Goal: Task Accomplishment & Management: Use online tool/utility

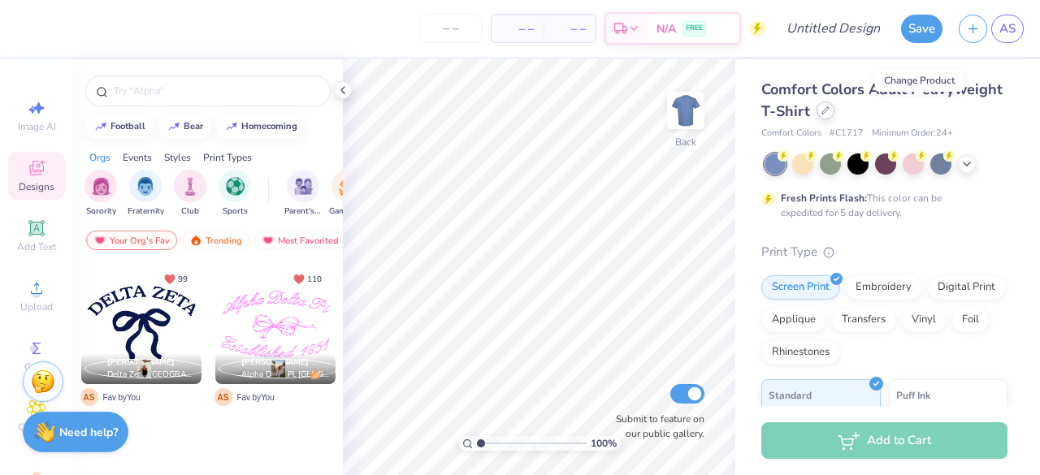
click at [829, 111] on icon at bounding box center [825, 110] width 6 height 6
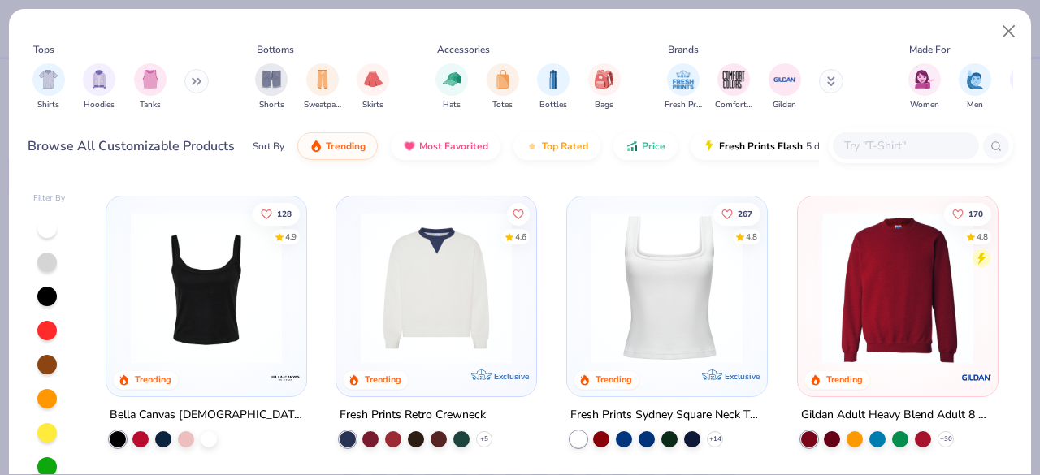
scroll to position [552, 0]
click at [608, 412] on div "Fresh Prints Sydney Square Neck Tank Top" at bounding box center [666, 415] width 193 height 20
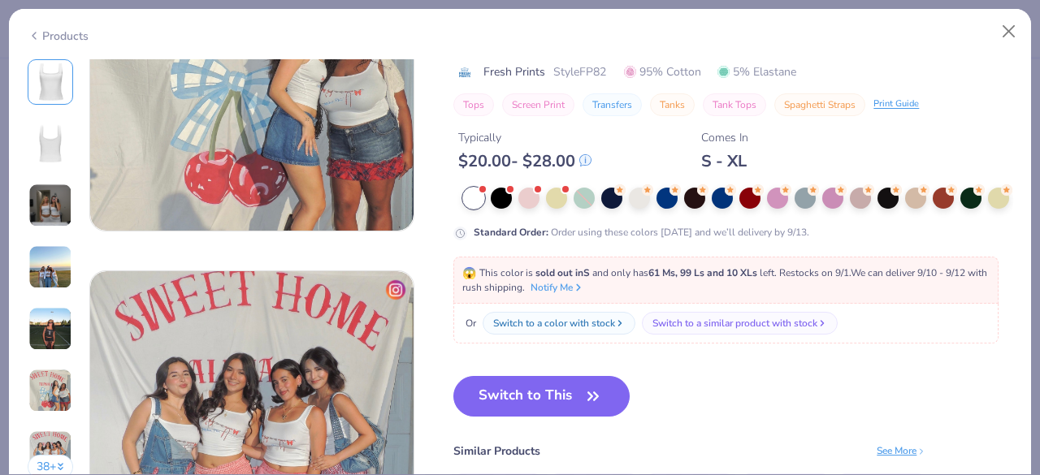
scroll to position [1976, 0]
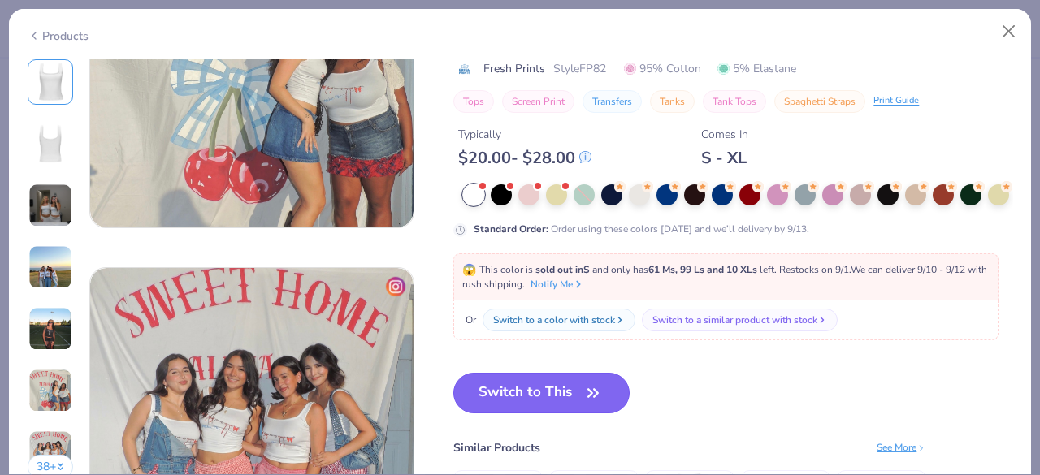
click at [520, 399] on button "Switch to This" at bounding box center [541, 393] width 176 height 41
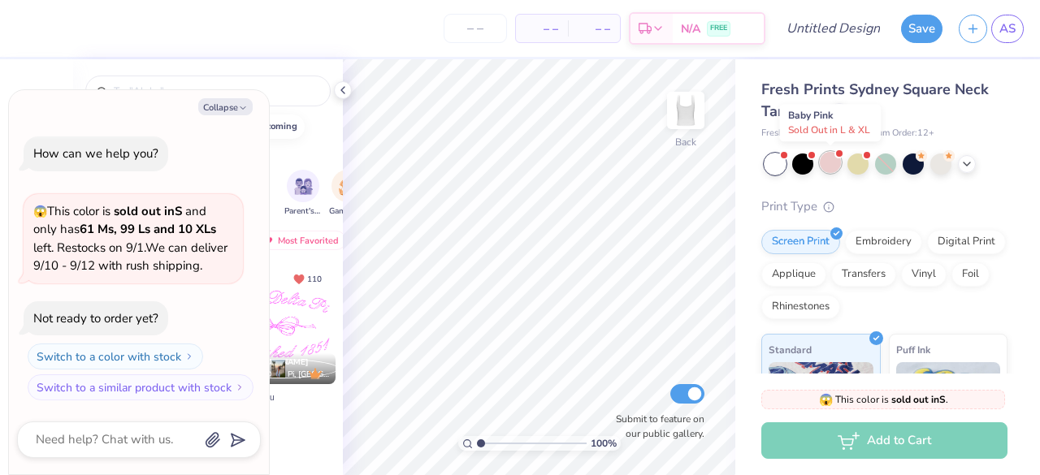
click at [833, 156] on div at bounding box center [830, 162] width 21 height 21
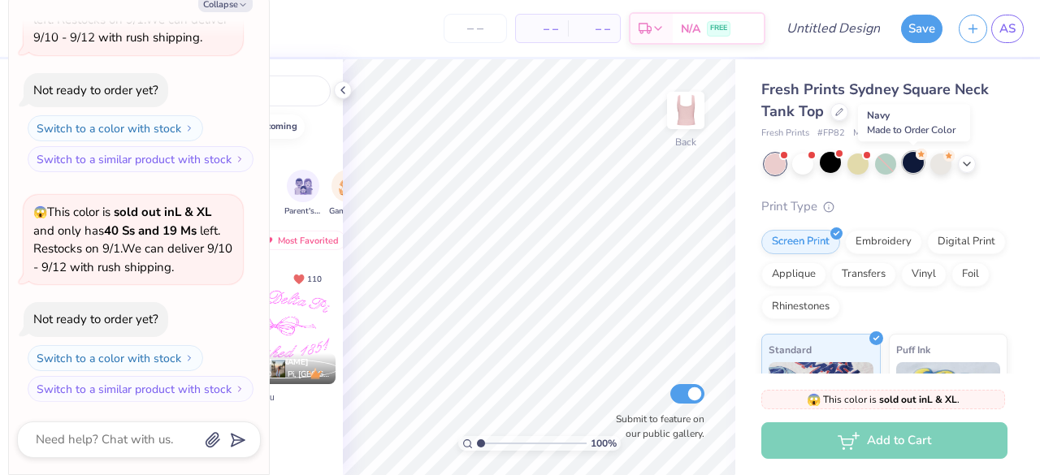
click at [910, 160] on div at bounding box center [912, 162] width 21 height 21
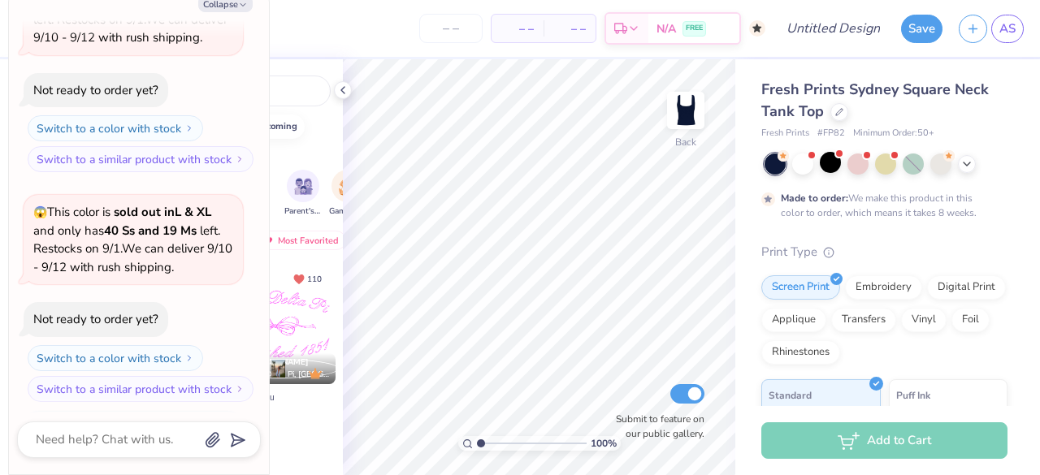
scroll to position [259, 0]
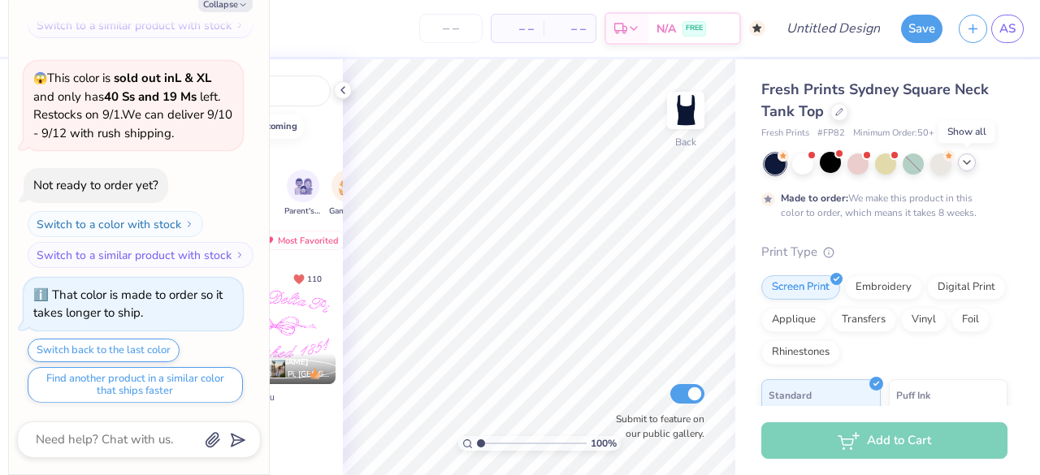
click at [967, 168] on icon at bounding box center [966, 162] width 13 height 13
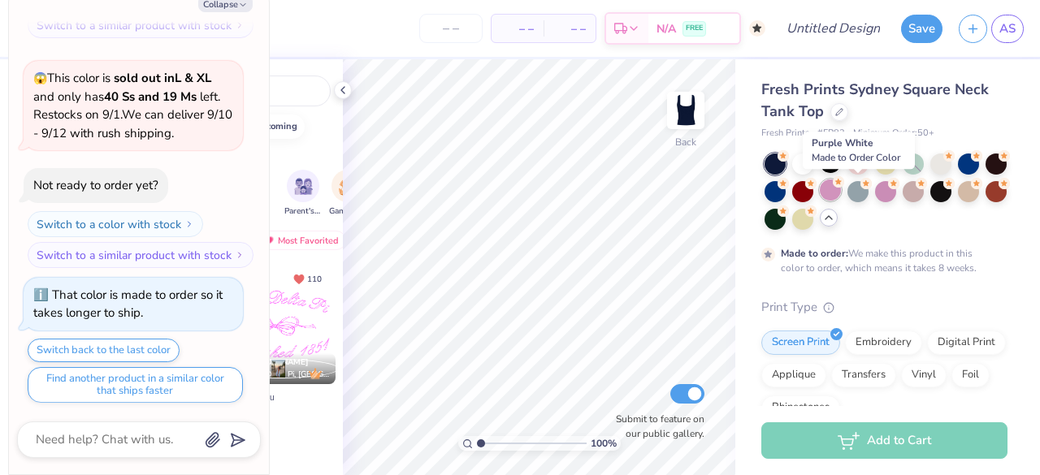
click at [841, 195] on div at bounding box center [830, 190] width 21 height 21
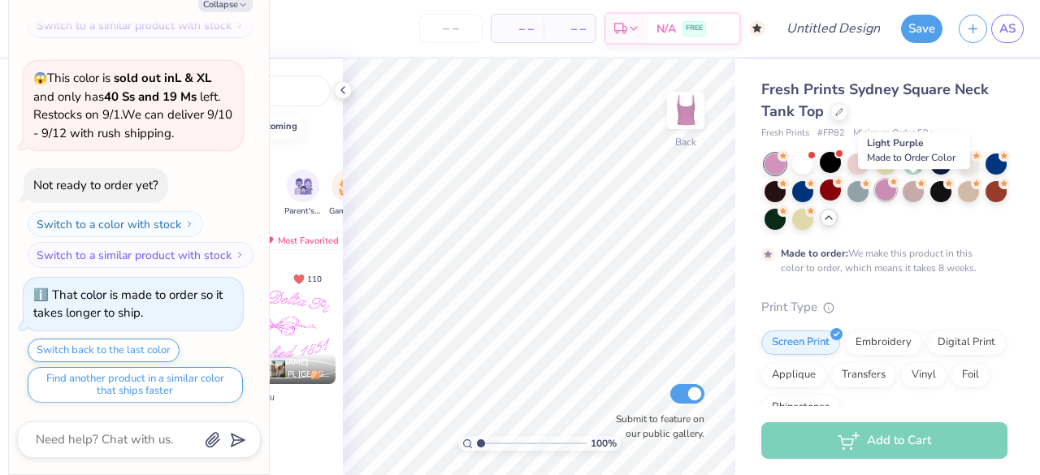
click at [896, 193] on div at bounding box center [885, 190] width 21 height 21
click at [773, 165] on div at bounding box center [774, 164] width 21 height 21
click at [813, 190] on div at bounding box center [802, 190] width 21 height 21
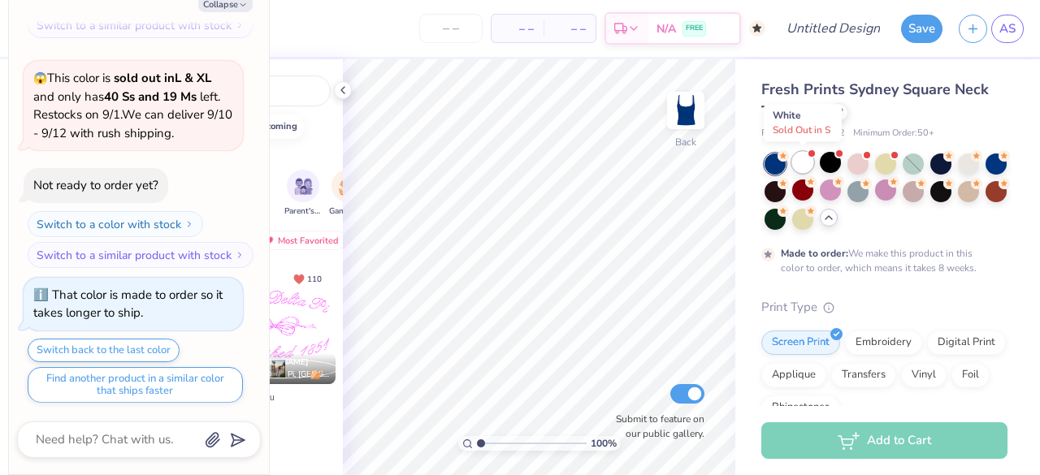
click at [807, 163] on div at bounding box center [802, 162] width 21 height 21
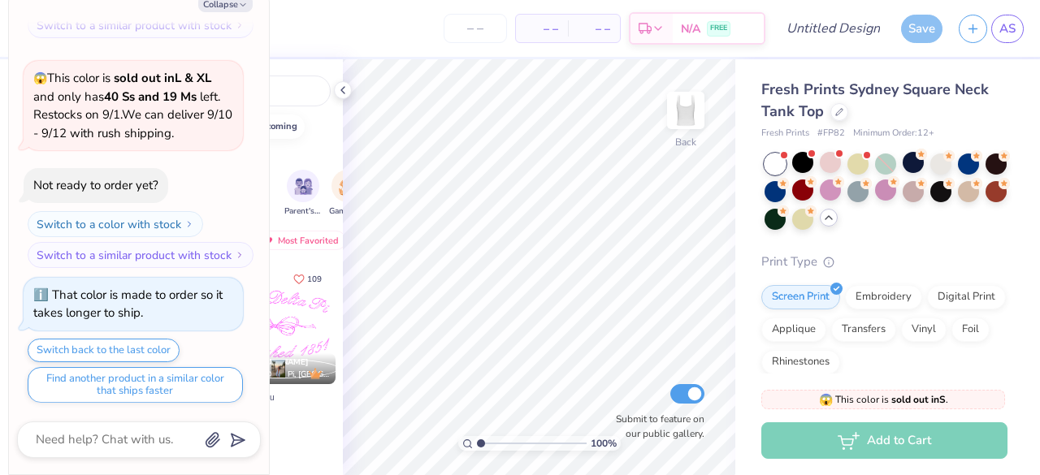
scroll to position [569, 0]
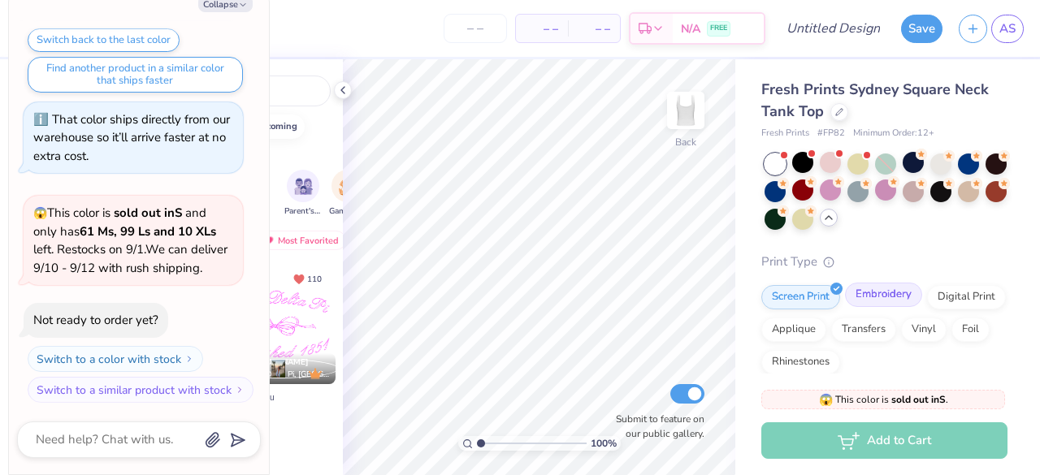
click at [885, 303] on div "Embroidery" at bounding box center [883, 295] width 77 height 24
click at [780, 165] on div at bounding box center [774, 164] width 21 height 21
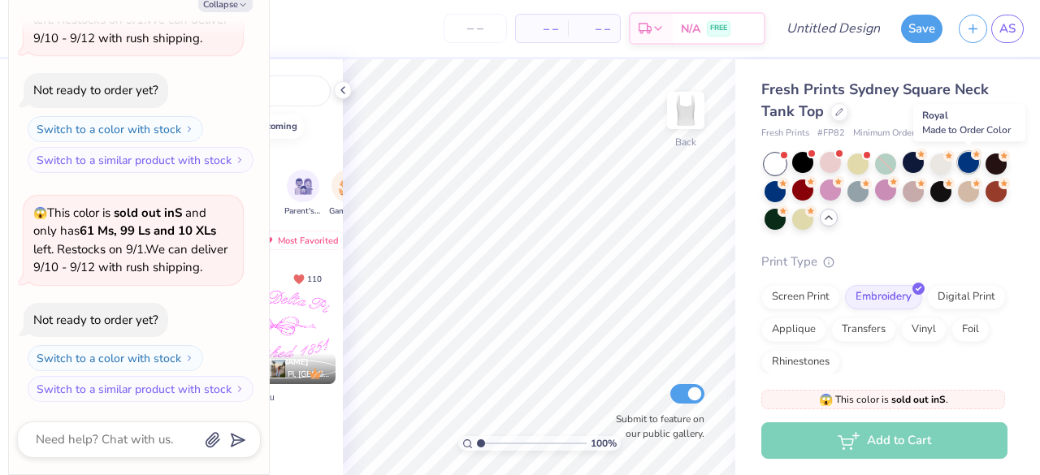
click at [970, 162] on div at bounding box center [968, 162] width 21 height 21
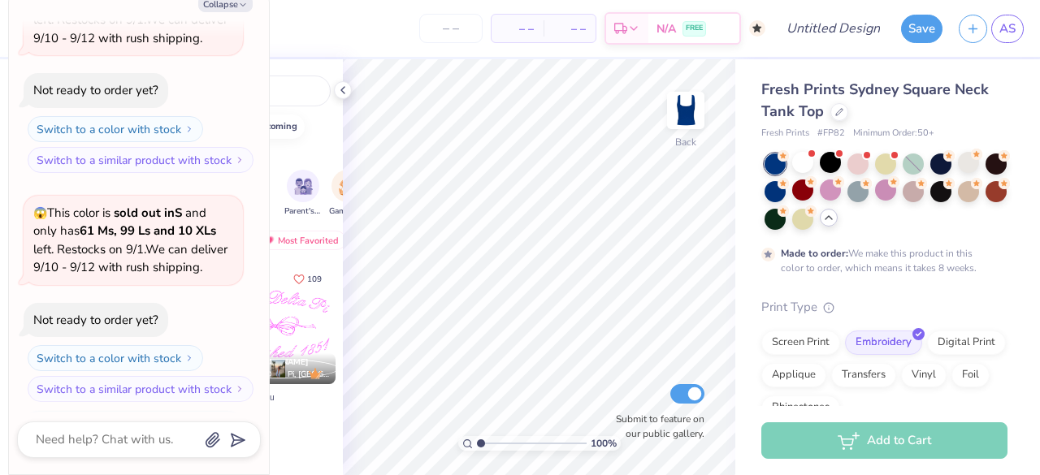
scroll to position [933, 0]
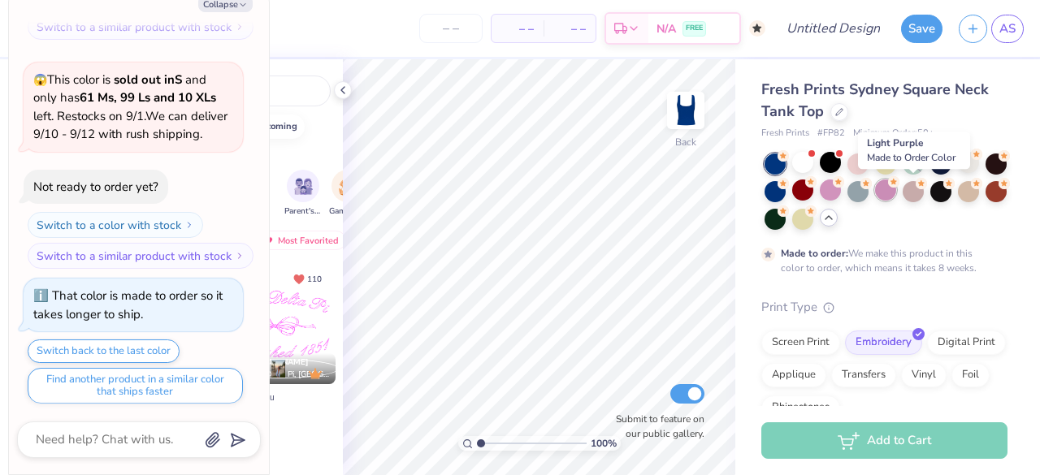
click at [896, 195] on div at bounding box center [885, 190] width 21 height 21
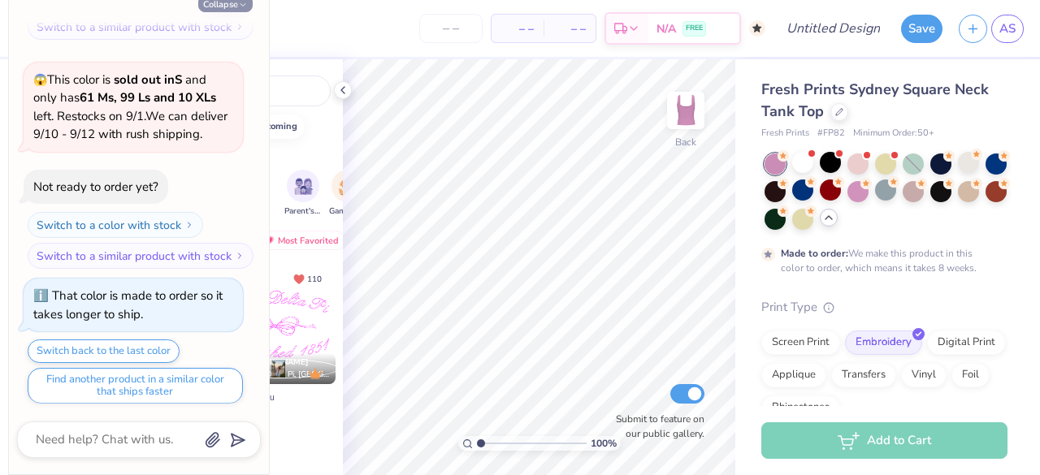
click at [216, 6] on button "Collapse" at bounding box center [225, 3] width 54 height 17
type textarea "x"
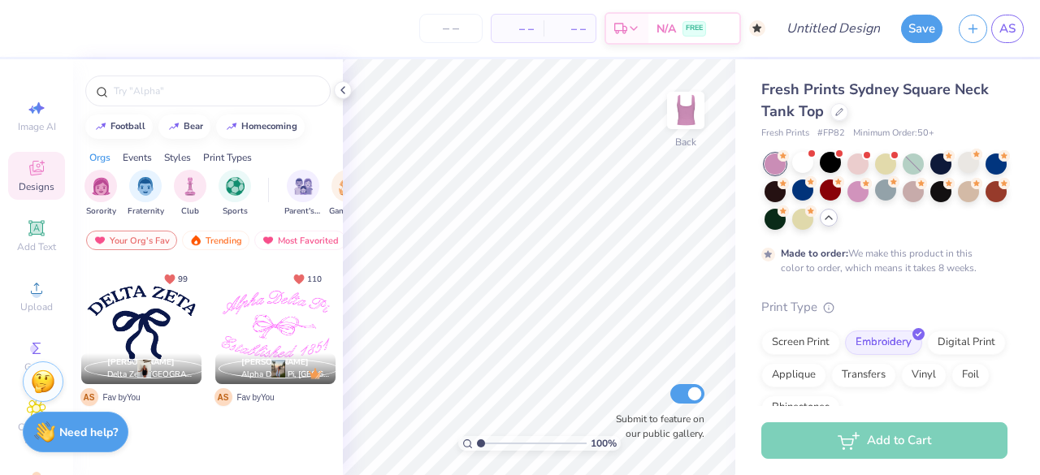
click at [268, 316] on div at bounding box center [275, 324] width 120 height 120
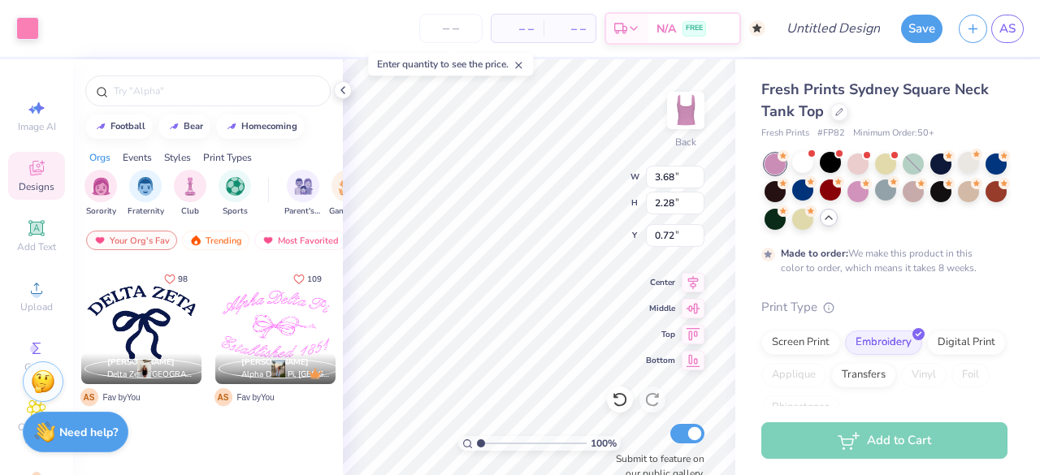
type input "0.72"
click at [20, 28] on div at bounding box center [27, 26] width 23 height 23
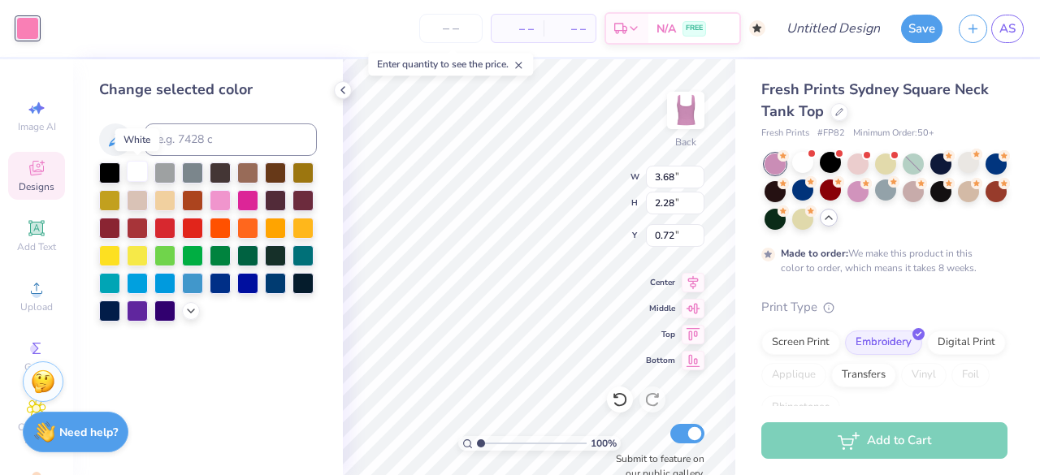
click at [138, 173] on div at bounding box center [137, 171] width 21 height 21
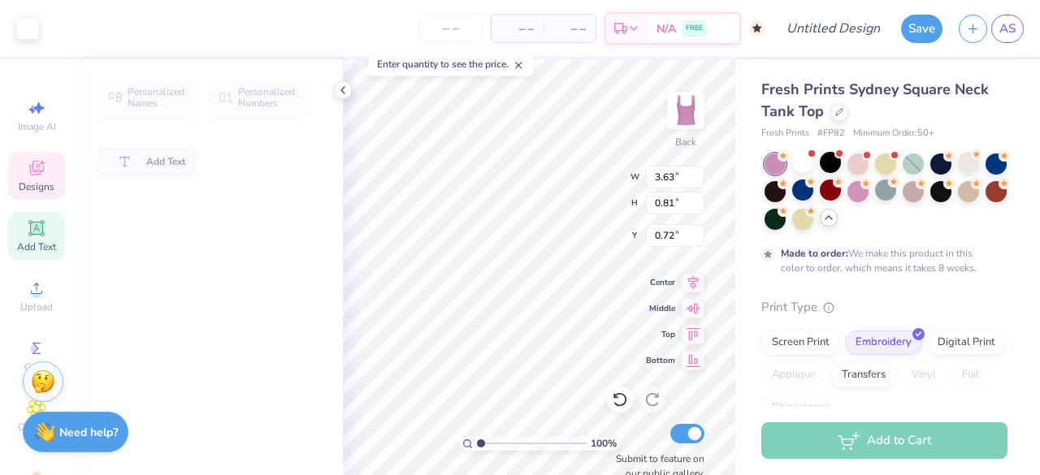
type input "3.63"
type input "0.81"
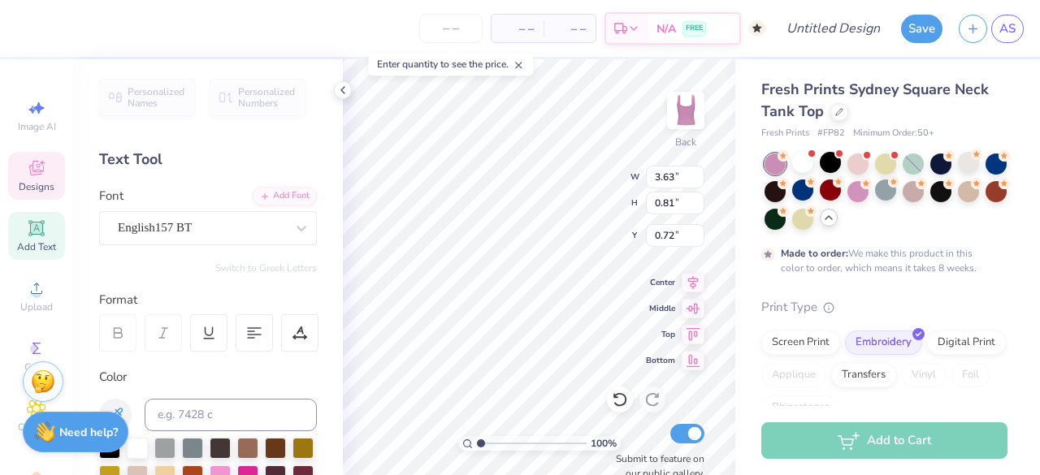
scroll to position [13, 6]
type textarea "A"
type textarea "En Motion Dance"
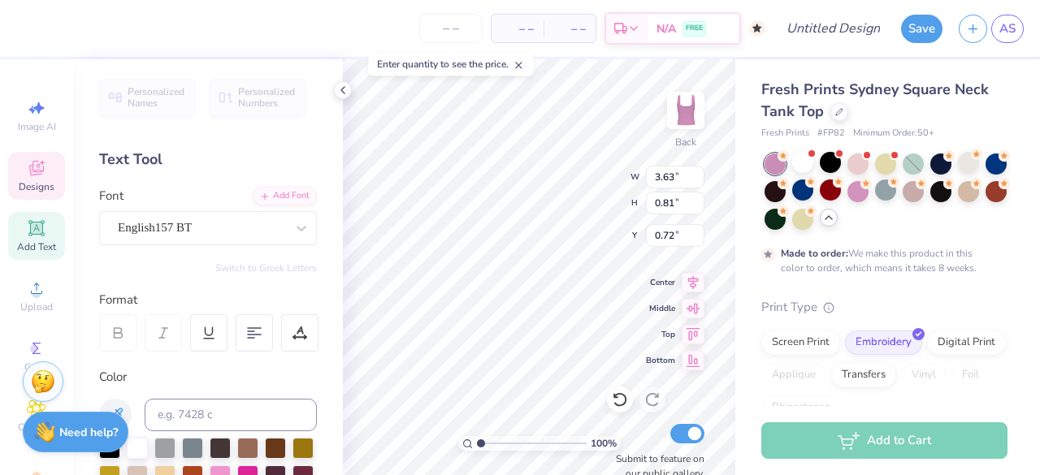
click at [747, 257] on div "Fresh Prints Sydney Square Neck Tank Top Fresh Prints # FP82 Minimum Order: 50 …" at bounding box center [887, 367] width 305 height 617
type input "3.75"
type input "0.76"
type input "0.74"
type input "3.68"
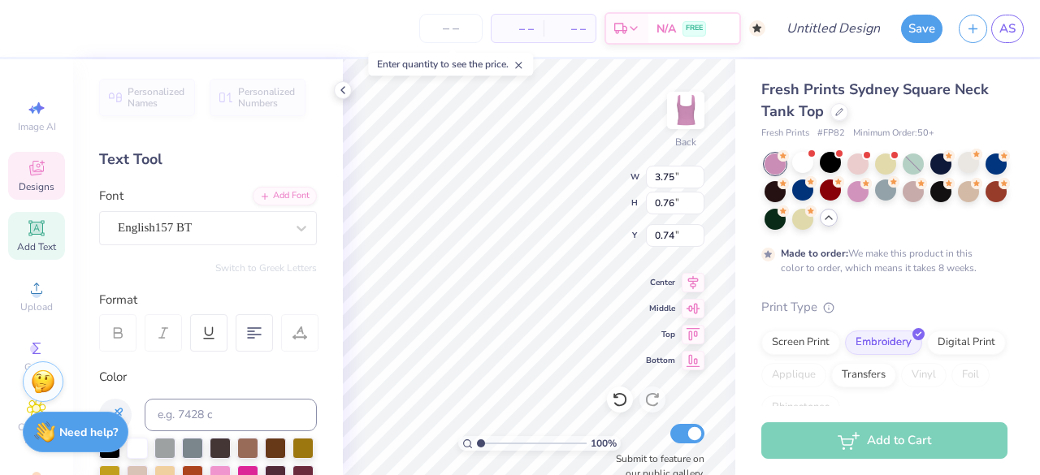
type input "0.73"
type input "2.27"
type input "4.05"
type input "1.75"
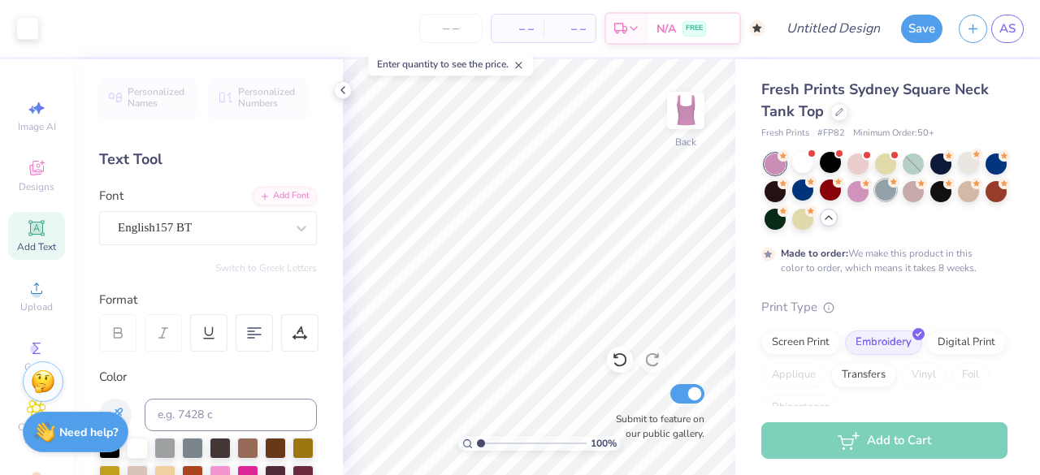
click at [896, 201] on div at bounding box center [885, 190] width 21 height 21
click at [985, 173] on div at bounding box center [995, 162] width 21 height 21
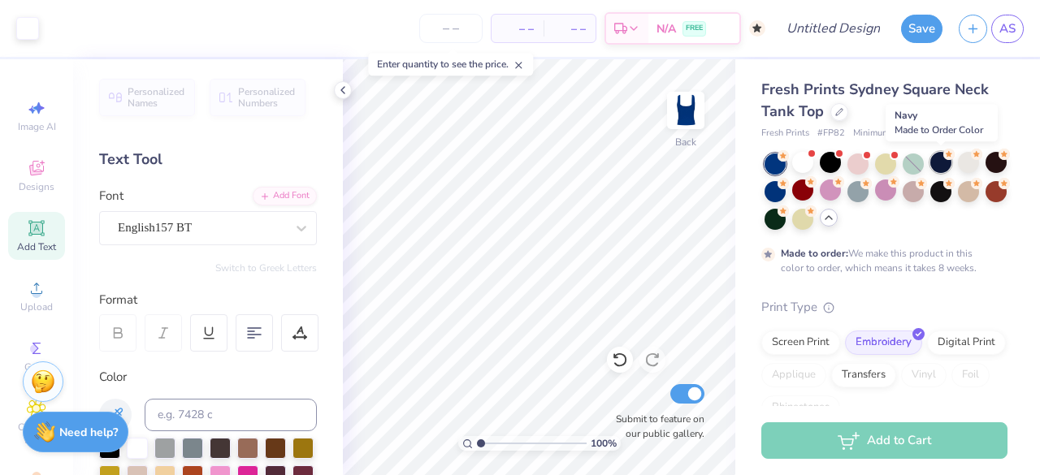
click at [947, 160] on div at bounding box center [940, 162] width 21 height 21
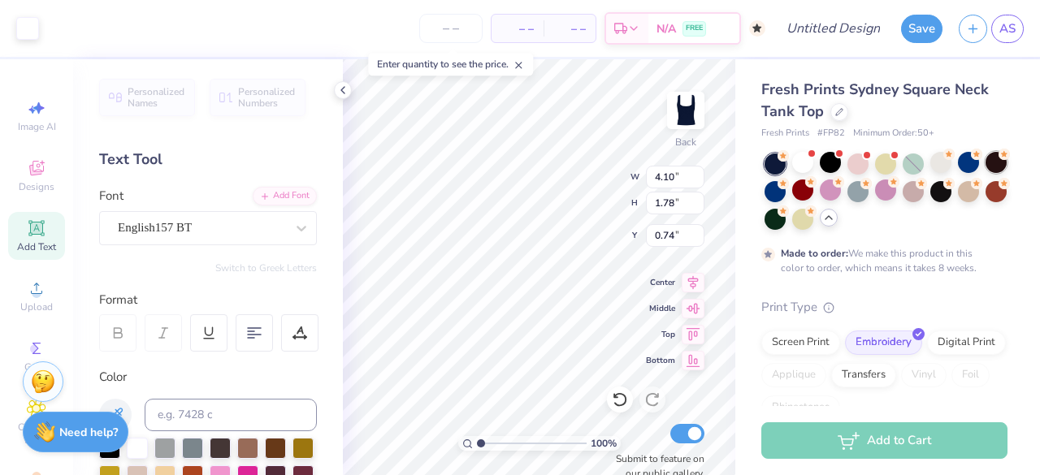
type input "4.10"
type input "1.78"
click at [735, 300] on div "Fresh Prints Sydney Square Neck Tank Top Fresh Prints # FP82 Minimum Order: 50 …" at bounding box center [887, 367] width 305 height 617
type input "0.77"
click at [746, 250] on div "Fresh Prints Sydney Square Neck Tank Top Fresh Prints # FP82 Minimum Order: 50 …" at bounding box center [887, 367] width 305 height 617
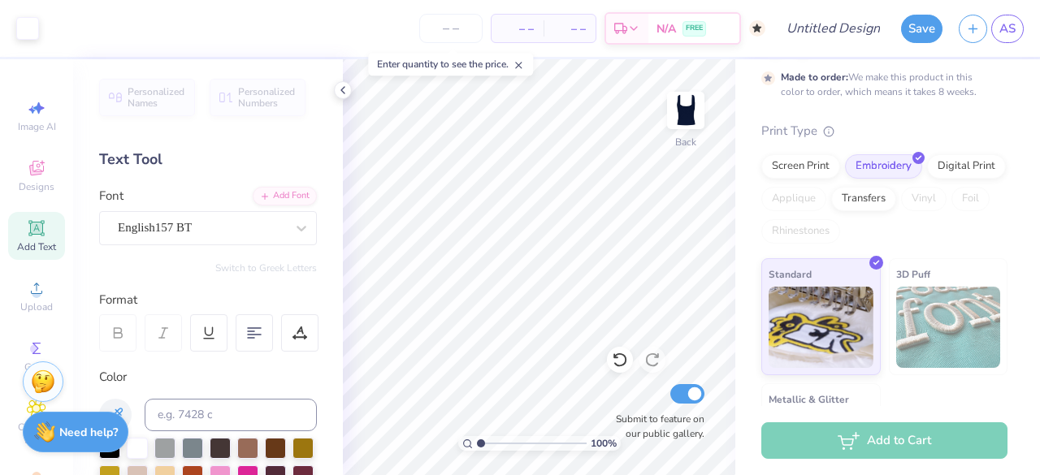
scroll to position [270, 0]
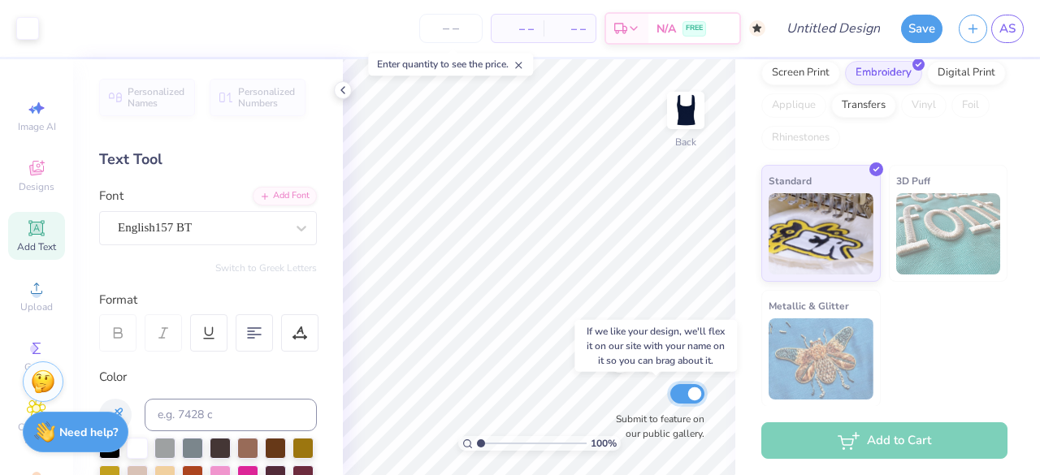
click at [686, 387] on input "Submit to feature on our public gallery." at bounding box center [687, 393] width 34 height 19
checkbox input "false"
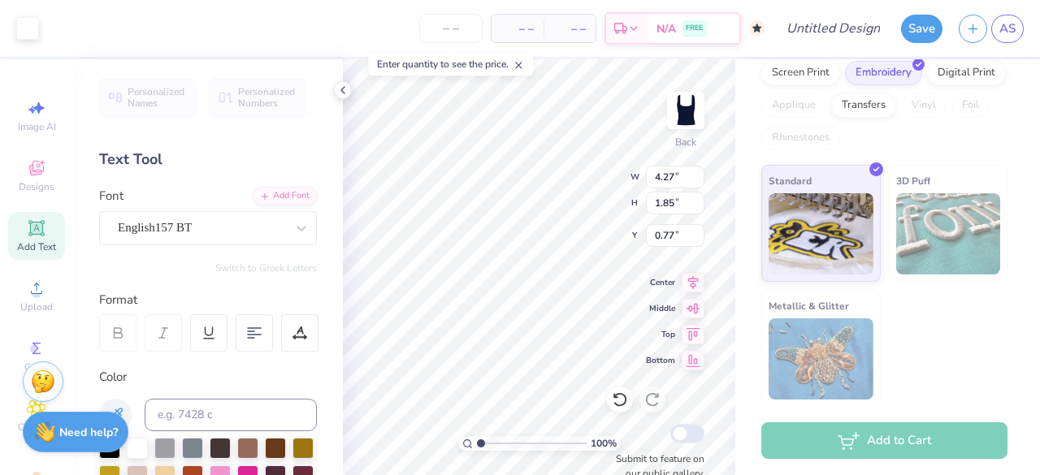
type input "4.27"
type input "1.85"
click at [747, 259] on div "Fresh Prints Sydney Square Neck Tank Top Fresh Prints # FP82 Minimum Order: 50 …" at bounding box center [887, 98] width 305 height 617
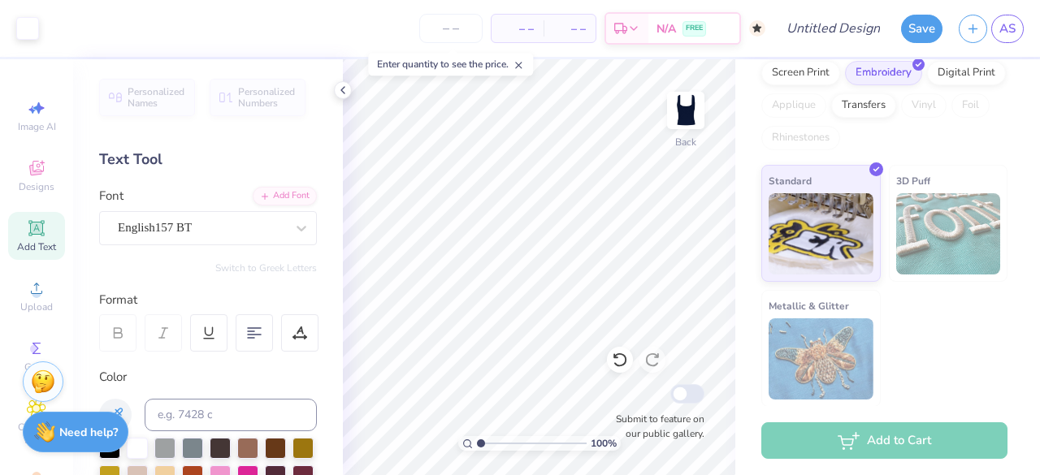
scroll to position [0, 0]
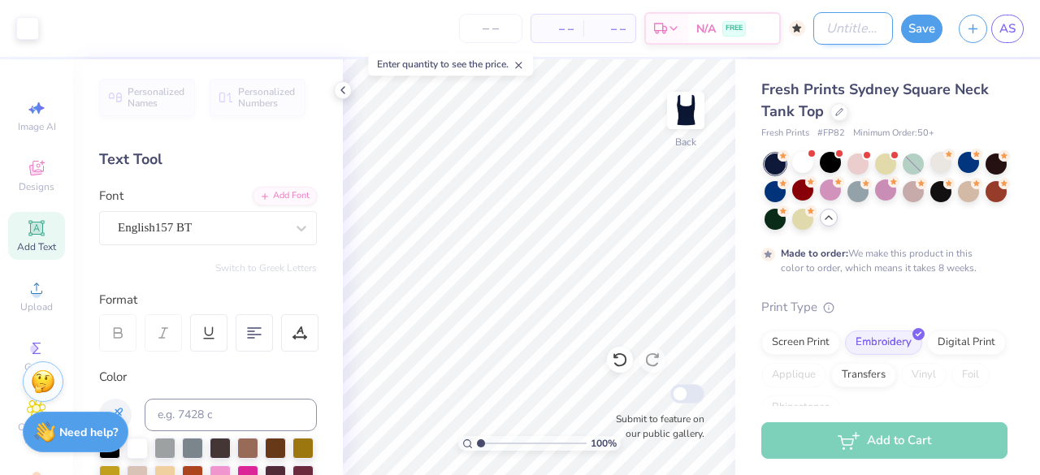
click at [845, 22] on input "Design Title" at bounding box center [853, 28] width 80 height 32
click at [838, 28] on input "Navy tank" at bounding box center [853, 28] width 80 height 32
click at [830, 28] on input "Navy tank" at bounding box center [853, 28] width 80 height 32
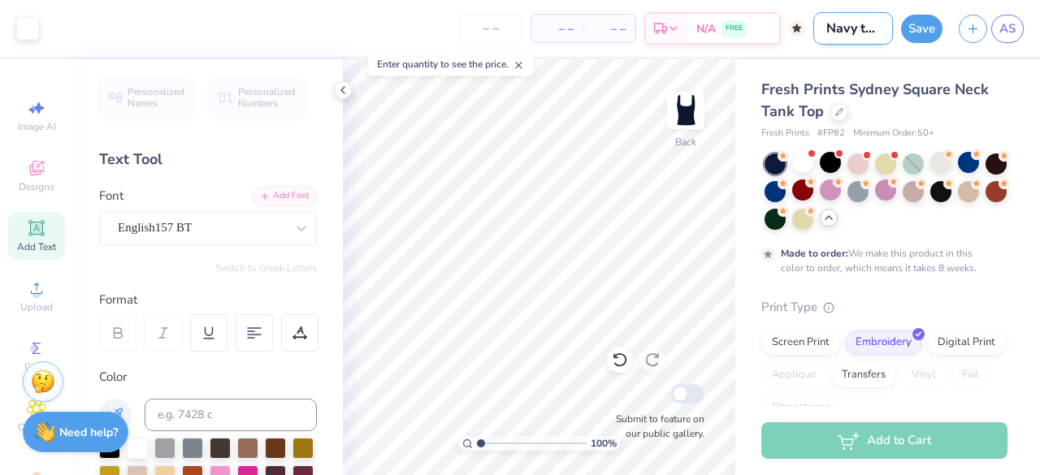
drag, startPoint x: 830, startPoint y: 28, endPoint x: 820, endPoint y: 28, distance: 10.6
click at [820, 28] on input "Navy tank" at bounding box center [853, 28] width 80 height 32
click at [860, 29] on input "Navy tank" at bounding box center [853, 28] width 80 height 32
type input "Navy tank"
click at [911, 29] on button "Save" at bounding box center [921, 26] width 41 height 28
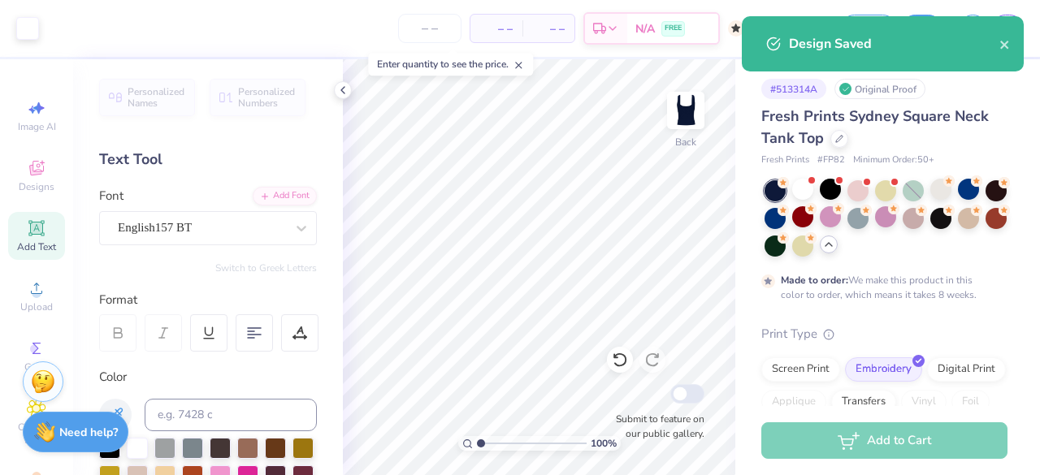
click at [946, 128] on body "Art colors – – Per Item – – Total Est. Delivery N/A FREE Design Title Navy tank…" at bounding box center [520, 237] width 1040 height 475
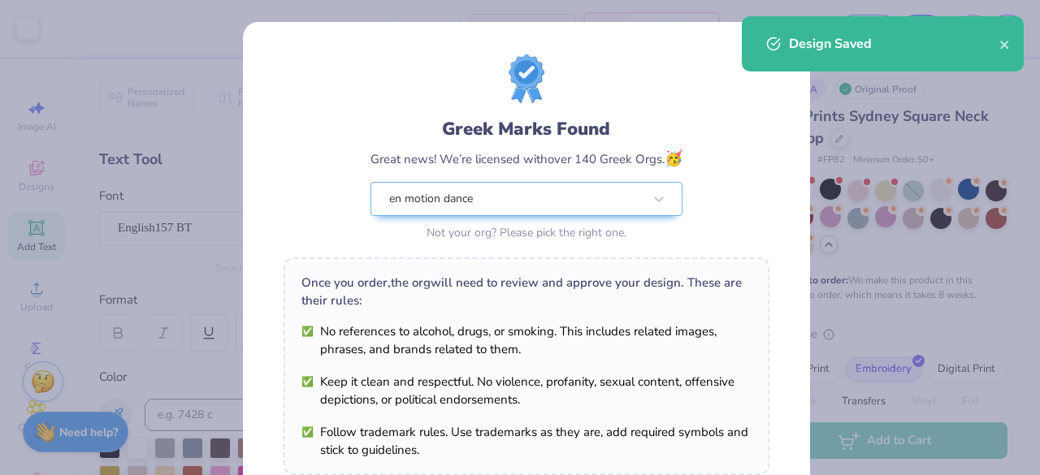
scroll to position [283, 0]
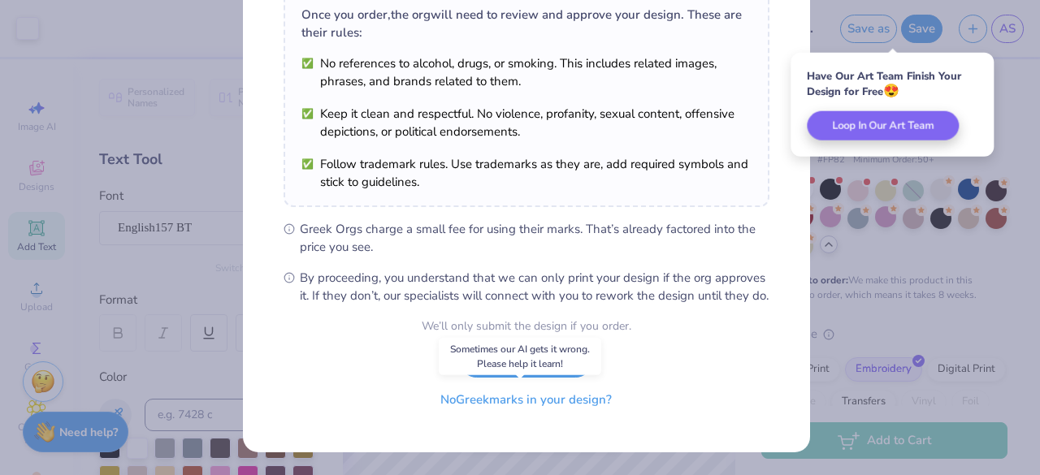
click at [522, 402] on button "No Greek marks in your design?" at bounding box center [525, 399] width 199 height 33
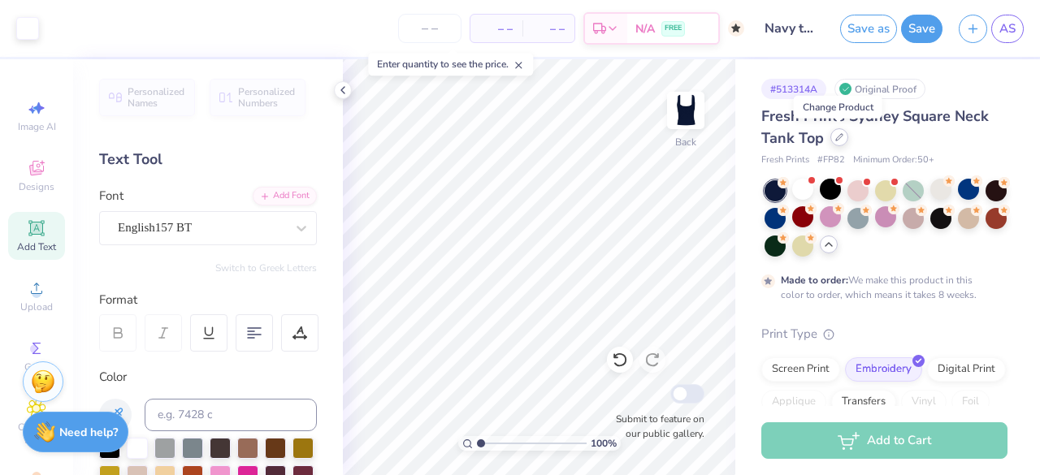
click at [838, 132] on div at bounding box center [839, 137] width 18 height 18
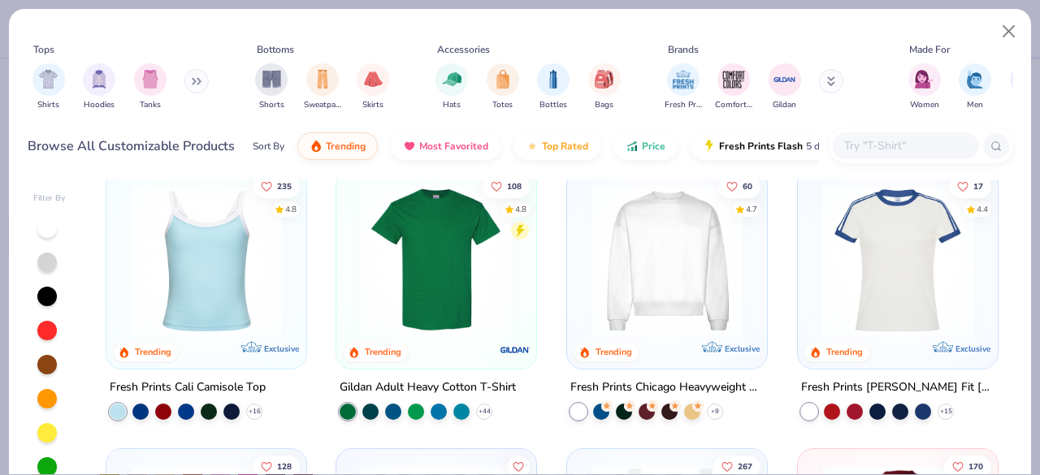
scroll to position [320, 0]
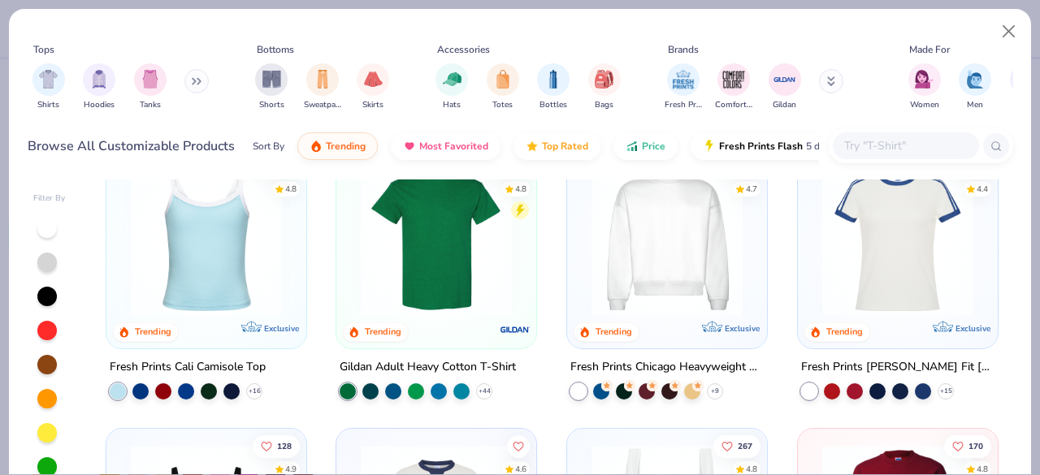
click at [166, 357] on div "Fresh Prints Cali Camisole Top" at bounding box center [188, 367] width 156 height 20
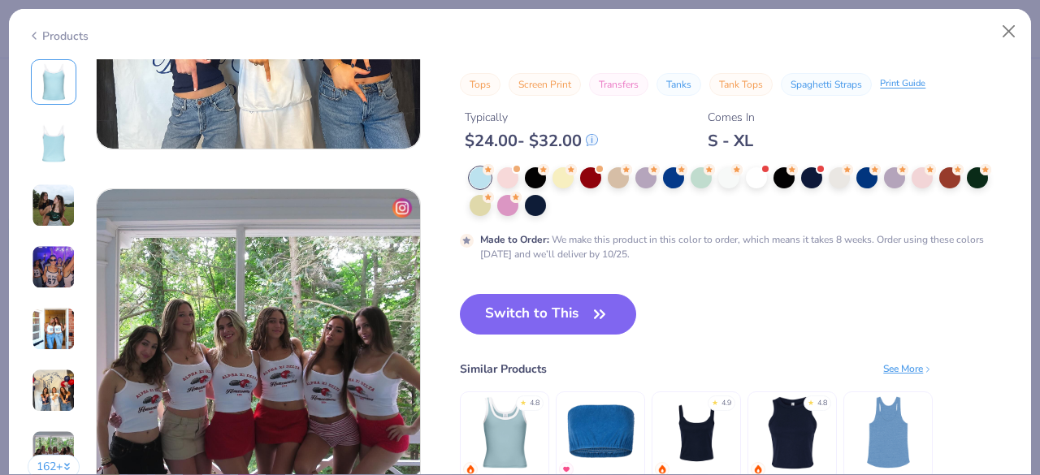
scroll to position [2064, 0]
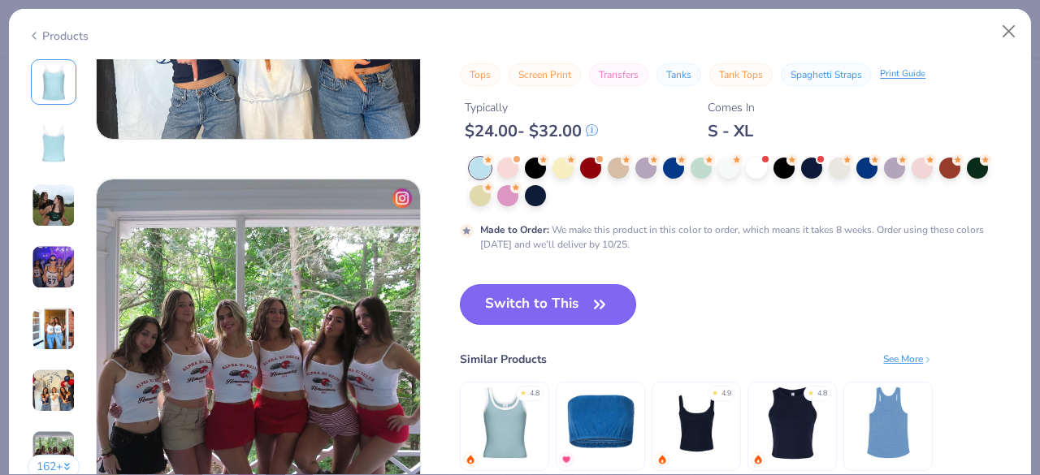
click at [577, 293] on button "Switch to This" at bounding box center [548, 304] width 176 height 41
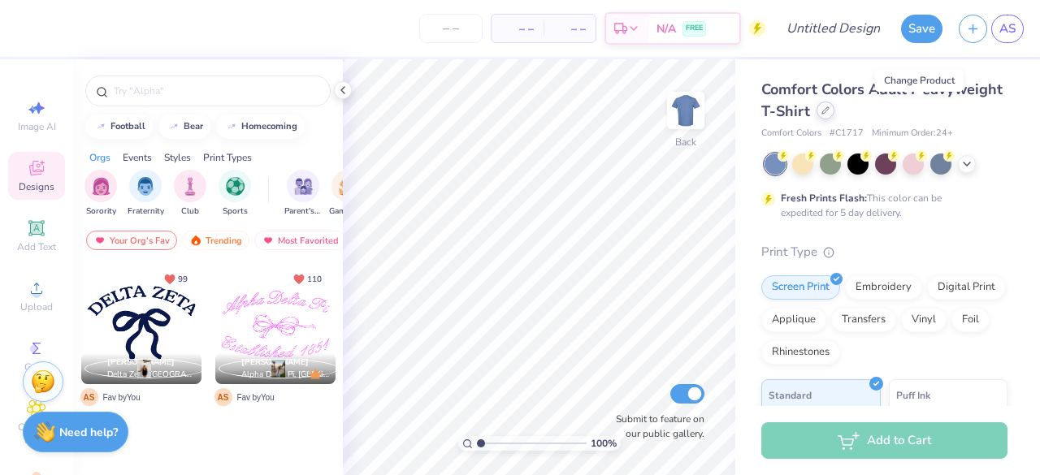
click at [834, 116] on div at bounding box center [825, 111] width 18 height 18
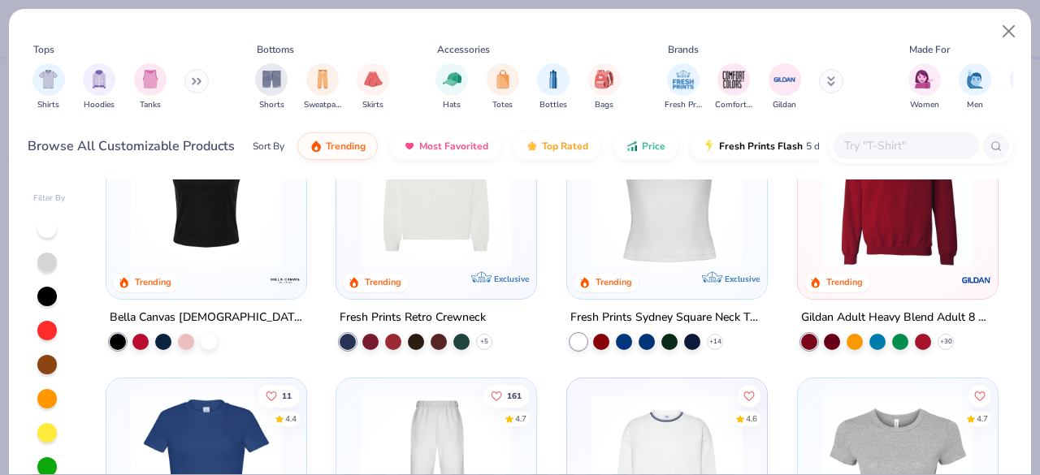
scroll to position [670, 0]
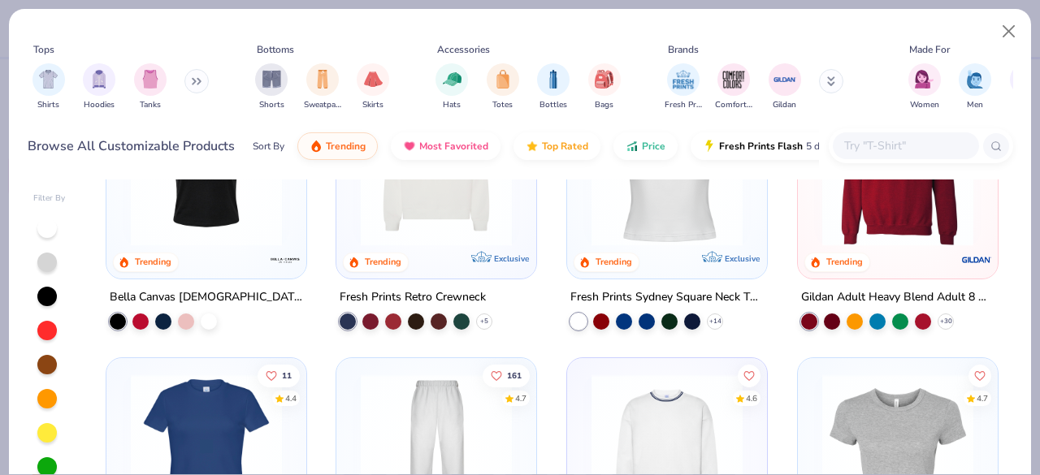
click at [192, 292] on div "Bella Canvas [DEMOGRAPHIC_DATA]' Micro Ribbed Scoop Tank" at bounding box center [206, 297] width 193 height 20
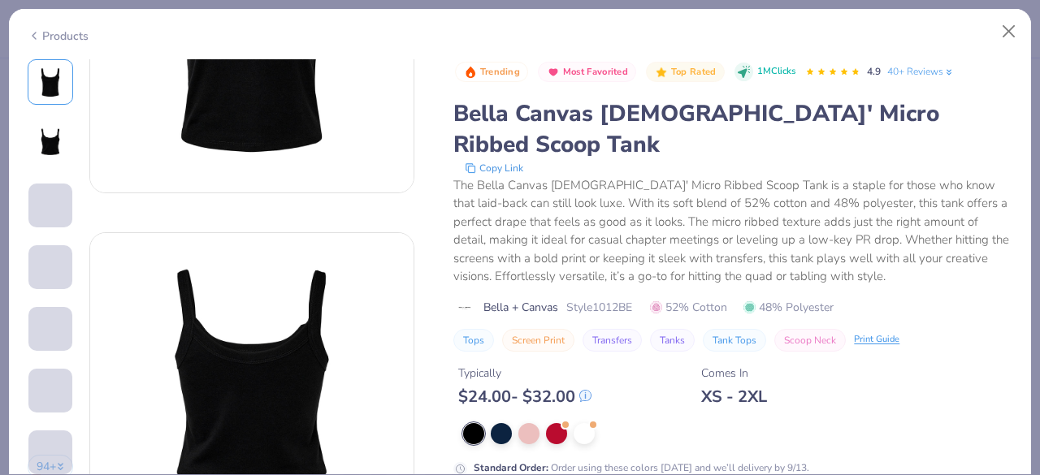
scroll to position [192, 0]
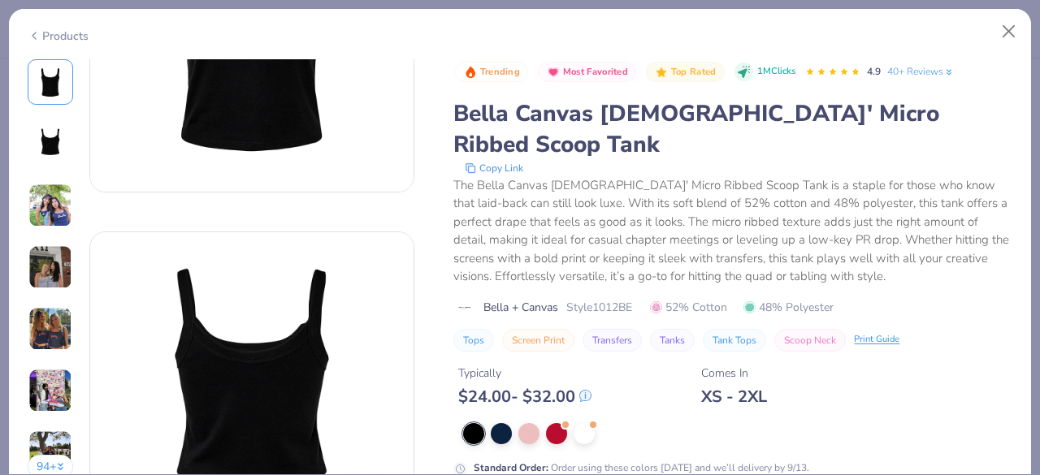
click at [67, 212] on img at bounding box center [50, 206] width 44 height 44
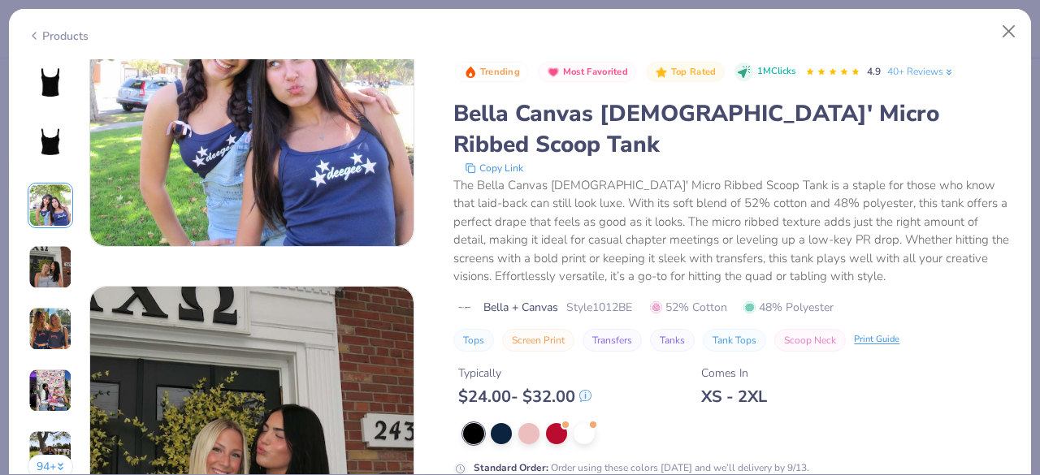
scroll to position [867, 0]
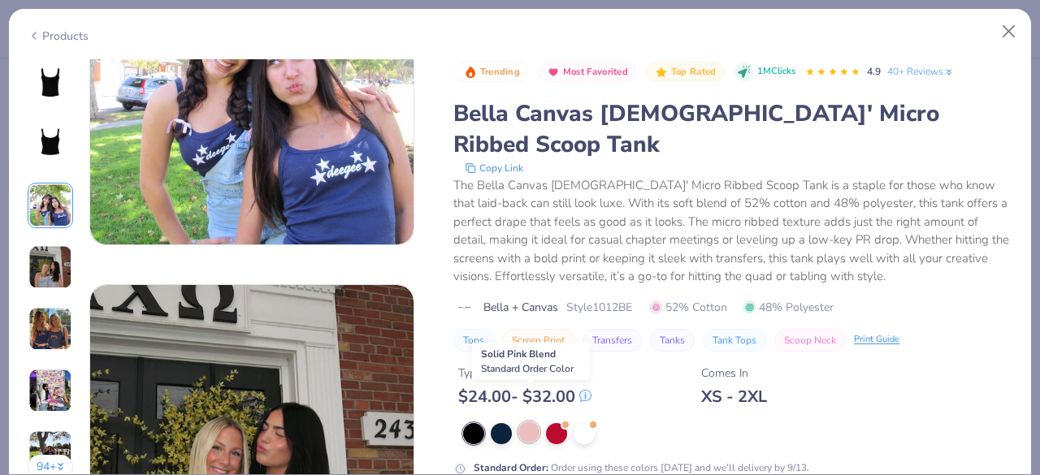
click at [535, 422] on div at bounding box center [528, 432] width 21 height 21
click at [44, 80] on img at bounding box center [50, 82] width 39 height 39
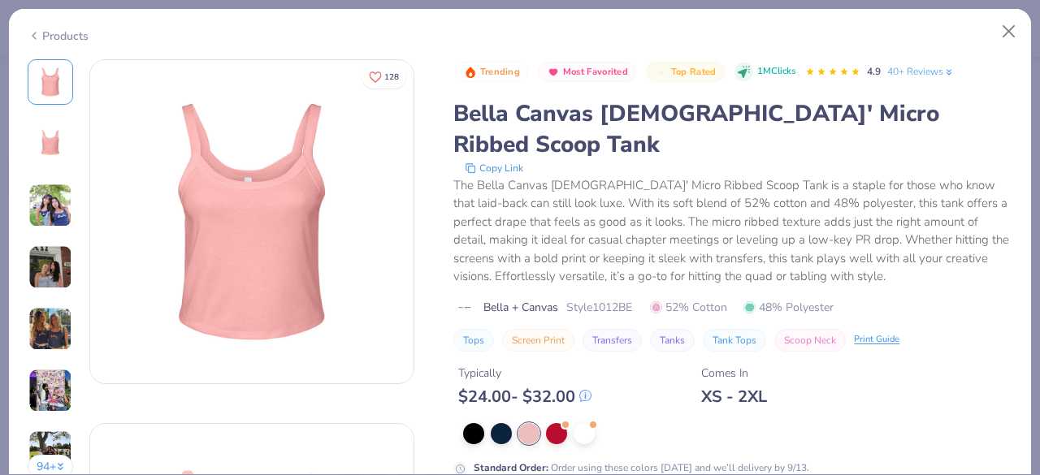
click at [40, 145] on img at bounding box center [50, 143] width 39 height 39
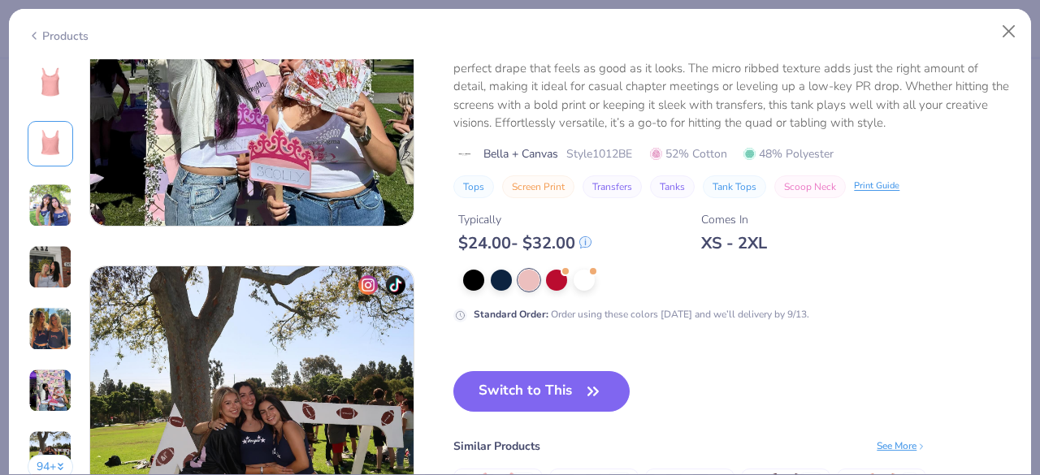
scroll to position [2055, 0]
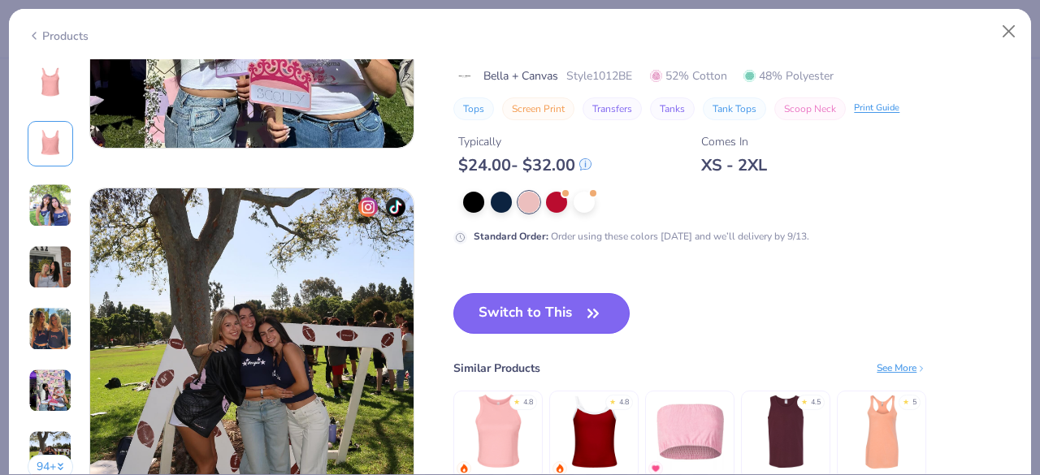
click at [594, 296] on button "Switch to This" at bounding box center [541, 313] width 176 height 41
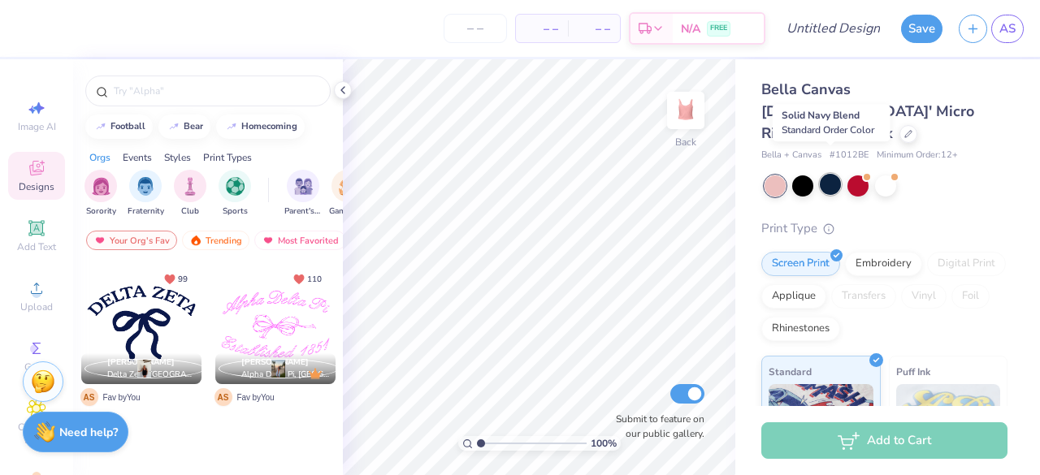
click at [822, 174] on div at bounding box center [830, 184] width 21 height 21
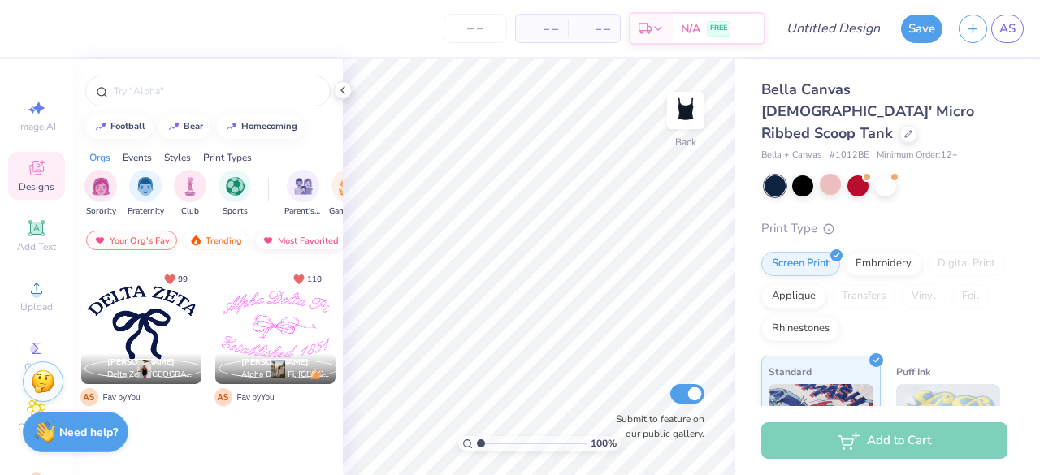
click at [284, 236] on div "Most Favorited" at bounding box center [300, 240] width 92 height 19
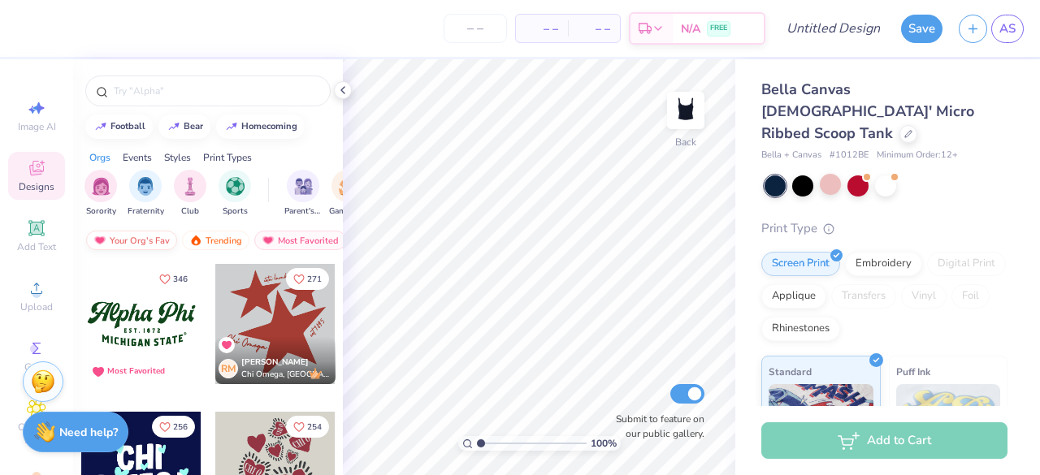
click at [115, 235] on div "Your Org's Fav" at bounding box center [131, 240] width 91 height 19
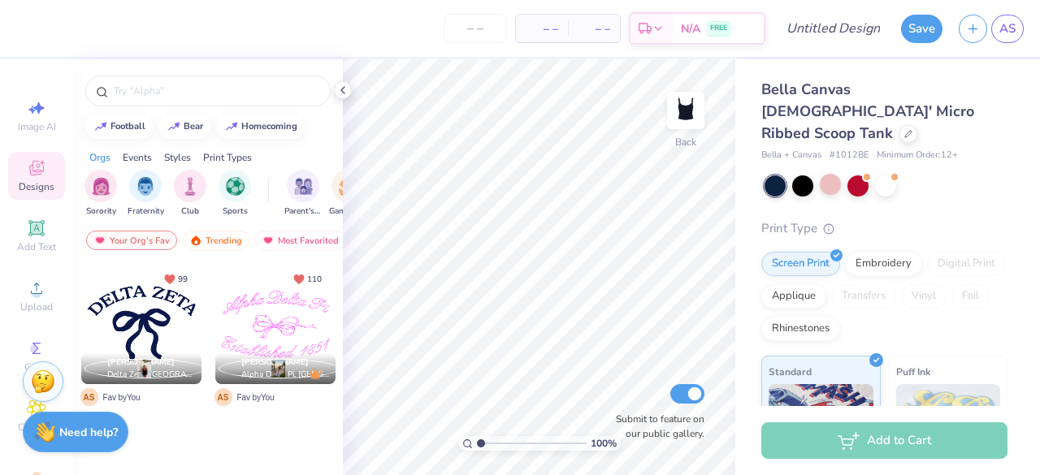
click at [282, 319] on div at bounding box center [275, 324] width 120 height 120
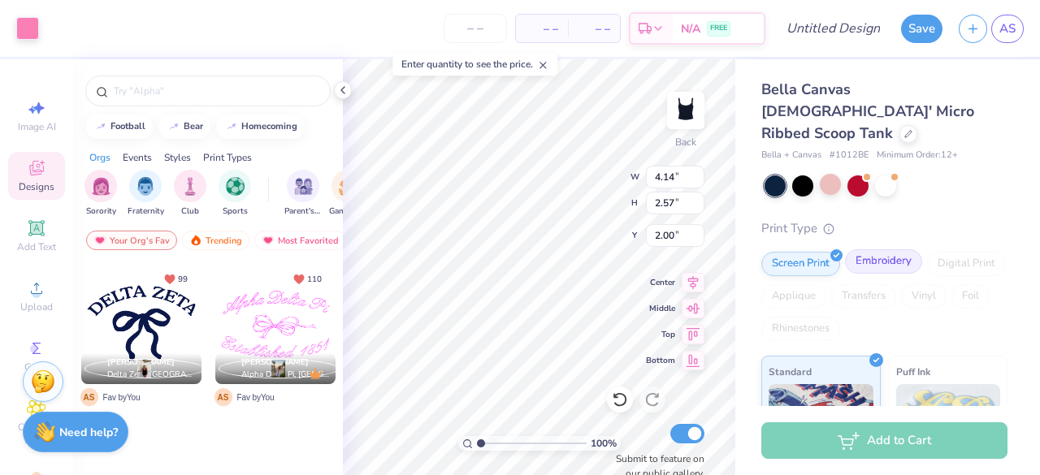
click at [885, 249] on div "Embroidery" at bounding box center [883, 261] width 77 height 24
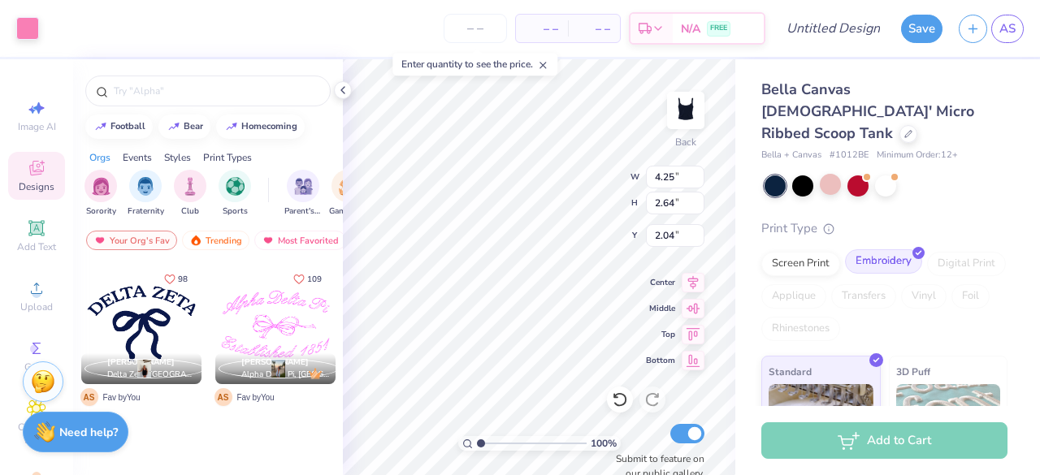
type input "4.25"
type input "2.64"
type input "0.68"
click at [31, 25] on div at bounding box center [27, 26] width 23 height 23
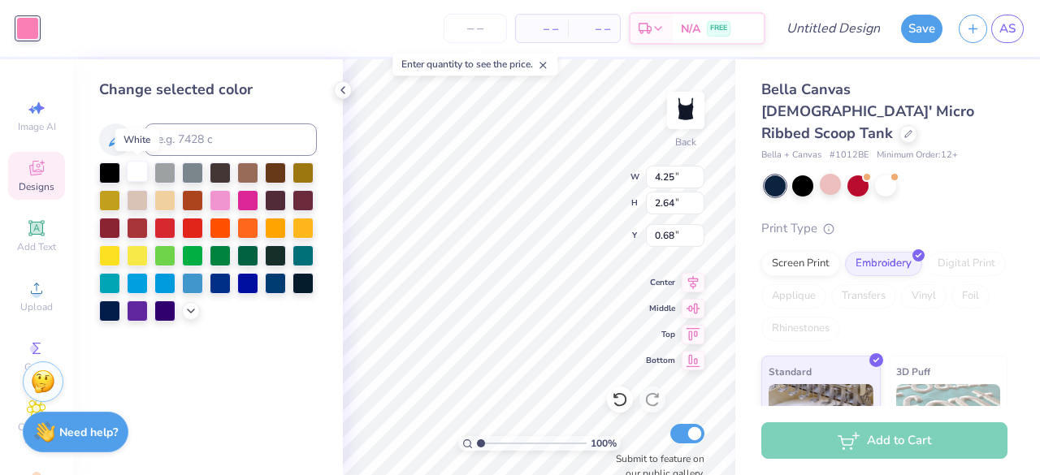
click at [132, 175] on div at bounding box center [137, 171] width 21 height 21
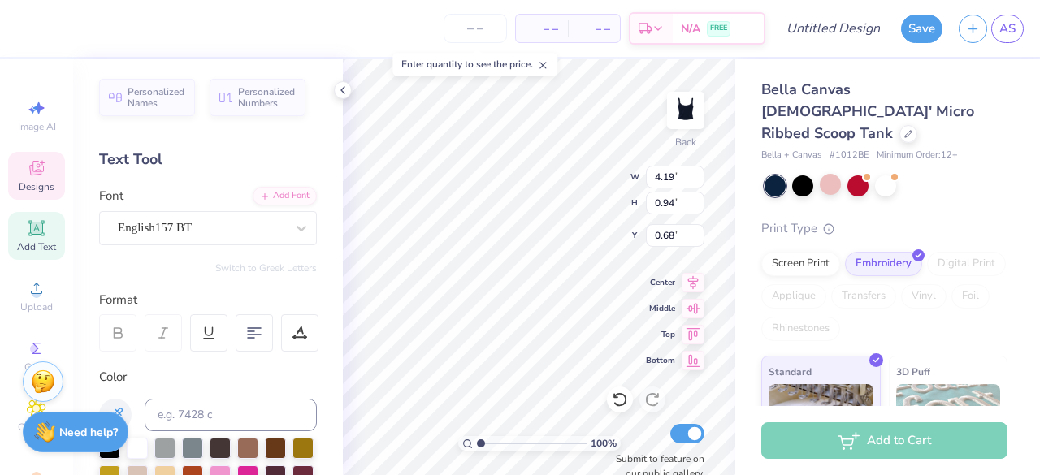
scroll to position [13, 6]
type textarea "A"
type textarea "En Motion Dance"
click at [736, 262] on div "Bella Canvas Ladies' Micro Ribbed Scoop Tank Bella + Canvas # 1012BE Minimum Or…" at bounding box center [887, 328] width 305 height 539
type input "4.33"
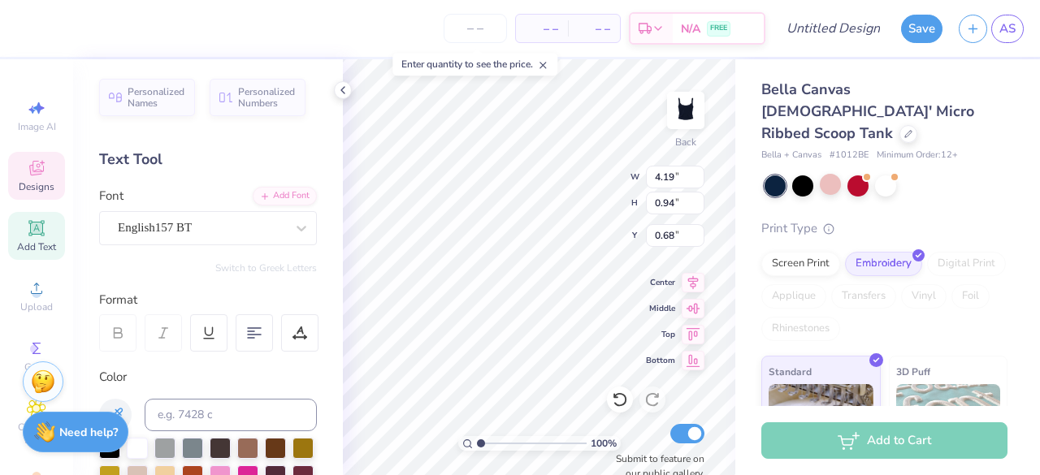
type input "0.88"
type input "0.71"
type input "4.24"
type input "0.84"
type input "2.47"
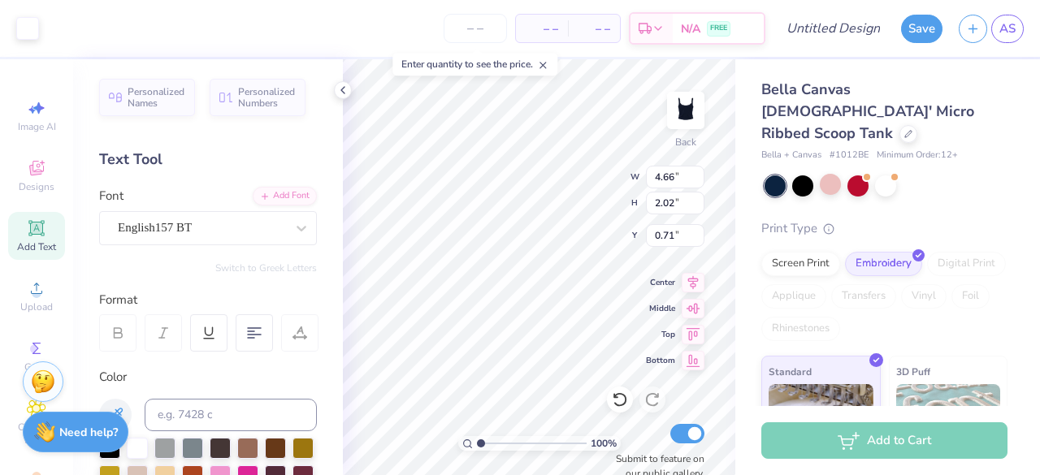
type input "4.66"
type input "2.02"
type input "0.74"
click at [755, 259] on div "Bella Canvas Ladies' Micro Ribbed Scoop Tank Bella + Canvas # 1012BE Minimum Or…" at bounding box center [887, 328] width 305 height 539
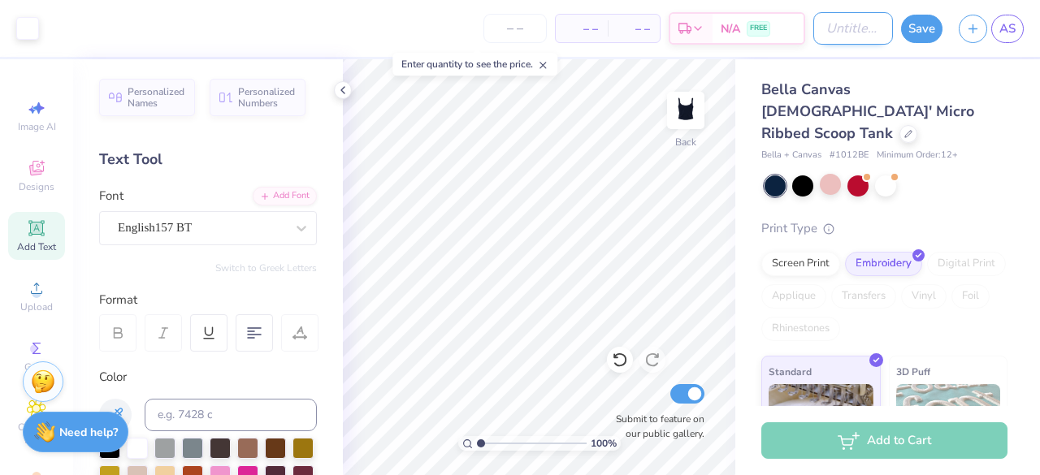
click at [840, 24] on input "Design Title" at bounding box center [853, 28] width 80 height 32
type input "Navy Tank 2"
click at [924, 35] on button "Save" at bounding box center [921, 26] width 41 height 28
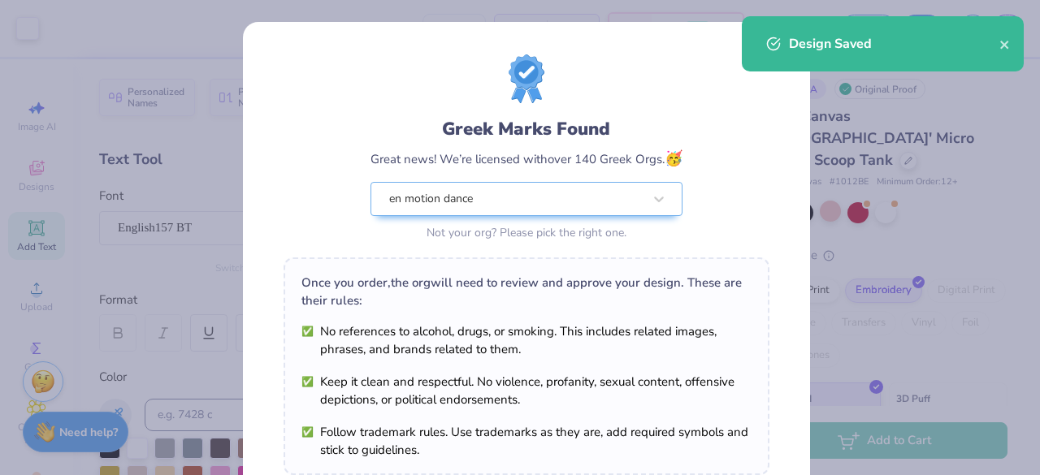
scroll to position [283, 0]
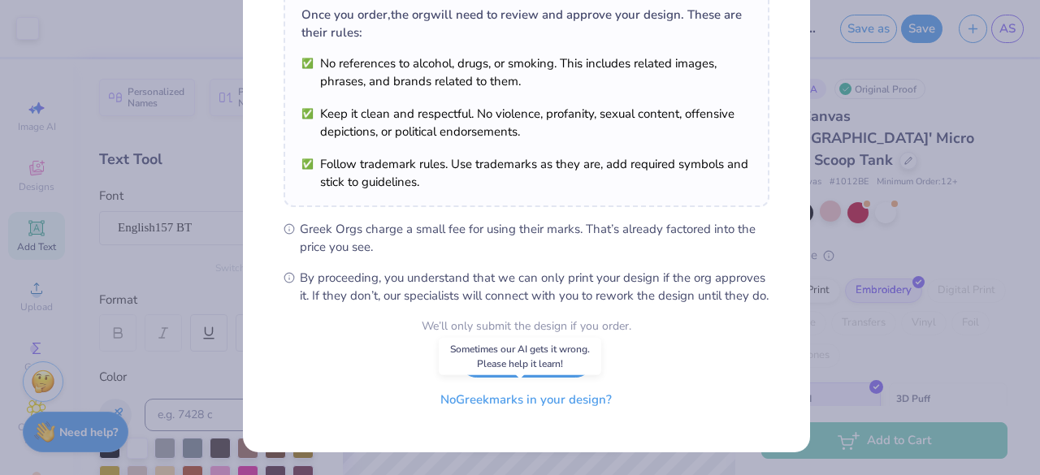
click at [514, 407] on button "No Greek marks in your design?" at bounding box center [525, 399] width 199 height 33
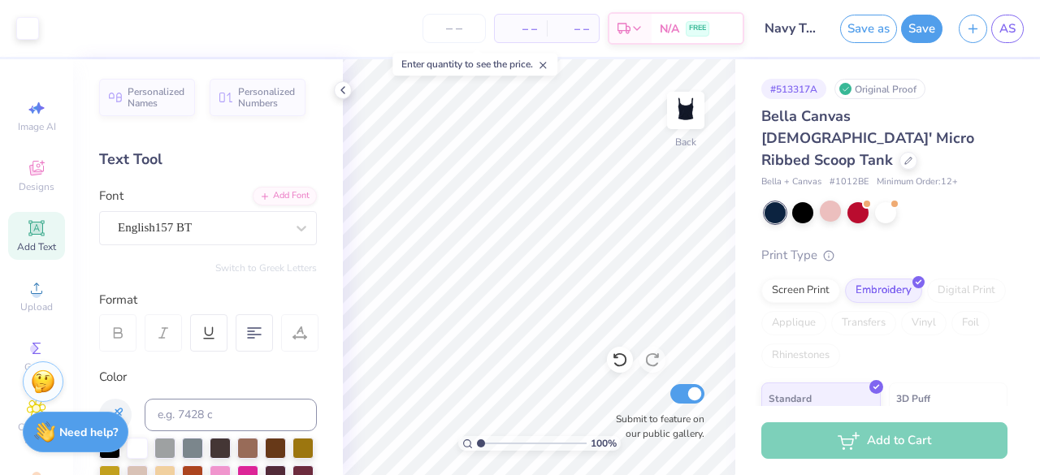
scroll to position [45, 0]
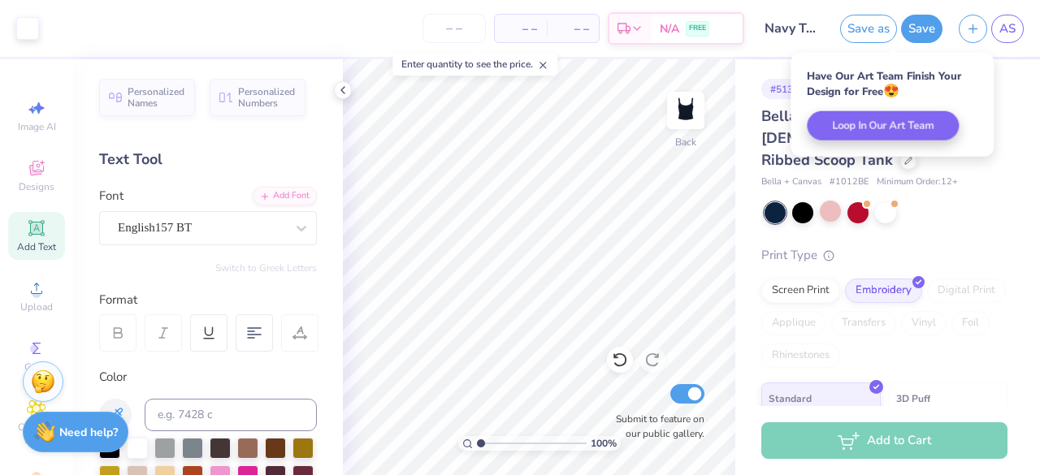
click at [949, 155] on div "Have Our Art Team Finish Your Design for Free 😍 Loop In Our Art Team" at bounding box center [891, 105] width 203 height 104
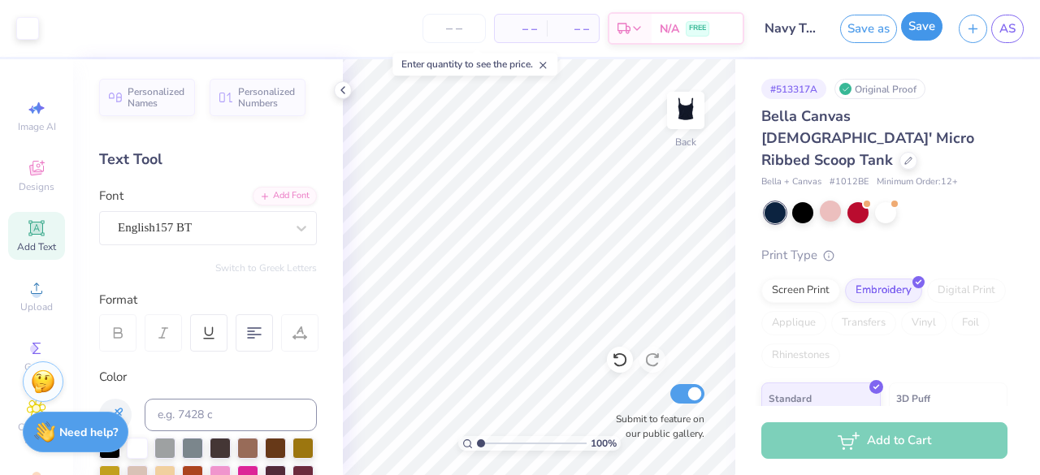
click at [923, 39] on button "Save" at bounding box center [921, 26] width 41 height 28
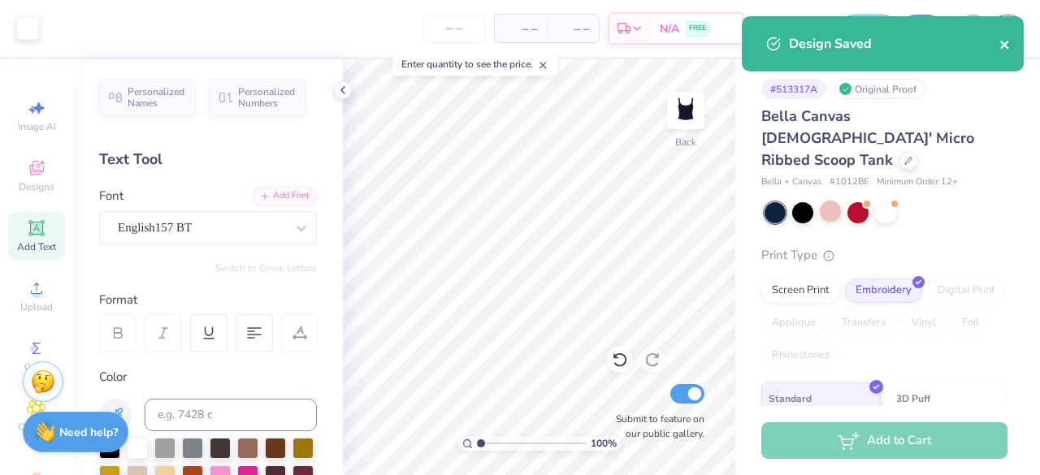
click at [1007, 43] on icon "close" at bounding box center [1004, 45] width 8 height 8
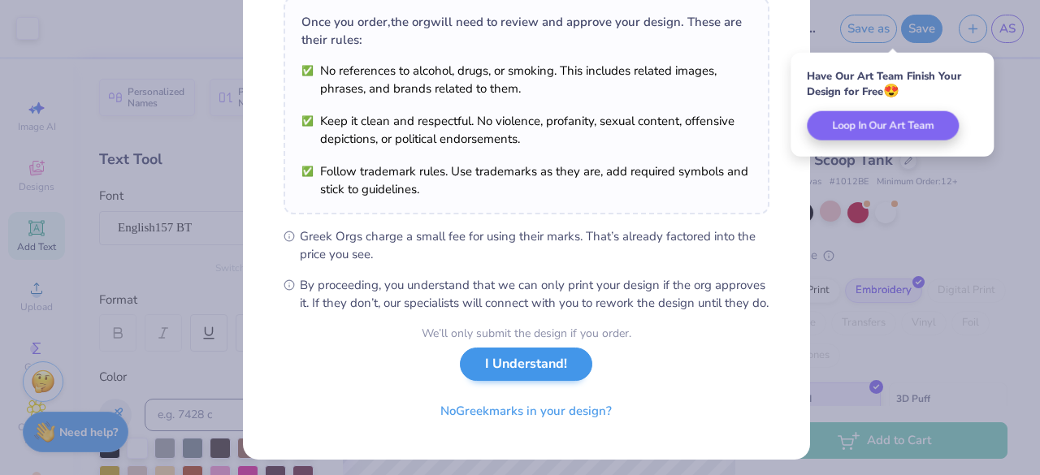
scroll to position [264, 0]
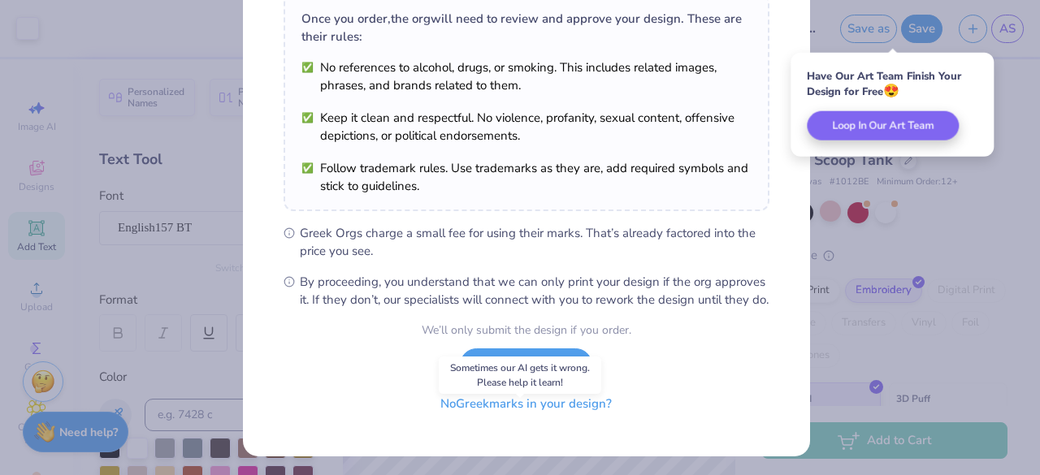
click at [476, 421] on button "No Greek marks in your design?" at bounding box center [525, 403] width 199 height 33
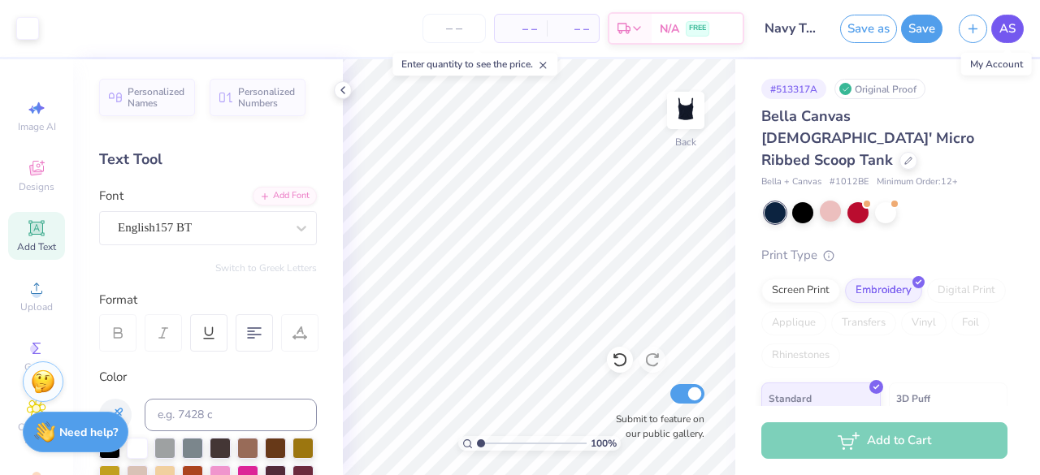
click at [1006, 26] on span "AS" at bounding box center [1007, 28] width 16 height 19
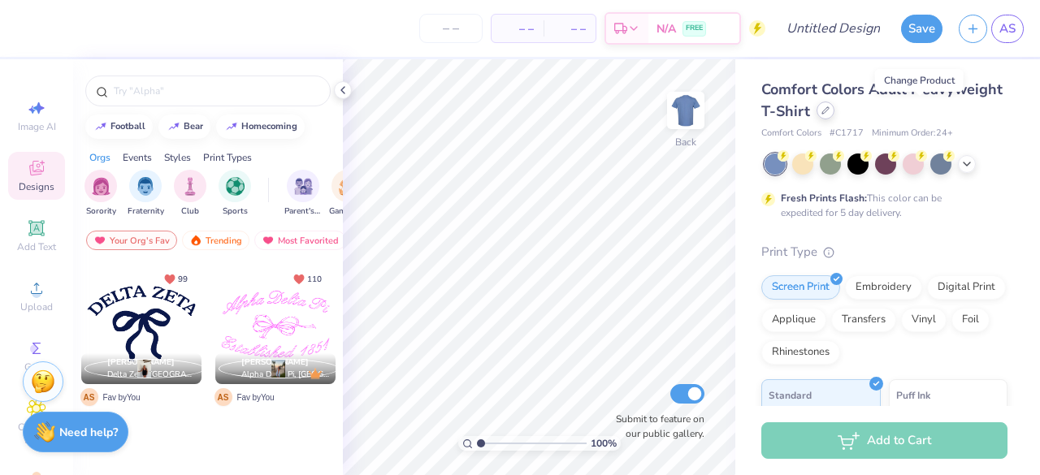
click at [834, 115] on div at bounding box center [825, 111] width 18 height 18
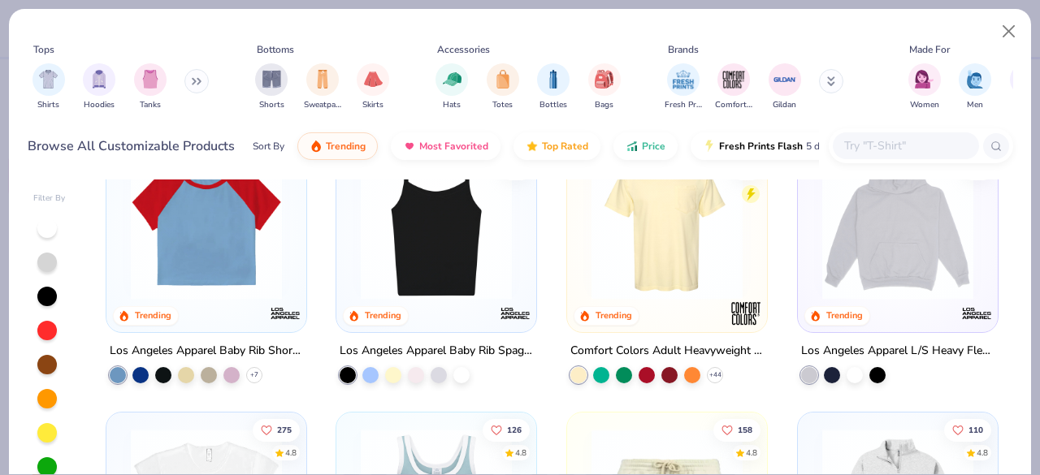
scroll to position [1458, 0]
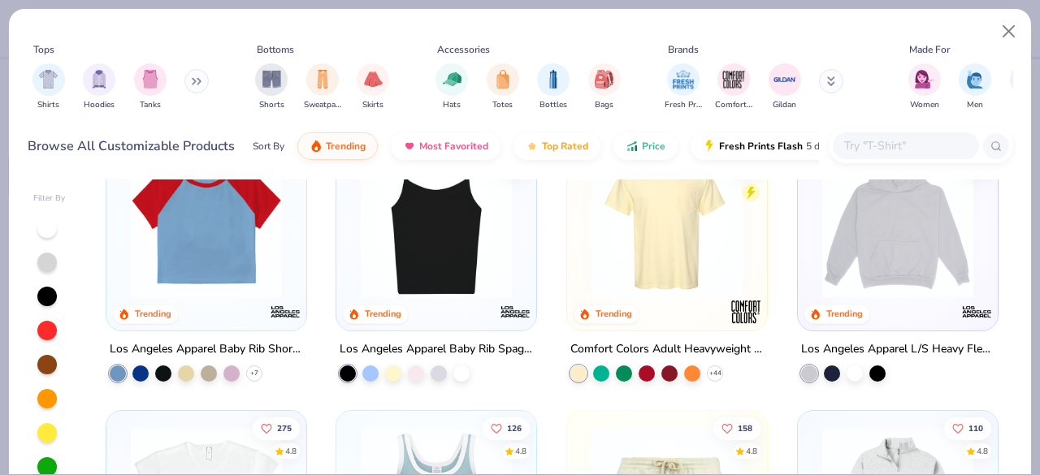
click at [217, 346] on div "Los Angeles Apparel Baby Rib Short Sleeve Raglan" at bounding box center [206, 349] width 193 height 20
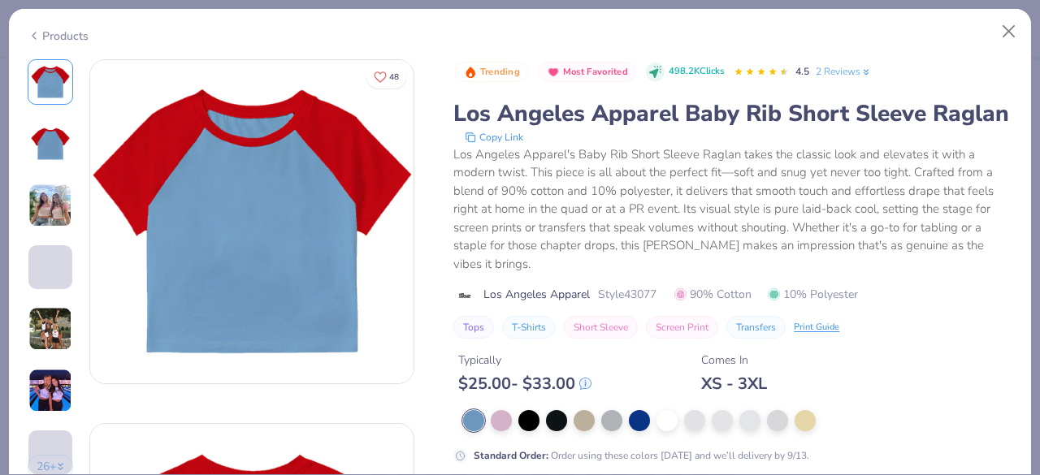
scroll to position [97, 0]
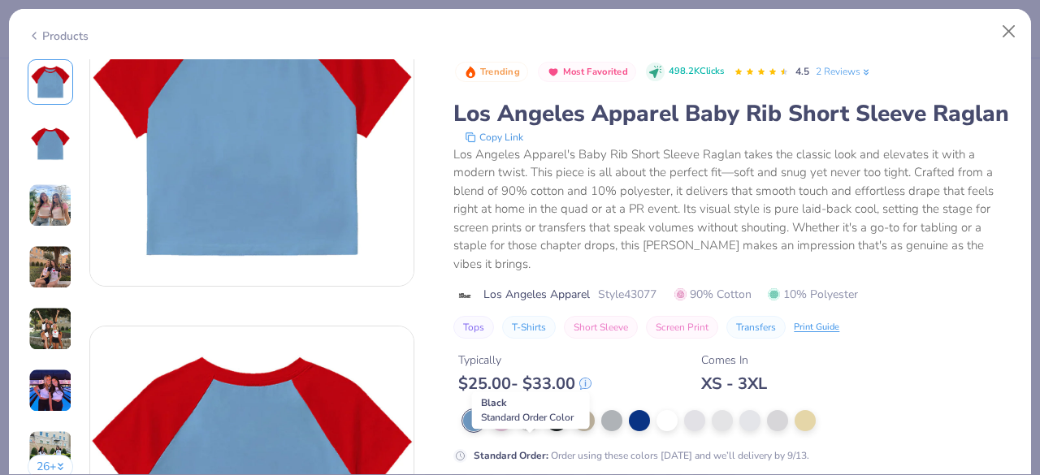
click at [523, 430] on div at bounding box center [528, 419] width 21 height 21
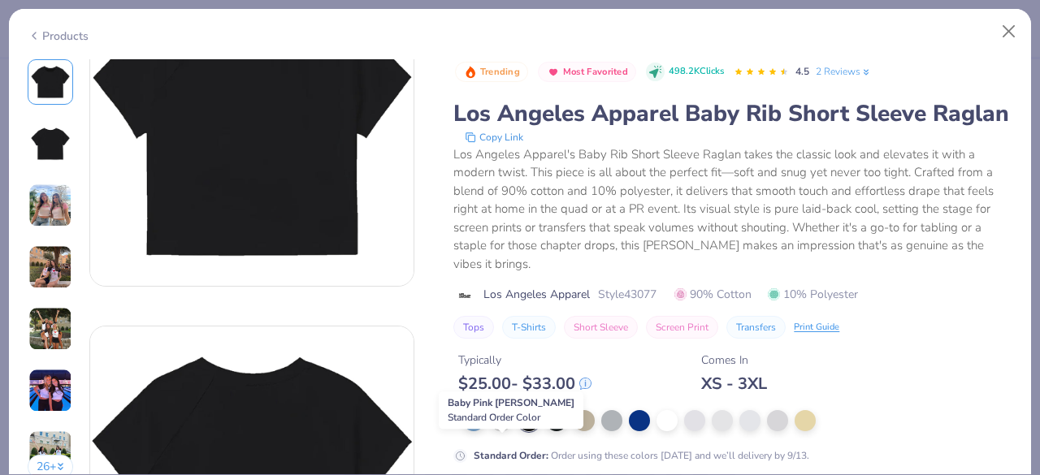
click at [506, 430] on div at bounding box center [501, 419] width 21 height 21
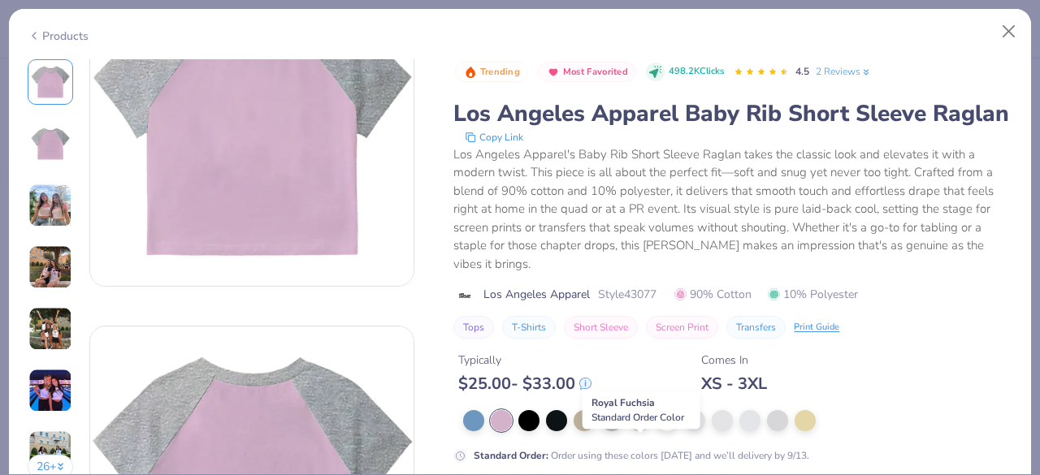
click at [648, 430] on div at bounding box center [639, 419] width 21 height 21
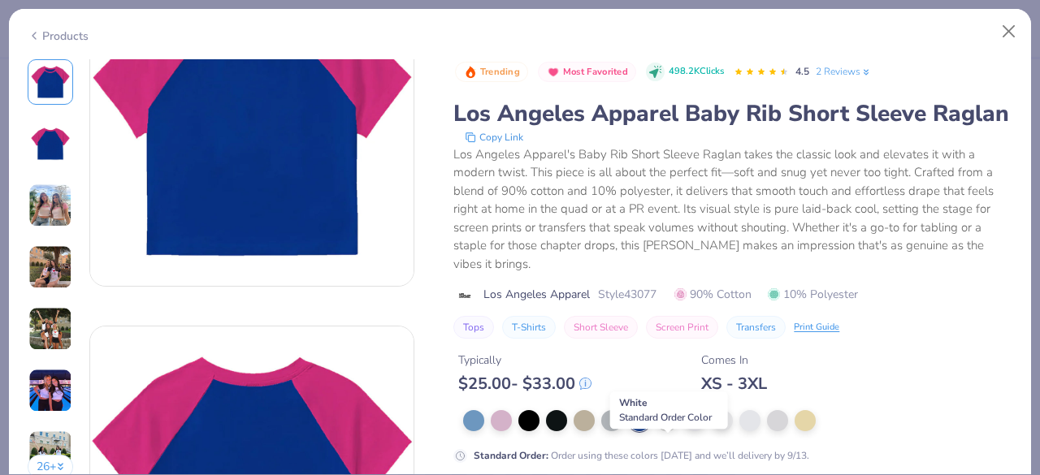
click at [673, 430] on div at bounding box center [666, 419] width 21 height 21
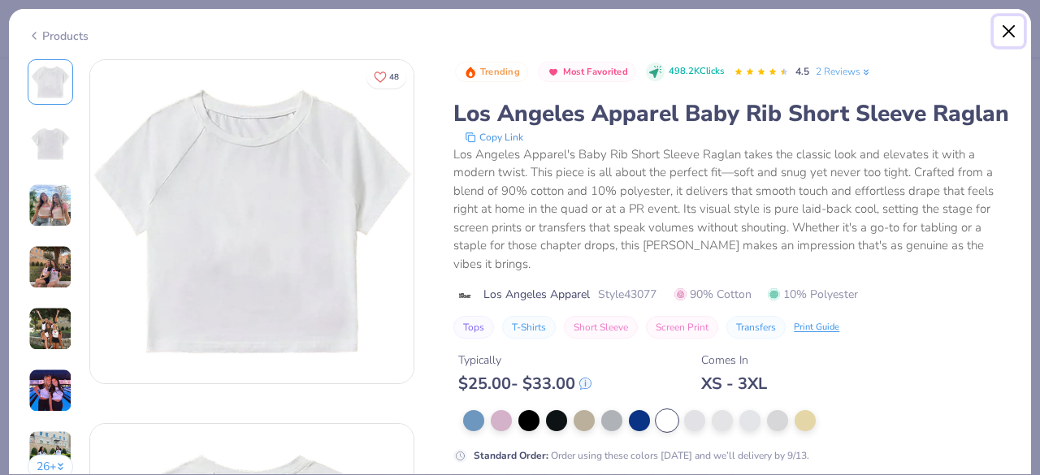
click at [1010, 27] on button "Close" at bounding box center [1008, 31] width 31 height 31
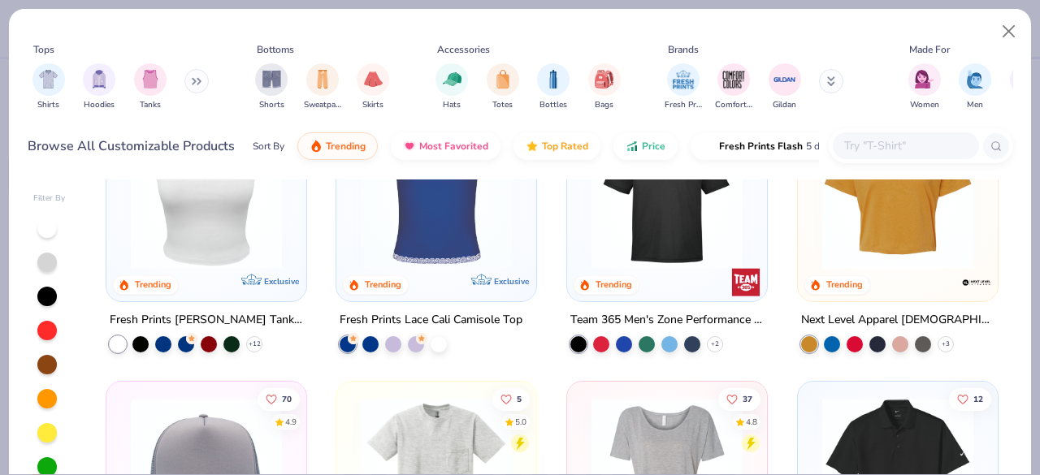
scroll to position [4569, 0]
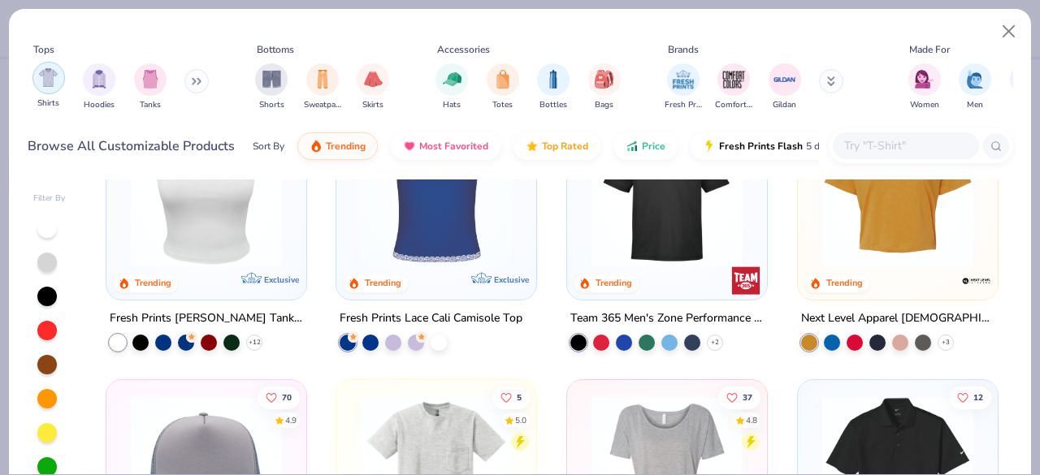
click at [48, 84] on img "filter for Shirts" at bounding box center [48, 77] width 19 height 19
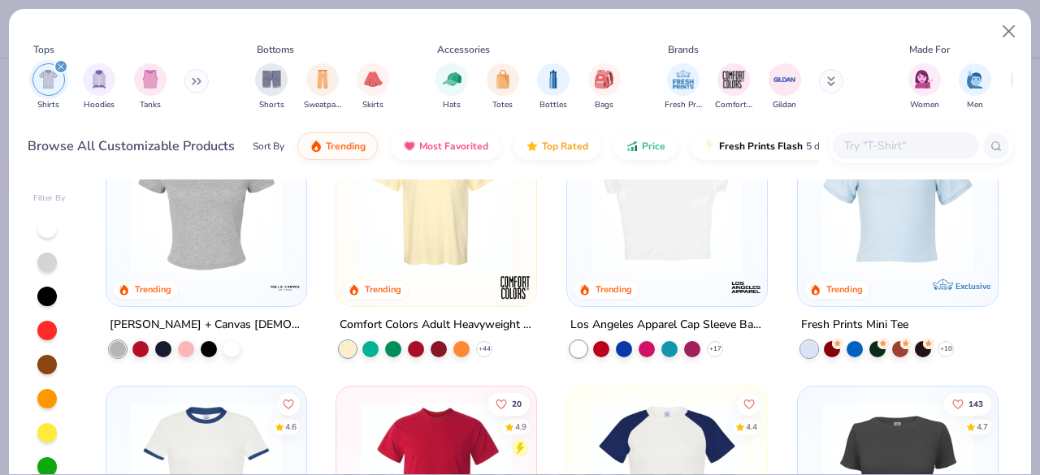
scroll to position [387, 0]
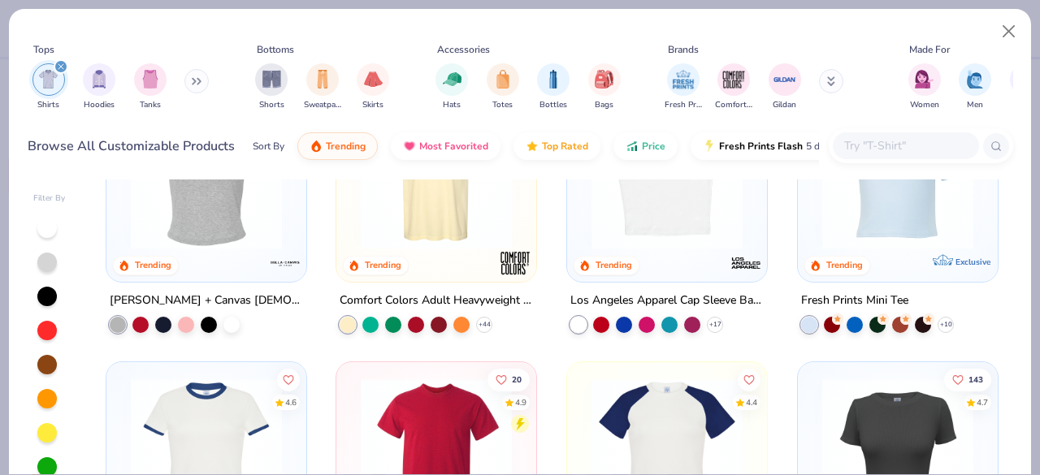
click at [684, 297] on div "Los Angeles Apparel Cap Sleeve Baby Rib Crop Top" at bounding box center [666, 300] width 193 height 20
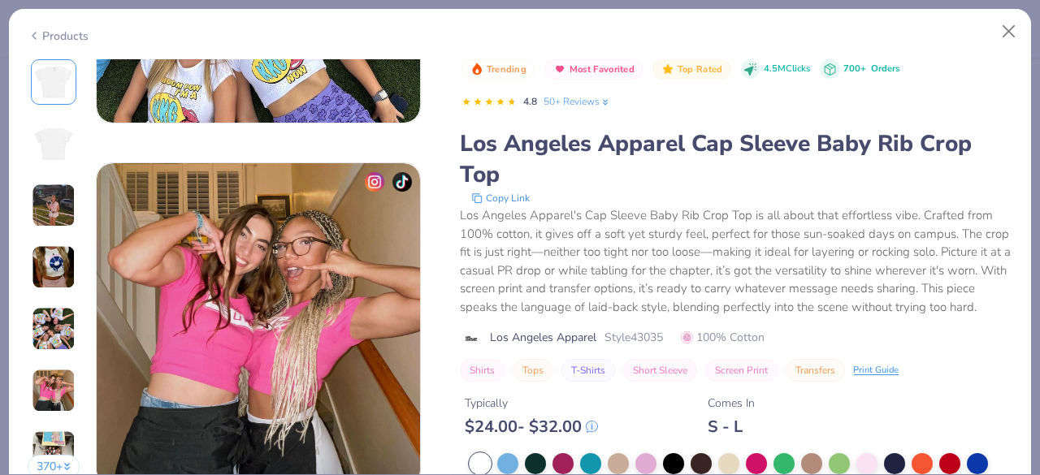
scroll to position [1959, 0]
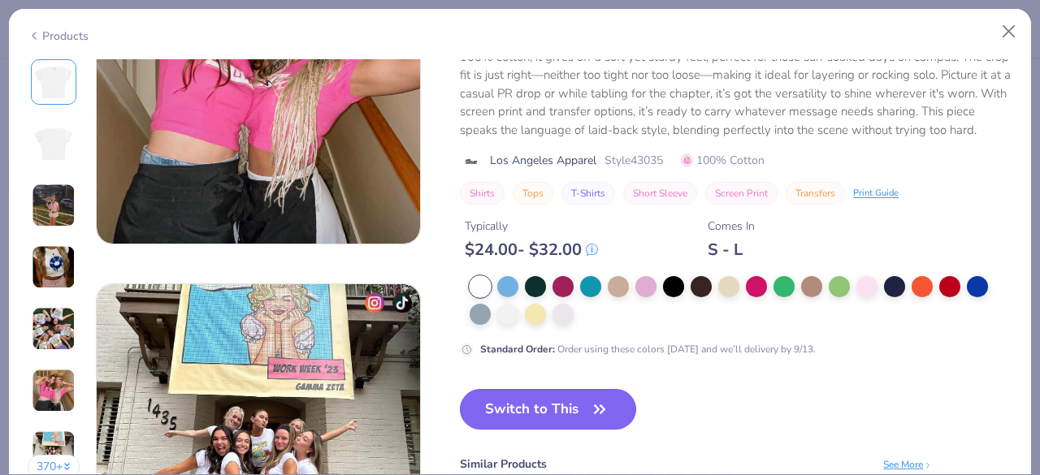
click at [537, 397] on button "Switch to This" at bounding box center [548, 409] width 176 height 41
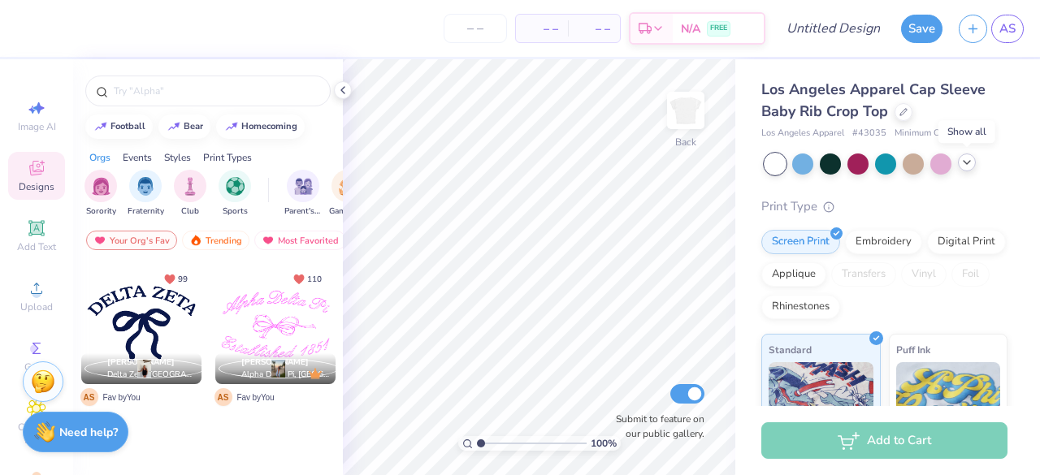
click at [970, 162] on icon at bounding box center [966, 162] width 13 height 13
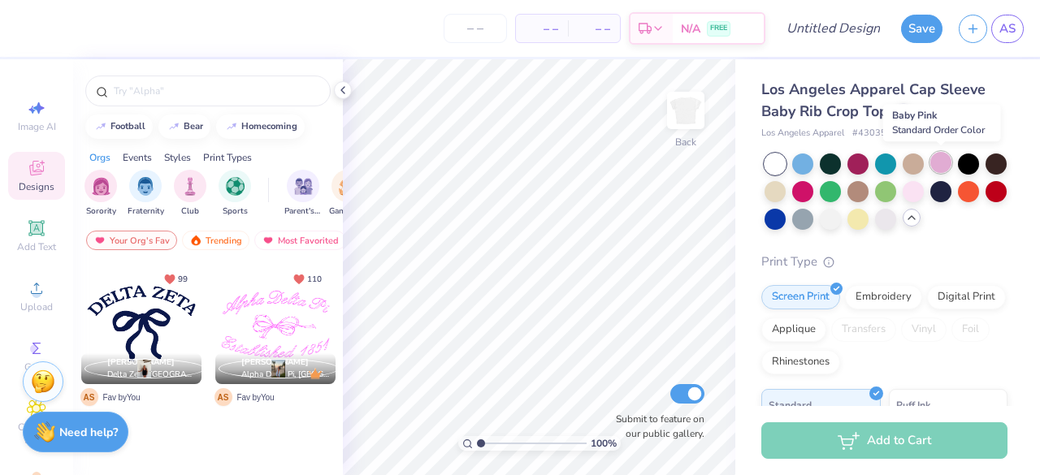
click at [944, 165] on div at bounding box center [940, 162] width 21 height 21
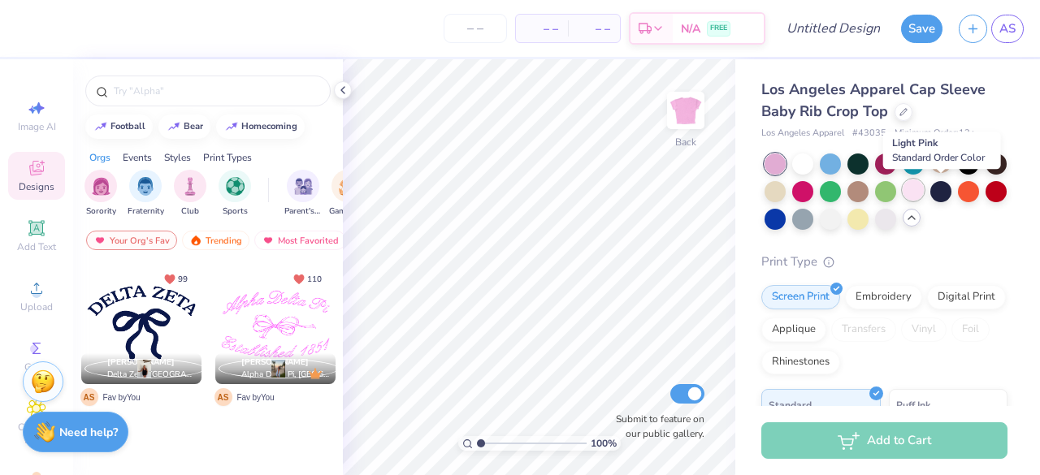
click at [924, 190] on div at bounding box center [912, 190] width 21 height 21
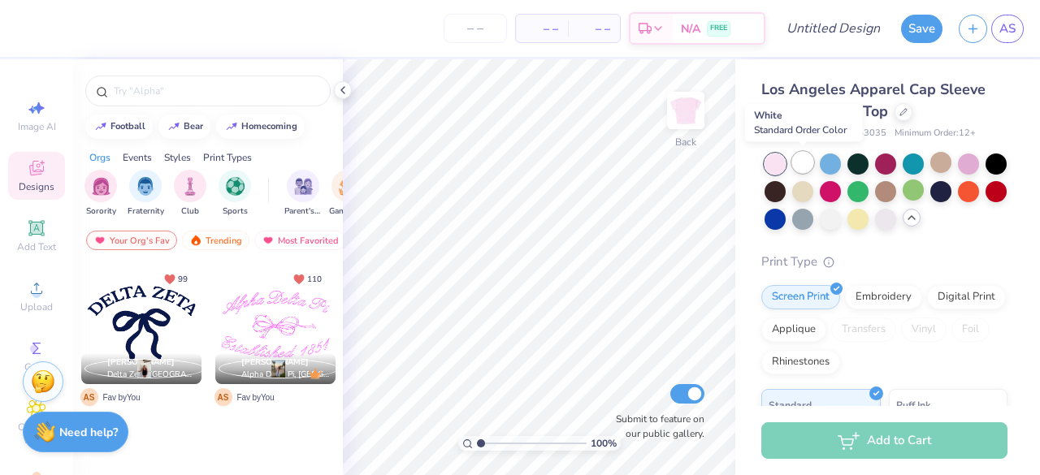
click at [801, 160] on div at bounding box center [802, 162] width 21 height 21
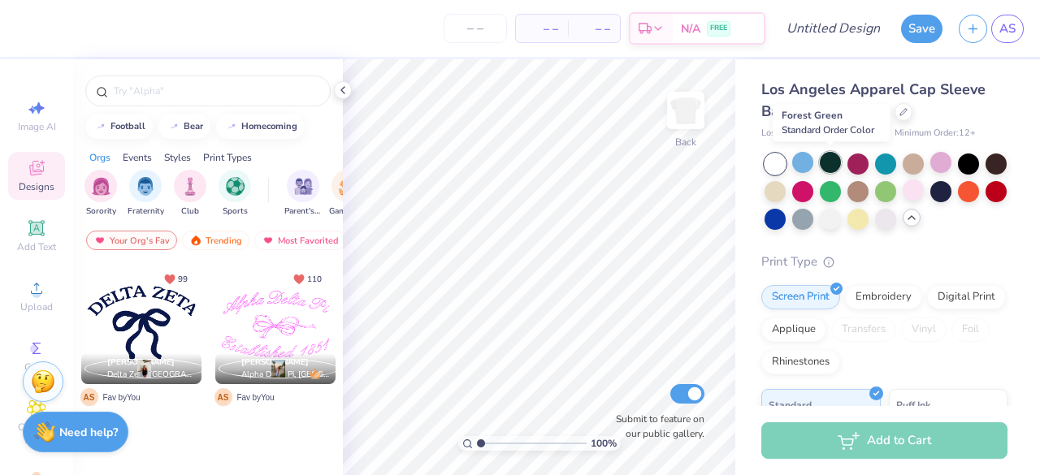
click at [828, 163] on div at bounding box center [830, 162] width 21 height 21
click at [832, 166] on div at bounding box center [830, 162] width 21 height 21
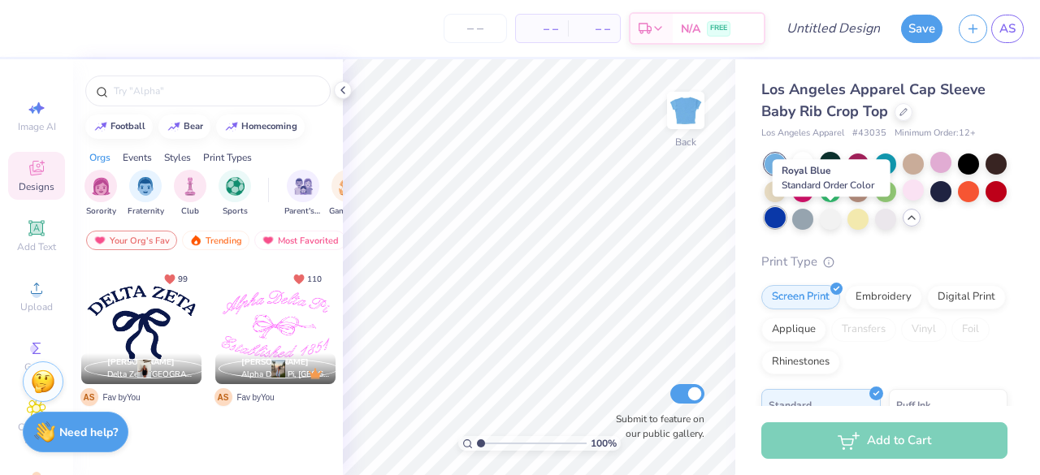
click at [786, 222] on div at bounding box center [774, 217] width 21 height 21
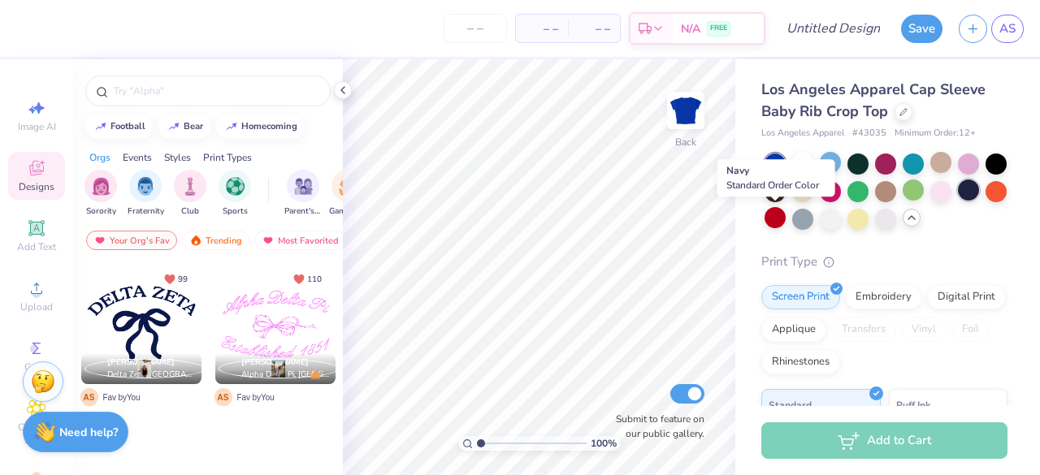
click at [958, 201] on div at bounding box center [968, 190] width 21 height 21
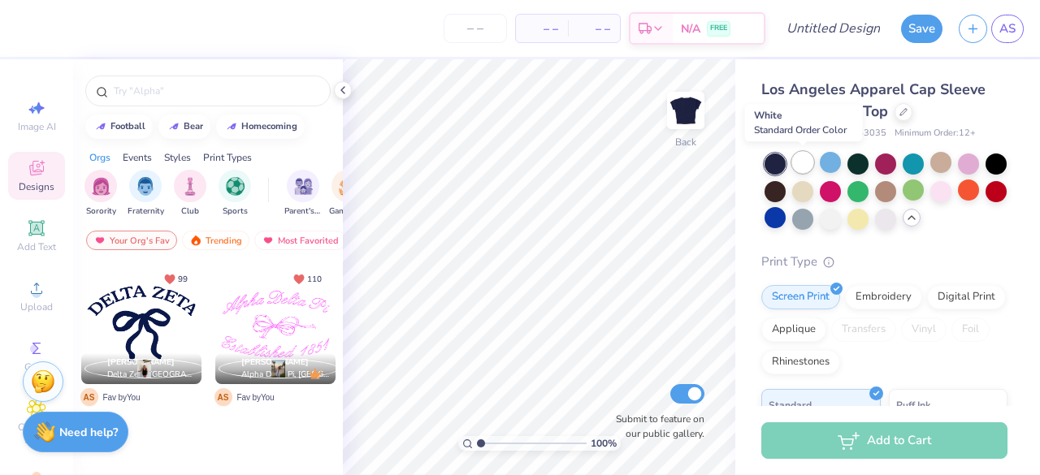
click at [799, 165] on div at bounding box center [802, 162] width 21 height 21
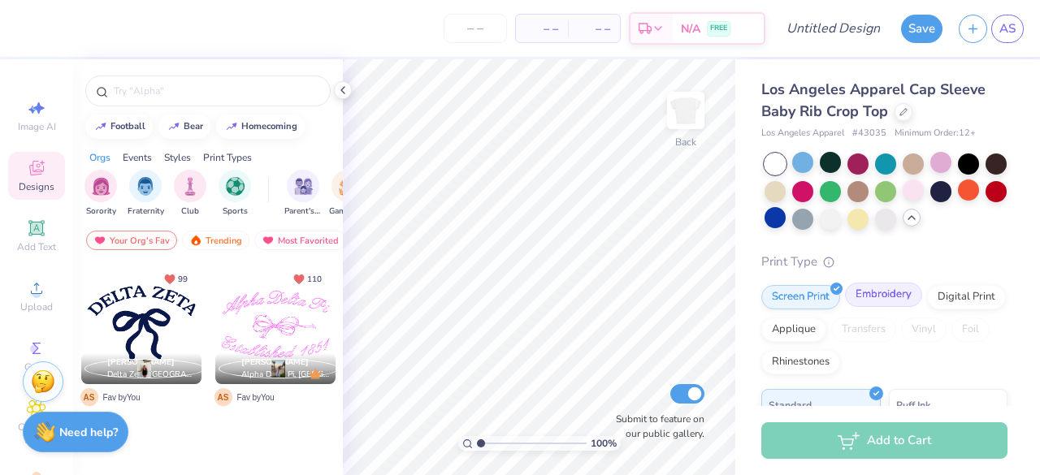
click at [871, 300] on div "Embroidery" at bounding box center [883, 295] width 77 height 24
click at [258, 292] on div at bounding box center [275, 324] width 120 height 120
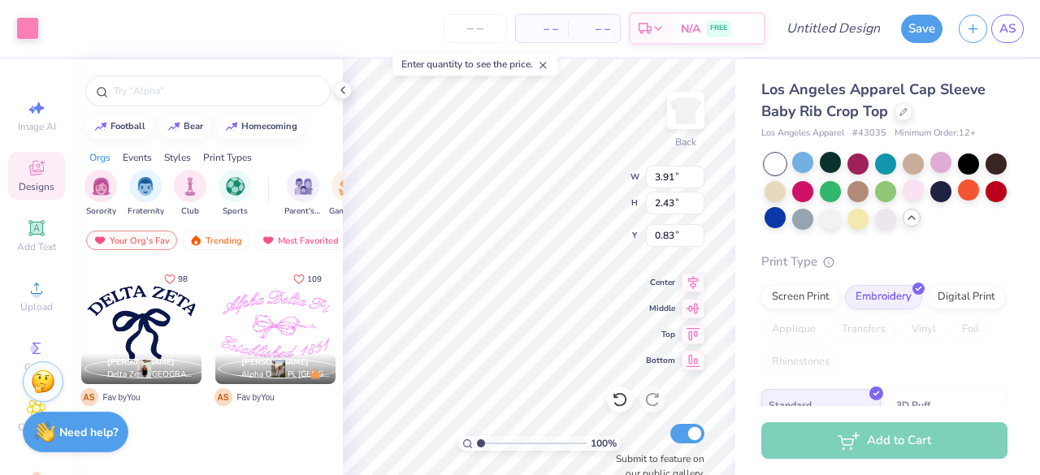
type input "0.83"
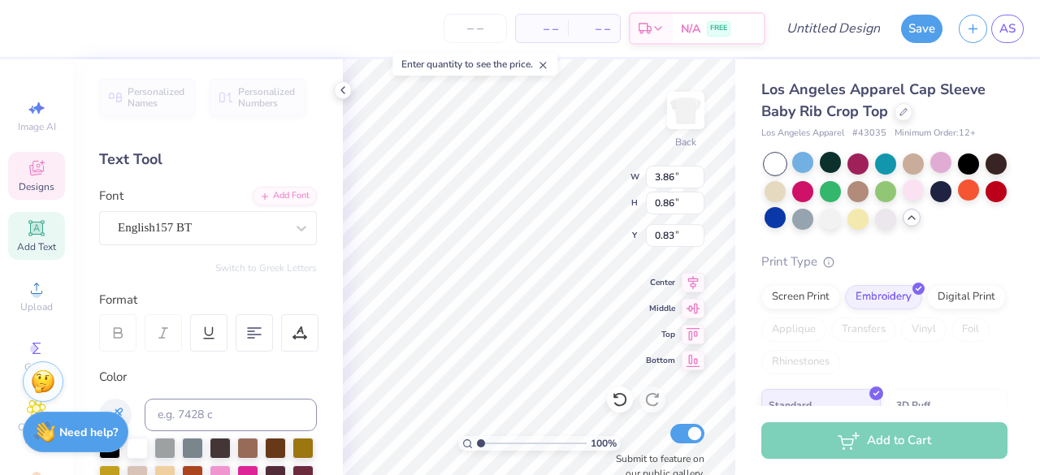
scroll to position [13, 6]
type textarea "A"
type textarea "En Motion Dance"
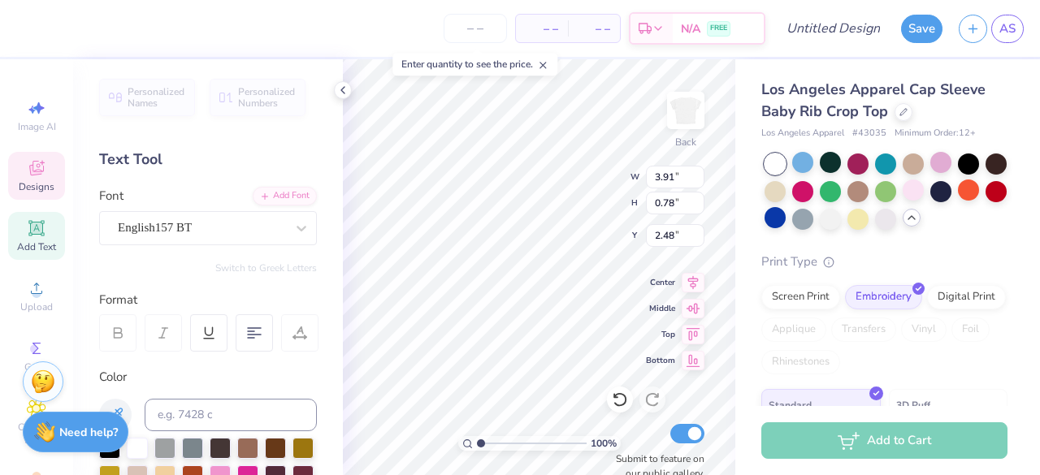
type input "3.91"
type input "0.78"
type input "2.48"
type input "4.67"
type input "2.02"
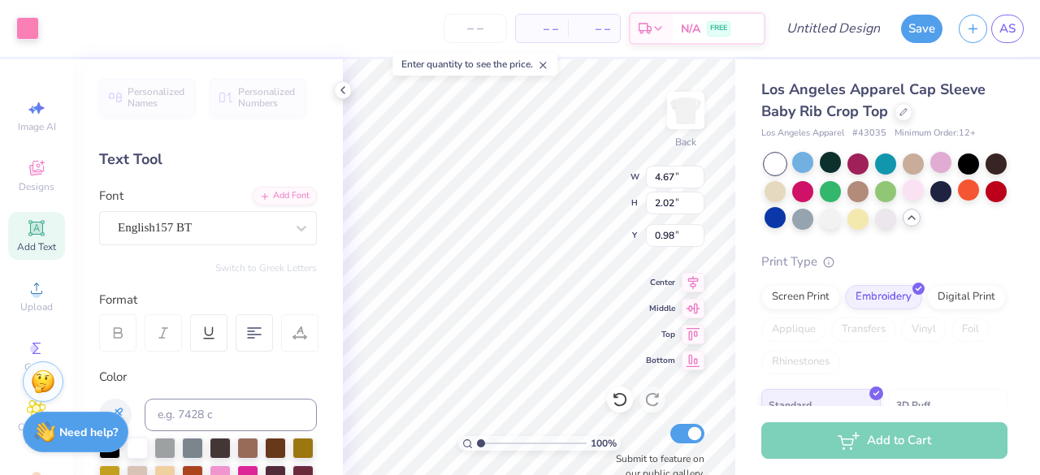
type input "0.98"
click at [755, 209] on div "Los Angeles Apparel Cap Sleeve Baby Rib Crop Top Los Angeles Apparel # 43035 Mi…" at bounding box center [887, 345] width 305 height 572
type input "5.07"
type input "2.19"
type input "0.81"
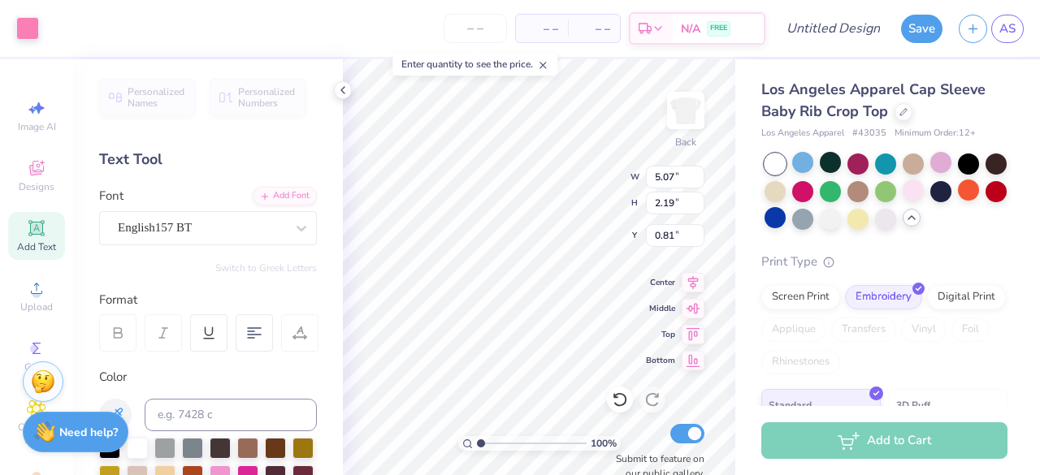
click at [735, 246] on div "Los Angeles Apparel Cap Sleeve Baby Rib Crop Top Los Angeles Apparel # 43035 Mi…" at bounding box center [887, 345] width 305 height 572
type input "5.58"
type input "2.42"
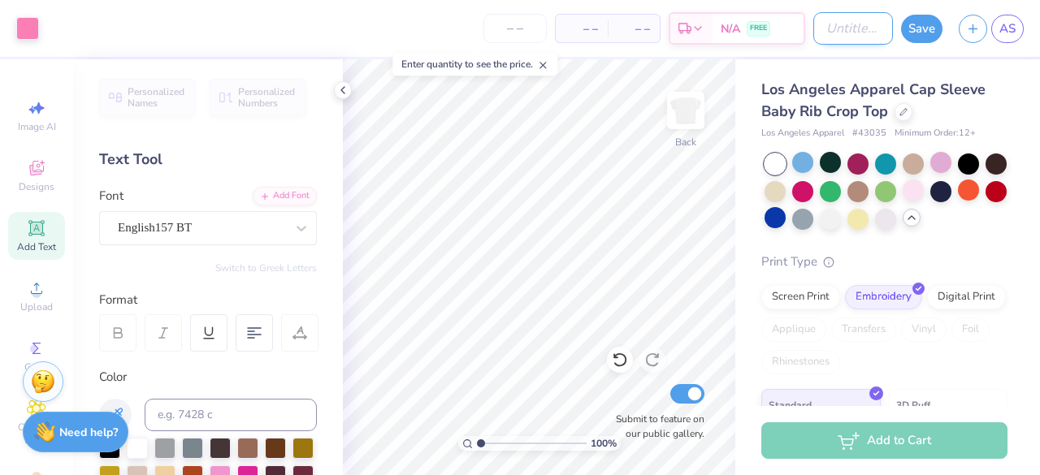
click at [842, 29] on input "Design Title" at bounding box center [853, 28] width 80 height 32
type input "White crop pink letter"
click at [921, 32] on button "Save" at bounding box center [921, 26] width 41 height 28
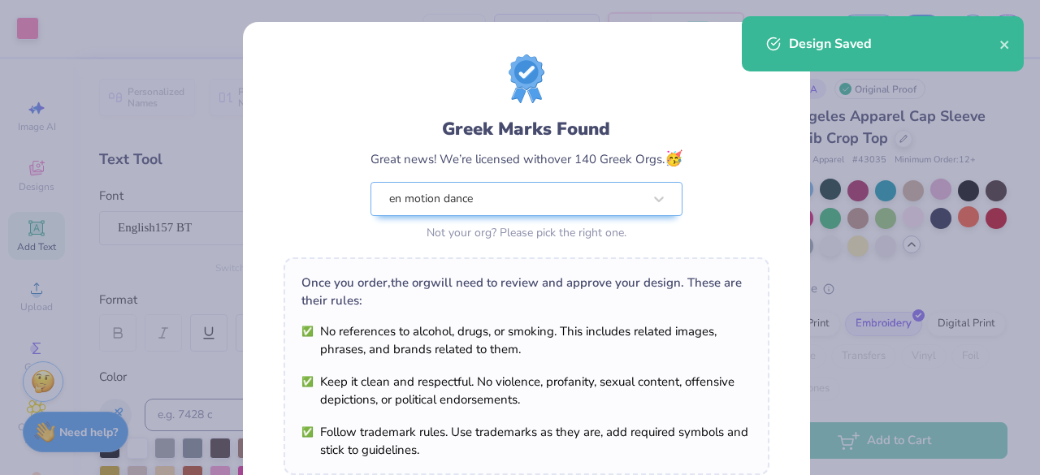
scroll to position [283, 0]
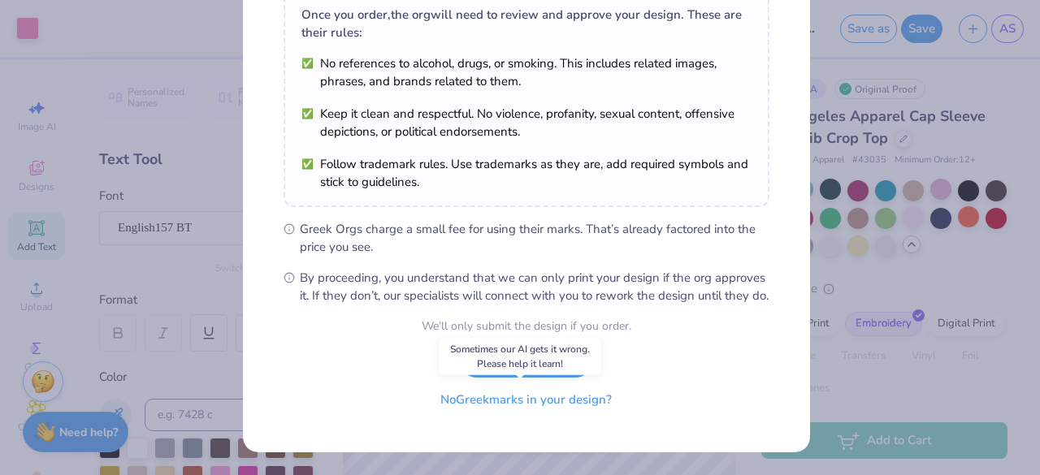
click at [520, 400] on button "No Greek marks in your design?" at bounding box center [525, 399] width 199 height 33
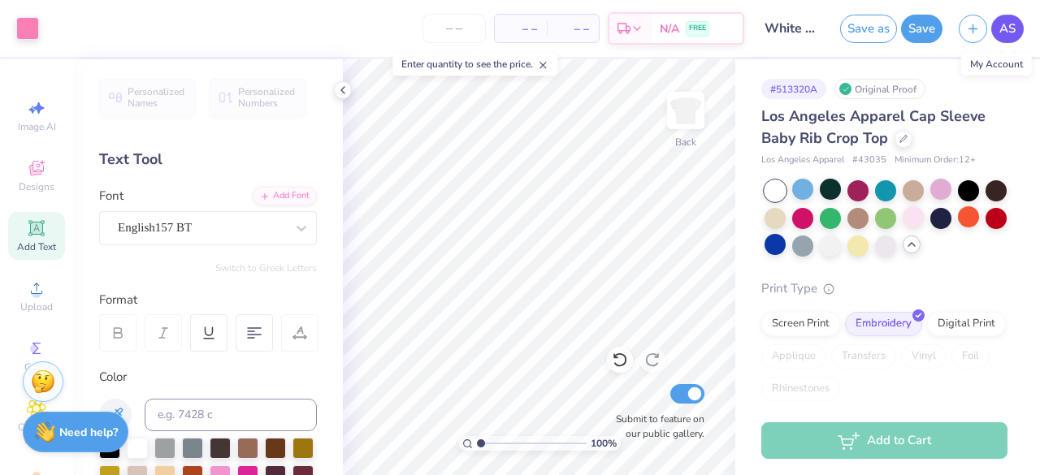
click at [1011, 24] on span "AS" at bounding box center [1007, 28] width 16 height 19
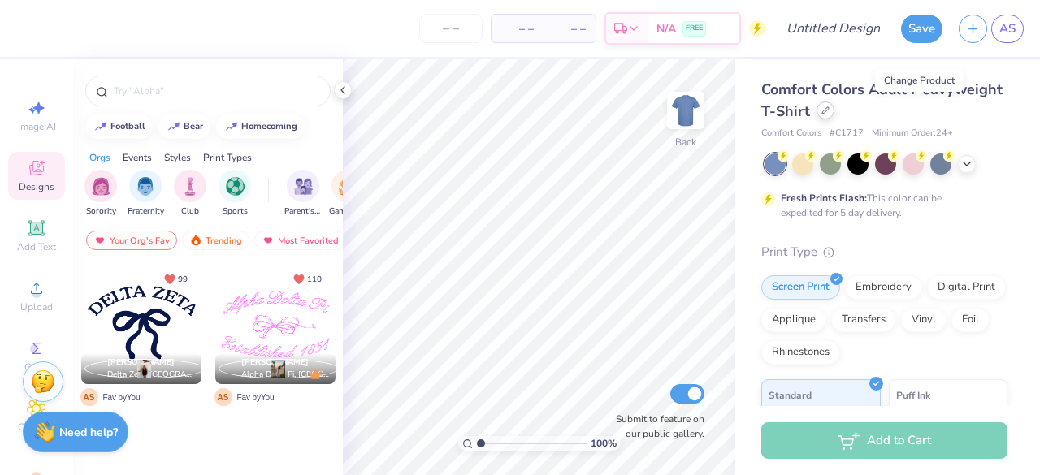
click at [829, 114] on icon at bounding box center [825, 110] width 8 height 8
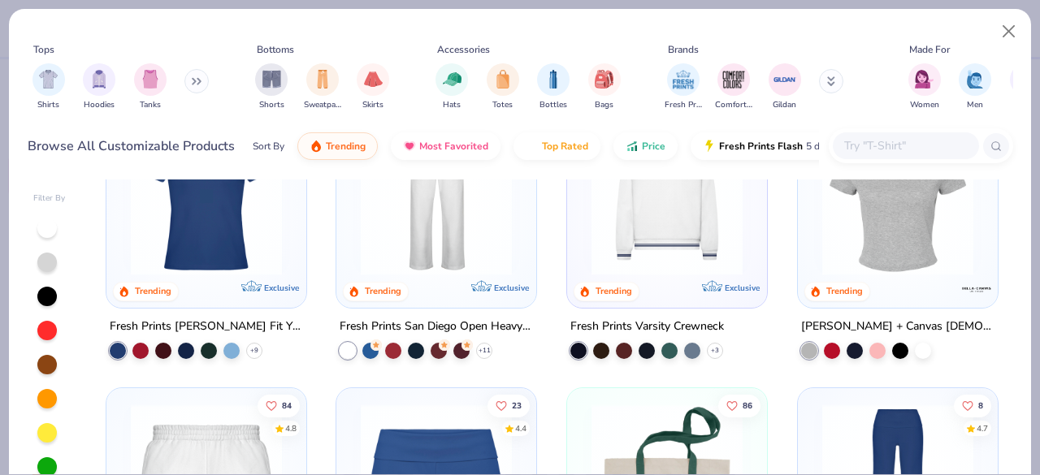
scroll to position [921, 0]
click at [47, 68] on img "filter for Shirts" at bounding box center [48, 77] width 19 height 19
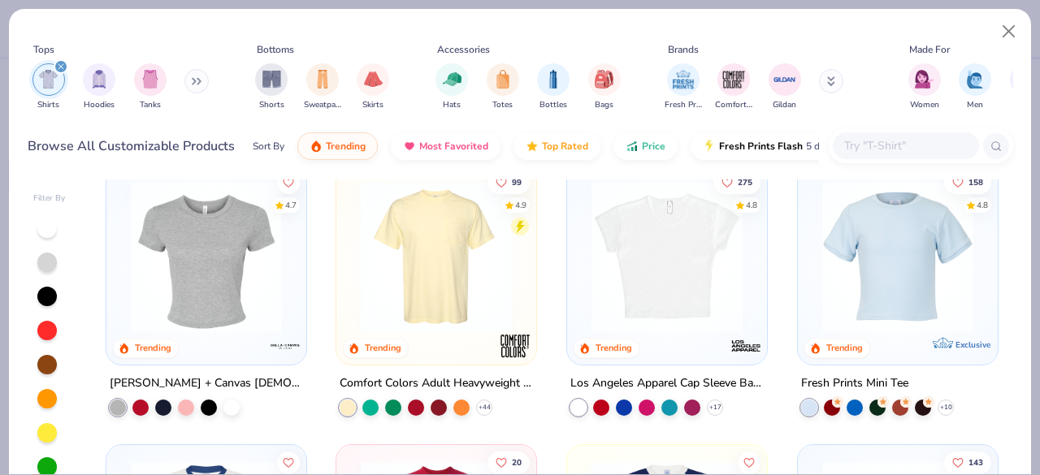
scroll to position [309, 0]
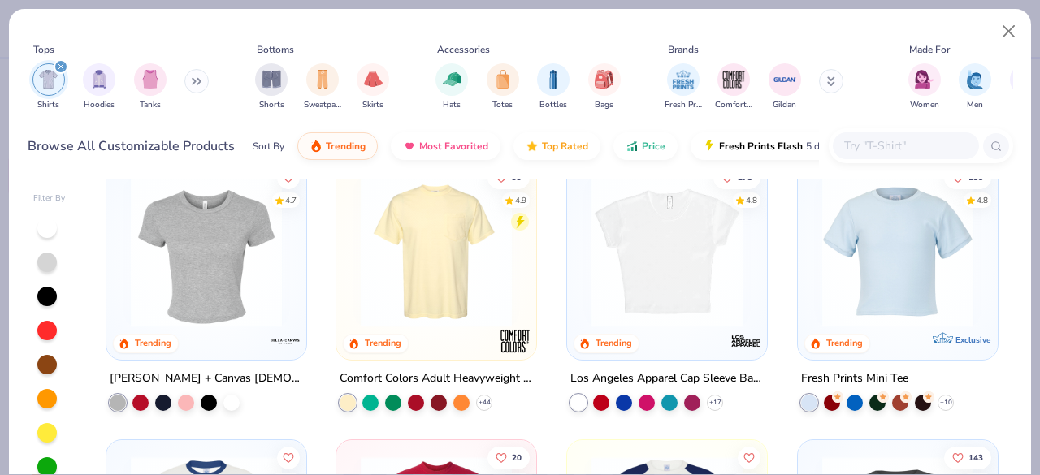
click at [636, 376] on div "Los Angeles Apparel Cap Sleeve Baby Rib Crop Top" at bounding box center [666, 378] width 193 height 20
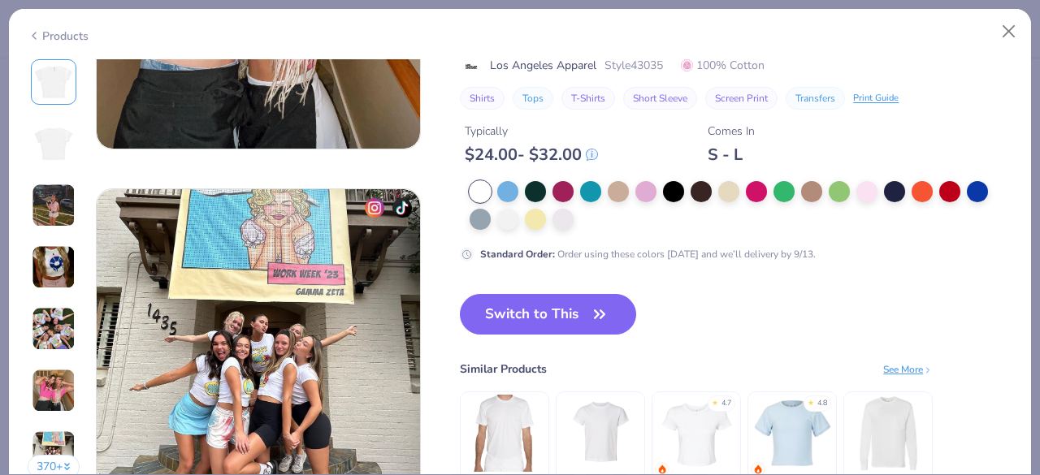
scroll to position [2055, 0]
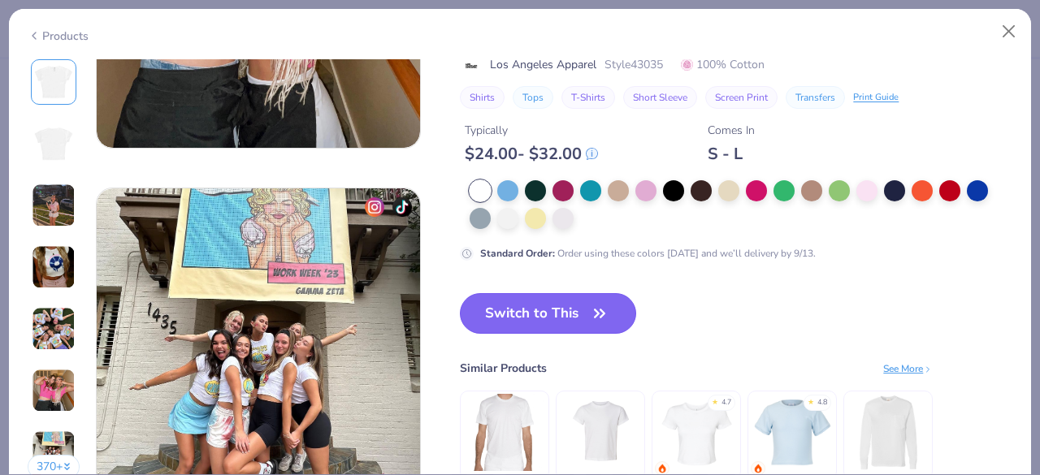
click at [588, 308] on button "Switch to This" at bounding box center [548, 313] width 176 height 41
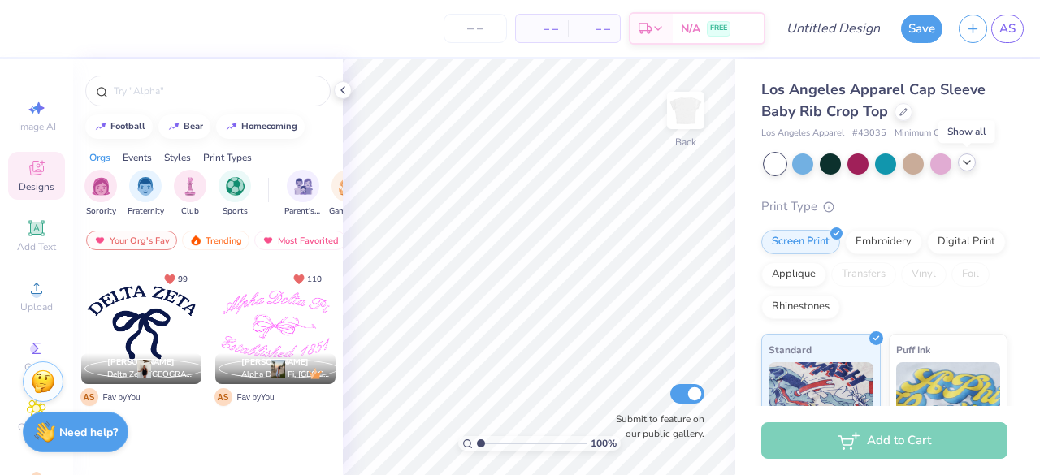
click at [967, 161] on icon at bounding box center [966, 162] width 13 height 13
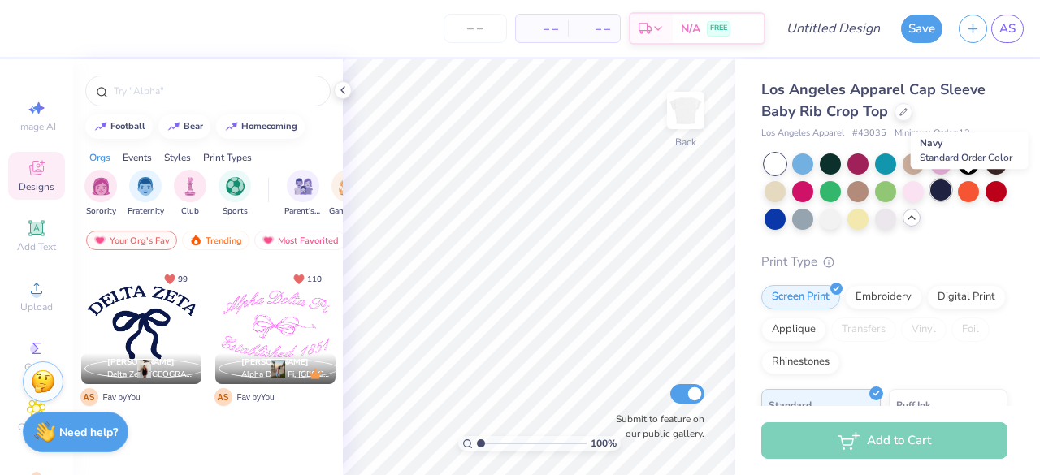
click at [951, 185] on div at bounding box center [940, 190] width 21 height 21
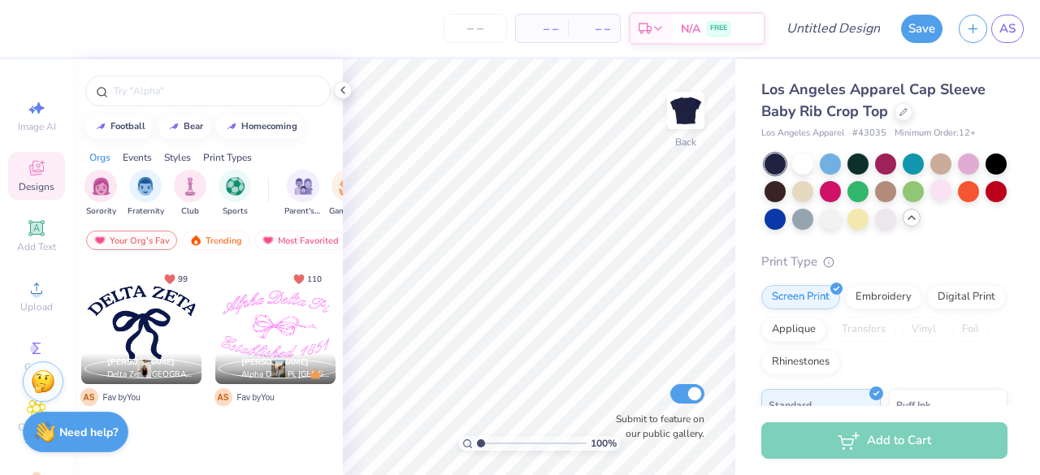
click at [263, 314] on div at bounding box center [275, 324] width 120 height 120
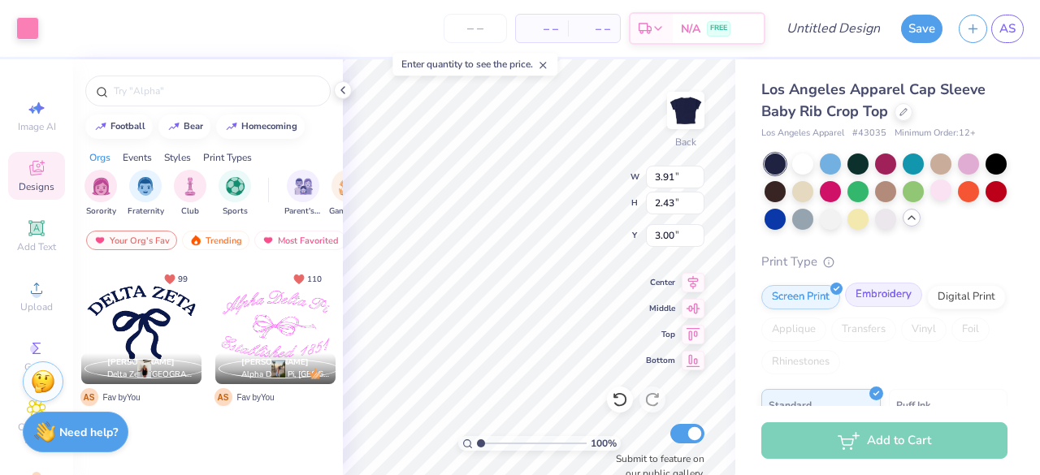
click at [889, 295] on div "Embroidery" at bounding box center [883, 295] width 77 height 24
click at [37, 31] on div at bounding box center [27, 26] width 23 height 23
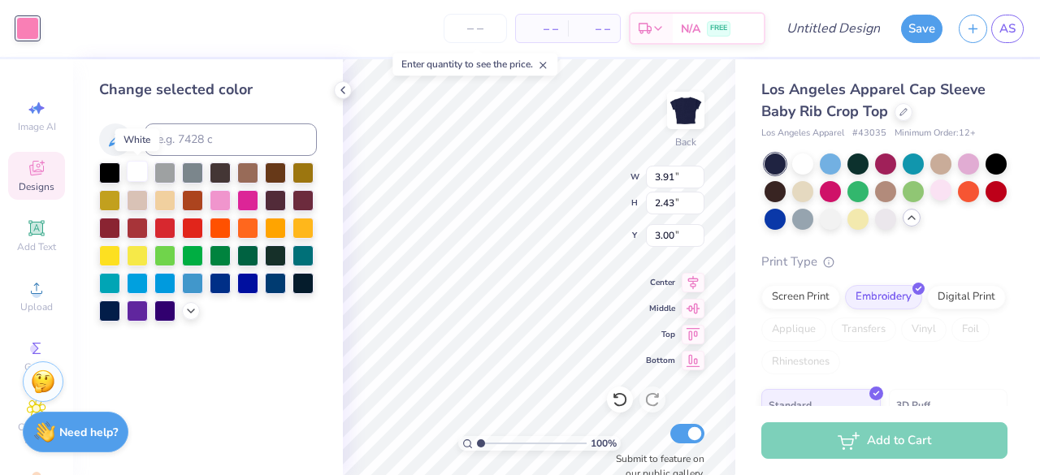
click at [133, 180] on div at bounding box center [137, 171] width 21 height 21
type input "0.95"
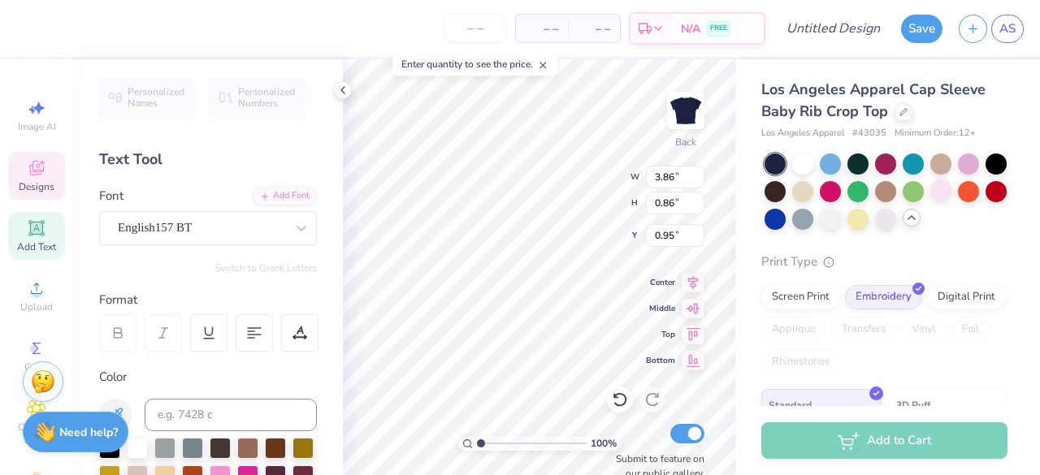
scroll to position [13, 6]
type textarea "A"
type textarea "En Motion Dance"
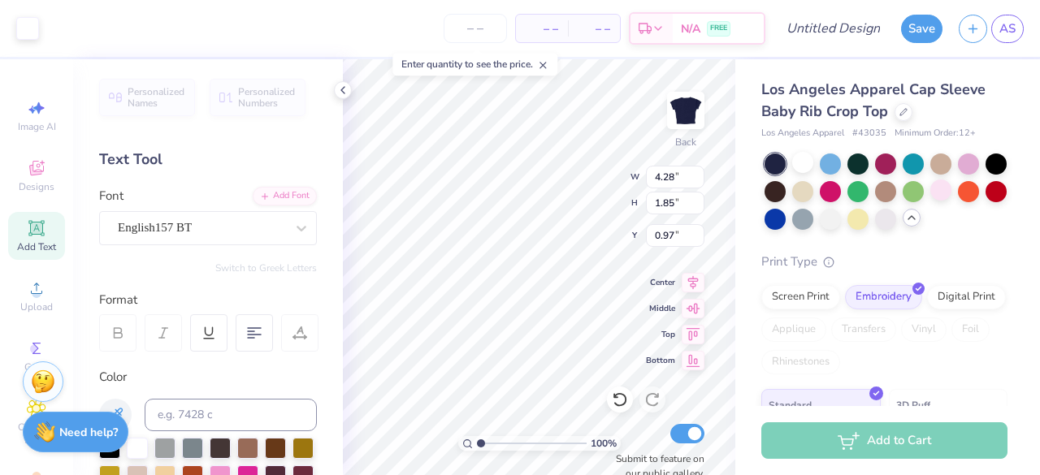
type input "4.28"
type input "1.85"
click at [803, 167] on div at bounding box center [802, 162] width 21 height 21
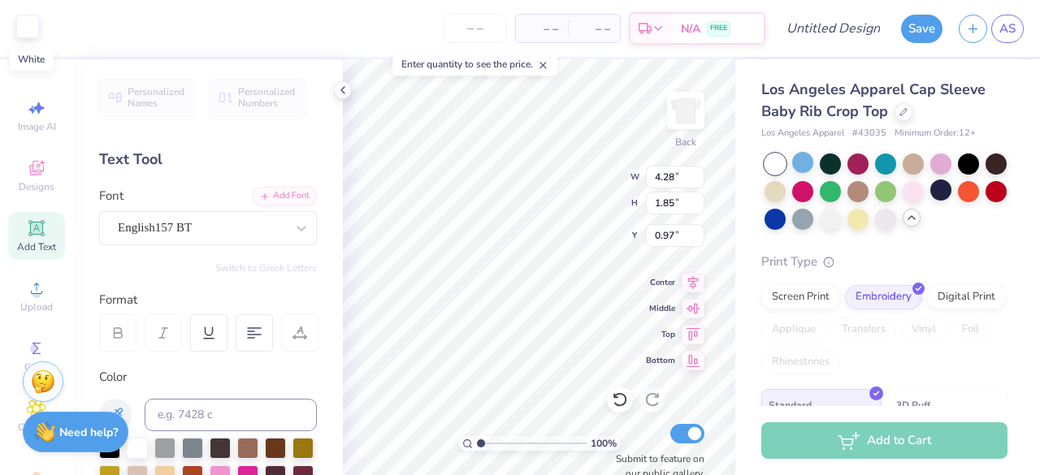
click at [23, 25] on div at bounding box center [27, 26] width 23 height 23
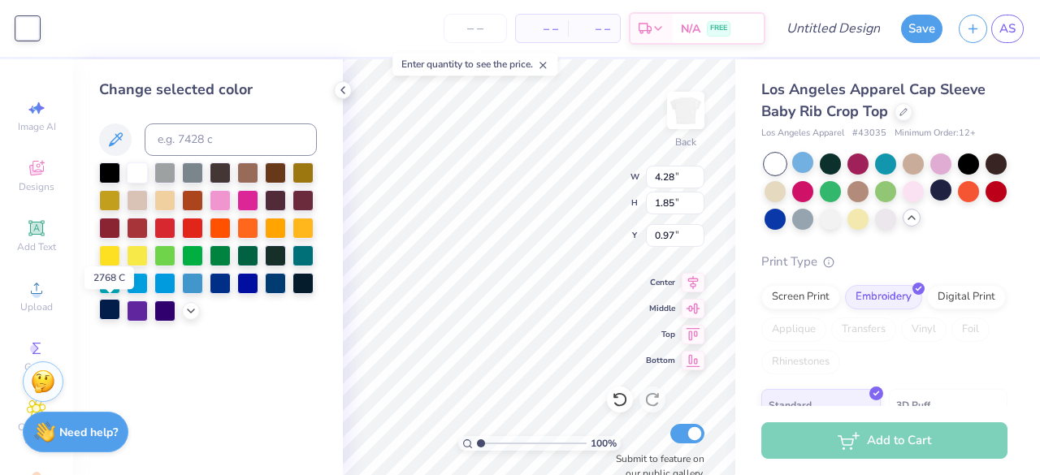
click at [107, 308] on div at bounding box center [109, 309] width 21 height 21
click at [302, 284] on div at bounding box center [302, 281] width 21 height 21
click at [102, 312] on div at bounding box center [109, 309] width 21 height 21
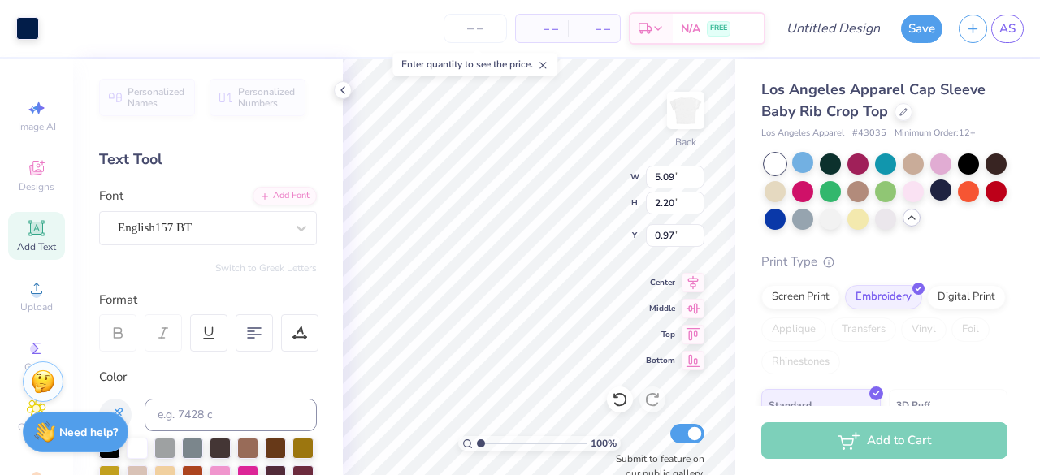
type input "5.09"
type input "2.20"
type input "1.03"
click at [752, 246] on div "Los Angeles Apparel Cap Sleeve Baby Rib Crop Top Los Angeles Apparel # 43035 Mi…" at bounding box center [887, 345] width 305 height 572
click at [24, 27] on div at bounding box center [27, 26] width 23 height 23
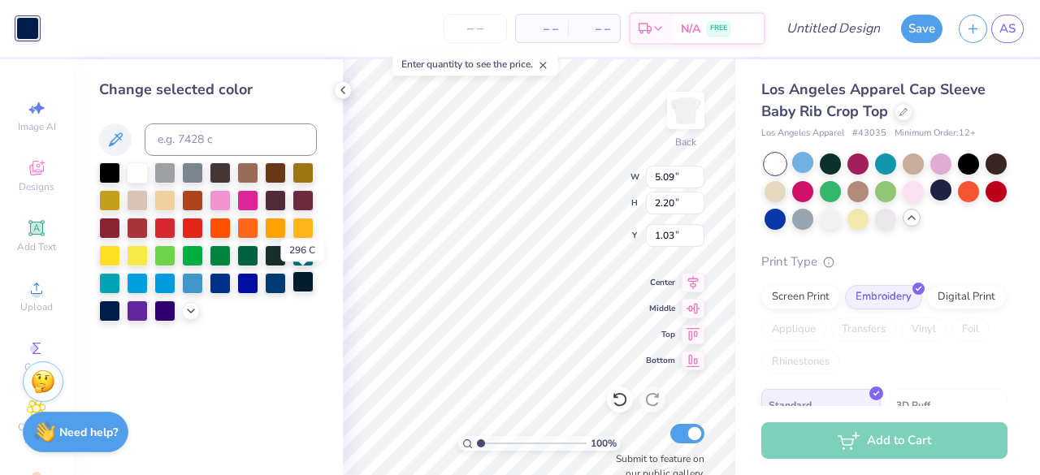
click at [307, 284] on div at bounding box center [302, 281] width 21 height 21
click at [341, 218] on div "Change selected color" at bounding box center [208, 267] width 270 height 416
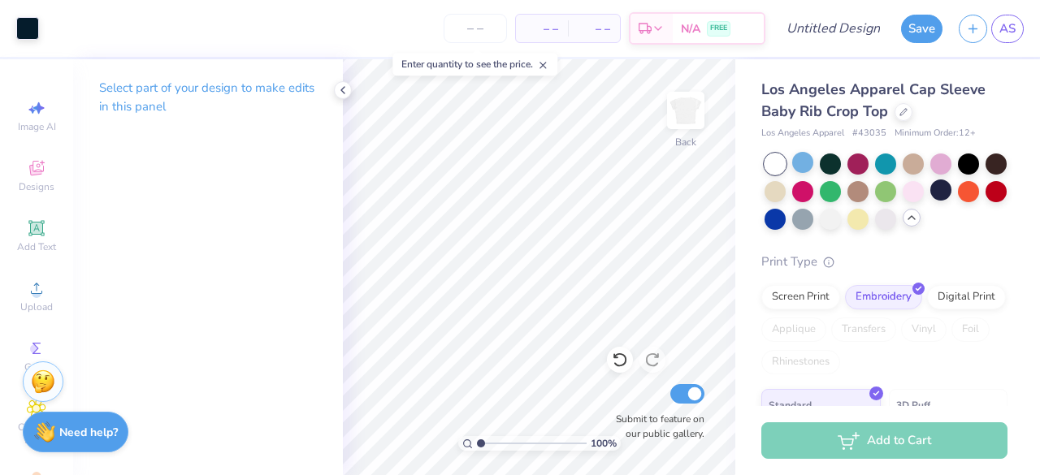
click at [751, 272] on div "Los Angeles Apparel Cap Sleeve Baby Rib Crop Top Los Angeles Apparel # 43035 Mi…" at bounding box center [887, 345] width 305 height 572
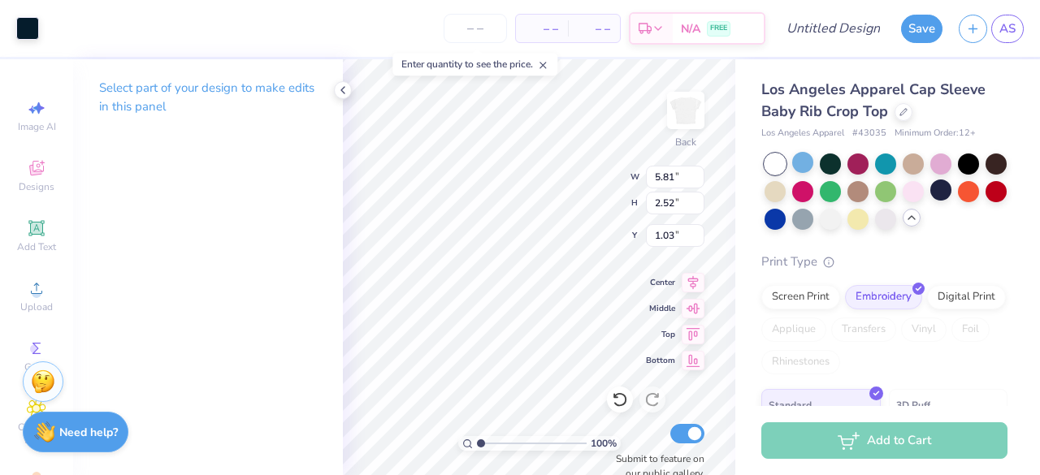
type input "5.81"
type input "2.52"
type input "0.97"
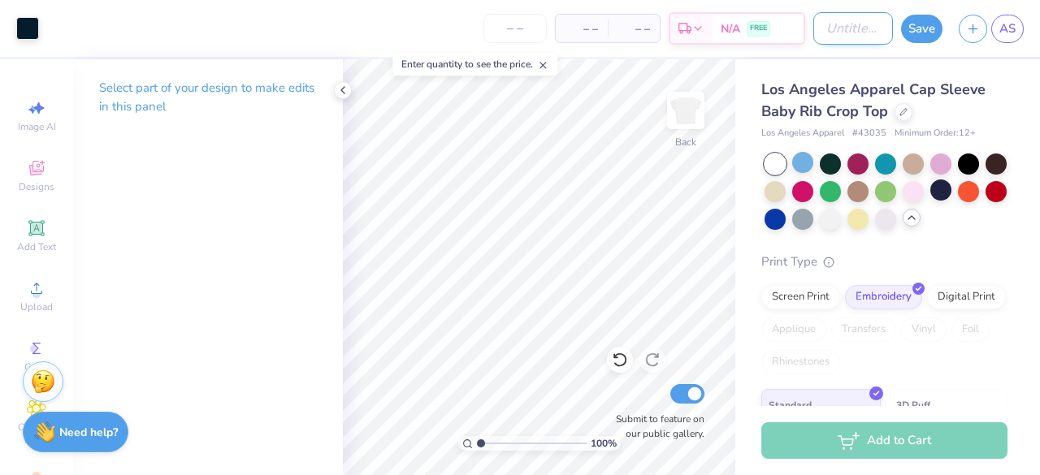
click at [868, 32] on input "Design Title" at bounding box center [853, 28] width 80 height 32
type input "White crop navy letter"
click at [931, 27] on button "Save" at bounding box center [921, 26] width 41 height 28
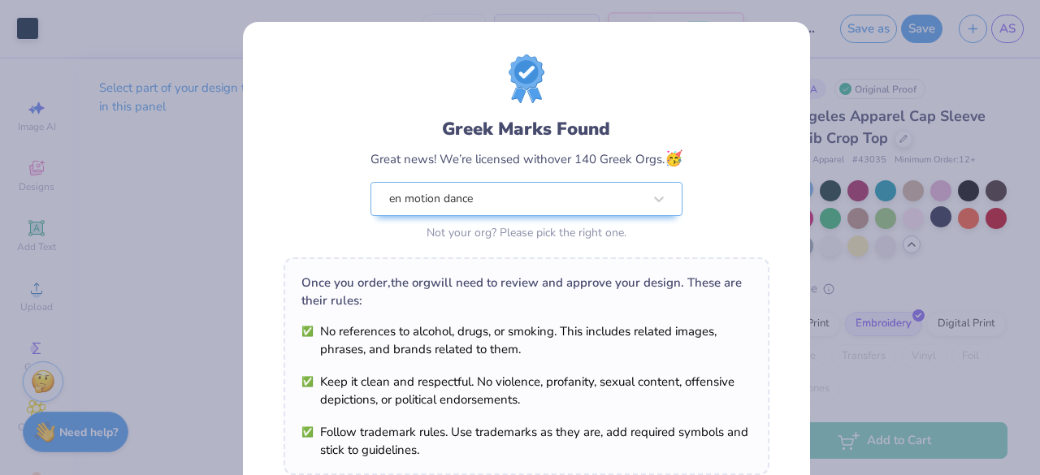
scroll to position [283, 0]
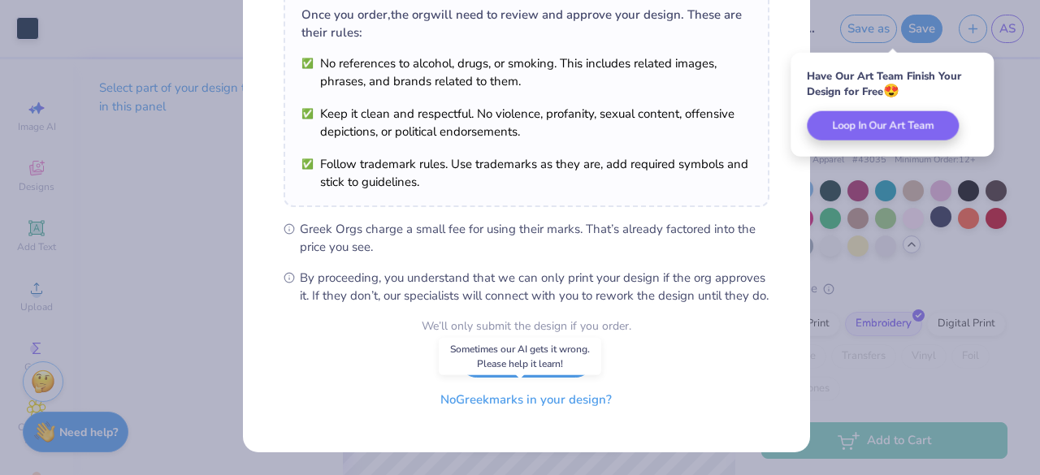
click at [535, 407] on button "No Greek marks in your design?" at bounding box center [525, 399] width 199 height 33
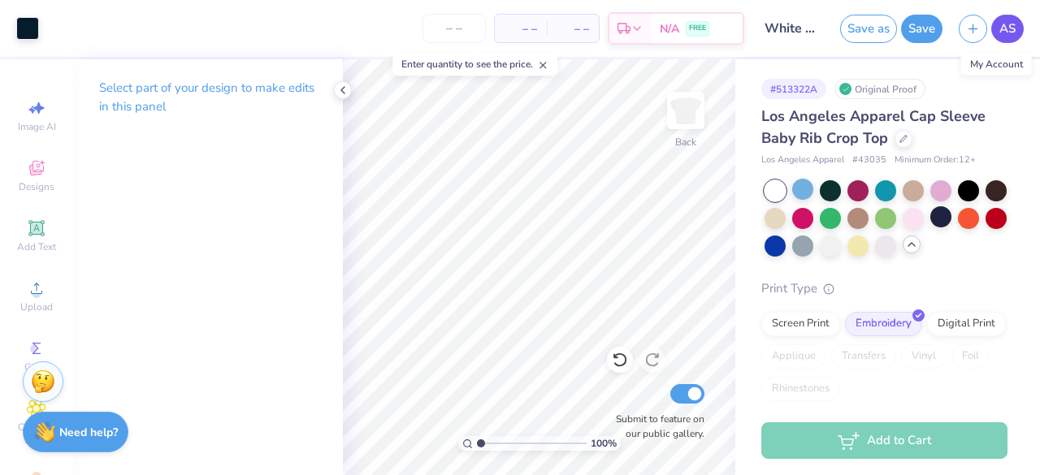
click at [1006, 25] on span "AS" at bounding box center [1007, 28] width 16 height 19
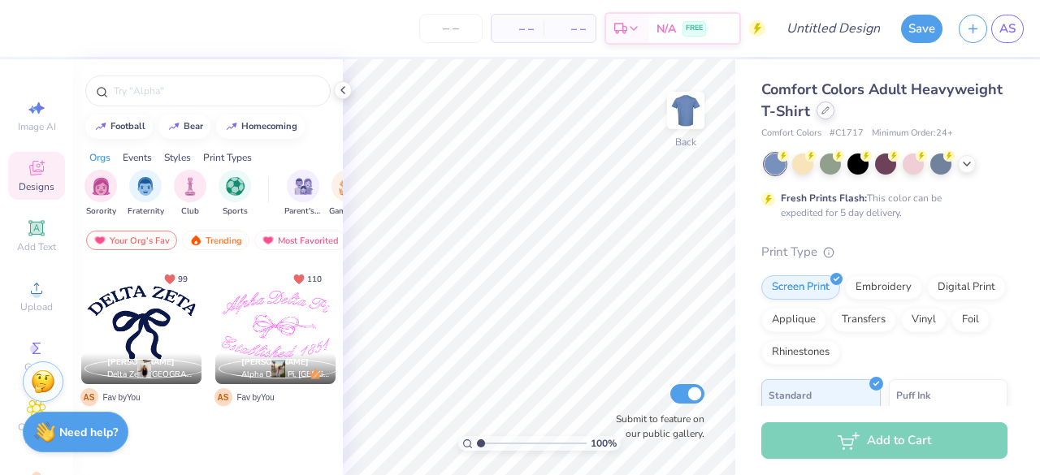
click at [834, 116] on div at bounding box center [825, 111] width 18 height 18
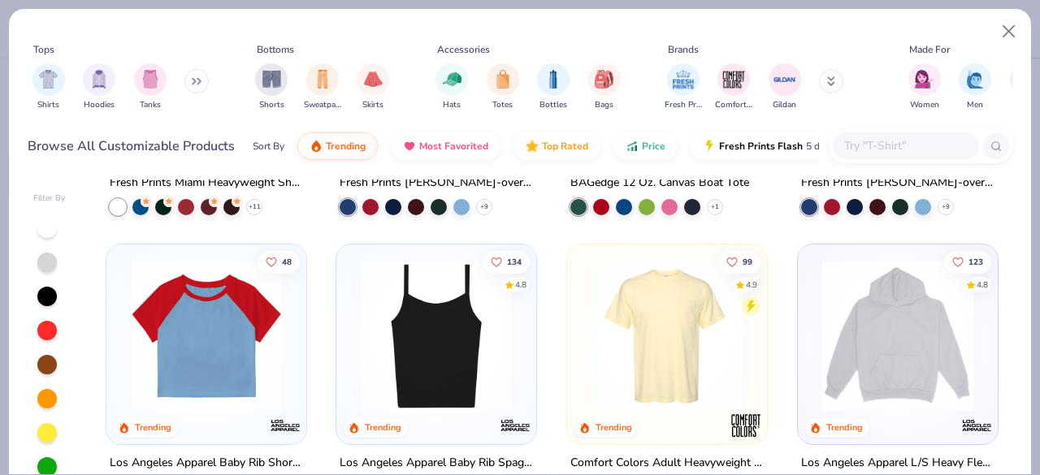
scroll to position [1212, 0]
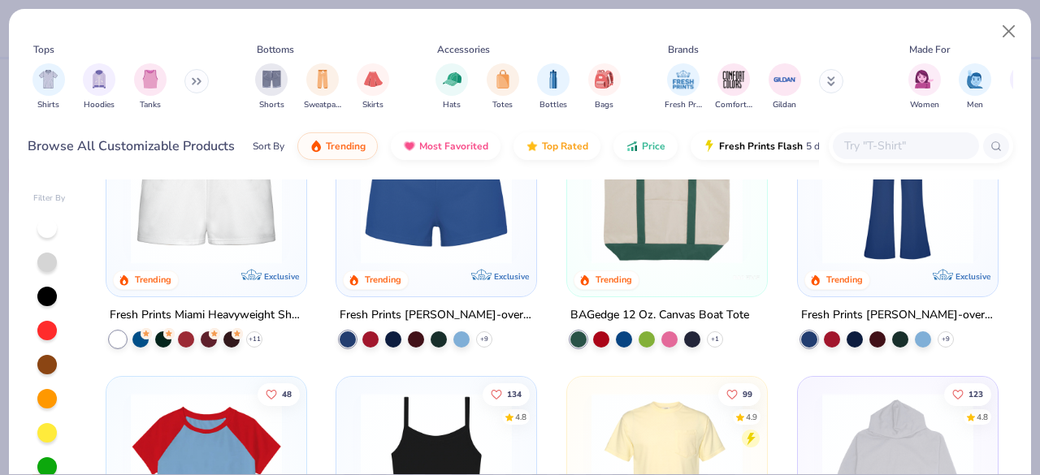
click at [167, 306] on div "Fresh Prints Miami Heavyweight Shorts" at bounding box center [206, 315] width 193 height 20
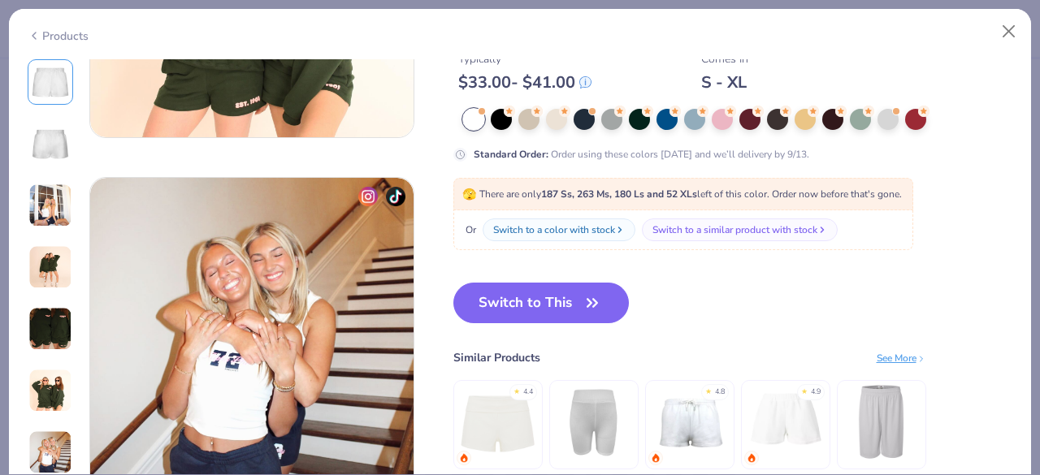
scroll to position [2162, 0]
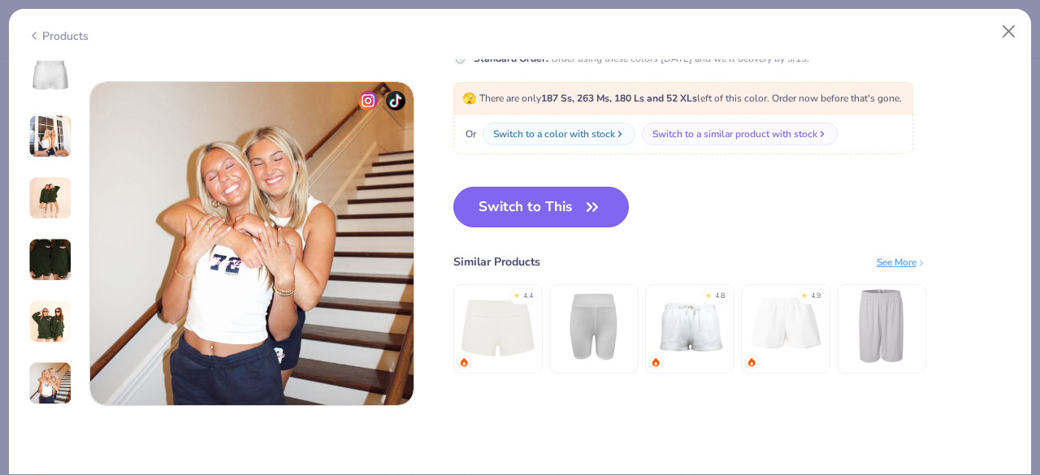
click at [557, 210] on button "Switch to This" at bounding box center [541, 207] width 176 height 41
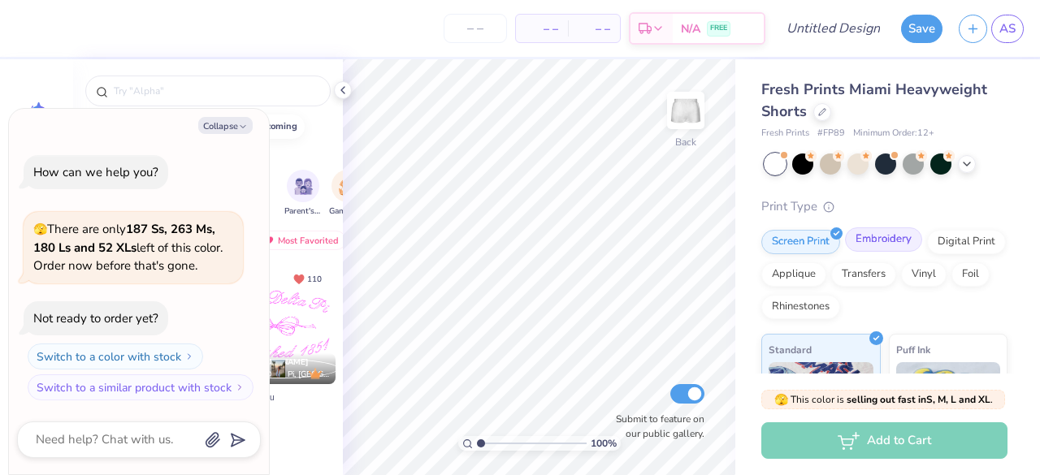
click at [866, 245] on div "Embroidery" at bounding box center [883, 239] width 77 height 24
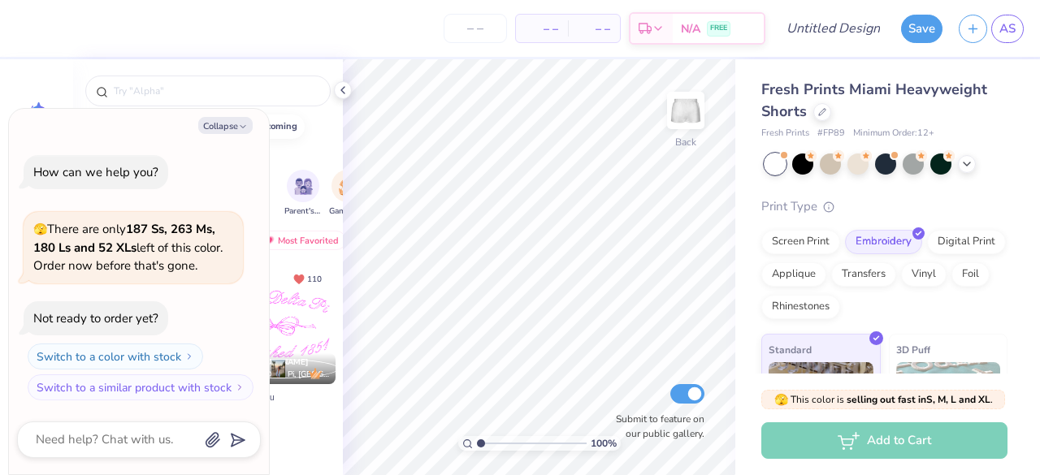
click at [287, 323] on div at bounding box center [275, 324] width 120 height 120
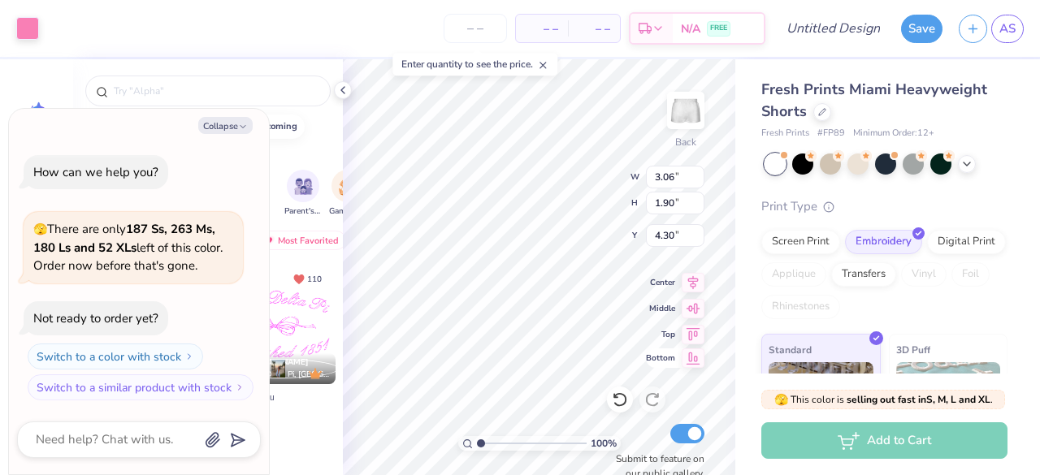
click at [653, 352] on div "100 % Back W 3.06 3.06 " H 1.90 1.90 " Y 4.30 4.30 " Center Middle Top Bottom S…" at bounding box center [539, 267] width 392 height 416
type textarea "x"
type input "7.33"
click at [686, 342] on div "100 % Back W 3.06 3.06 " H 1.90 1.90 " Y 7.33 7.33 " Center Middle Top Bottom S…" at bounding box center [539, 267] width 392 height 416
click at [665, 340] on div "100 % Back W 3.06 3.06 " H 1.90 1.90 " Y 7.33 7.33 " Center Middle Top Bottom S…" at bounding box center [539, 267] width 392 height 416
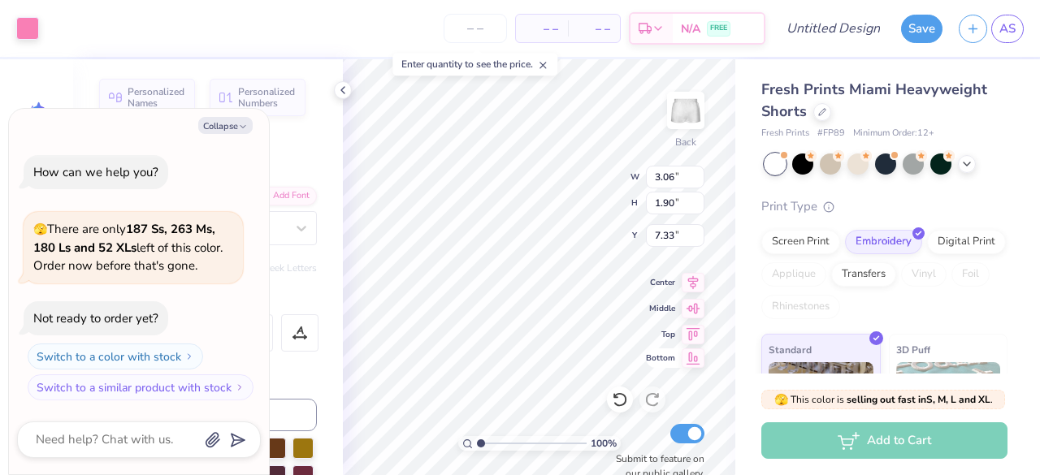
type textarea "x"
type input "3.65"
click at [738, 277] on div "Fresh Prints Miami Heavyweight Shorts Fresh Prints # FP89 Minimum Order: 12 + P…" at bounding box center [887, 317] width 305 height 517
type textarea "x"
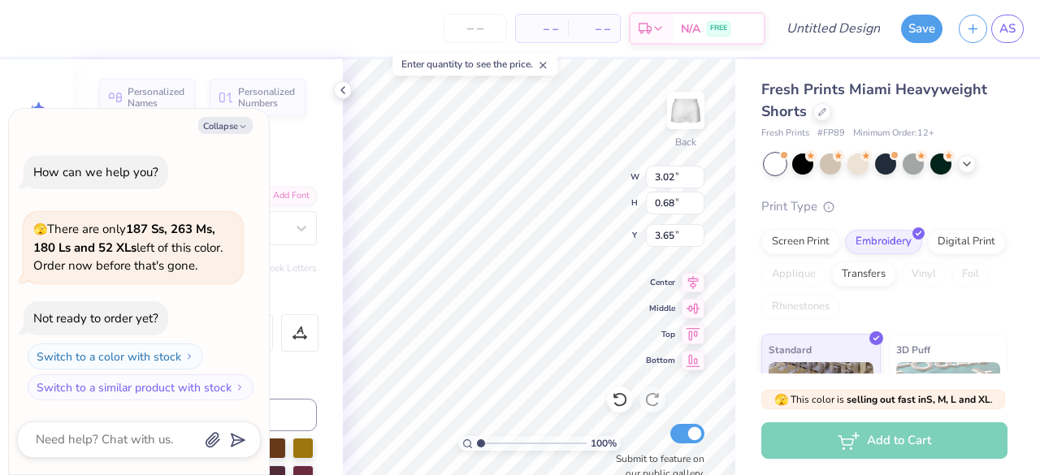
type textarea "Alpha Delta Pi\"
type textarea "x"
type textarea "Alpha Delta Pi\\"
type textarea "x"
type textarea "Alpha Delta Pi\"
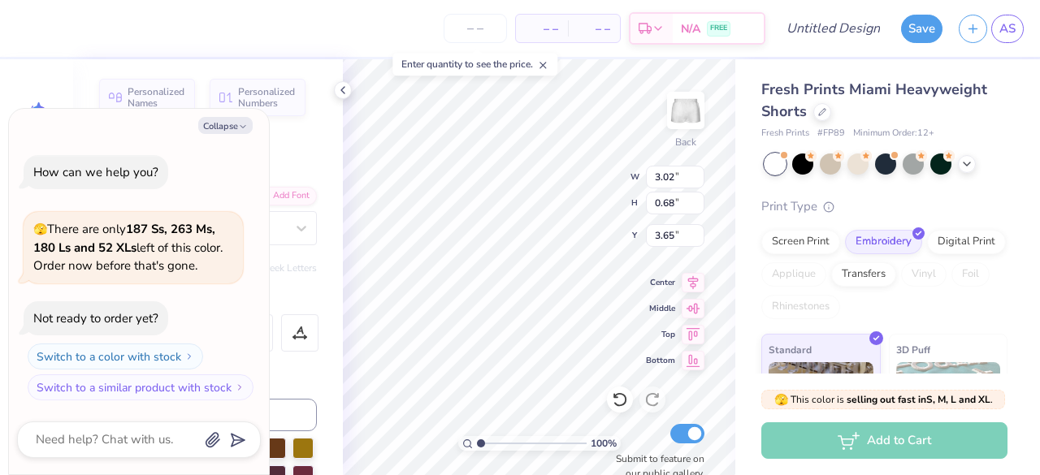
type textarea "x"
type textarea "Alpha Delta Pi"
type textarea "x"
type textarea "Alpha Delta P"
type textarea "x"
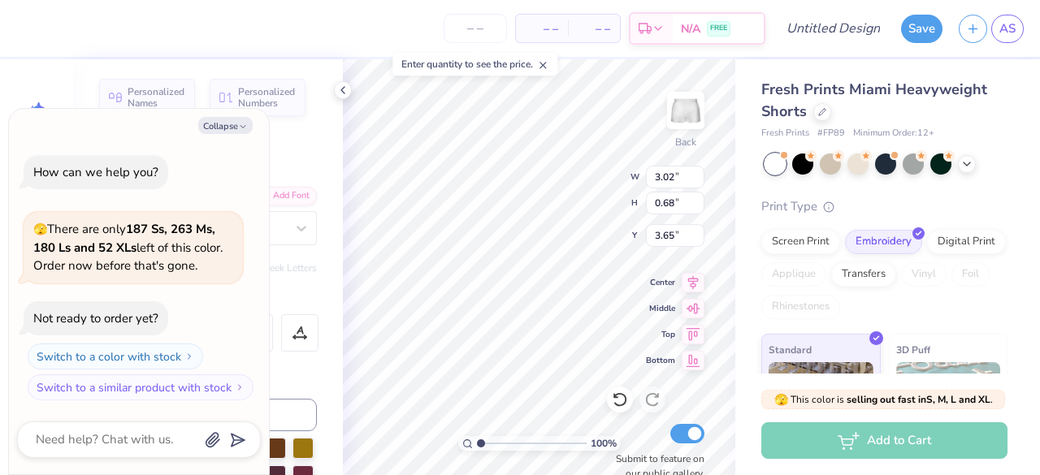
type textarea "Alpha Delta"
type textarea "x"
type textarea "Alpha Delt"
type textarea "x"
type textarea "Alpha Del"
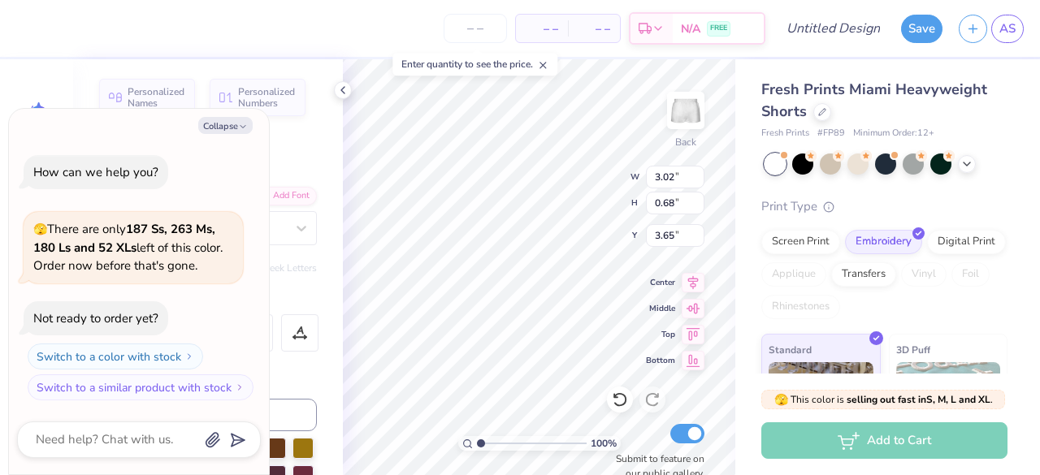
type textarea "x"
type textarea "Alpha De"
type textarea "x"
type textarea "Alpha D"
type textarea "x"
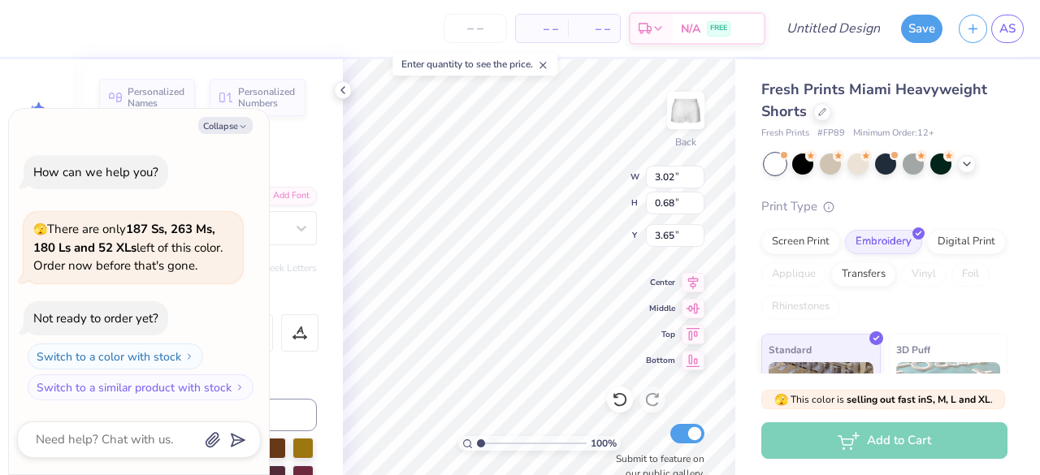
type textarea "Alpha"
type textarea "x"
type textarea "Alpha"
type textarea "x"
type textarea "Alph"
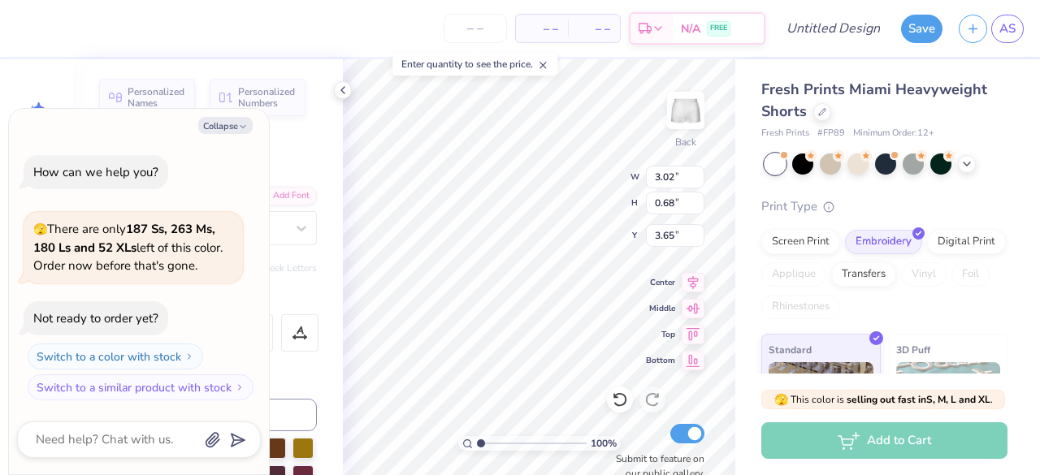
type textarea "x"
type textarea "Alp"
type textarea "x"
type textarea "Al"
type textarea "x"
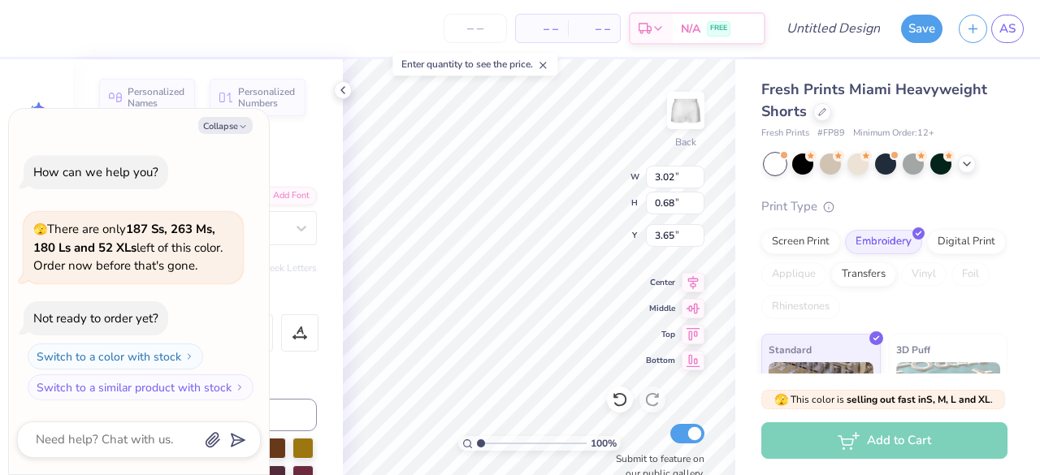
type textarea "A"
type textarea "x"
type textarea "E"
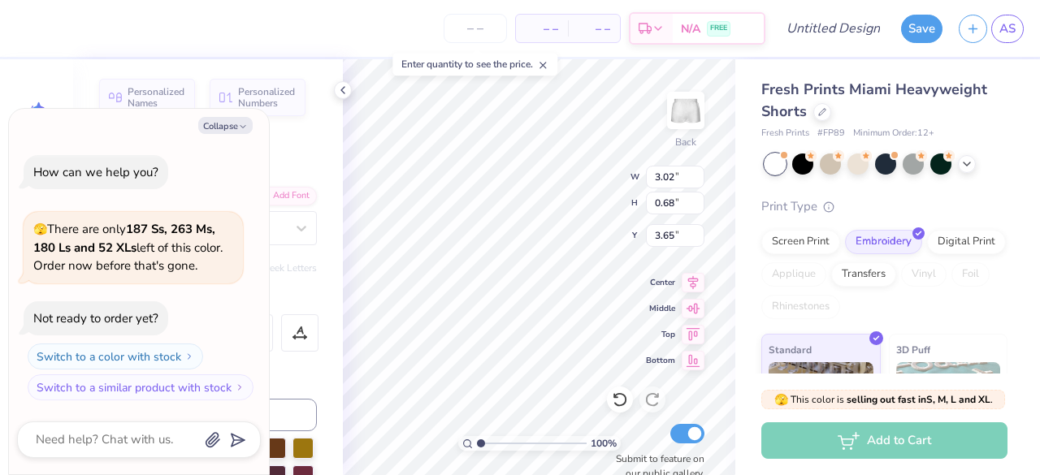
type textarea "x"
type textarea "En"
type textarea "x"
type textarea "En"
type textarea "x"
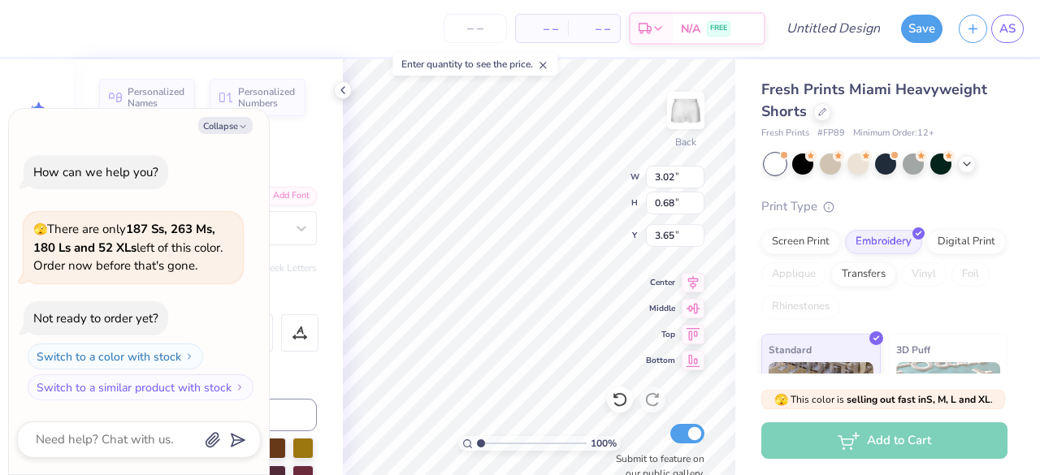
type textarea "En M"
type textarea "x"
type textarea "En Mo"
type textarea "x"
type textarea "En Mot"
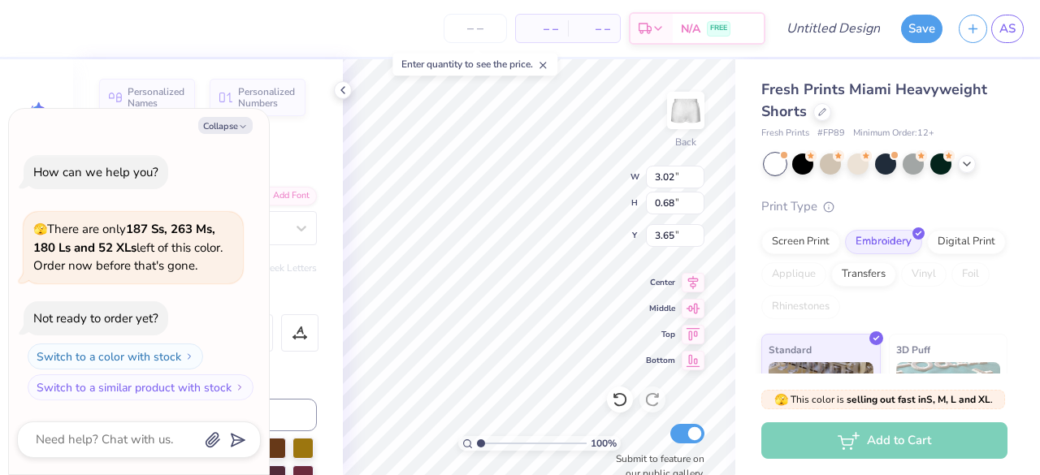
type textarea "x"
type textarea "En Moti"
type textarea "x"
type textarea "En Motion"
type textarea "x"
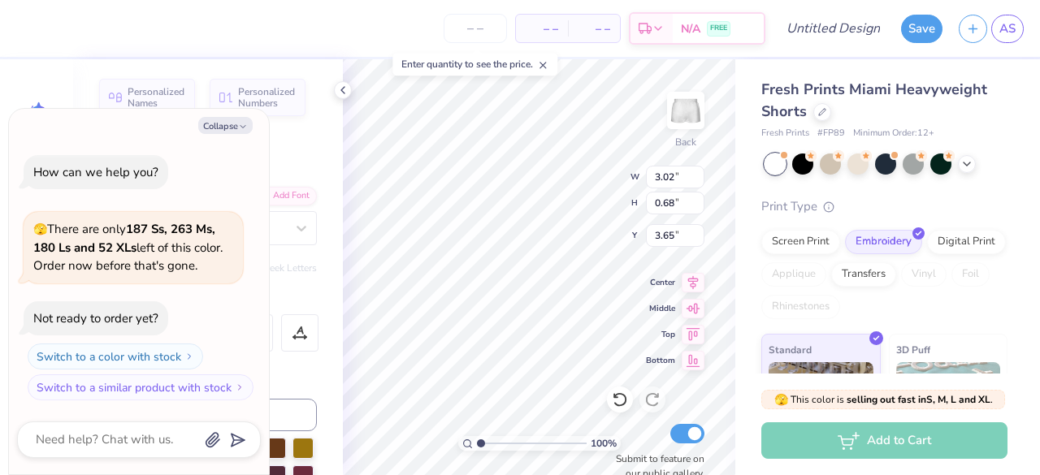
type textarea "En Motion"
type textarea "x"
type textarea "En Motion D"
type textarea "x"
type textarea "En Motion Dan"
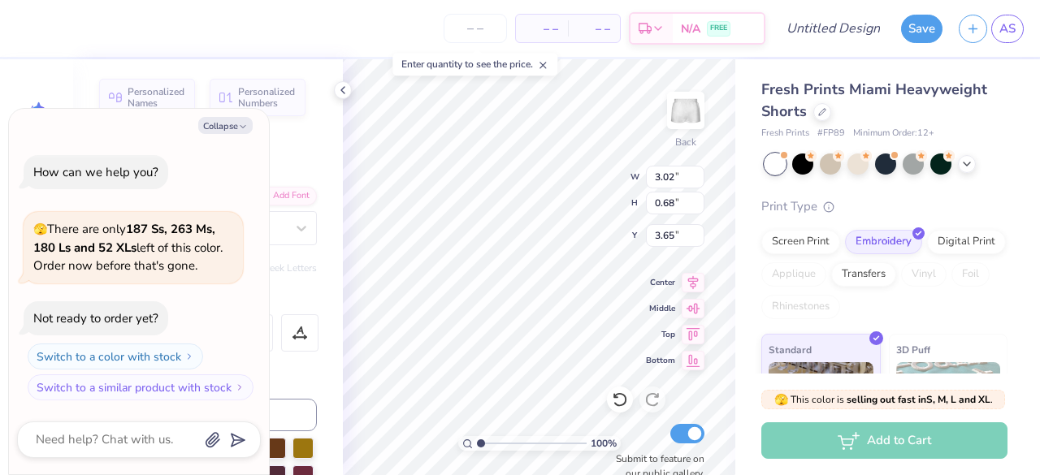
scroll to position [13, 6]
type textarea "x"
type textarea "En Motion Danc"
type textarea "x"
type textarea "En Motion Dance"
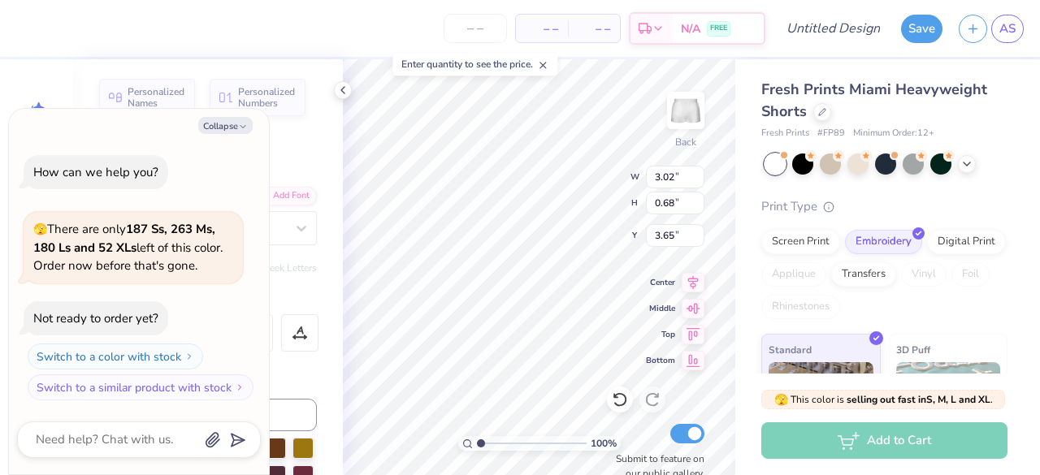
type textarea "x"
type input "3.06"
type input "0.61"
type input "4.95"
type textarea "x"
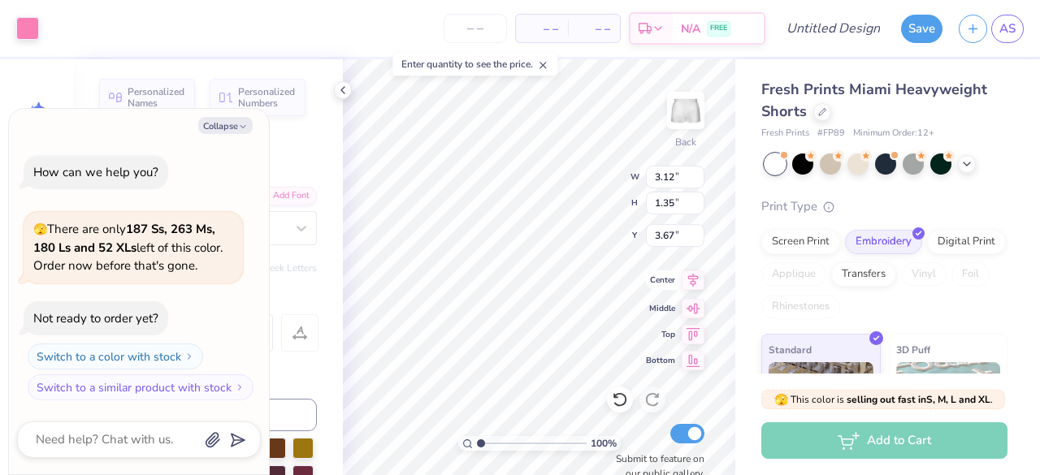
type input "3.51"
type input "1.52"
type textarea "x"
type input "7.78"
click at [742, 316] on div "Fresh Prints Miami Heavyweight Shorts Fresh Prints # FP89 Minimum Order: 12 + P…" at bounding box center [887, 317] width 305 height 517
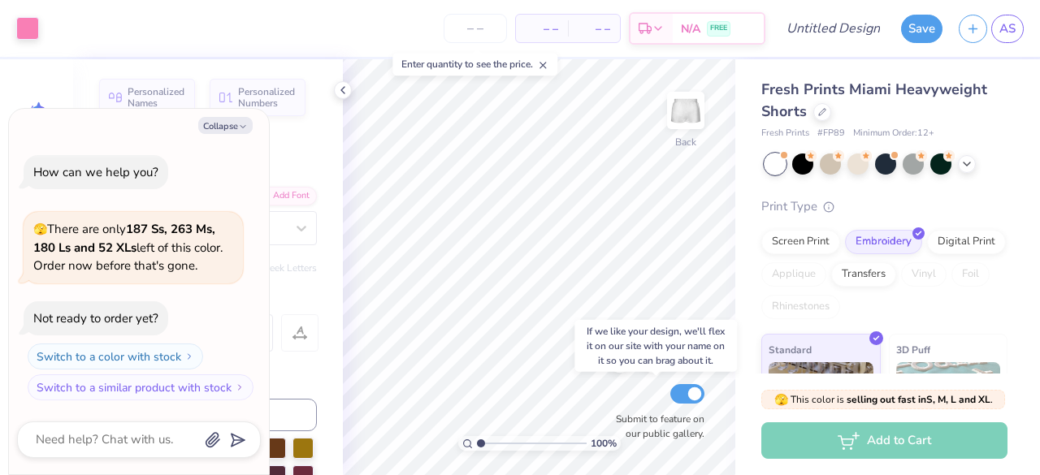
click at [691, 396] on div "100 % Back Submit to feature on our public gallery." at bounding box center [539, 267] width 392 height 416
click at [693, 396] on div "100 % Back Submit to feature on our public gallery." at bounding box center [539, 267] width 392 height 416
click at [686, 405] on div "100 % Back Submit to feature on our public gallery." at bounding box center [539, 267] width 392 height 416
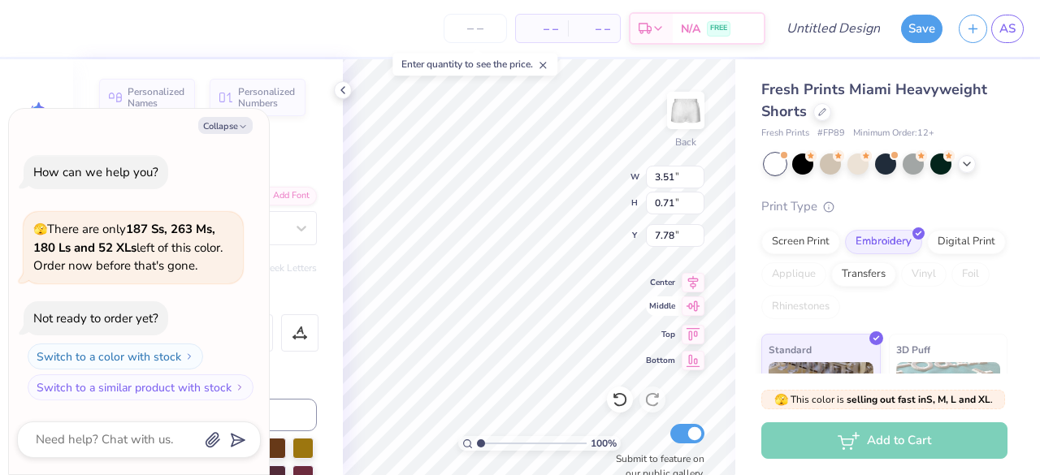
type textarea "x"
type input "6.24"
type textarea "x"
type input "2.00"
type input "0.77"
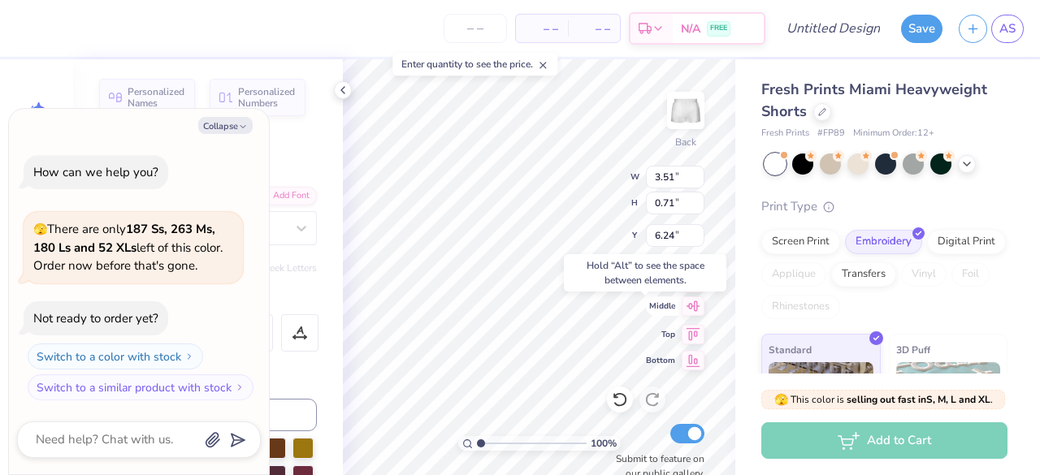
type input "8.52"
type textarea "x"
type input "6.95"
type textarea "x"
type input "4.33"
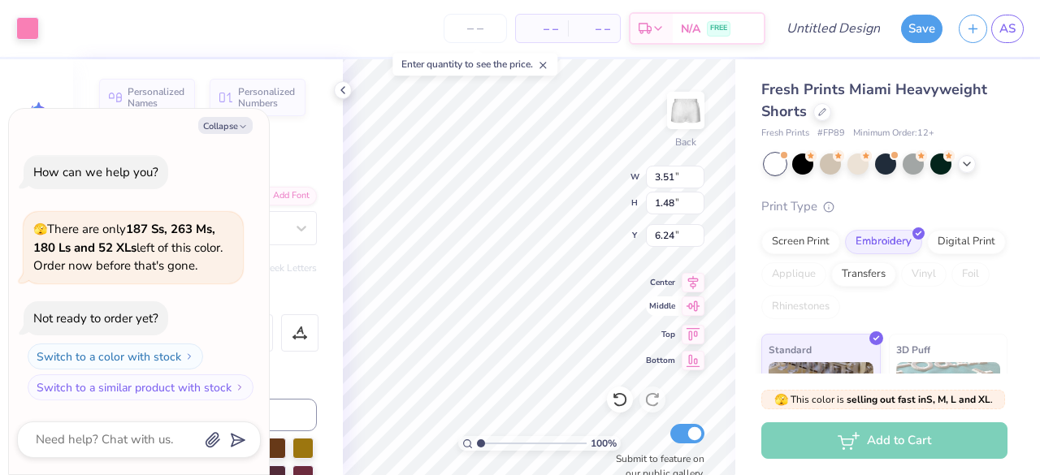
type input "1.83"
type input "5.89"
type textarea "x"
type input "7.79"
type textarea "x"
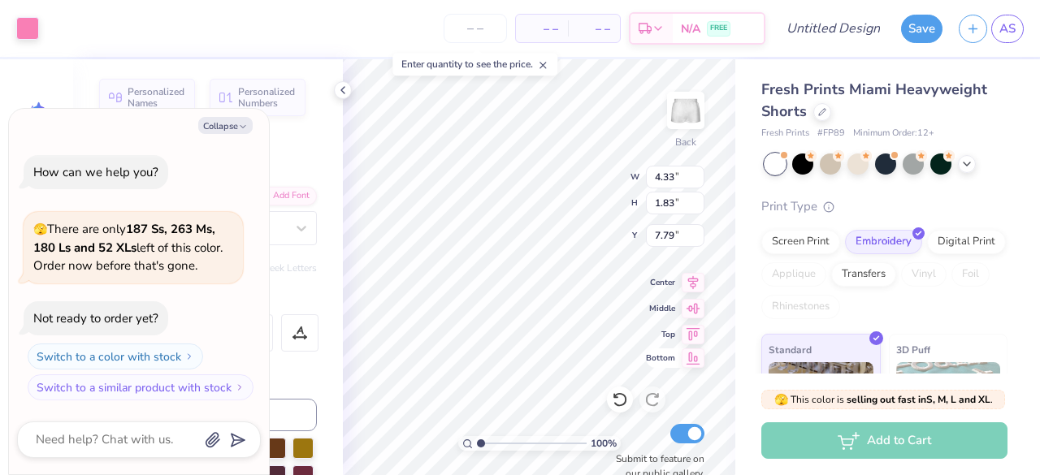
type input "4.33"
type textarea "x"
type input "5.25"
type textarea "x"
type input "7.41"
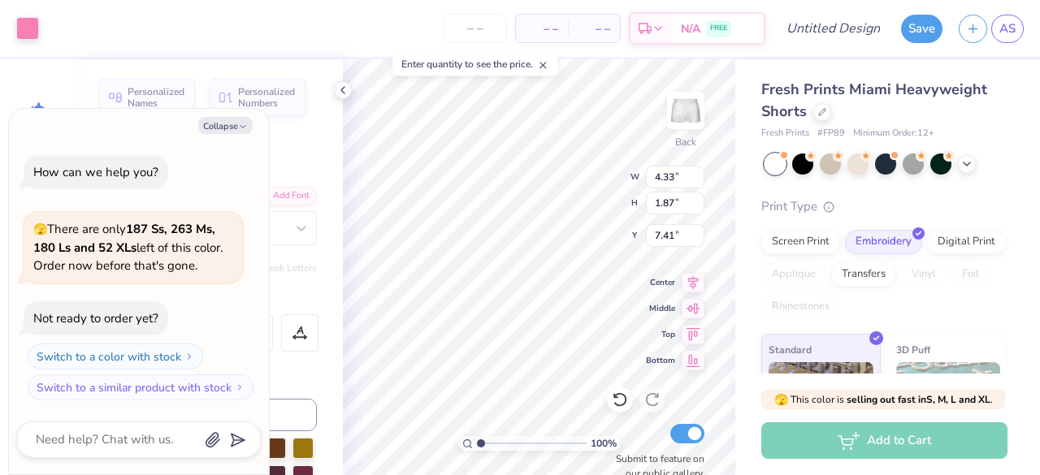
click at [755, 301] on div "Fresh Prints Miami Heavyweight Shorts Fresh Prints # FP89 Minimum Order: 12 + P…" at bounding box center [887, 317] width 305 height 517
click at [739, 309] on div "Fresh Prints Miami Heavyweight Shorts Fresh Prints # FP89 Minimum Order: 12 + P…" at bounding box center [887, 317] width 305 height 517
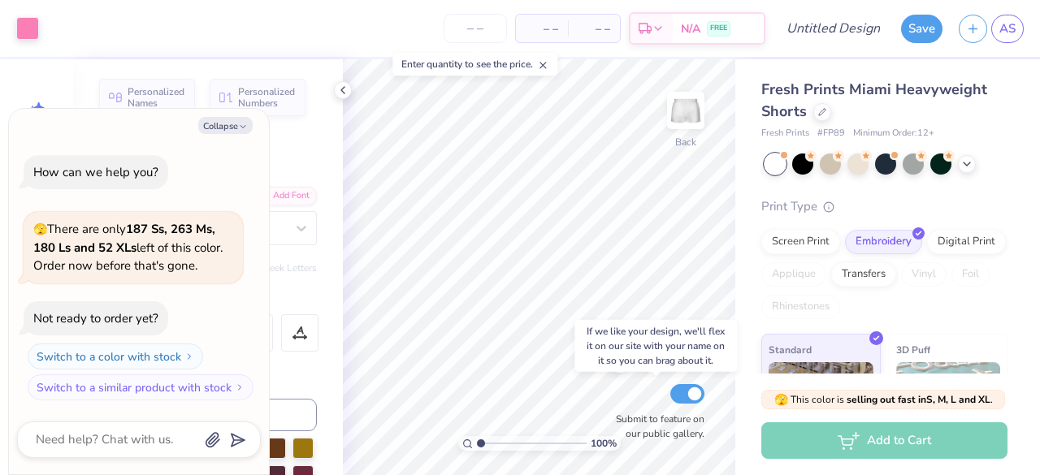
click at [693, 387] on div "100 % Back Submit to feature on our public gallery." at bounding box center [539, 267] width 392 height 416
click at [673, 389] on div "100 % Back Submit to feature on our public gallery." at bounding box center [539, 267] width 392 height 416
click at [691, 386] on div "100 % Back Submit to feature on our public gallery." at bounding box center [539, 267] width 392 height 416
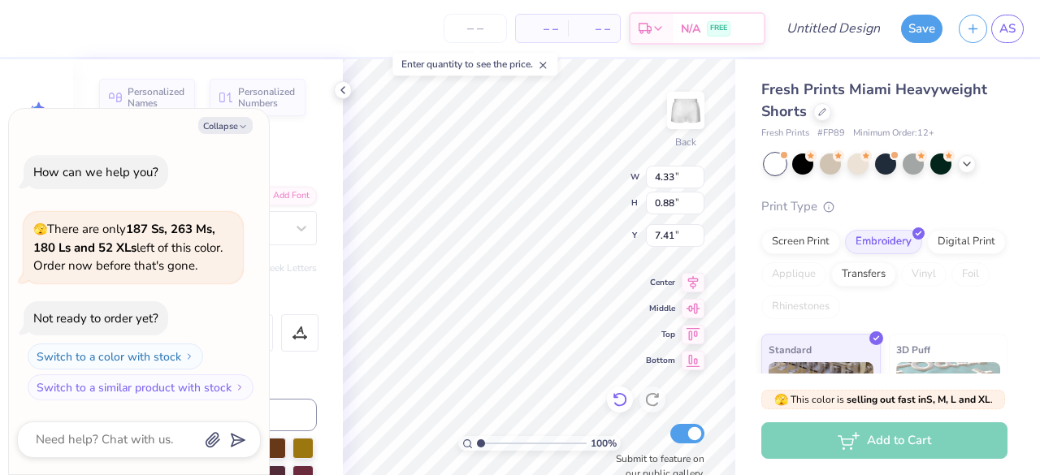
type textarea "x"
type input "6.18"
type textarea "x"
type input "7.06"
type textarea "x"
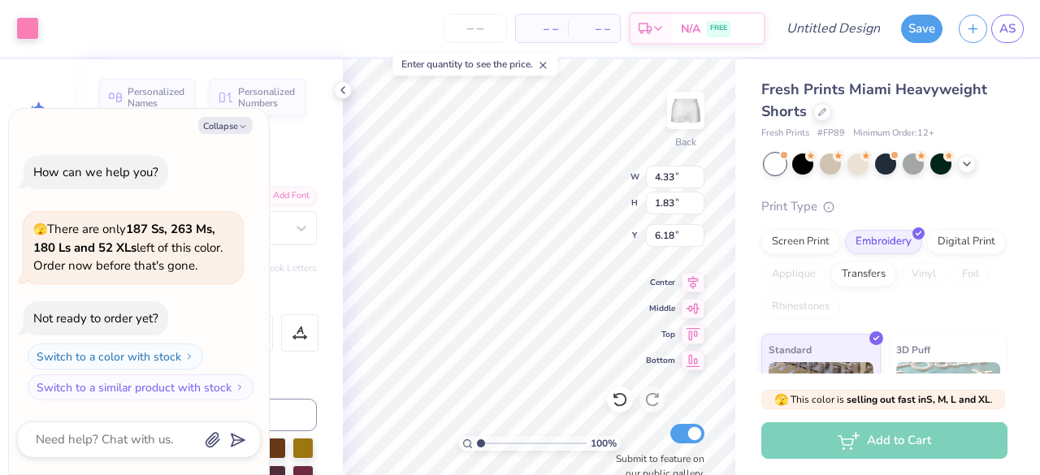
type input "7.61"
click at [739, 304] on div "Fresh Prints Miami Heavyweight Shorts Fresh Prints # FP89 Minimum Order: 12 + P…" at bounding box center [887, 317] width 305 height 517
type textarea "x"
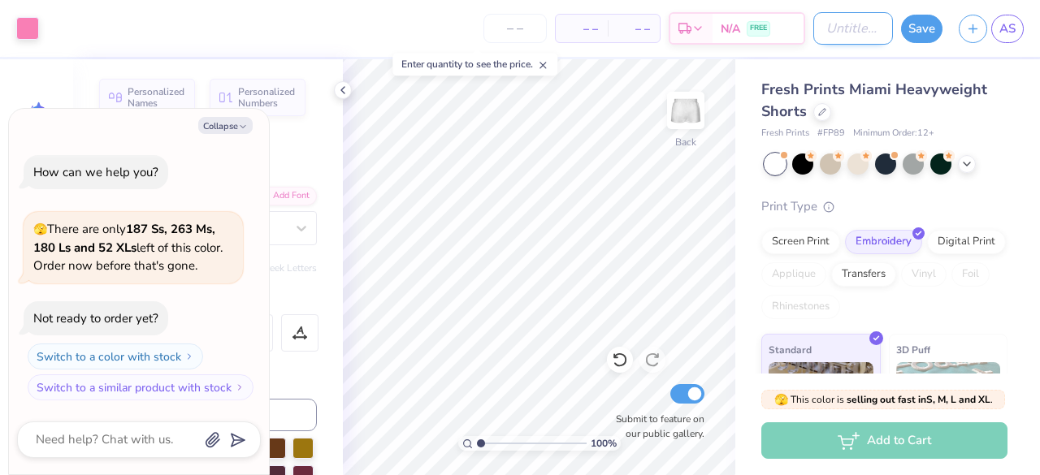
click at [847, 29] on input "Design Title" at bounding box center [853, 28] width 80 height 32
type input "W"
type textarea "x"
type input "Wh"
type textarea "x"
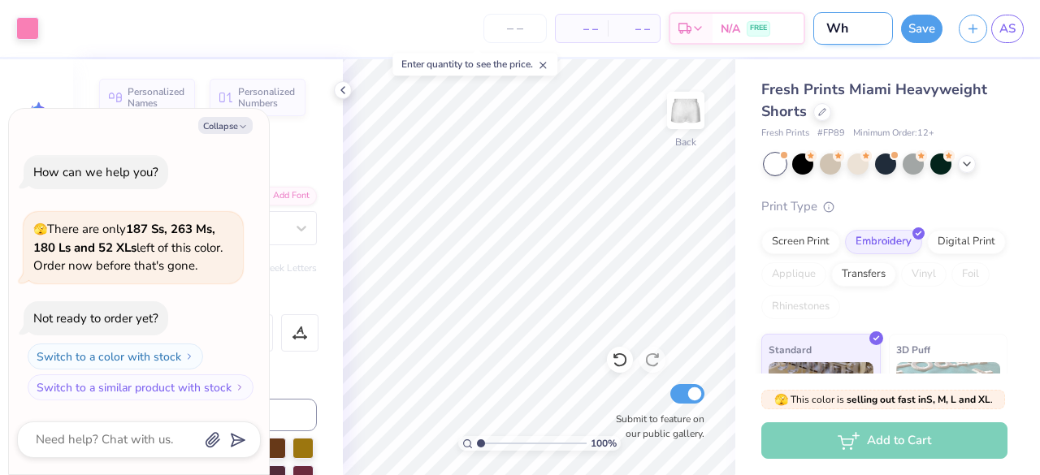
type input "Whi"
type textarea "x"
type input "Whit"
type textarea "x"
type input "White"
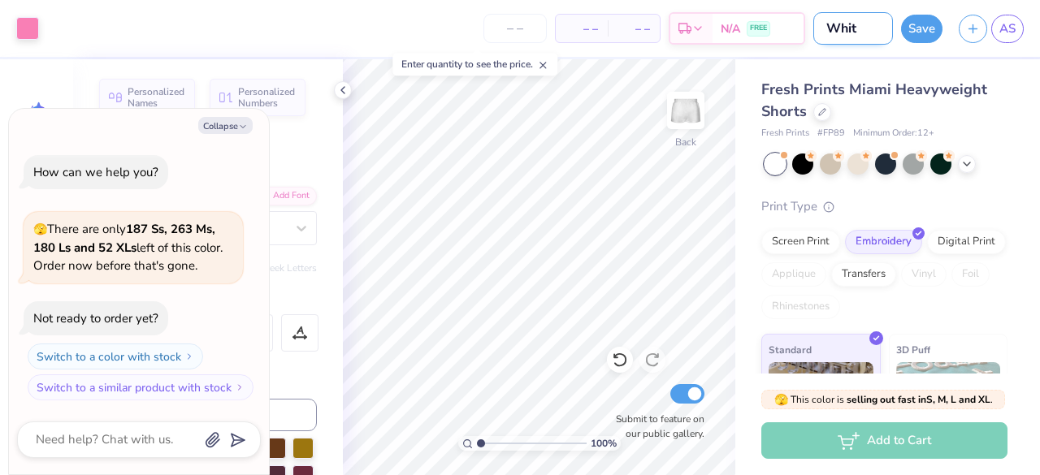
type textarea "x"
type input "White"
type textarea "x"
type input "White s"
type textarea "x"
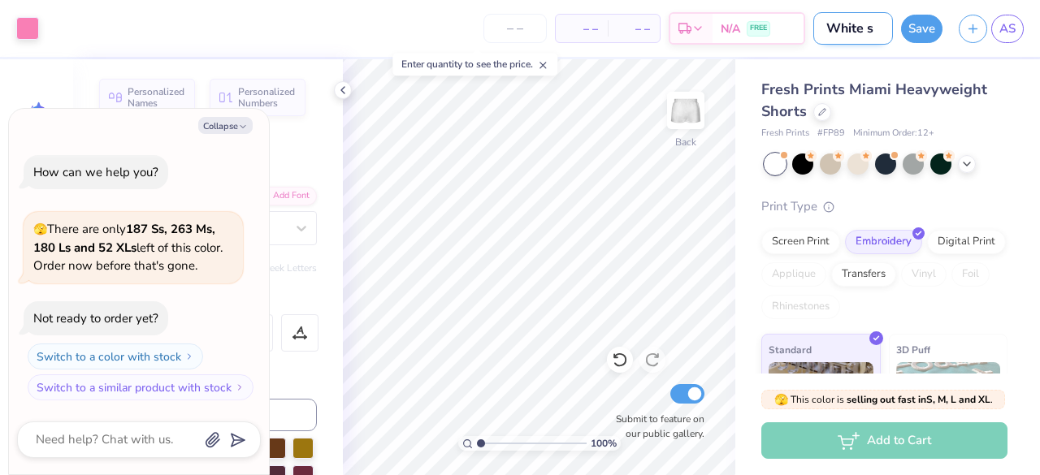
type input "White sh"
type textarea "x"
type input "White sho"
type textarea "x"
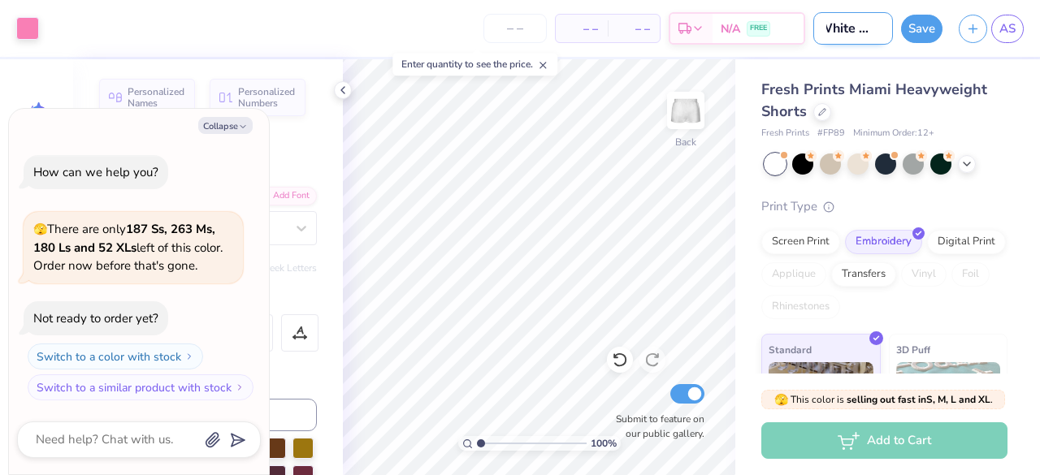
type input "White shor"
type textarea "x"
type input "White short"
type textarea "x"
type input "White short"
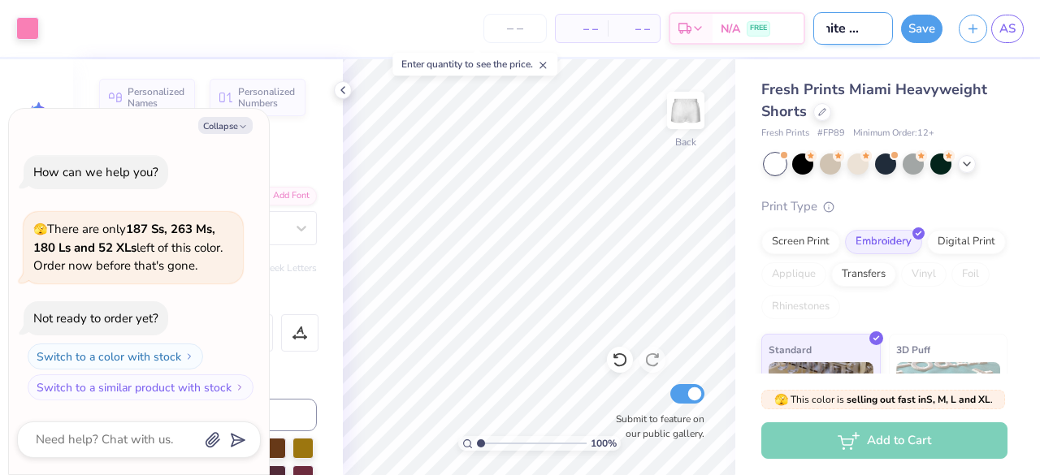
type textarea "x"
type input "White short p"
type textarea "x"
type input "White short pi"
type textarea "x"
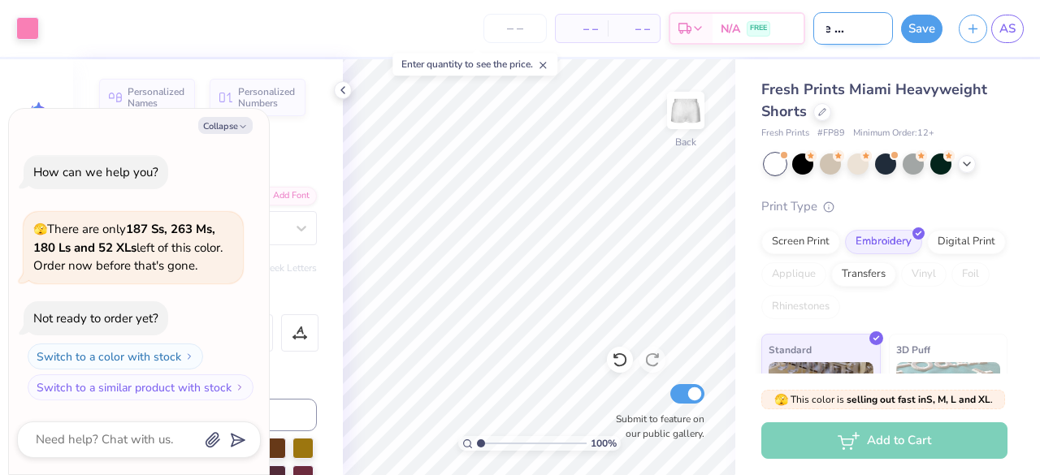
type input "White short pin"
type textarea "x"
type input "White short pink"
type textarea "x"
type input "White short pink"
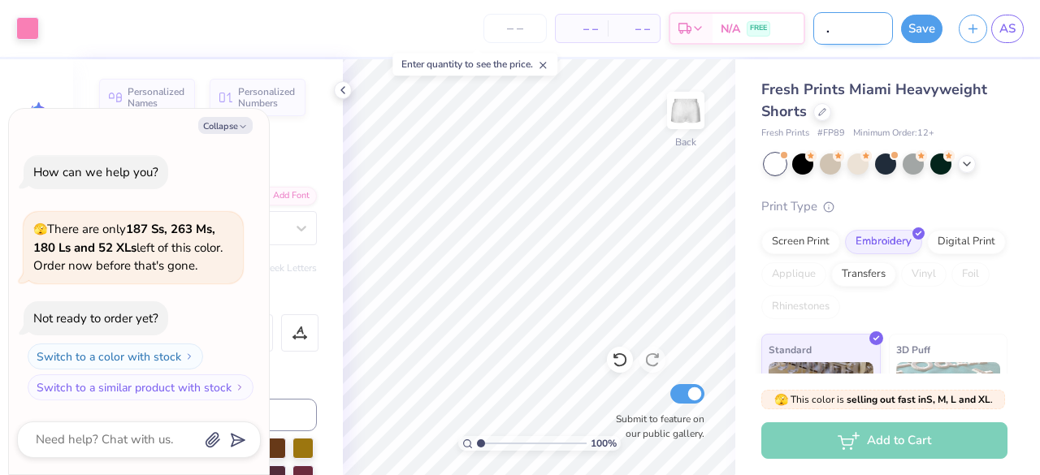
type textarea "x"
type input "White short pink l"
type textarea "x"
type input "White short pink le"
type textarea "x"
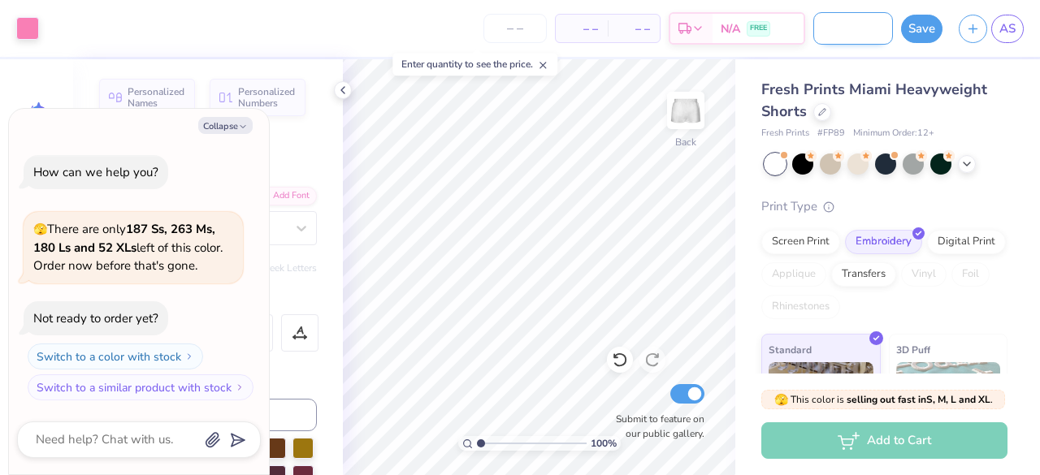
type input "White short pink let"
type textarea "x"
type input "White short pink lett"
type textarea "x"
type input "White short pink lette"
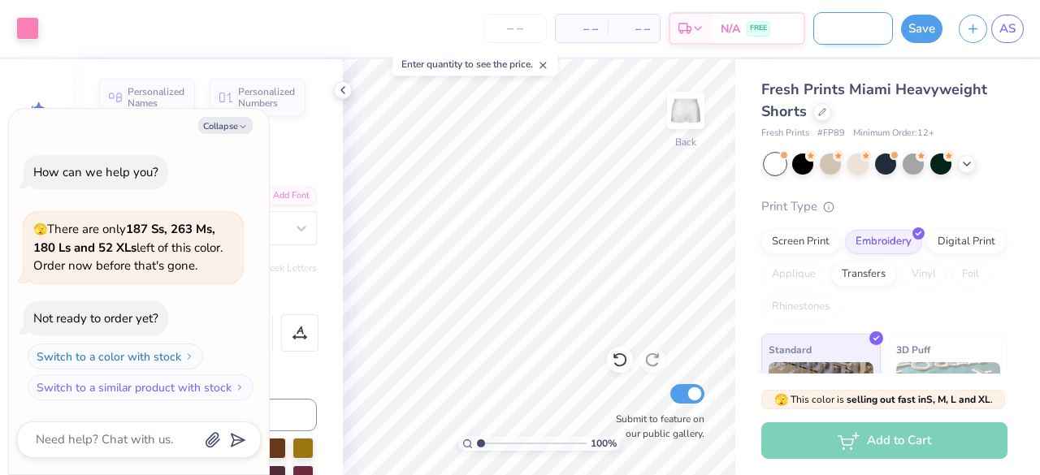
type textarea "x"
type input "White short pink letter"
type textarea "x"
type input "White short pink letter"
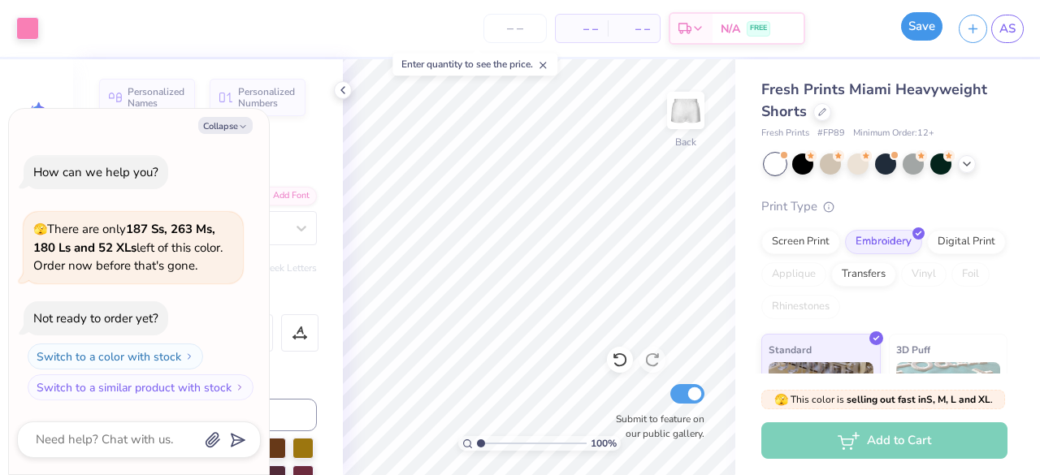
scroll to position [0, 0]
click at [915, 32] on button "Save" at bounding box center [921, 26] width 41 height 28
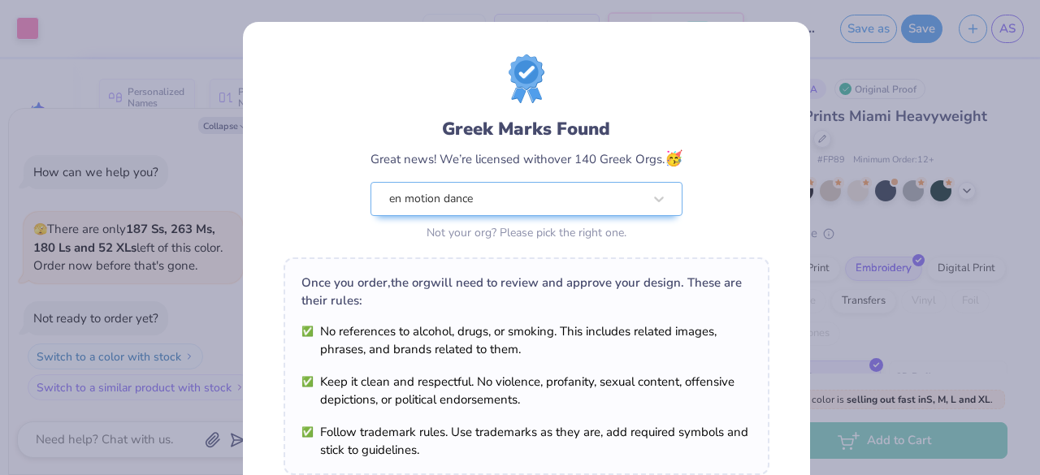
scroll to position [283, 0]
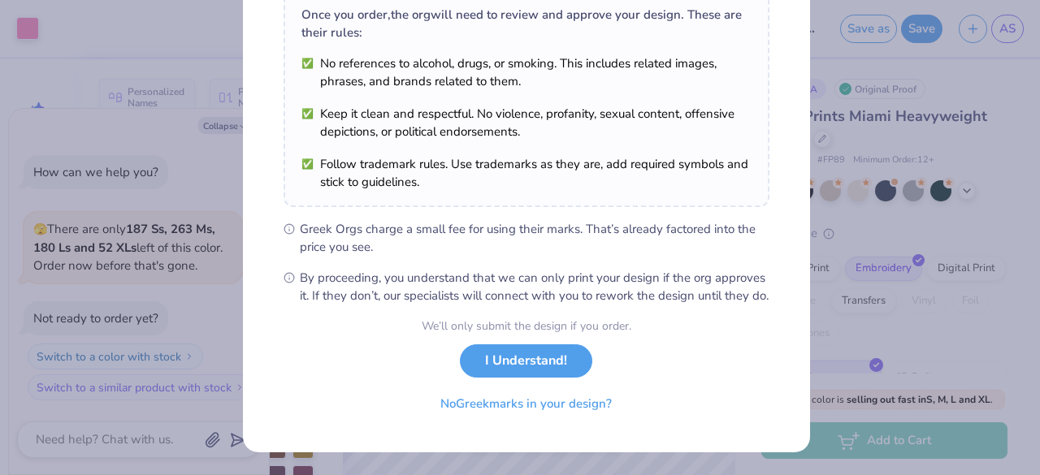
type textarea "x"
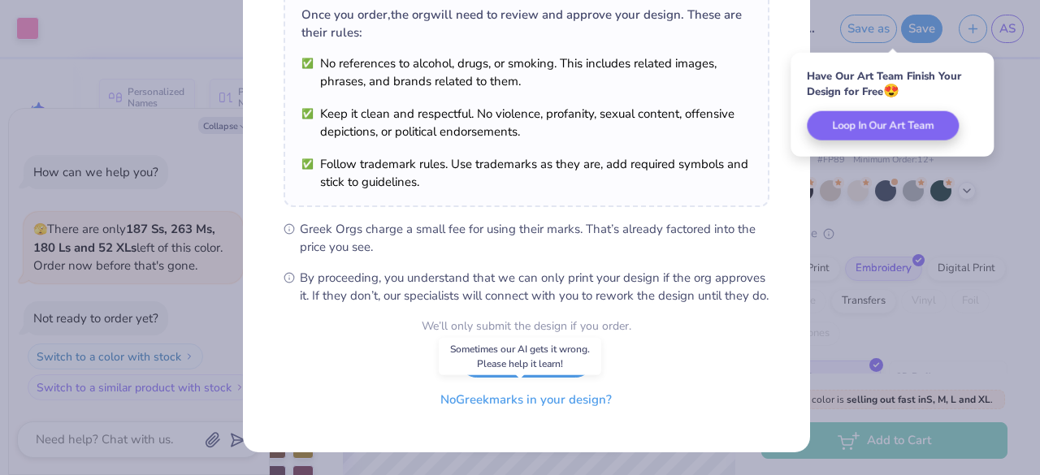
click at [557, 402] on button "No Greek marks in your design?" at bounding box center [525, 399] width 199 height 33
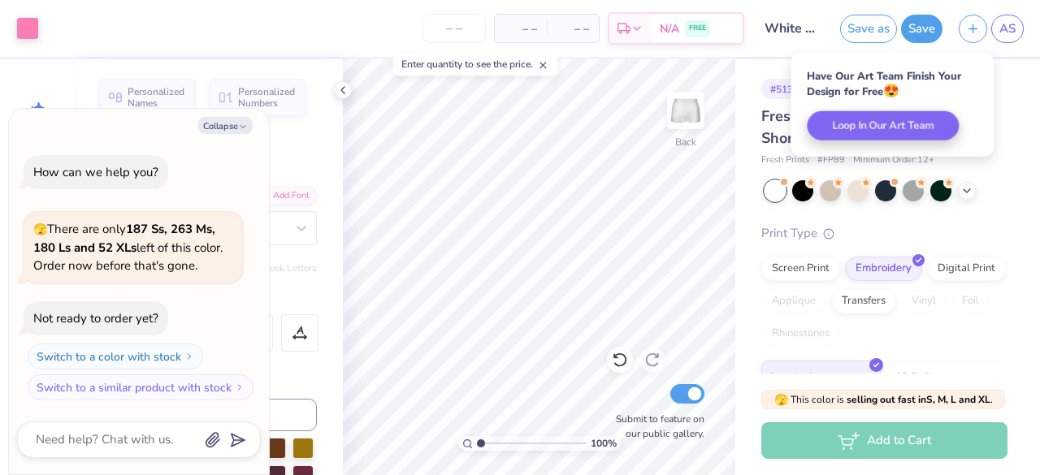
scroll to position [45, 0]
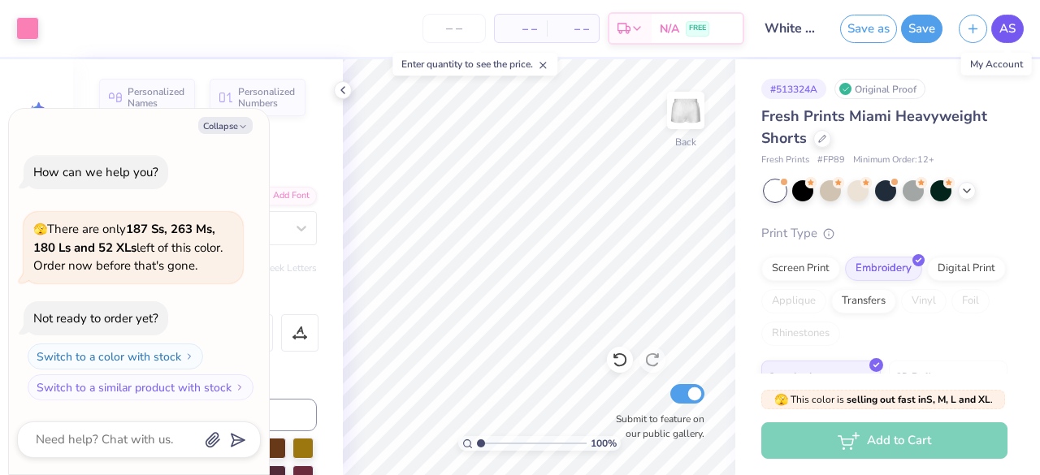
click at [1019, 24] on link "AS" at bounding box center [1007, 29] width 32 height 28
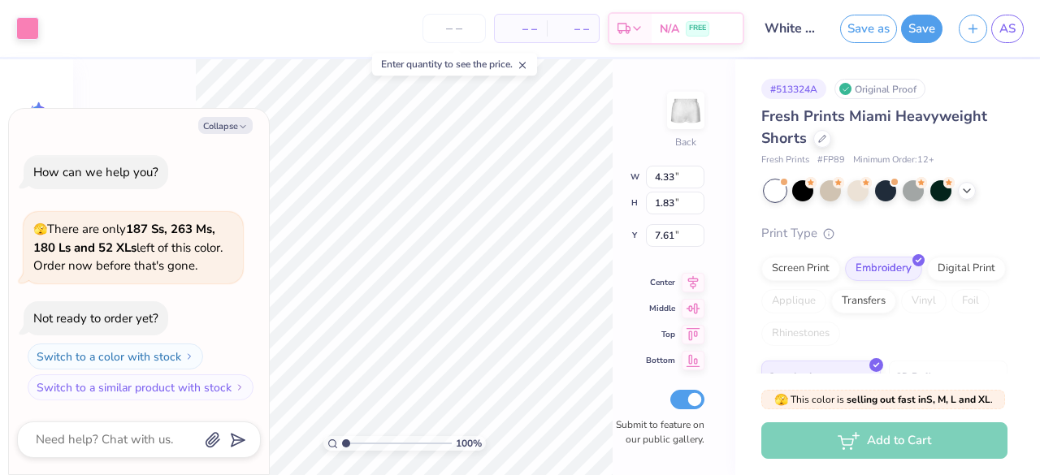
click at [28, 41] on div "Art colors" at bounding box center [19, 28] width 39 height 57
click at [28, 31] on div at bounding box center [27, 26] width 23 height 23
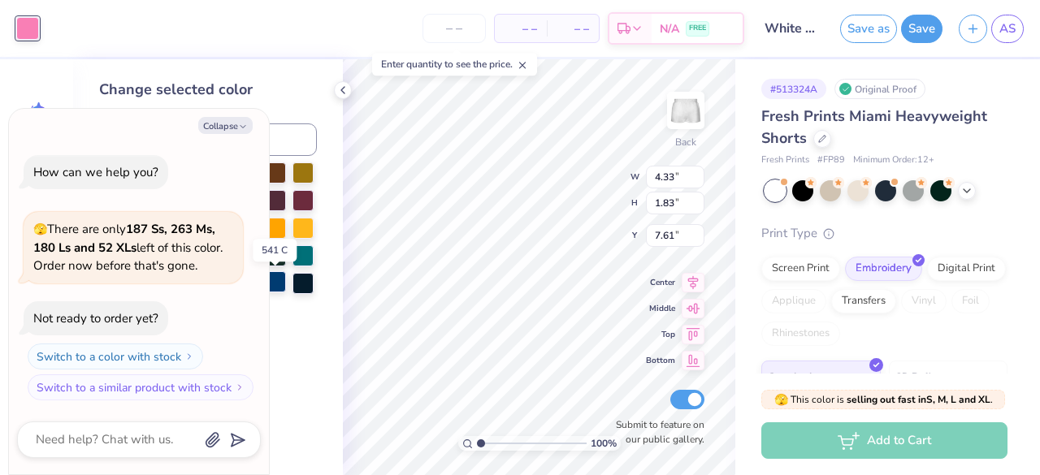
click at [276, 281] on div at bounding box center [275, 281] width 21 height 21
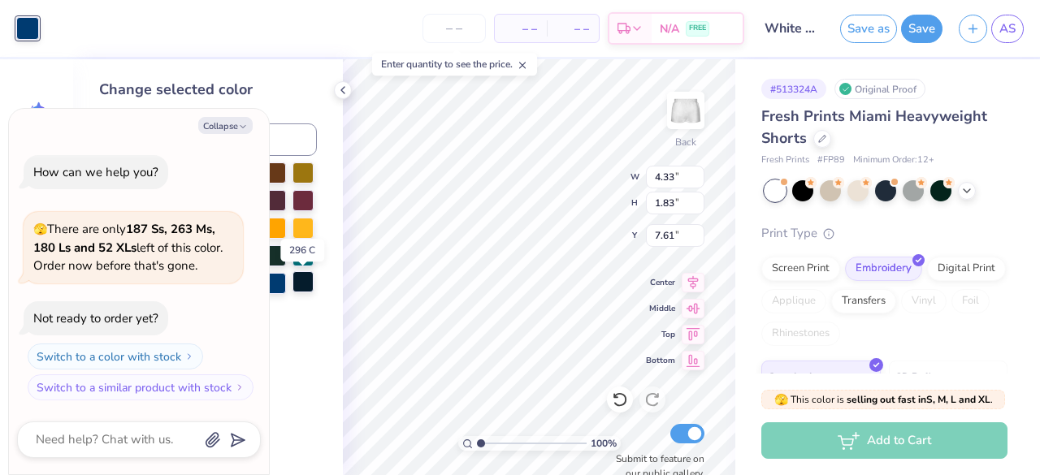
click at [305, 284] on div at bounding box center [302, 281] width 21 height 21
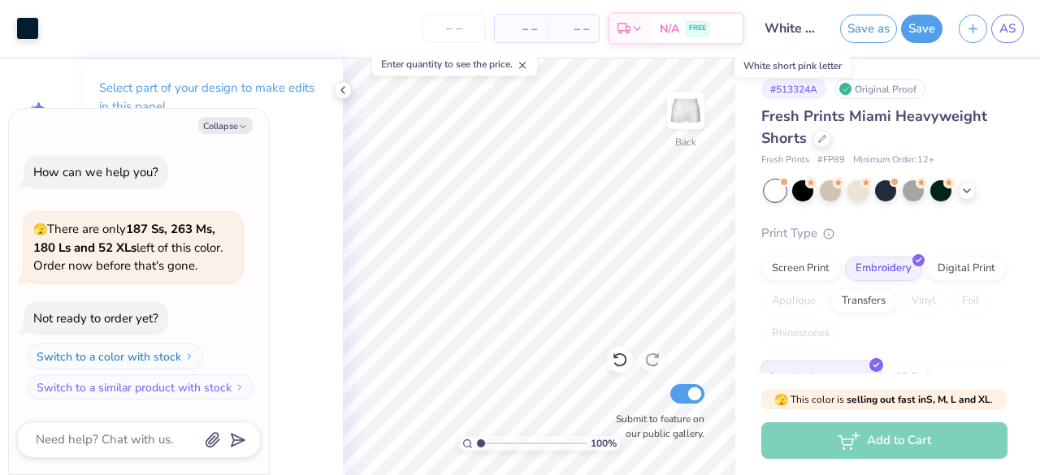
click at [796, 38] on input "White short pink letter" at bounding box center [792, 28] width 80 height 32
click at [919, 30] on button "Save" at bounding box center [921, 26] width 41 height 28
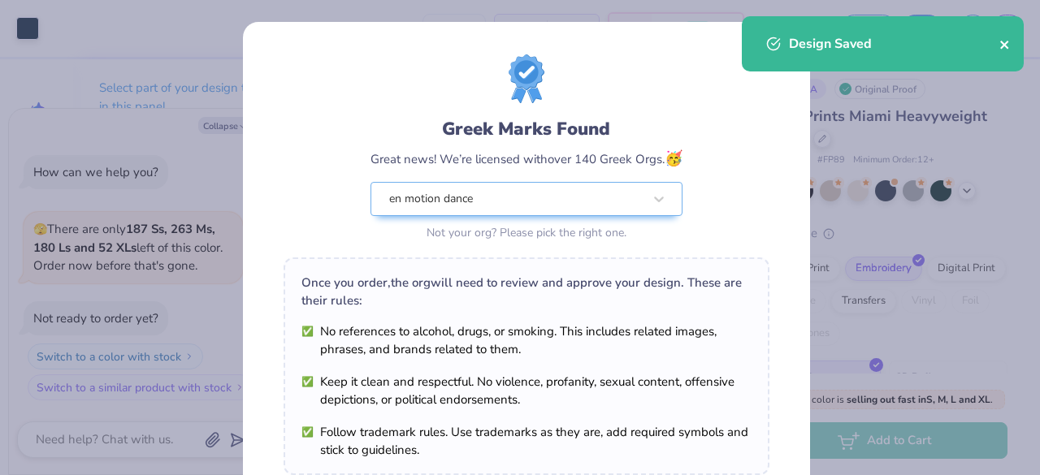
click at [999, 43] on icon "close" at bounding box center [1004, 44] width 11 height 13
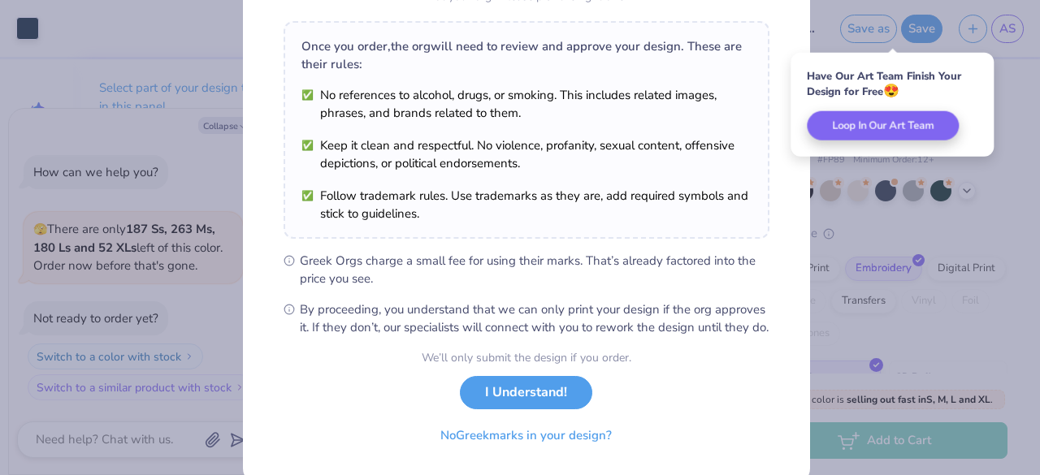
type textarea "x"
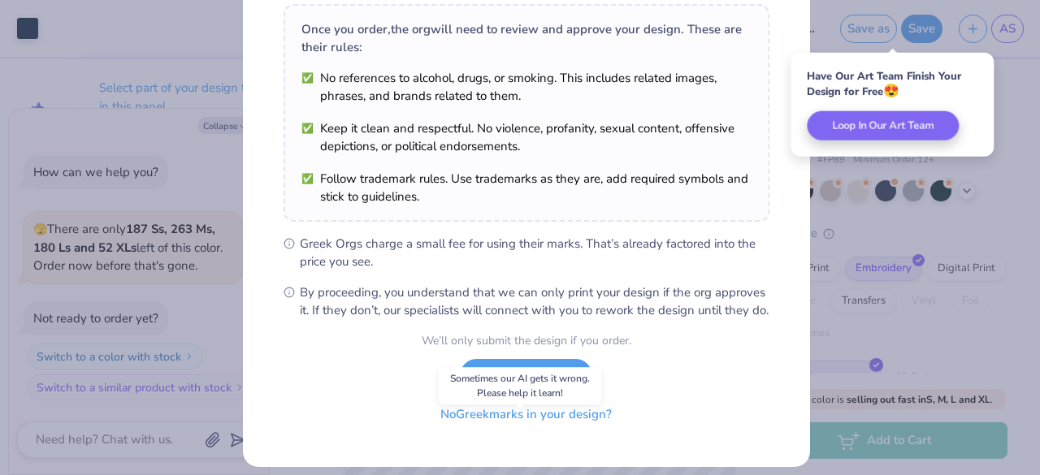
click at [526, 426] on button "No Greek marks in your design?" at bounding box center [525, 414] width 199 height 33
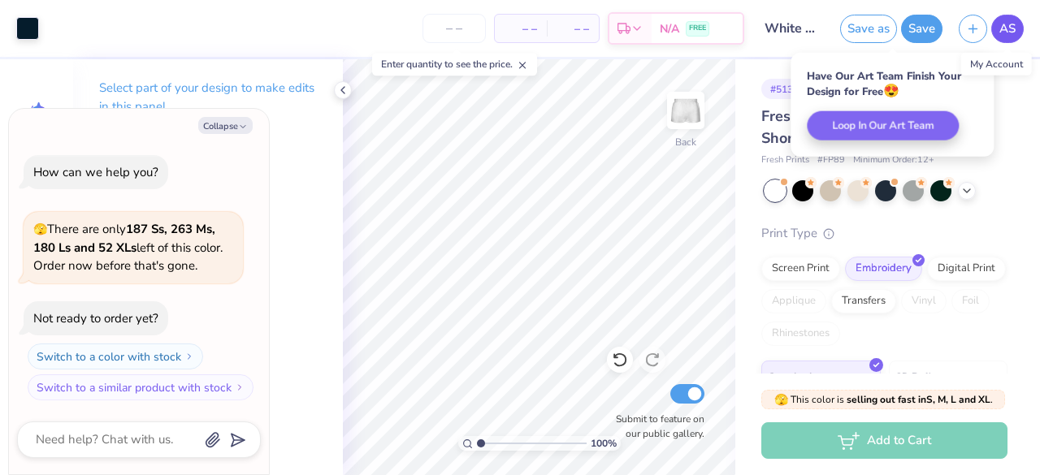
click at [1010, 39] on link "AS" at bounding box center [1007, 29] width 32 height 28
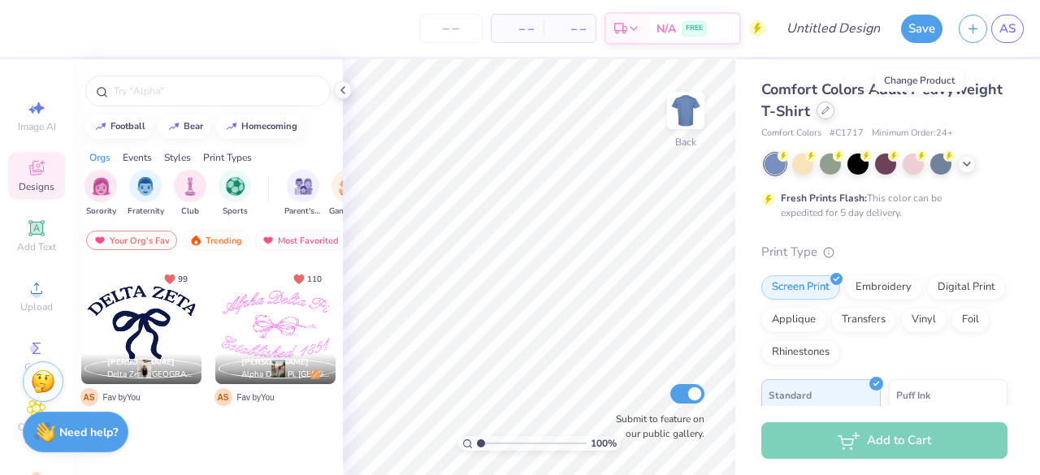
click at [834, 112] on div at bounding box center [825, 111] width 18 height 18
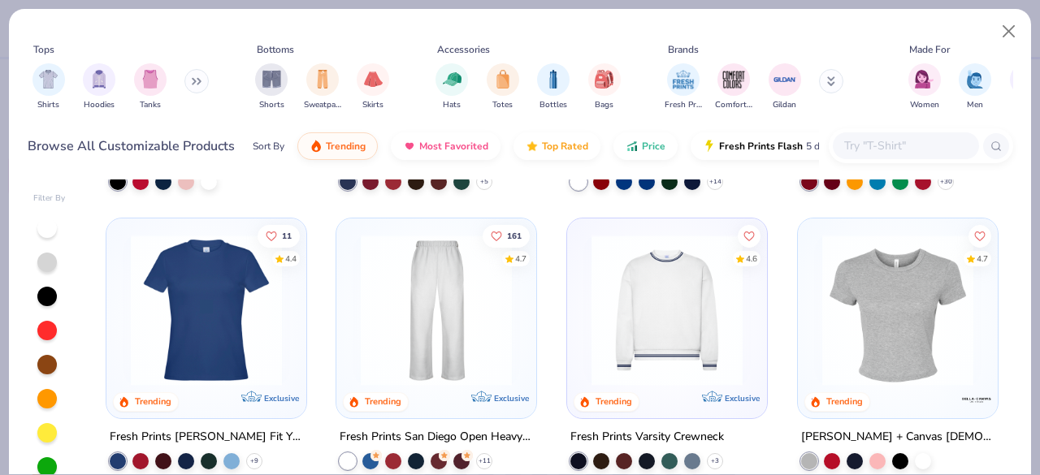
scroll to position [812, 0]
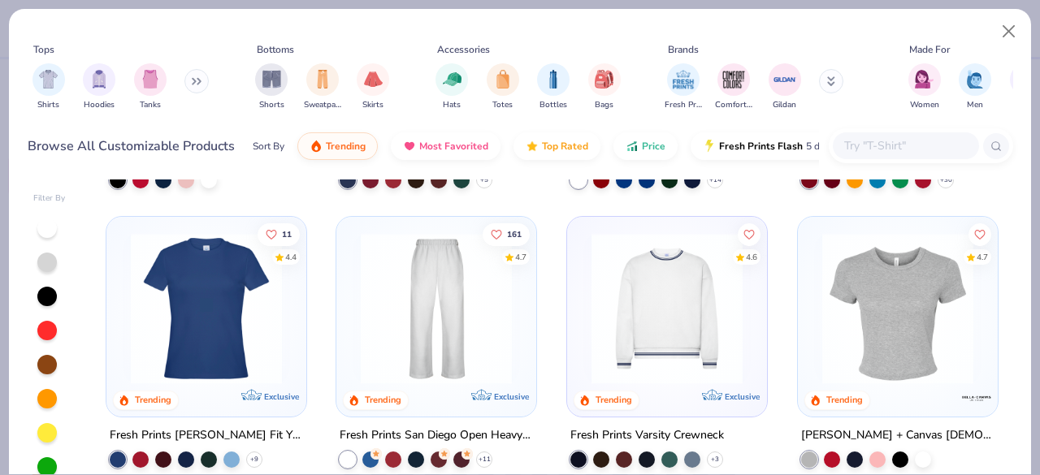
click at [189, 87] on button at bounding box center [196, 81] width 24 height 24
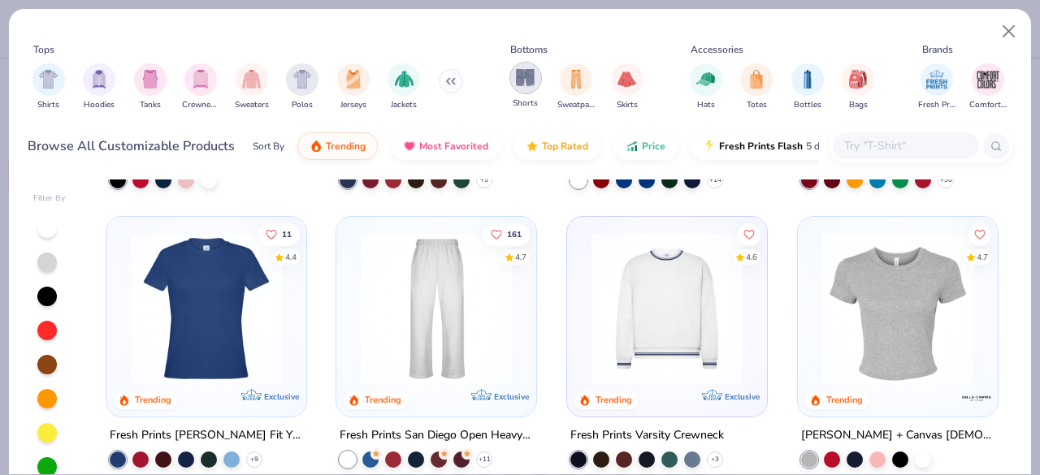
click at [523, 80] on img "filter for Shorts" at bounding box center [525, 77] width 19 height 19
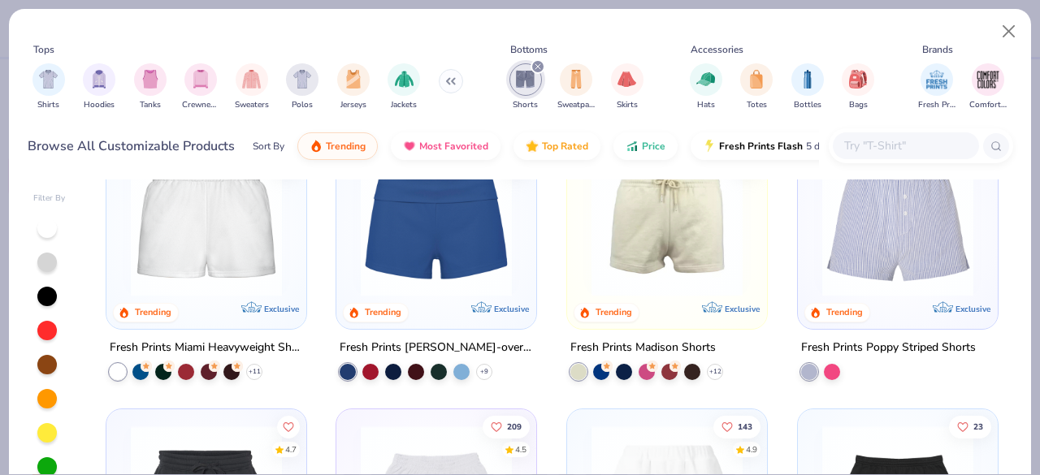
scroll to position [60, 0]
click at [649, 342] on div "Fresh Prints Madison Shorts" at bounding box center [642, 347] width 145 height 20
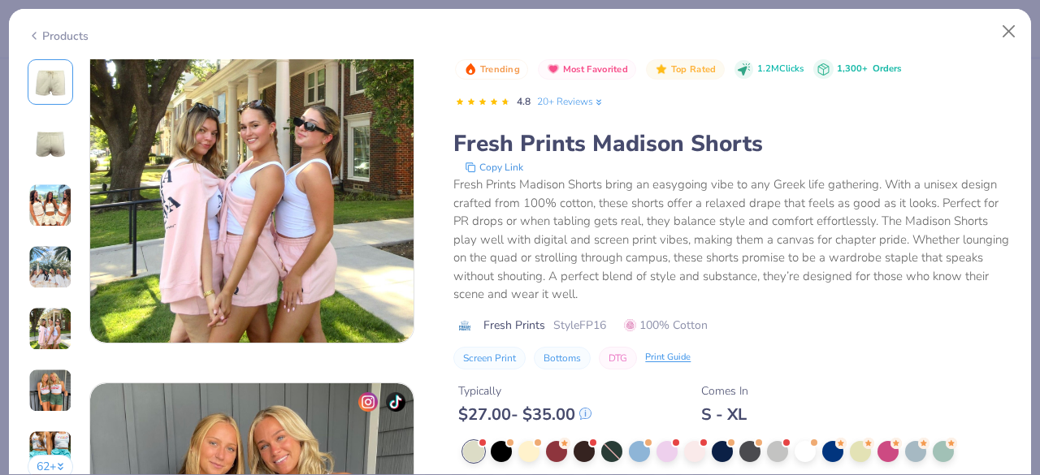
scroll to position [1495, 0]
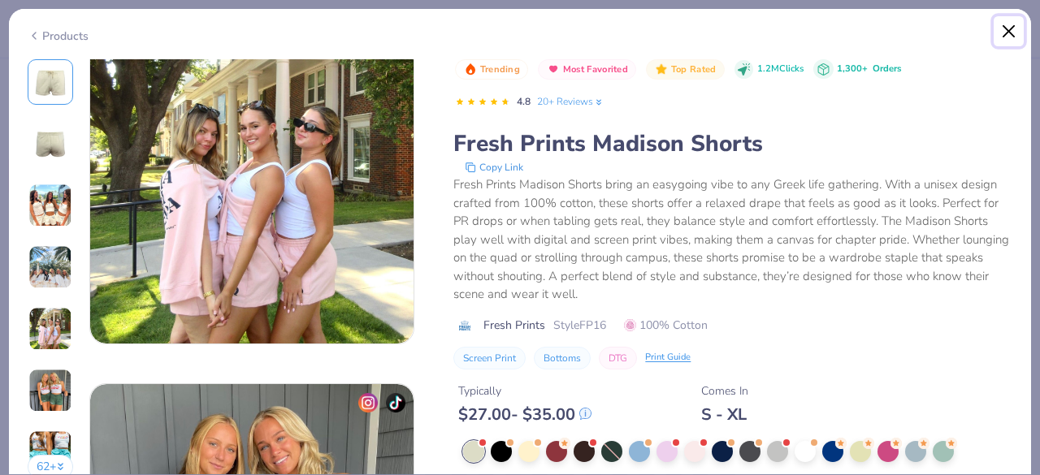
click at [1007, 23] on button "Close" at bounding box center [1008, 31] width 31 height 31
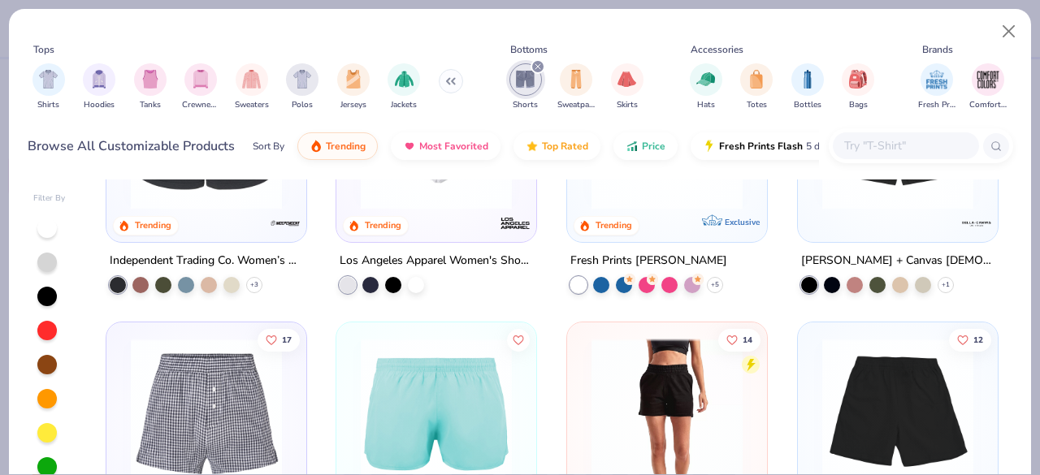
scroll to position [427, 0]
click at [371, 260] on div "Los Angeles Apparel Women's Shorts" at bounding box center [436, 259] width 193 height 20
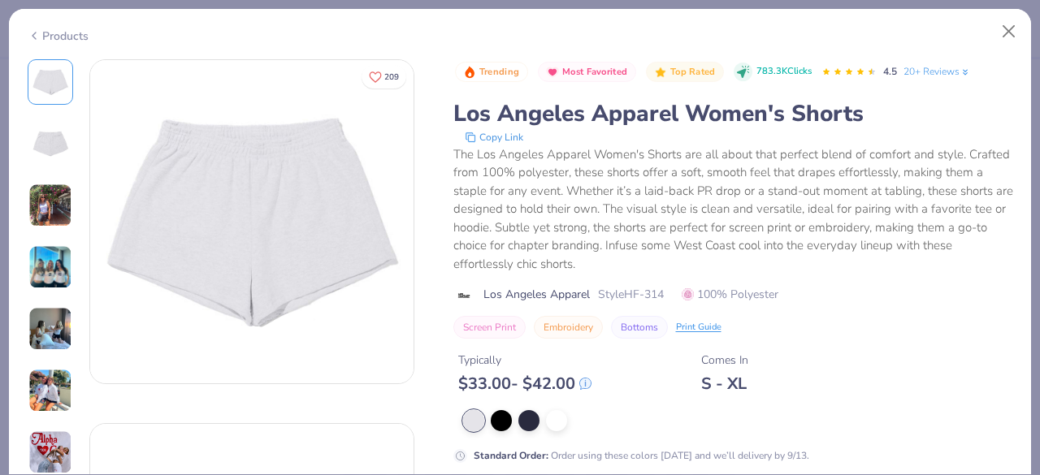
click at [47, 258] on img at bounding box center [50, 267] width 44 height 44
click at [1008, 32] on button "Close" at bounding box center [1008, 31] width 31 height 31
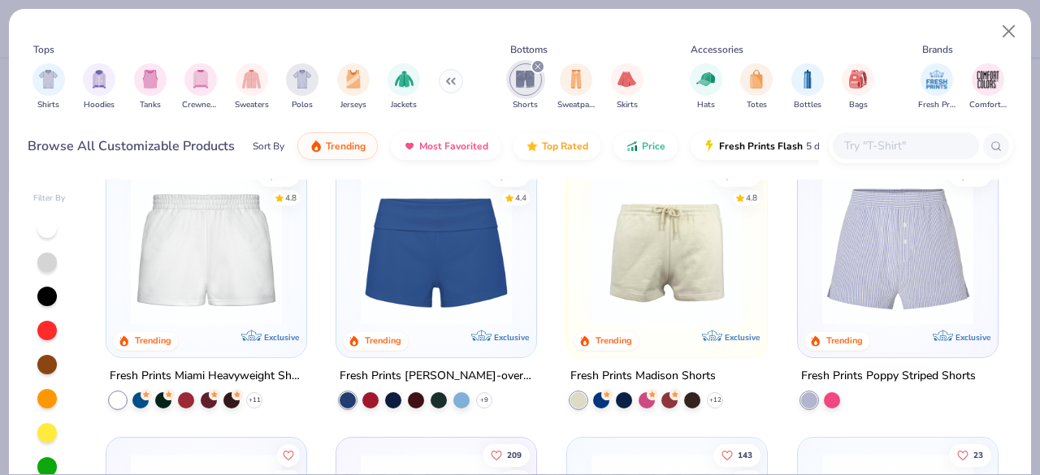
scroll to position [22, 0]
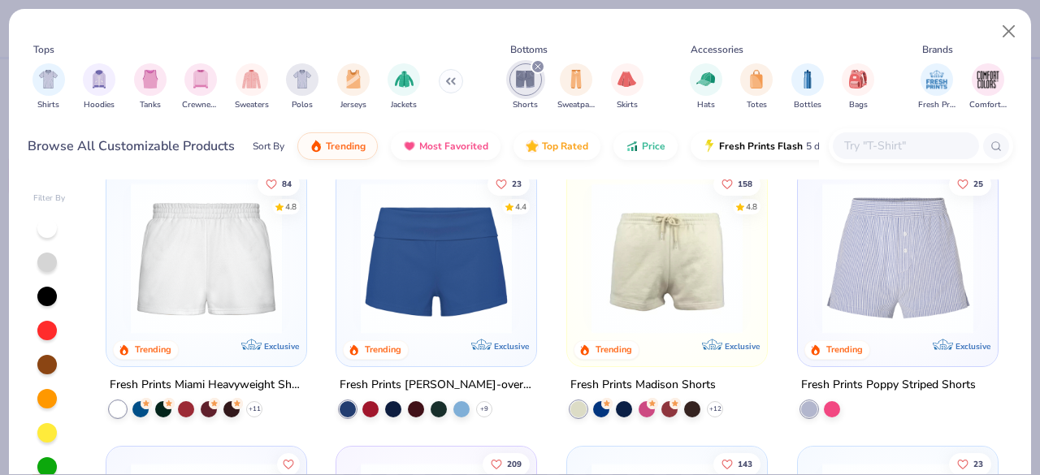
click at [212, 383] on div "Fresh Prints Miami Heavyweight Shorts" at bounding box center [206, 385] width 193 height 20
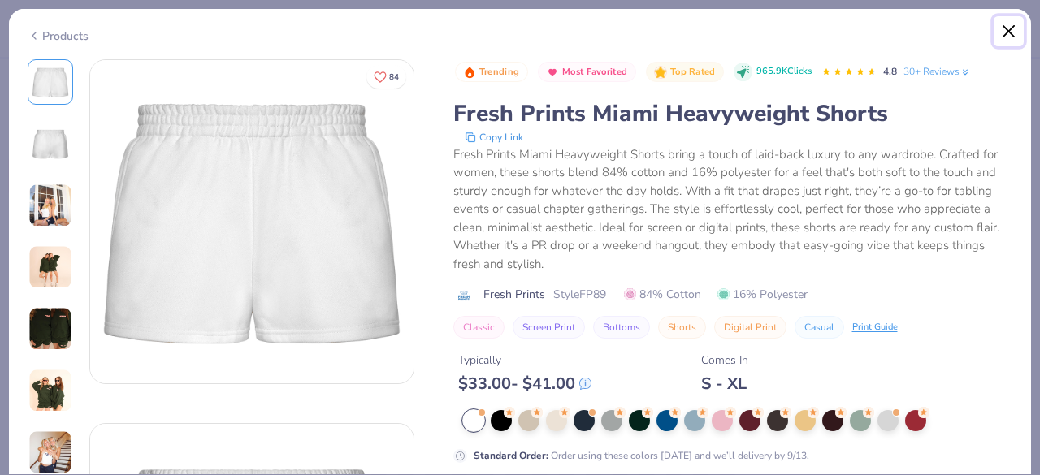
click at [1004, 33] on button "Close" at bounding box center [1008, 31] width 31 height 31
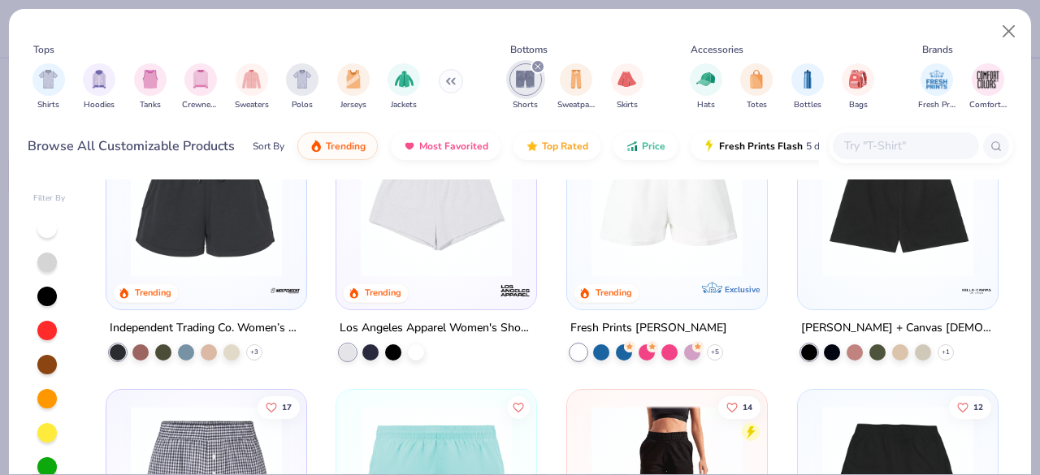
scroll to position [322, 0]
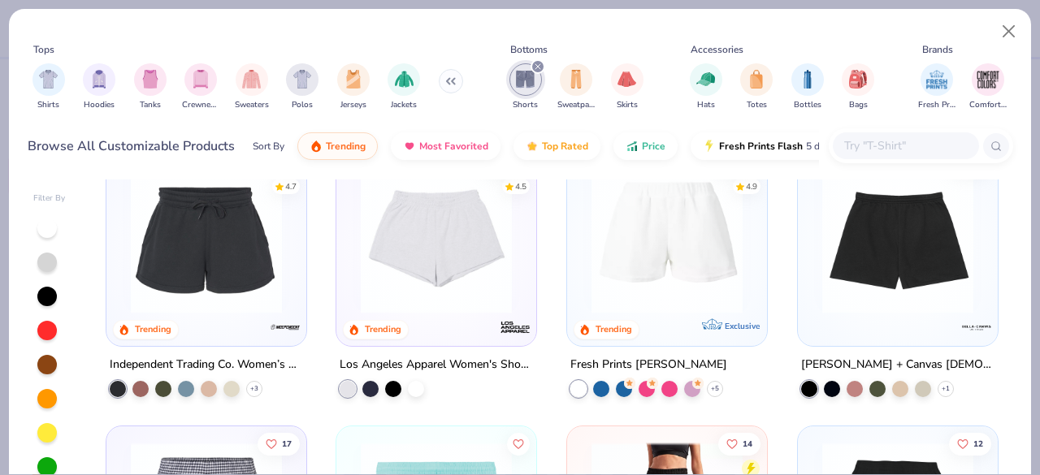
click at [599, 366] on div "Fresh Prints Terry Shorts" at bounding box center [648, 364] width 157 height 20
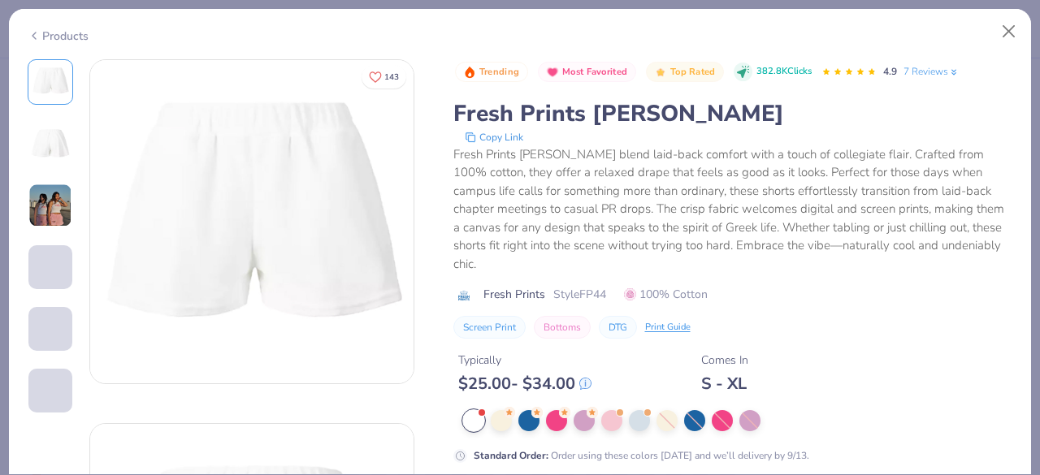
scroll to position [76, 0]
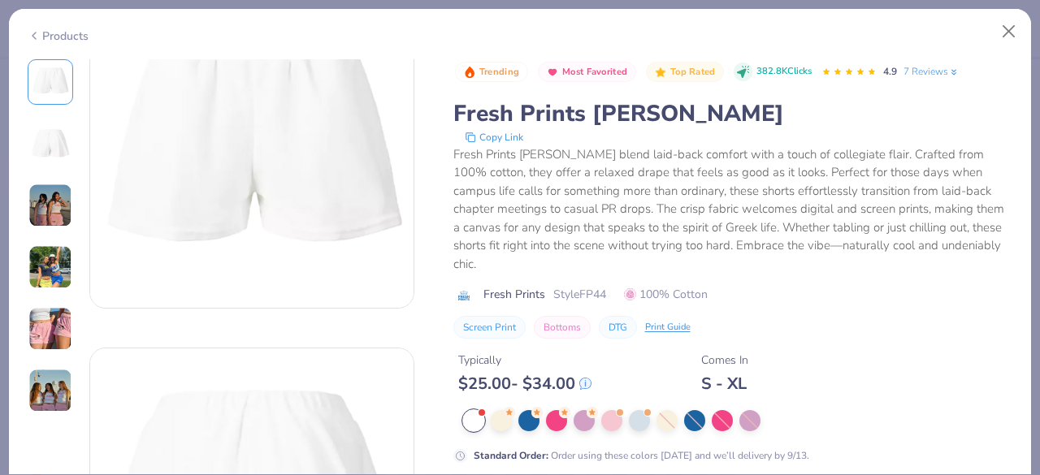
click at [42, 193] on img at bounding box center [50, 206] width 44 height 44
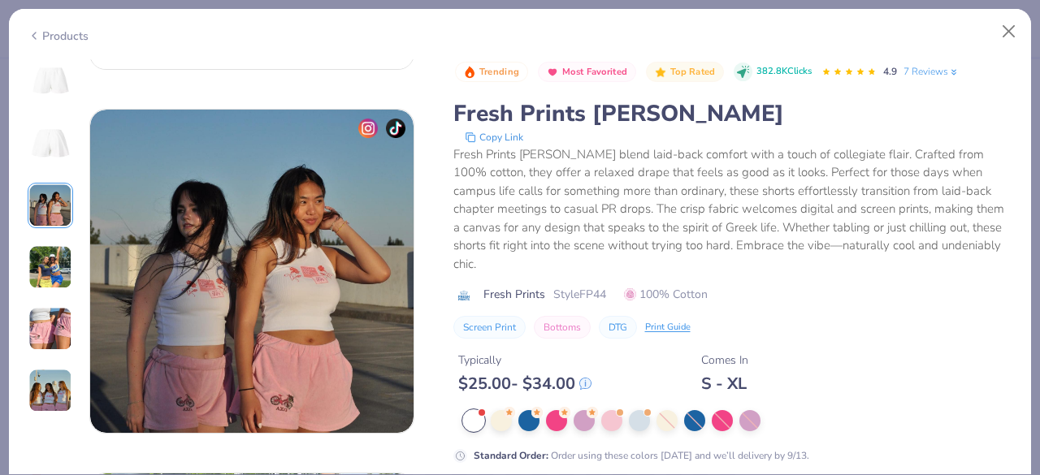
scroll to position [728, 0]
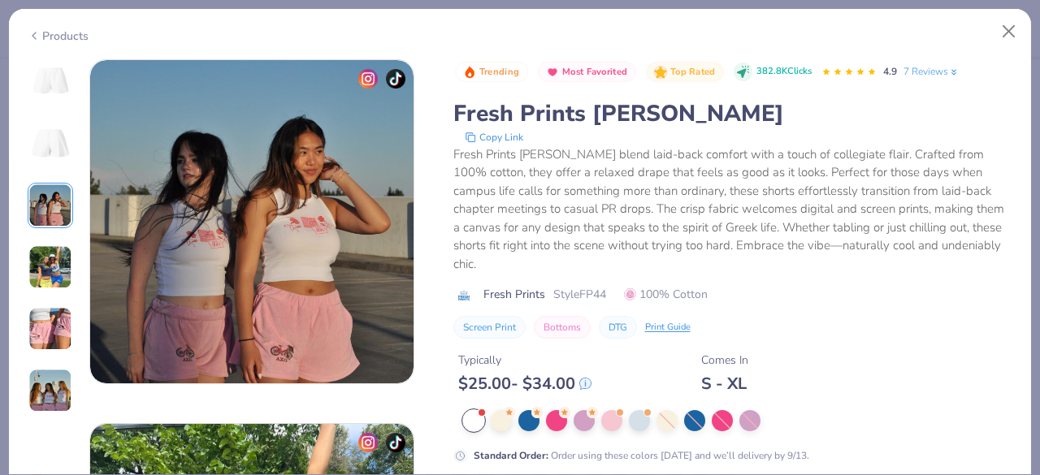
click at [45, 275] on img at bounding box center [50, 267] width 44 height 44
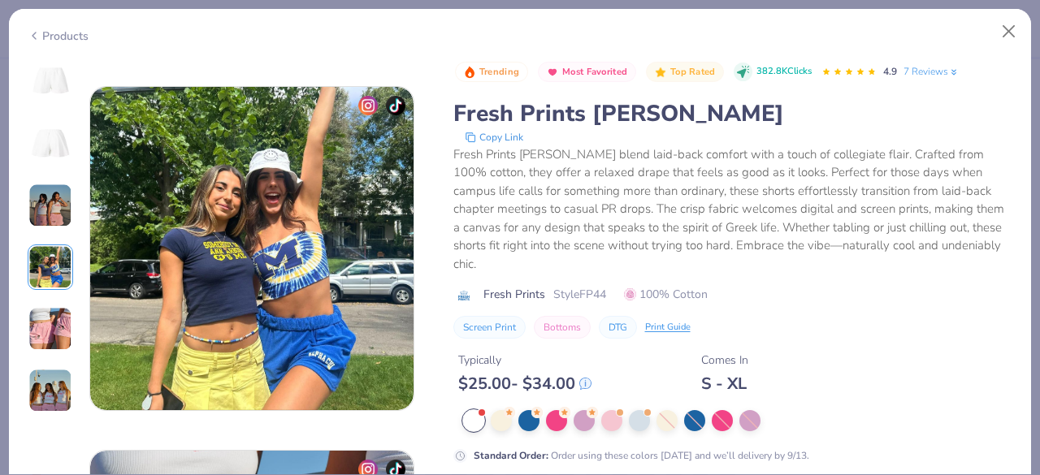
scroll to position [1092, 0]
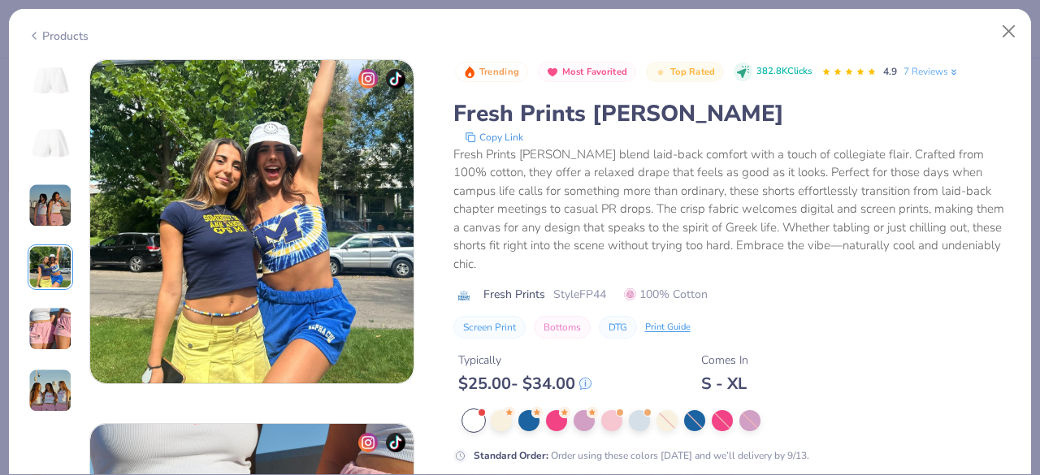
click at [45, 324] on img at bounding box center [50, 329] width 44 height 44
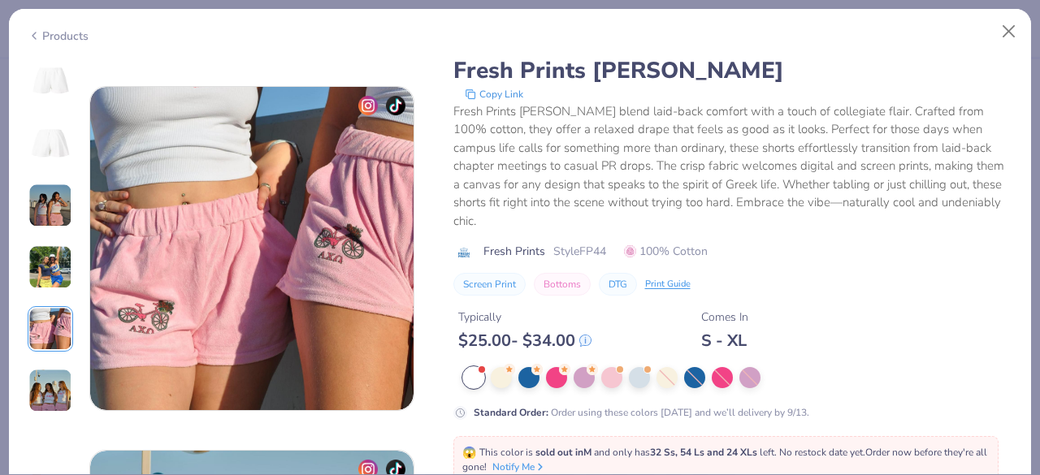
scroll to position [1456, 0]
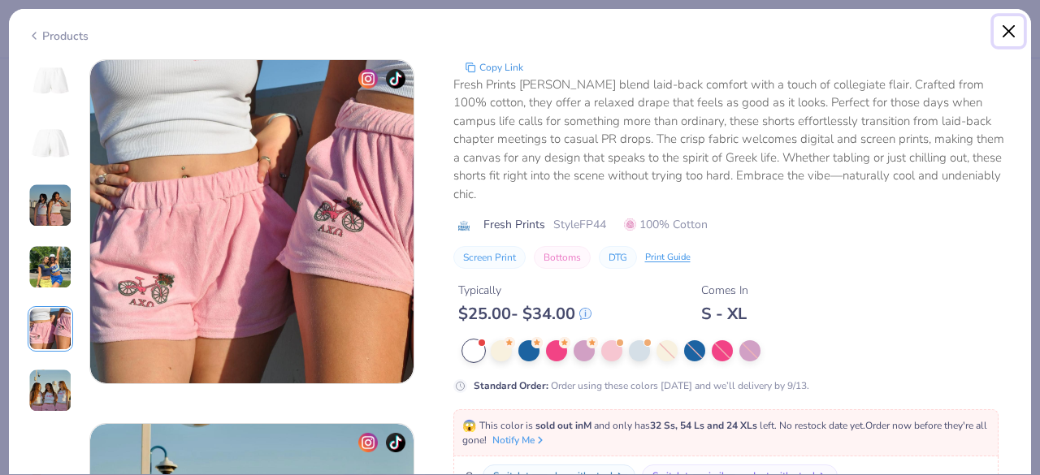
click at [1002, 35] on button "Close" at bounding box center [1008, 31] width 31 height 31
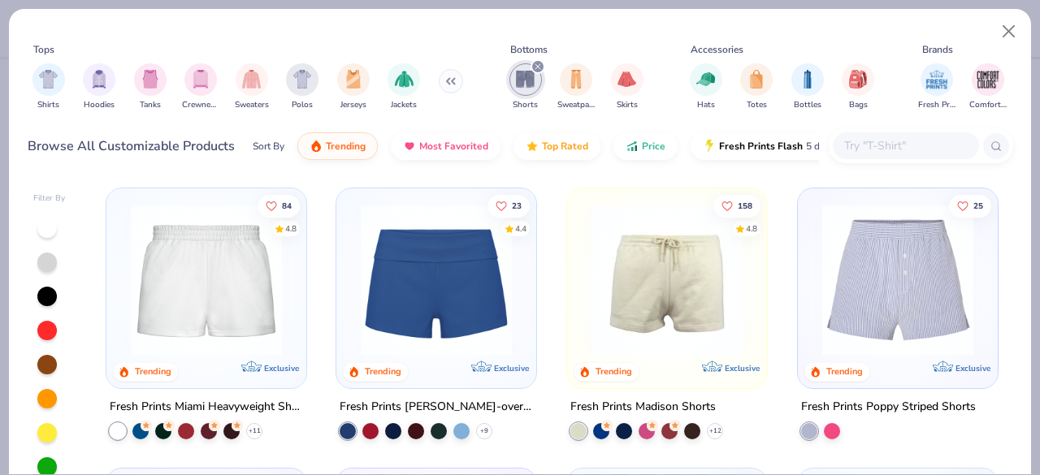
click at [175, 400] on div "Fresh Prints Miami Heavyweight Shorts" at bounding box center [206, 407] width 193 height 20
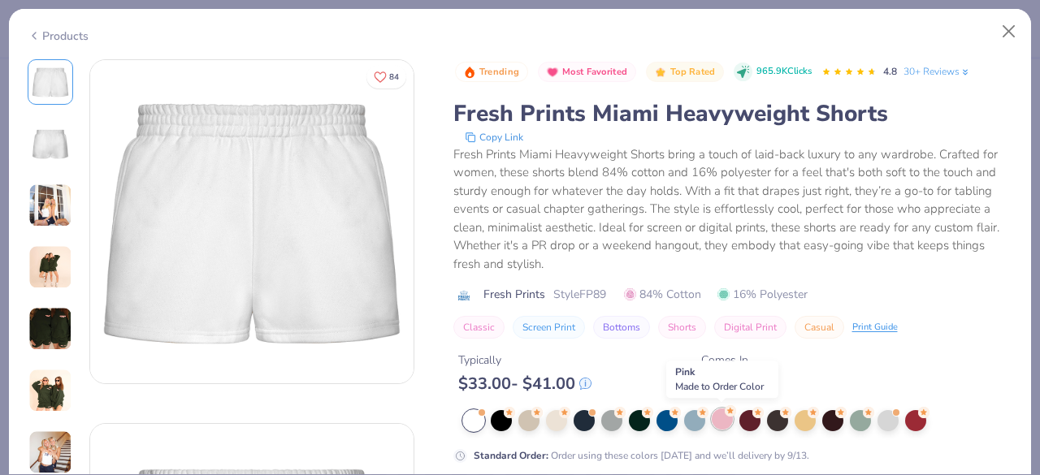
click at [719, 426] on div at bounding box center [722, 419] width 21 height 21
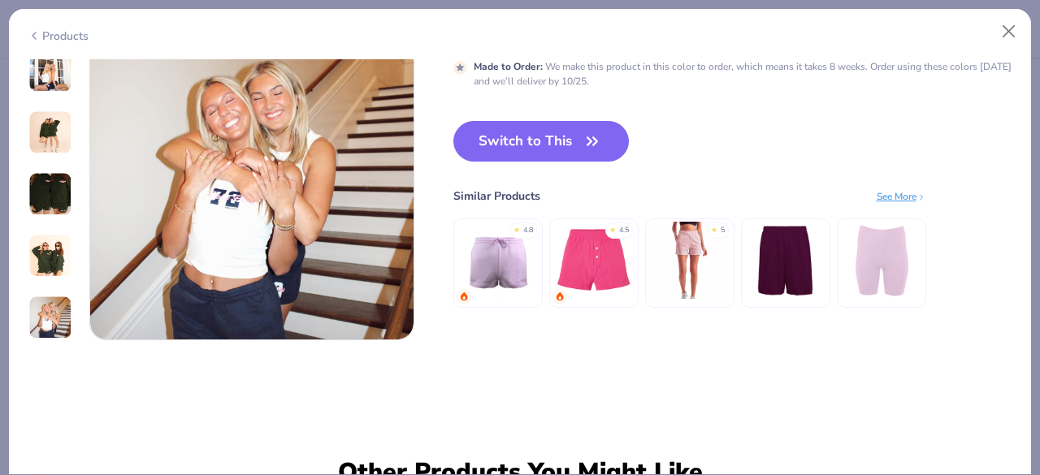
scroll to position [2228, 0]
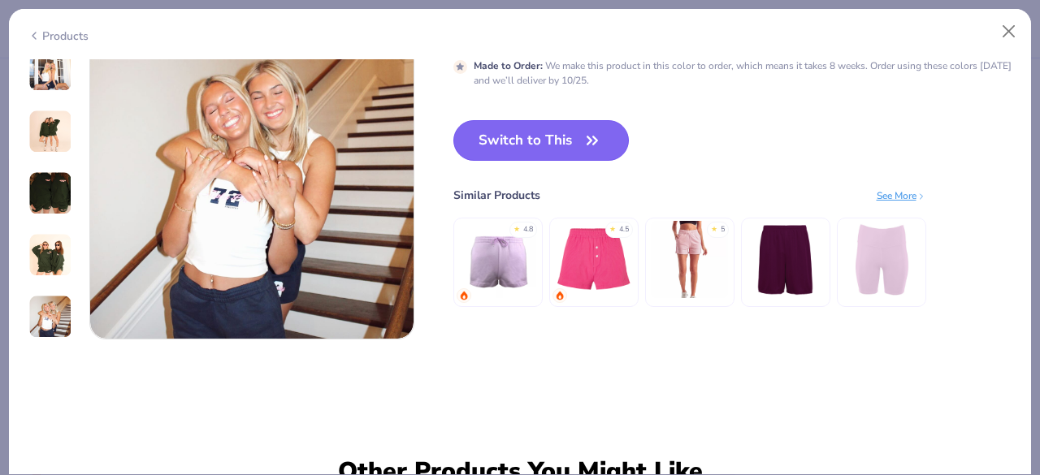
click at [530, 141] on button "Switch to This" at bounding box center [541, 140] width 176 height 41
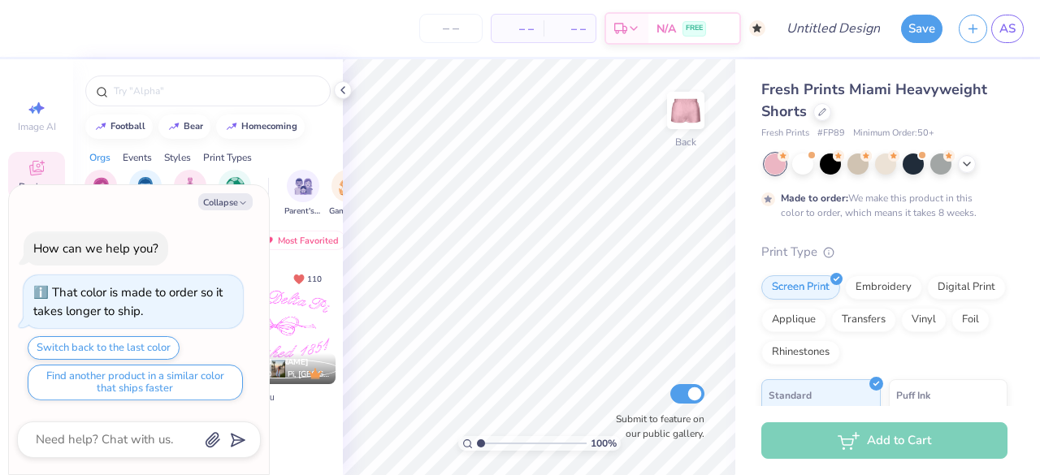
click at [299, 162] on div "Orgs Events Styles Print Types" at bounding box center [208, 153] width 270 height 23
click at [218, 204] on button "Collapse" at bounding box center [225, 201] width 54 height 17
type textarea "x"
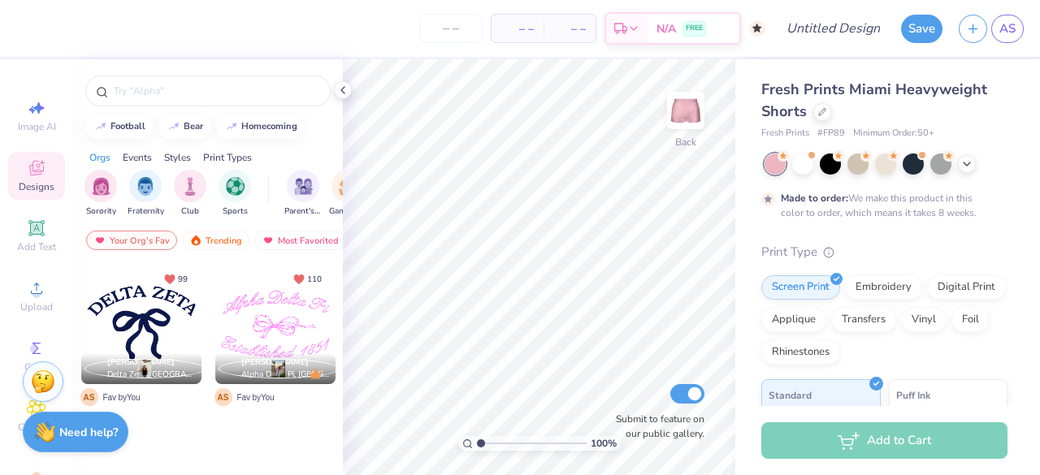
click at [275, 316] on div at bounding box center [275, 324] width 120 height 120
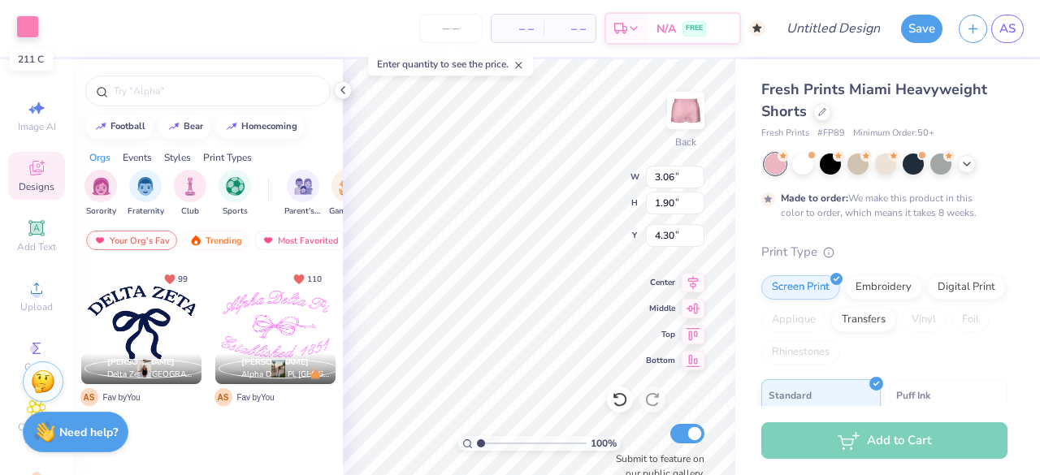
click at [22, 29] on div at bounding box center [27, 26] width 23 height 23
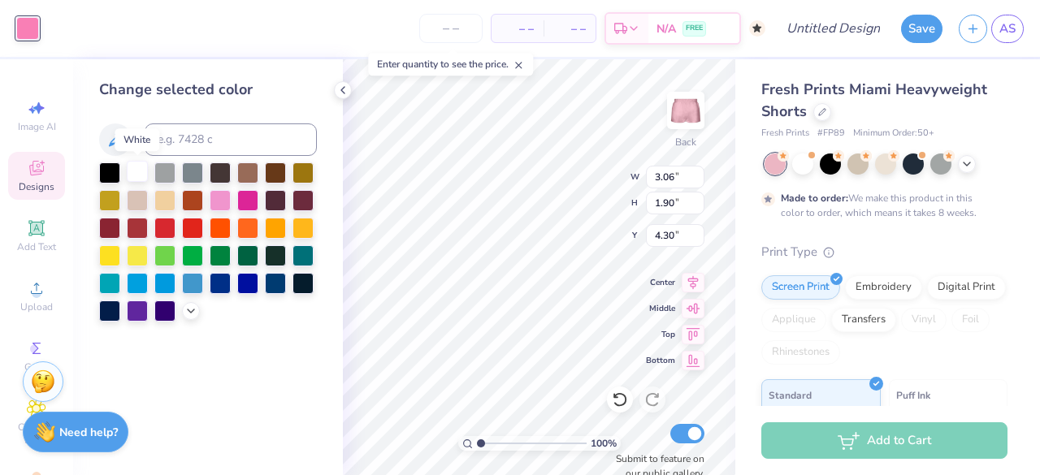
click at [136, 170] on div at bounding box center [137, 171] width 21 height 21
click at [889, 289] on div "Embroidery" at bounding box center [883, 285] width 77 height 24
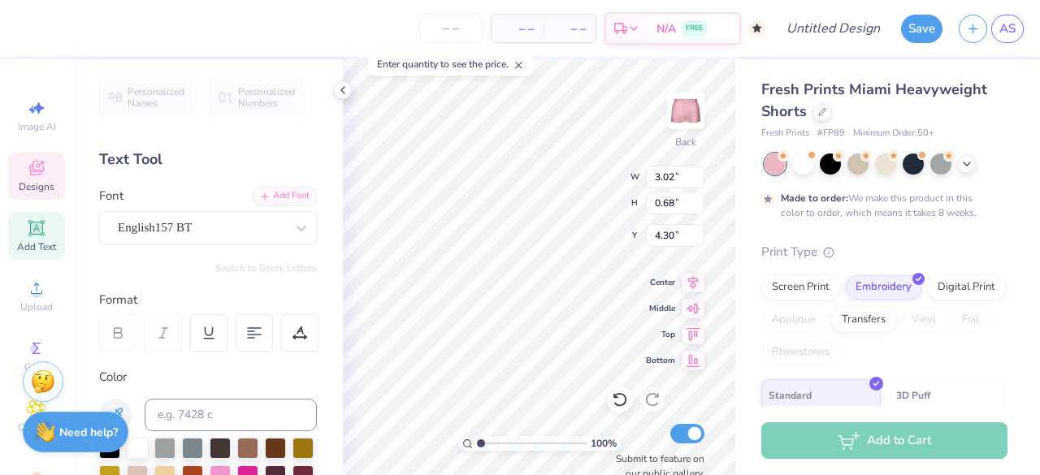
scroll to position [13, 6]
type textarea "A"
type textarea "En Motion Dance"
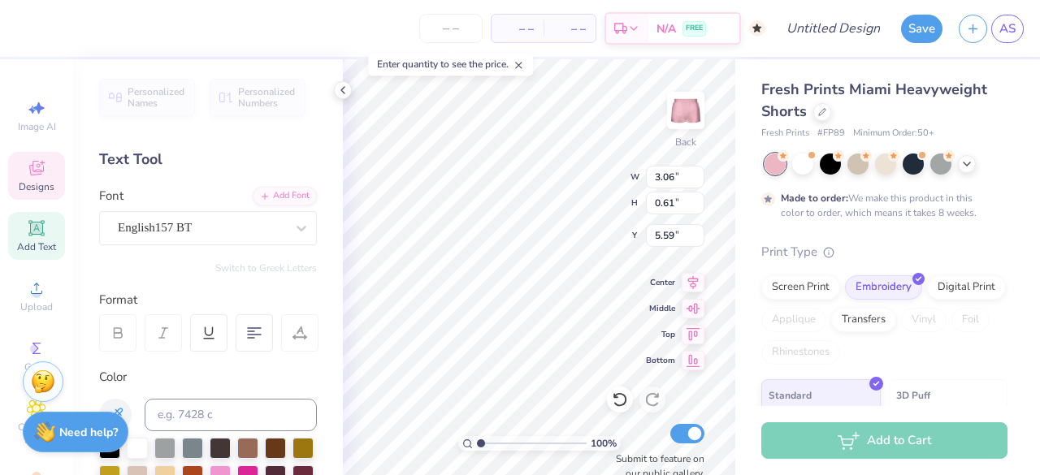
type input "3.06"
type input "0.61"
type input "5.59"
type input "4.07"
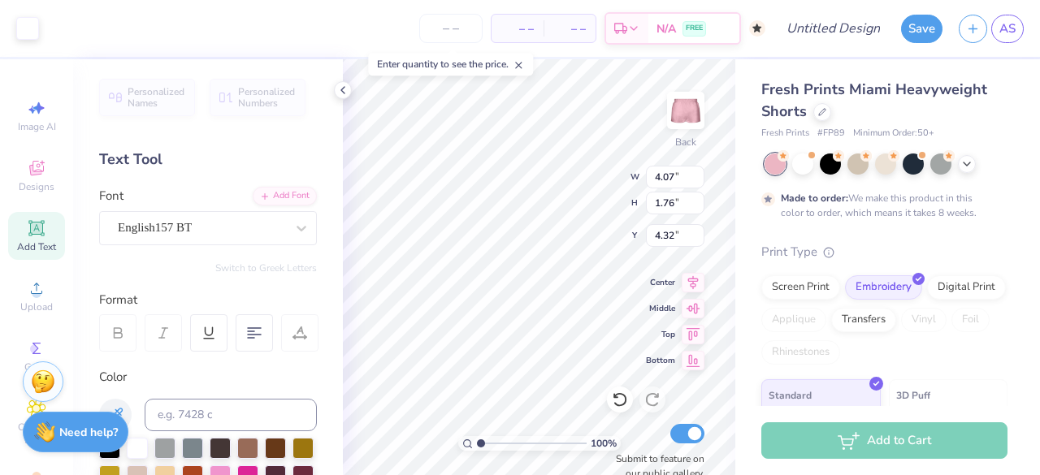
type input "1.76"
type input "4.10"
type input "1.77"
click at [656, 348] on div "100 % Back W 4.10 4.10 " H 1.77 1.77 " Y 4.32 4.32 " Center Middle Top Bottom S…" at bounding box center [539, 267] width 392 height 416
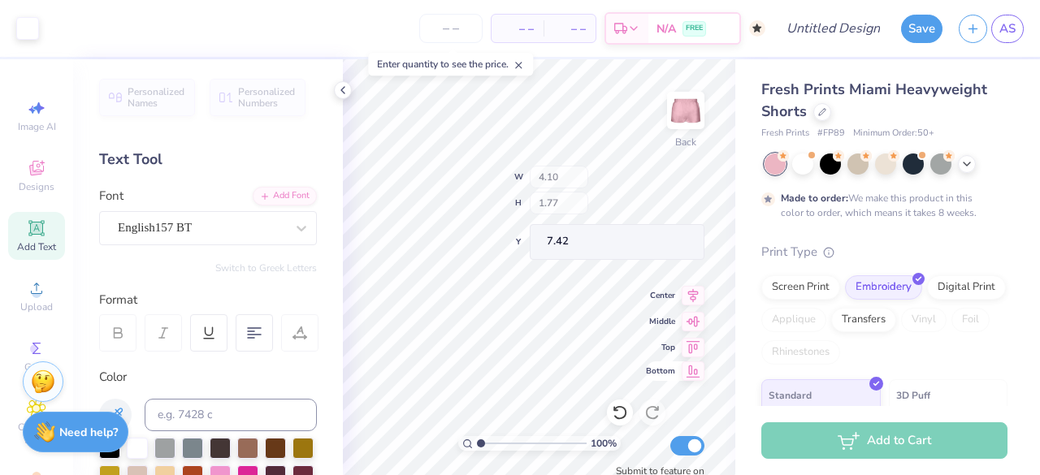
type input "7.42"
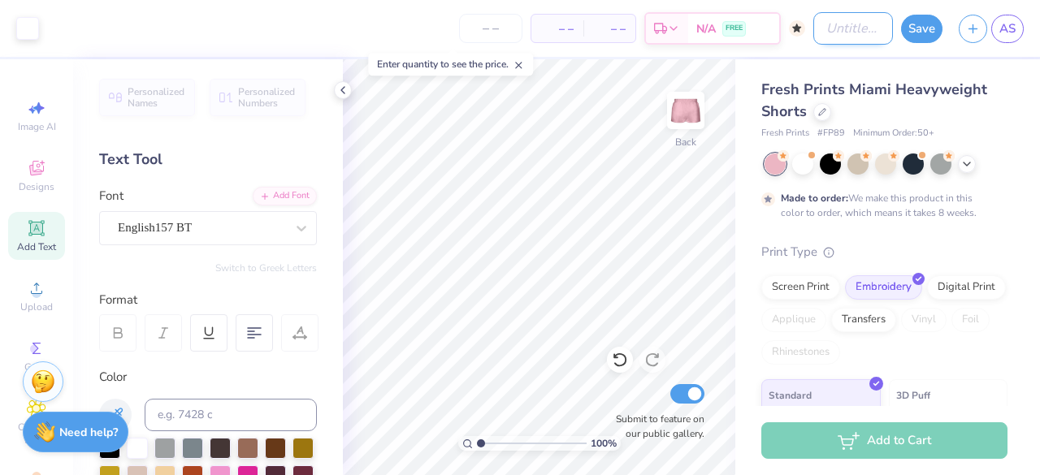
click at [845, 30] on input "Design Title" at bounding box center [853, 28] width 80 height 32
type input "Pink Short"
click at [924, 32] on button "Save" at bounding box center [921, 26] width 41 height 28
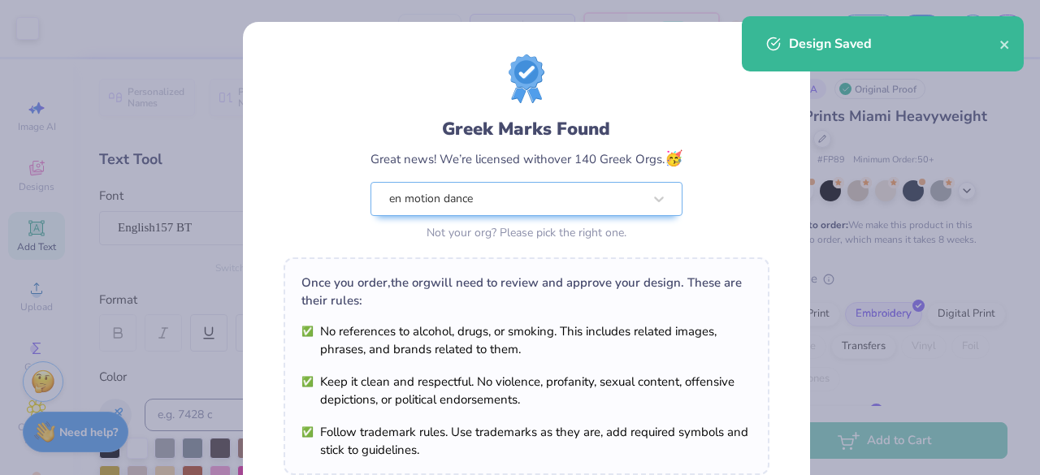
scroll to position [283, 0]
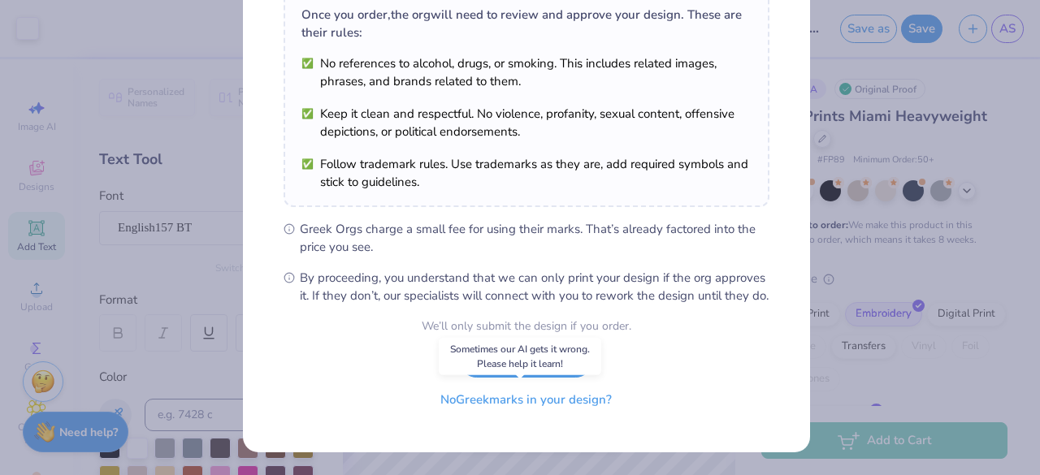
click at [534, 402] on button "No Greek marks in your design?" at bounding box center [525, 399] width 199 height 33
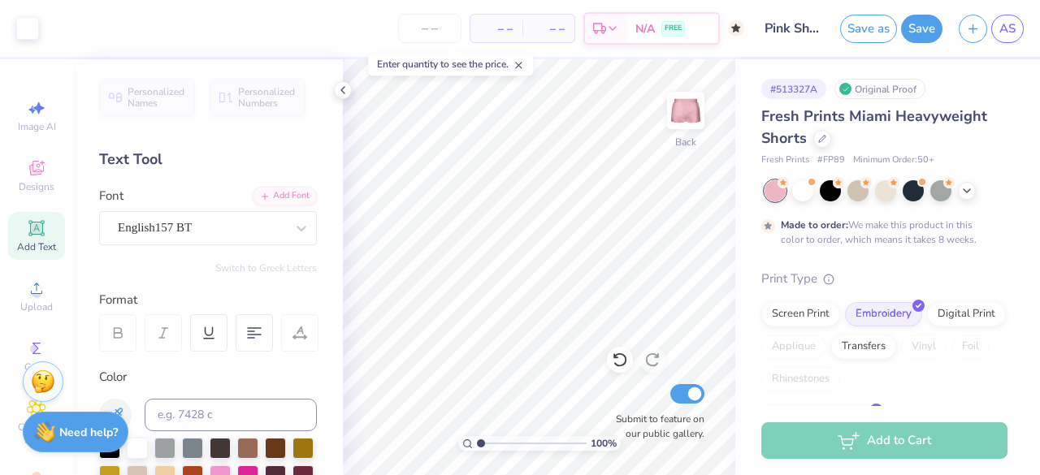
scroll to position [45, 0]
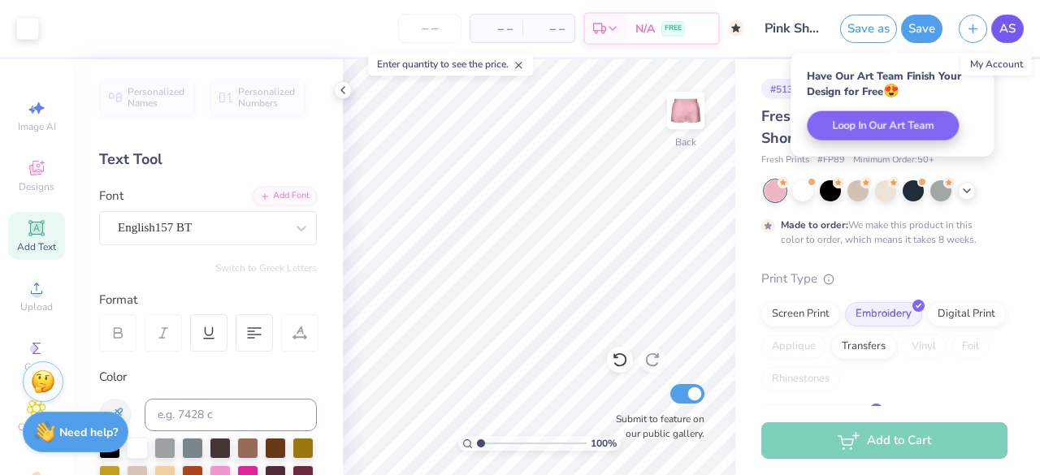
click at [1000, 36] on span "AS" at bounding box center [1007, 28] width 16 height 19
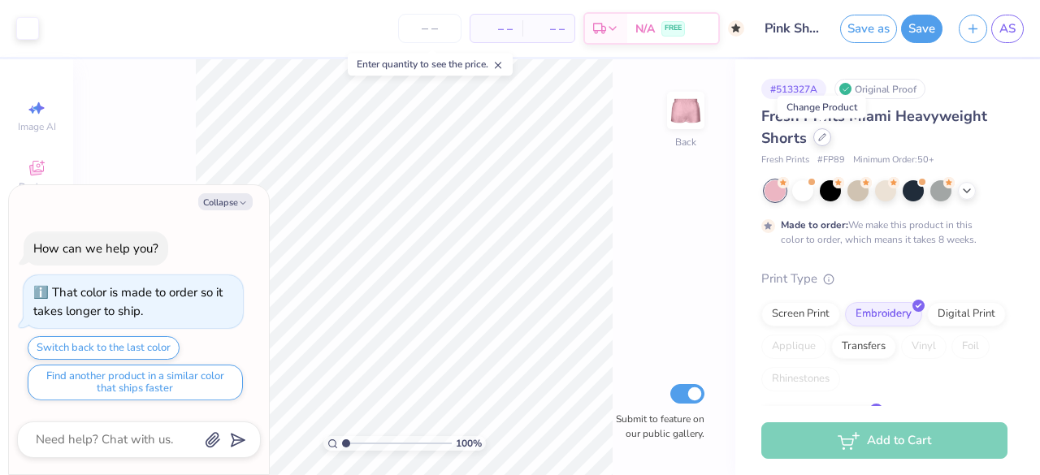
click at [826, 142] on div at bounding box center [822, 137] width 18 height 18
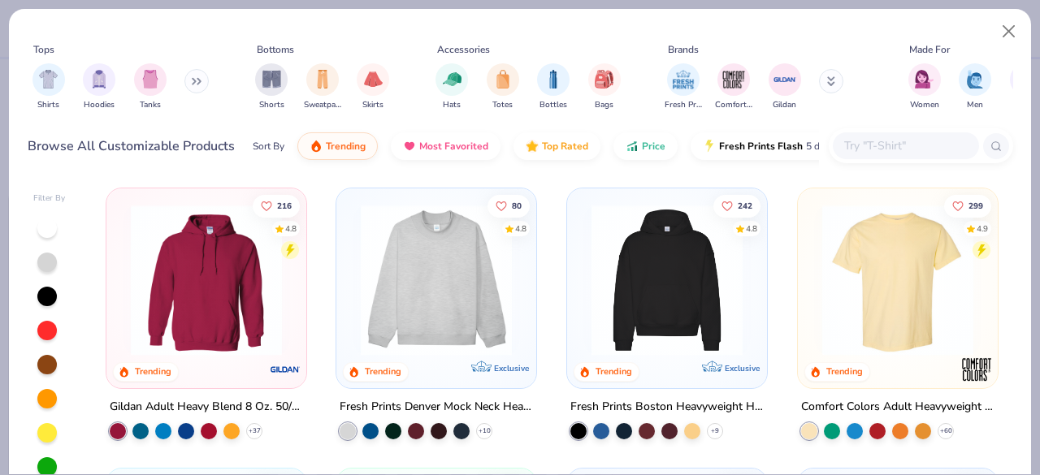
scroll to position [99, 0]
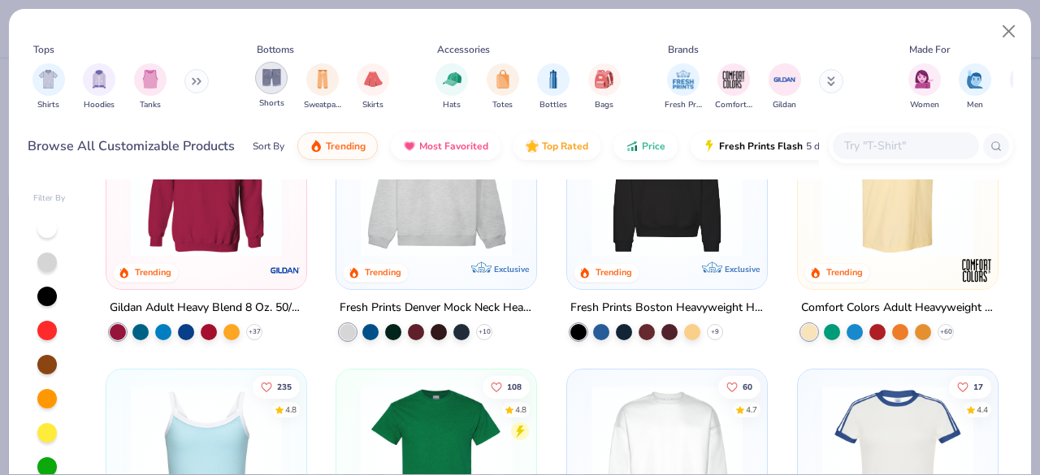
click at [269, 92] on div "filter for Shorts" at bounding box center [271, 78] width 32 height 32
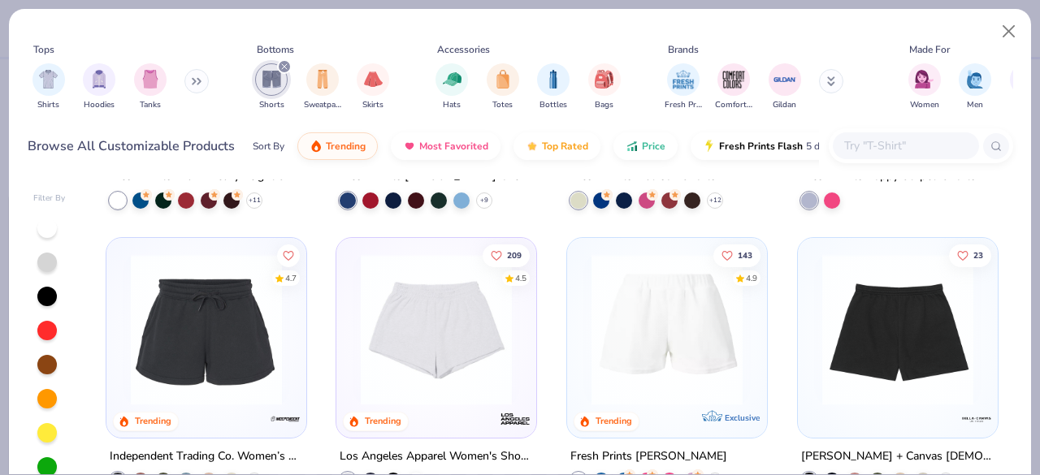
scroll to position [128, 0]
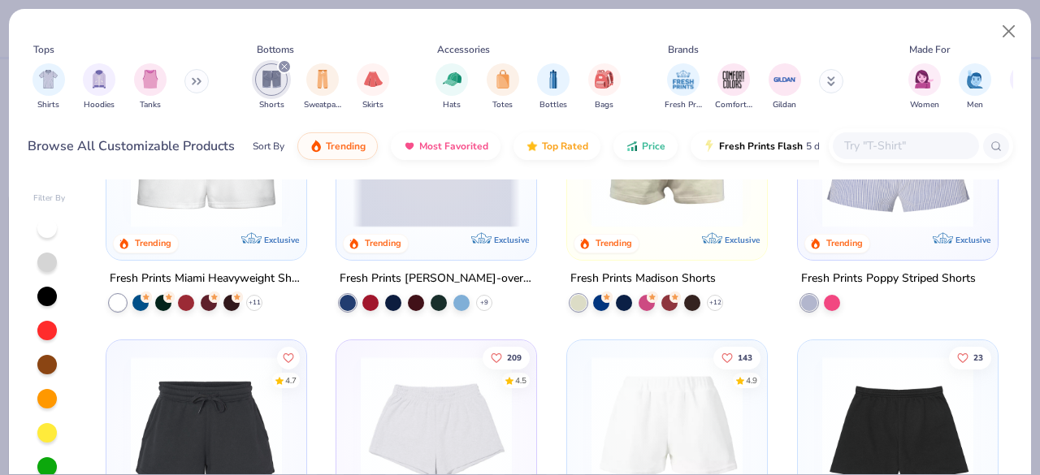
click at [622, 275] on div "Fresh Prints Madison Shorts" at bounding box center [642, 279] width 145 height 20
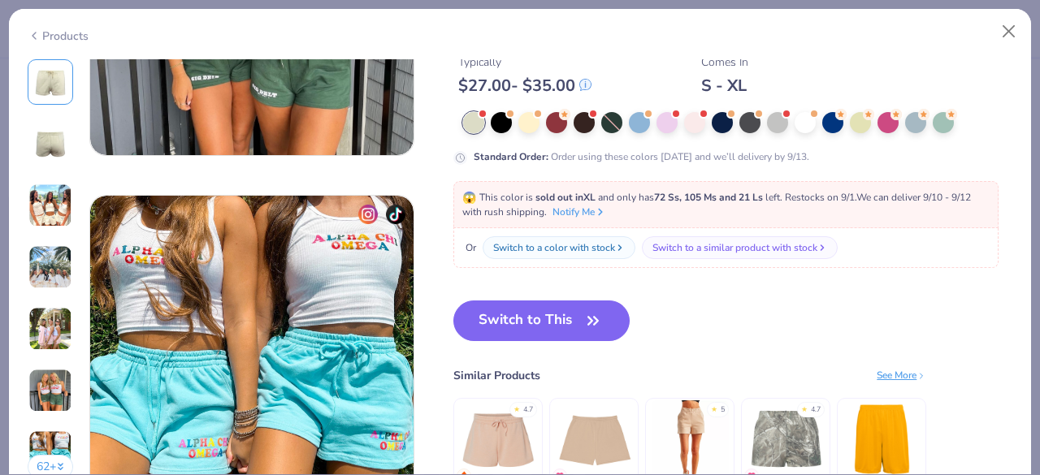
scroll to position [2049, 0]
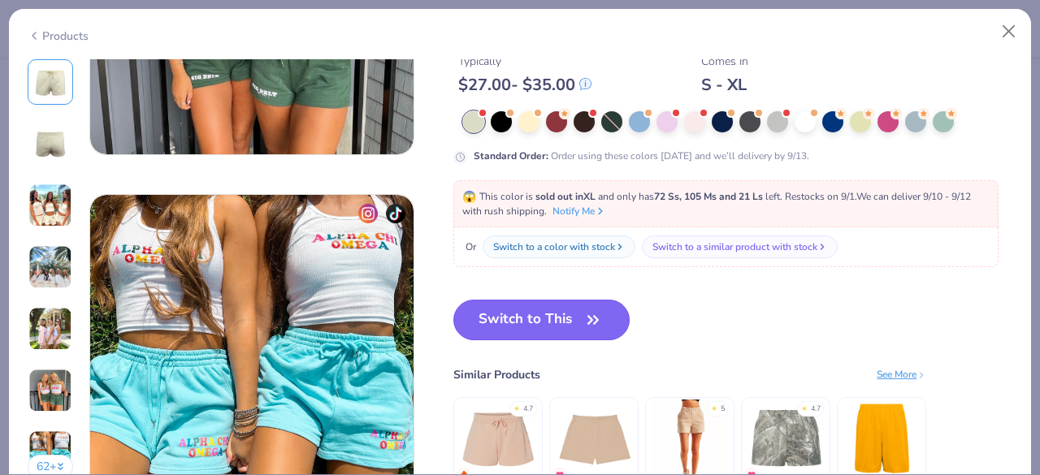
click at [515, 324] on button "Switch to This" at bounding box center [541, 320] width 176 height 41
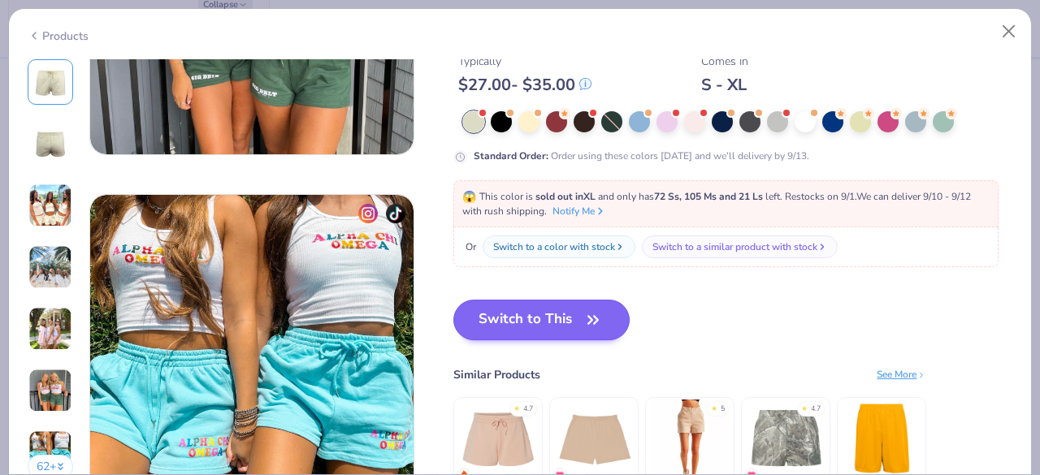
scroll to position [110, 0]
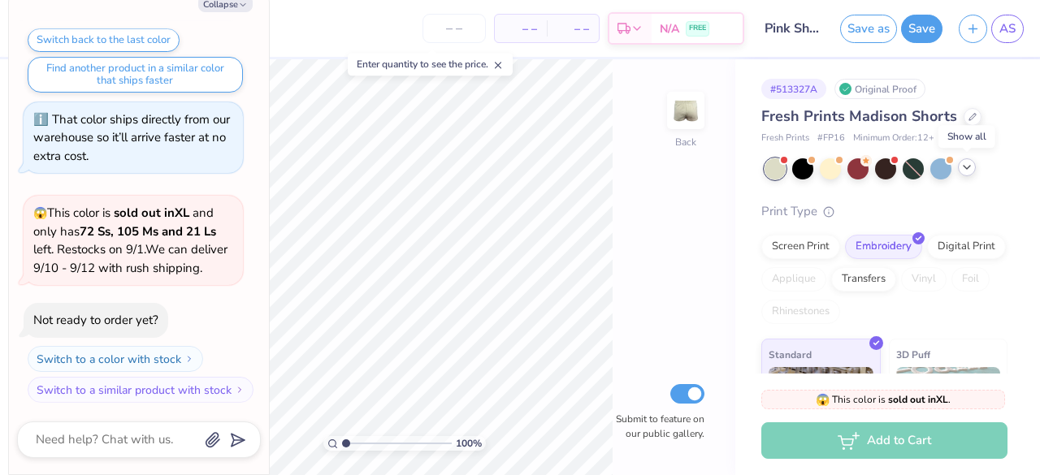
click at [967, 173] on div at bounding box center [967, 167] width 18 height 18
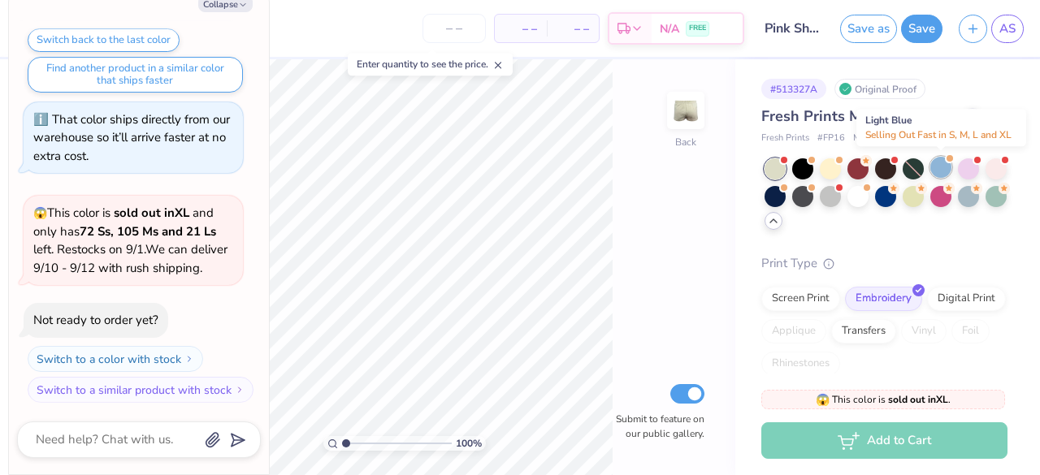
click at [939, 167] on div at bounding box center [940, 167] width 21 height 21
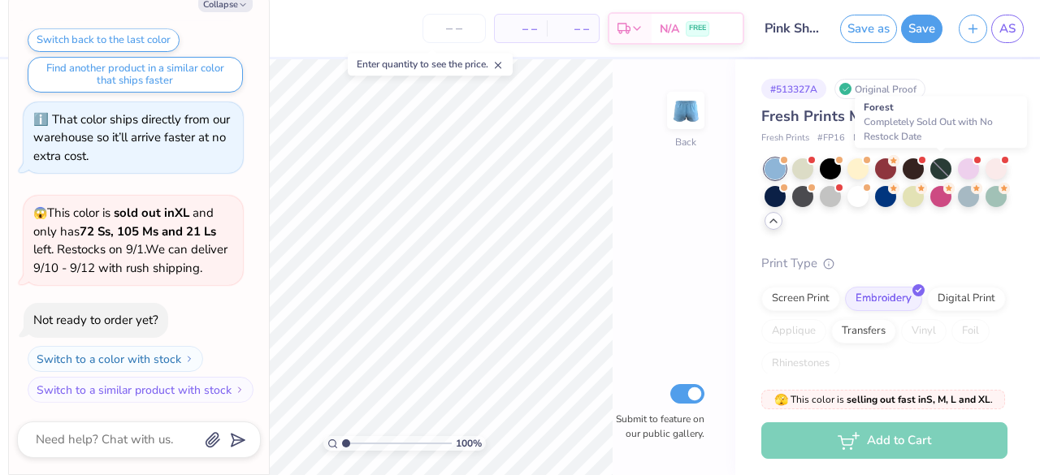
scroll to position [322, 0]
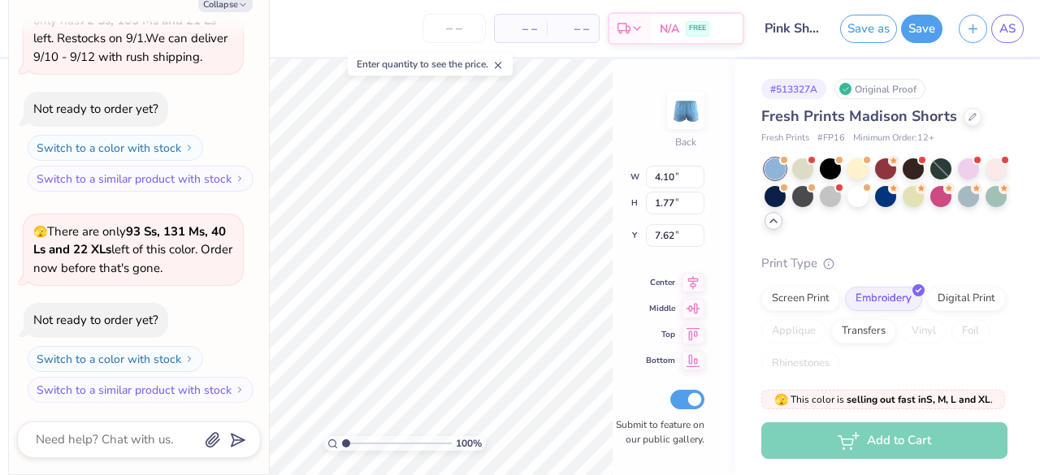
type textarea "x"
type input "7.41"
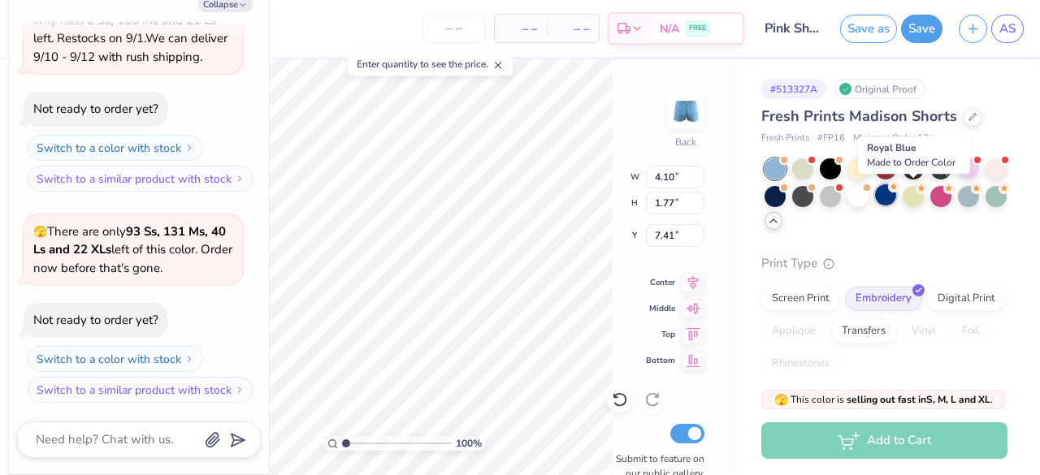
click at [896, 194] on div at bounding box center [885, 194] width 21 height 21
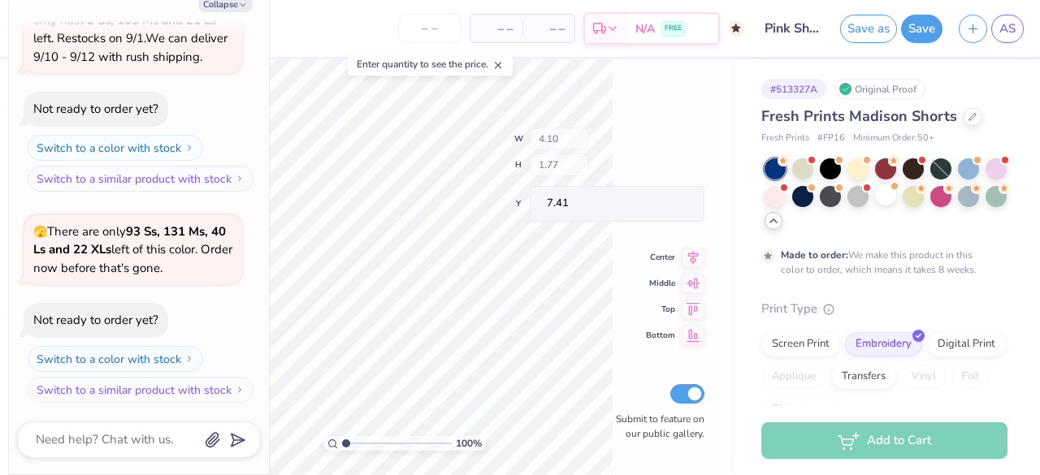
scroll to position [456, 0]
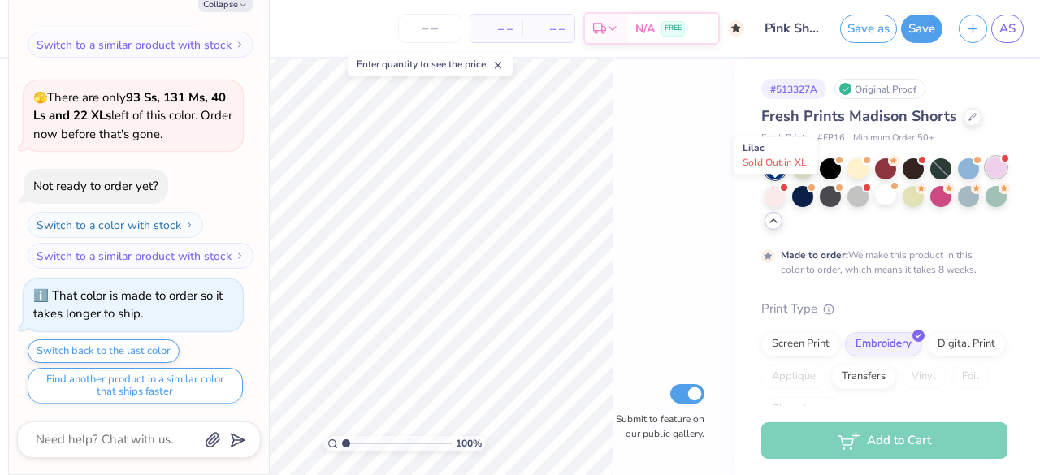
click at [985, 178] on div at bounding box center [995, 167] width 21 height 21
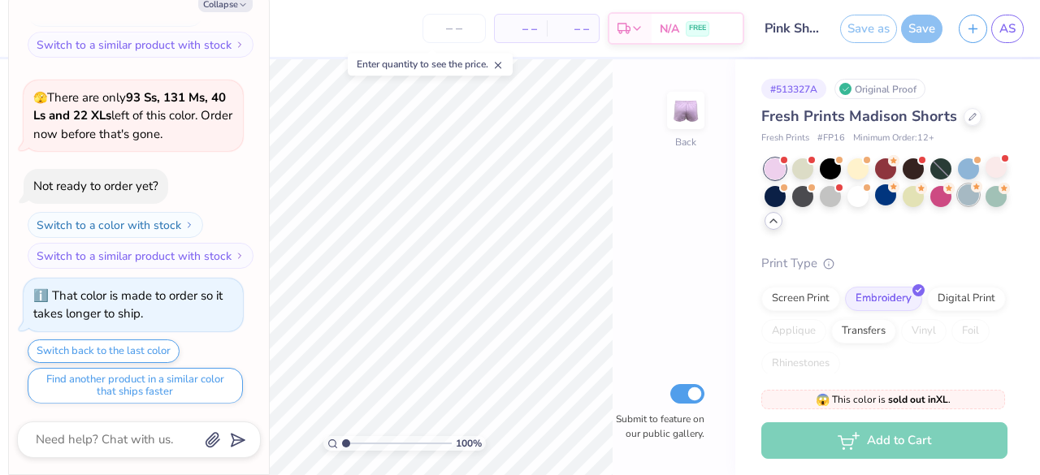
scroll to position [766, 0]
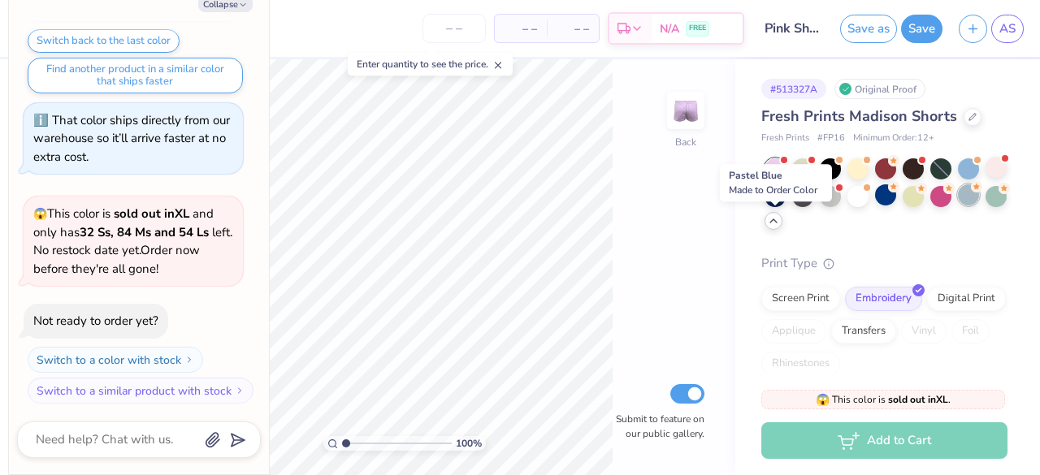
click at [958, 206] on div at bounding box center [968, 194] width 21 height 21
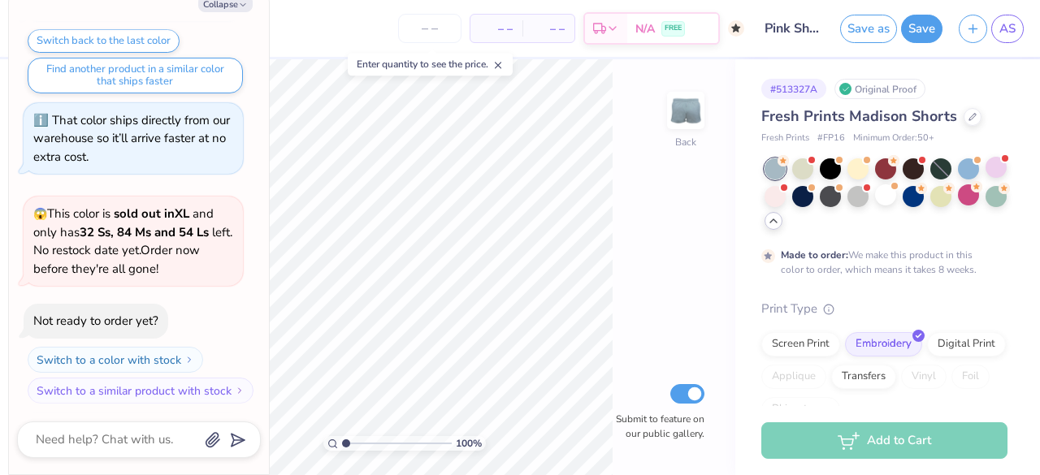
scroll to position [900, 0]
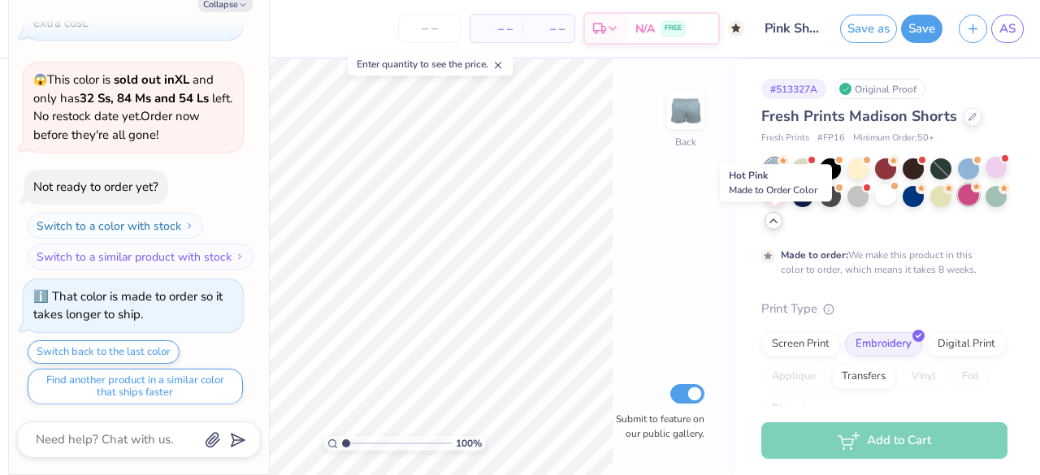
click at [958, 206] on div at bounding box center [968, 194] width 21 height 21
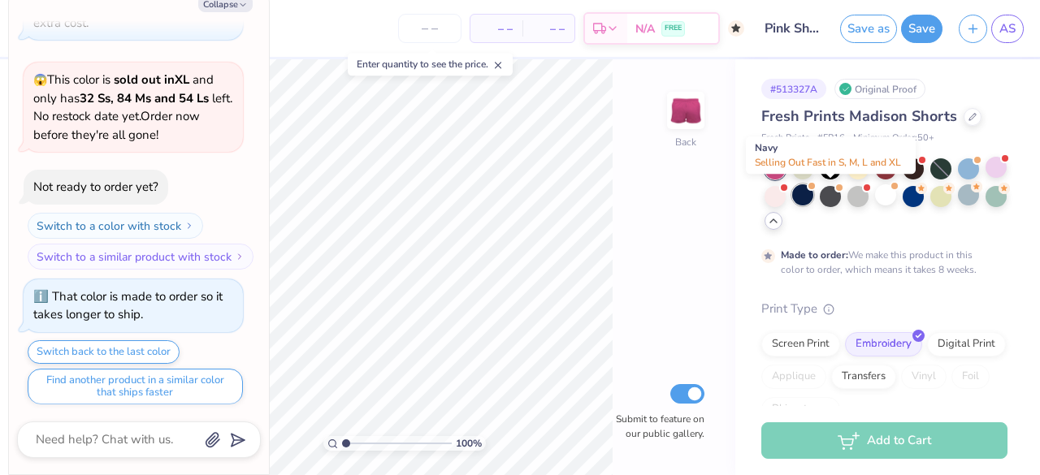
click at [813, 188] on div at bounding box center [802, 194] width 21 height 21
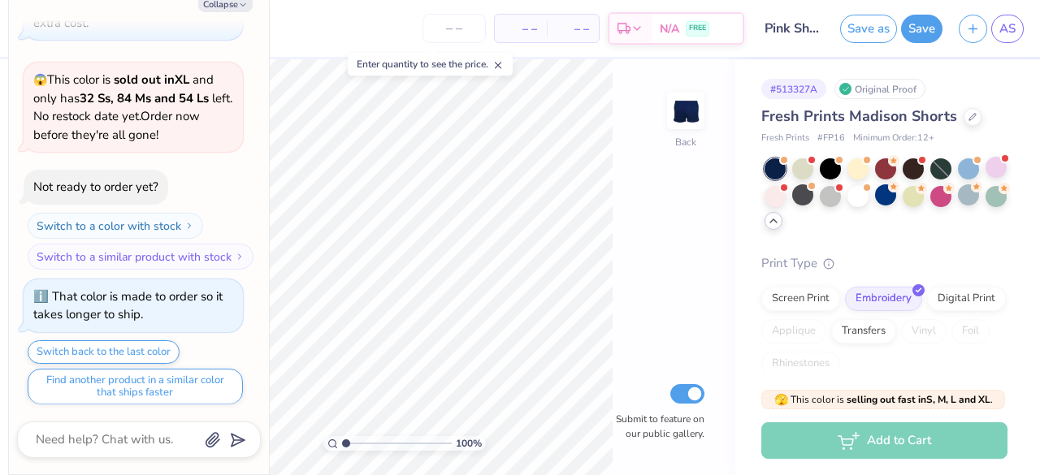
scroll to position [1192, 0]
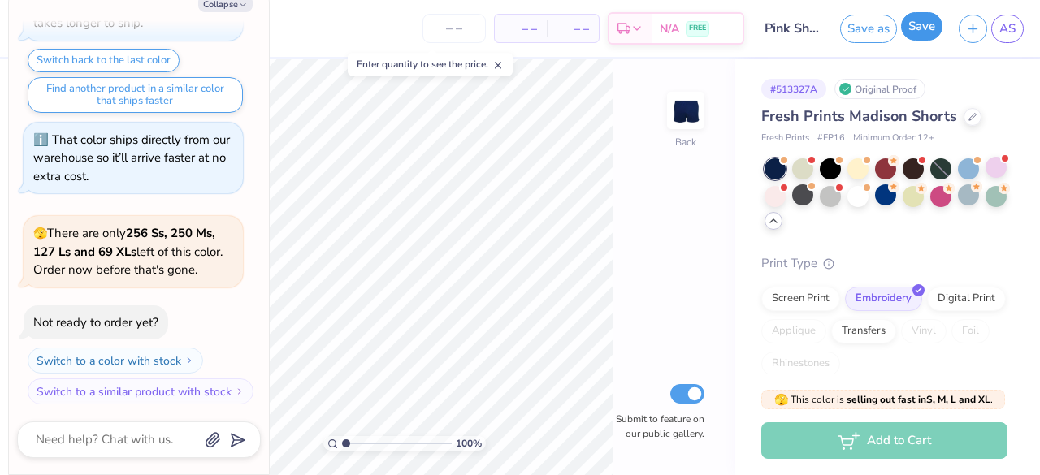
click at [911, 32] on button "Save" at bounding box center [921, 26] width 41 height 28
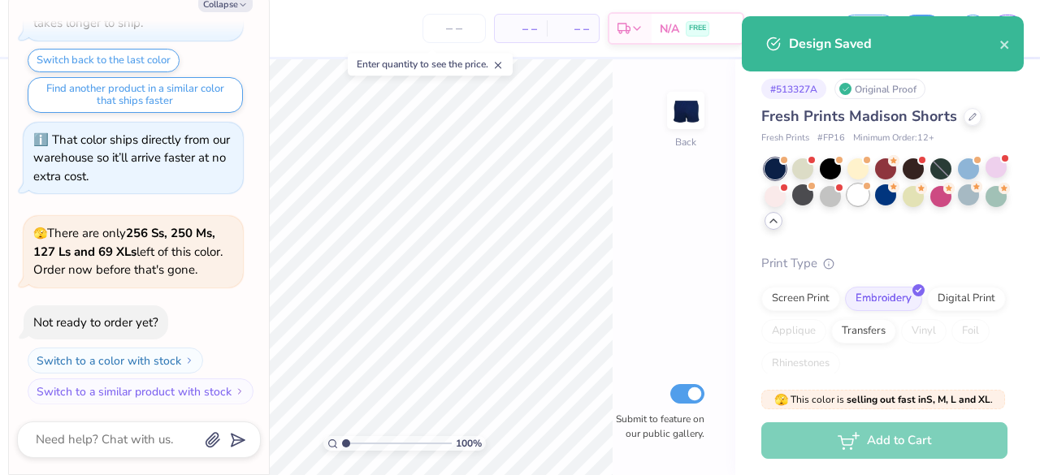
click at [888, 206] on div at bounding box center [885, 194] width 243 height 73
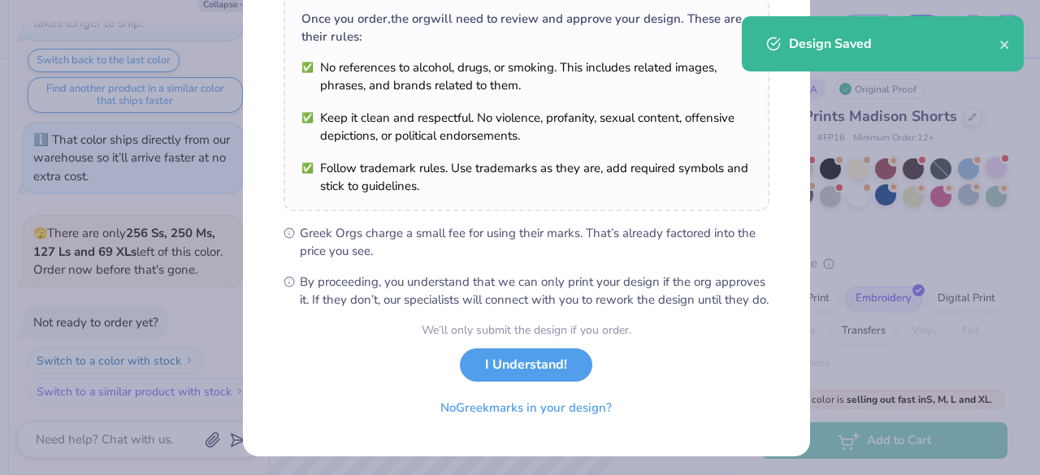
scroll to position [283, 0]
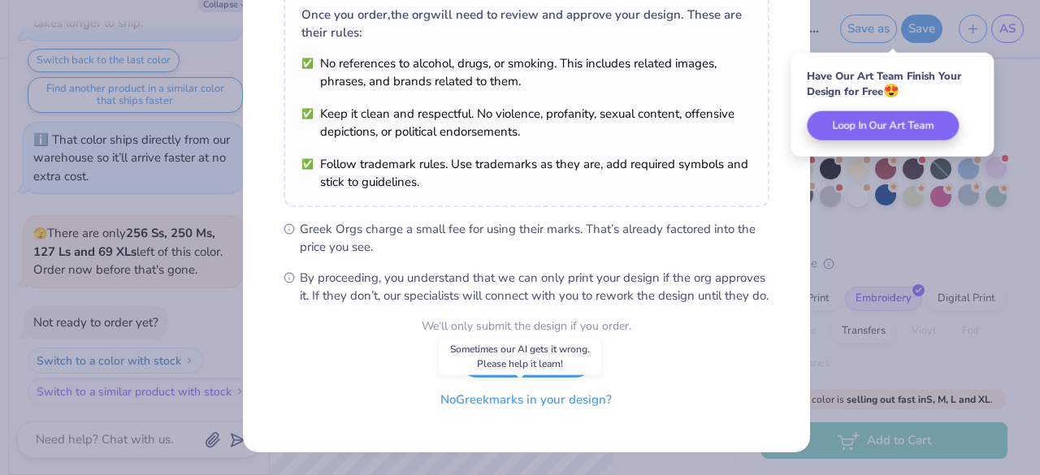
click at [516, 396] on button "No Greek marks in your design?" at bounding box center [525, 399] width 199 height 33
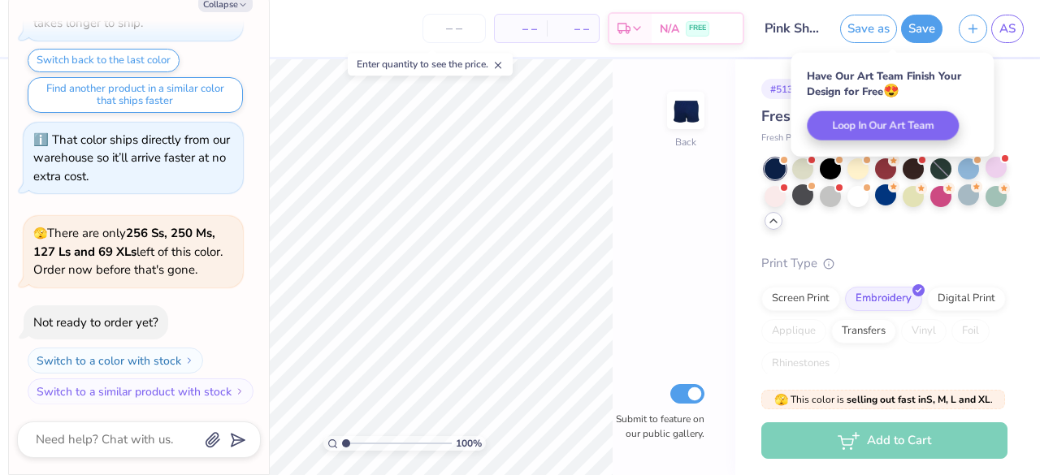
scroll to position [45, 0]
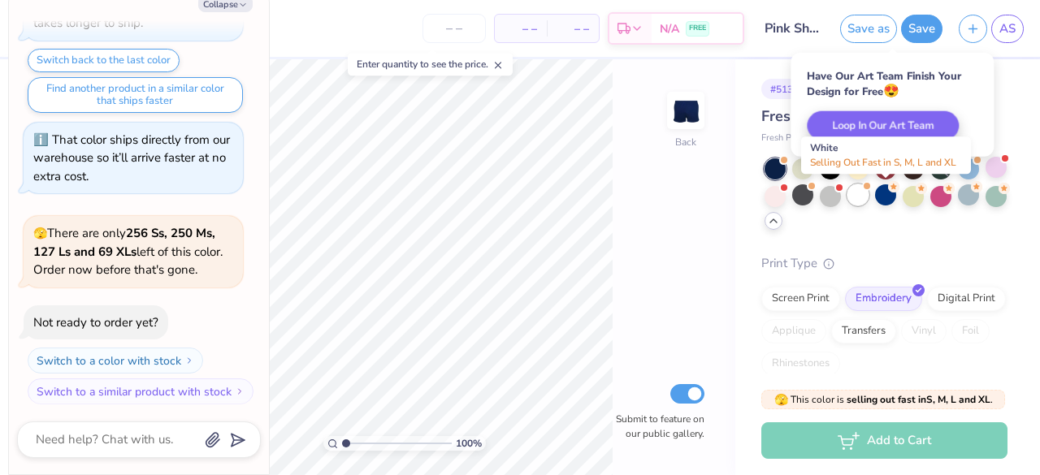
click at [868, 194] on div at bounding box center [857, 194] width 21 height 21
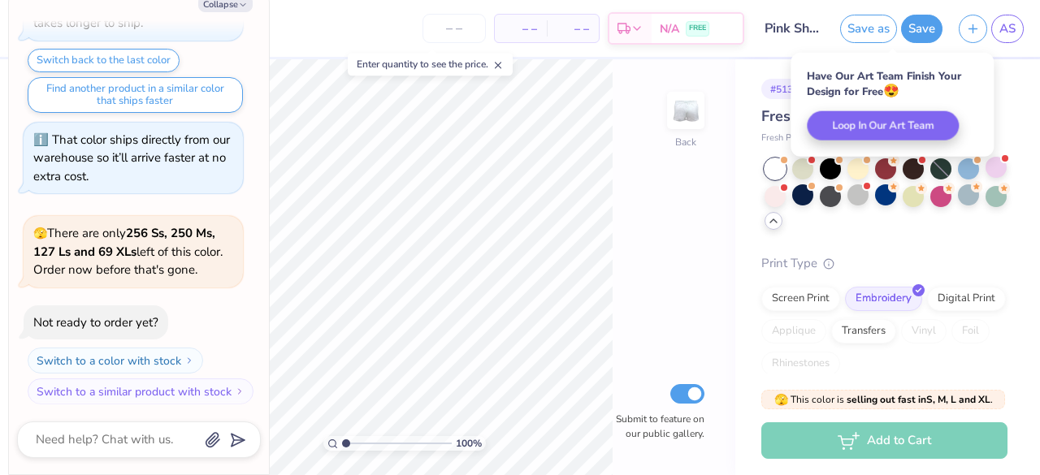
scroll to position [1403, 0]
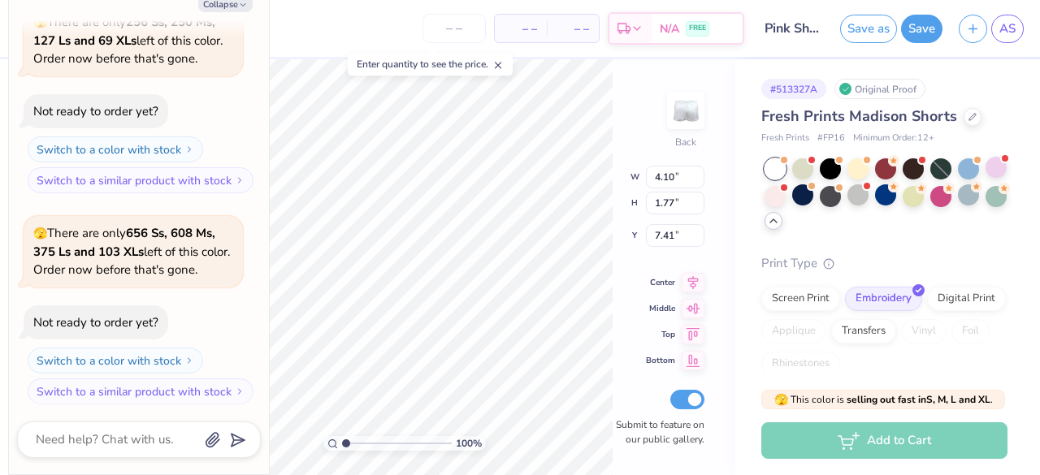
click at [988, 102] on div "# 513327A Original Proof Fresh Prints Madison Shorts Fresh Prints # FP16 Minimu…" at bounding box center [887, 346] width 305 height 574
click at [999, 33] on span "AS" at bounding box center [1007, 28] width 16 height 19
type textarea "x"
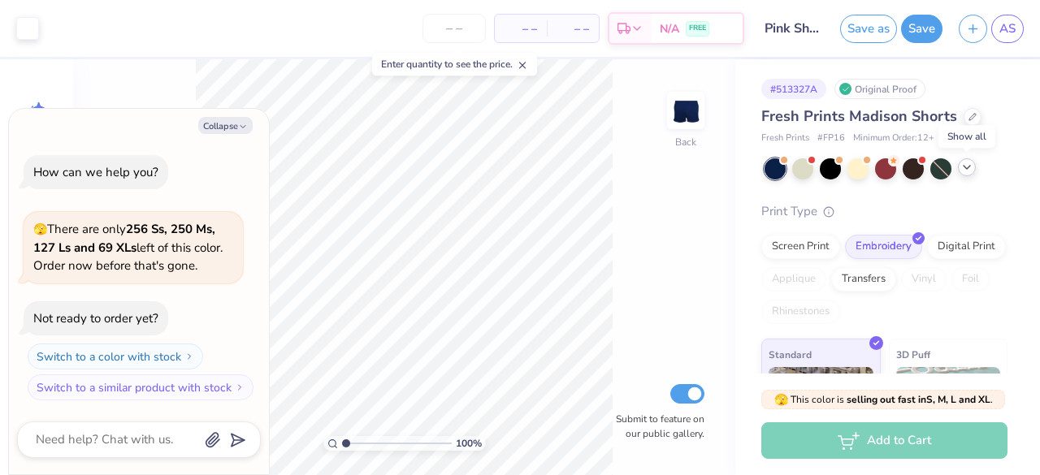
click at [970, 167] on icon at bounding box center [966, 167] width 13 height 13
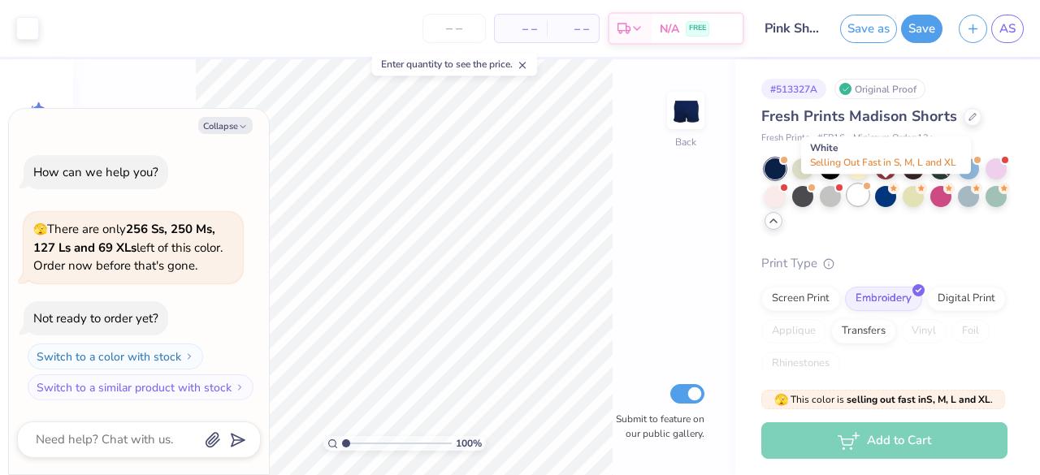
click at [868, 196] on div at bounding box center [857, 194] width 21 height 21
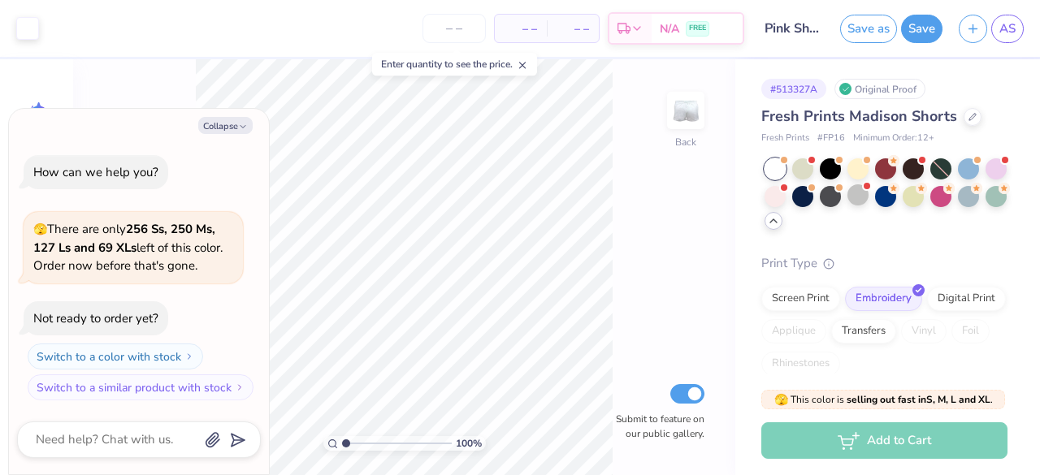
scroll to position [89, 0]
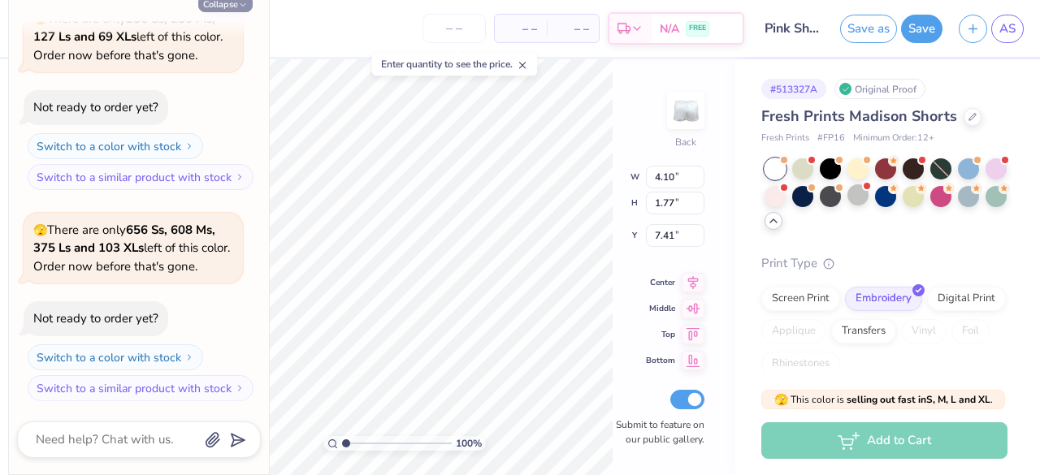
click at [211, 12] on button "Collapse" at bounding box center [225, 3] width 54 height 17
type textarea "x"
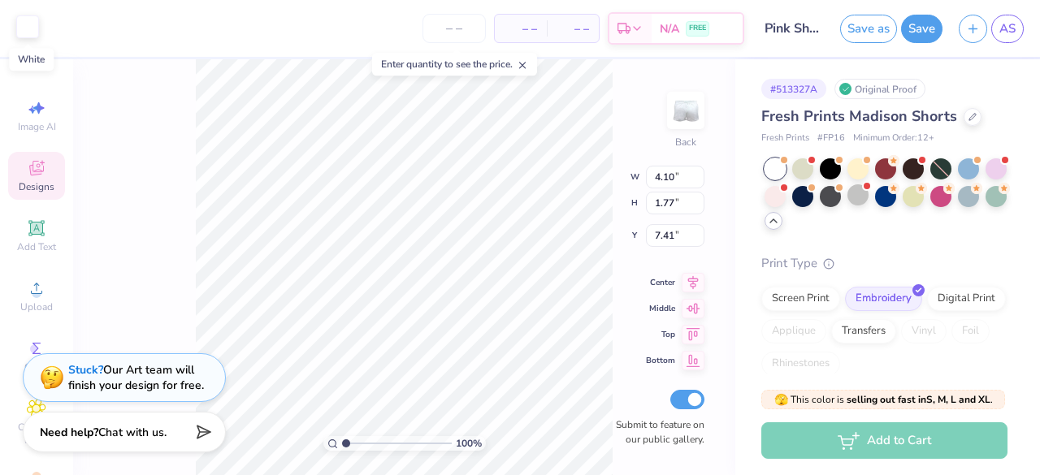
click at [23, 32] on div at bounding box center [27, 26] width 23 height 23
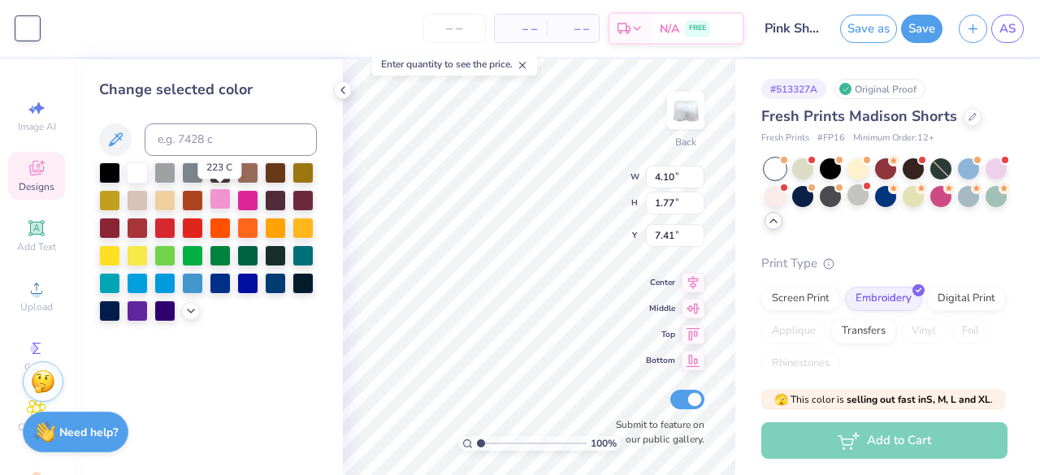
click at [223, 205] on div at bounding box center [220, 198] width 21 height 21
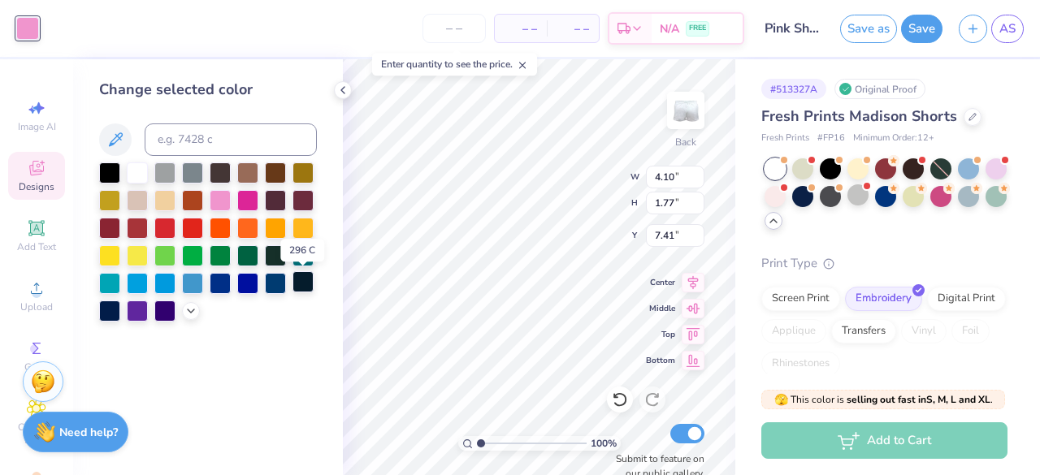
click at [300, 288] on div at bounding box center [302, 281] width 21 height 21
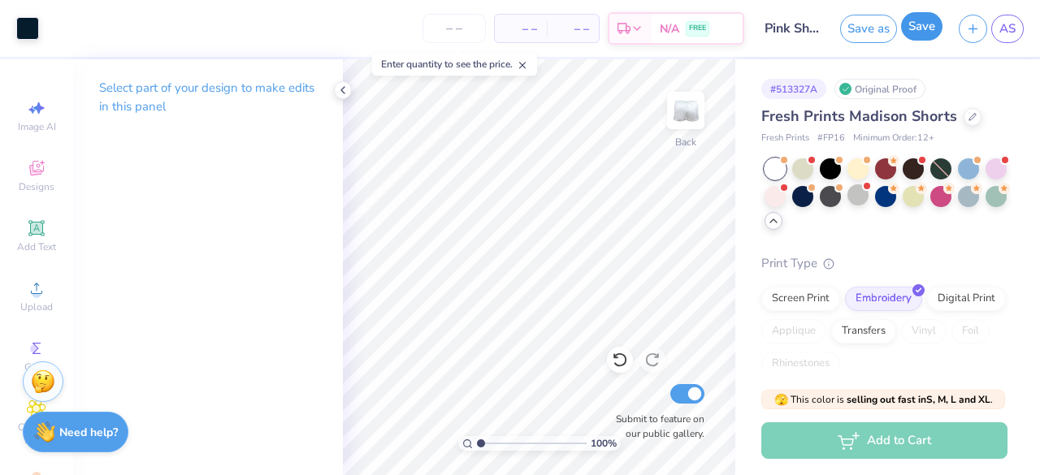
click at [915, 29] on button "Save" at bounding box center [921, 26] width 41 height 28
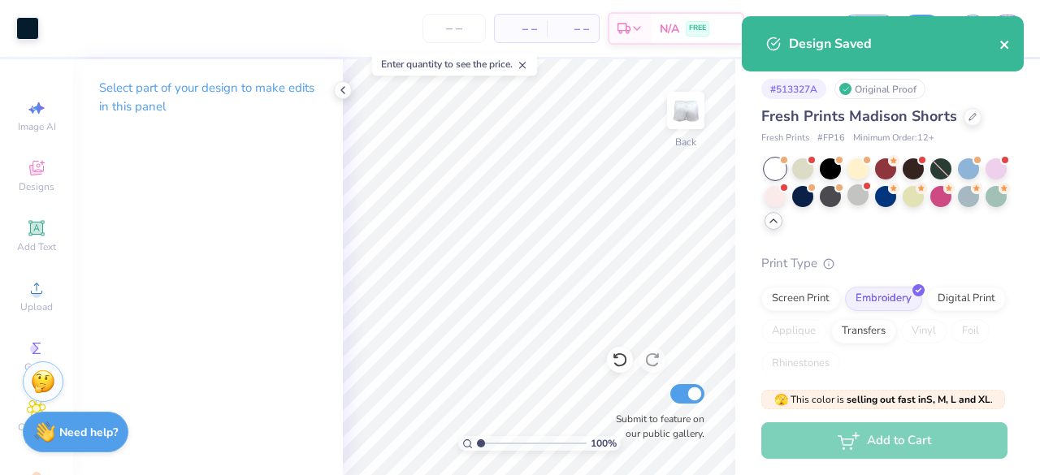
click at [1001, 41] on icon "close" at bounding box center [1004, 45] width 8 height 8
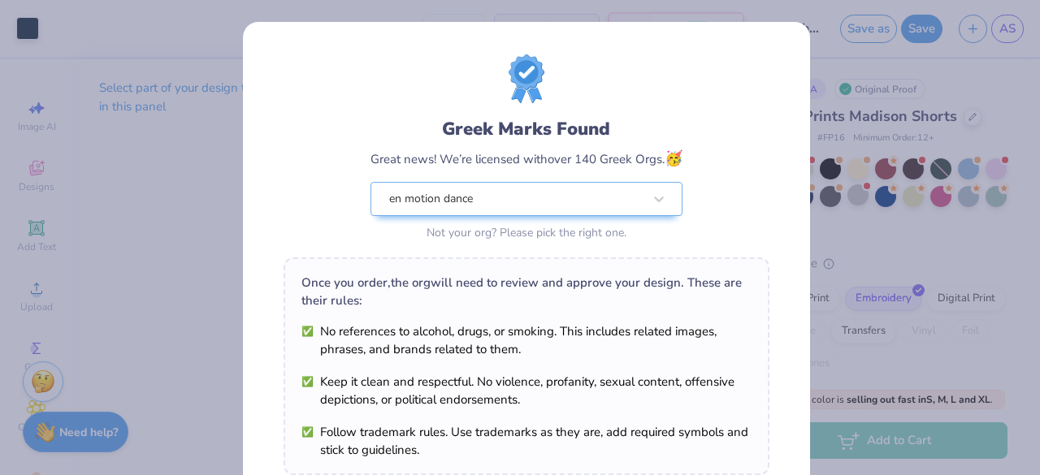
click at [1012, 25] on body "Art colors – – Per Item – – Total Est. Delivery N/A FREE Design Title Pink Shor…" at bounding box center [520, 237] width 1040 height 475
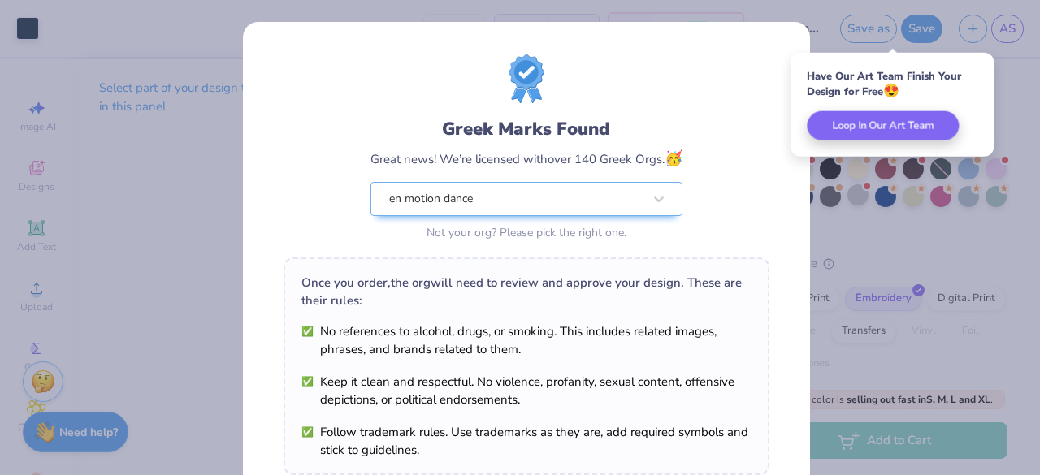
scroll to position [283, 0]
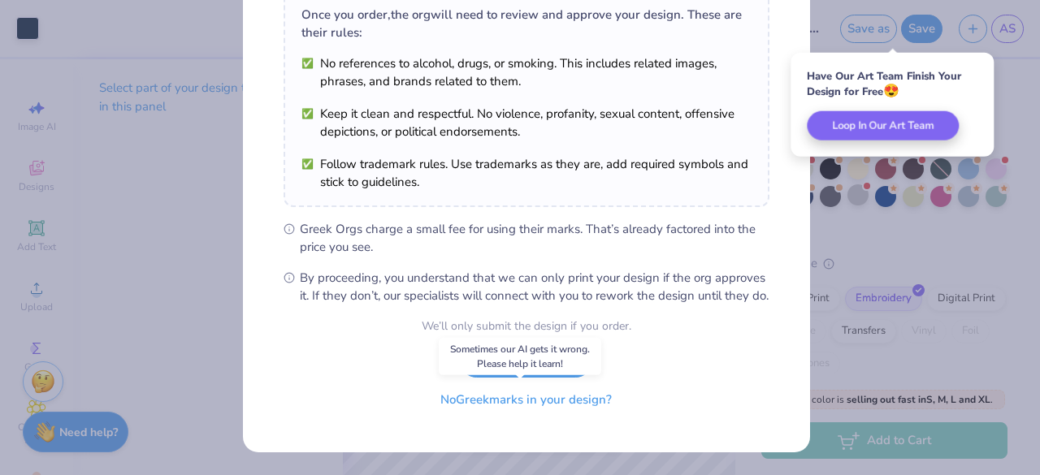
click at [492, 415] on button "No Greek marks in your design?" at bounding box center [525, 399] width 199 height 33
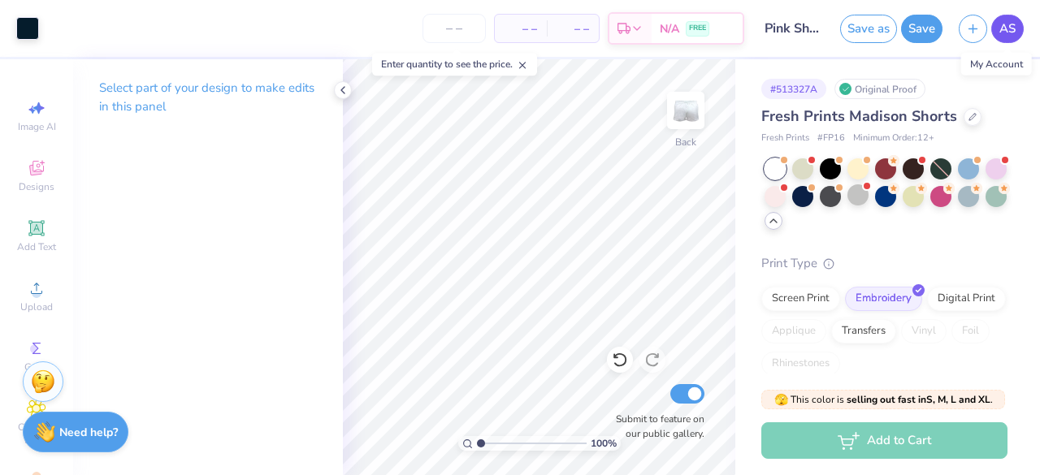
click at [1010, 27] on span "AS" at bounding box center [1007, 28] width 16 height 19
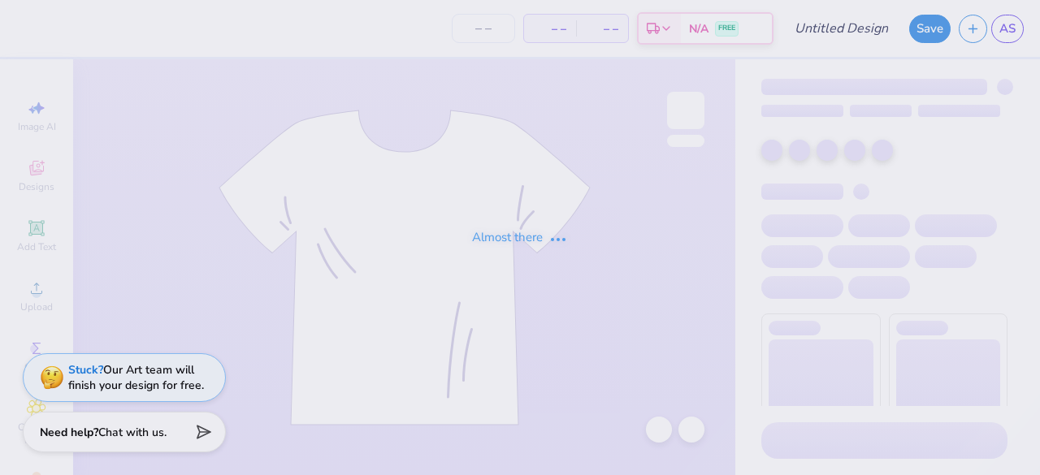
type input "Pink Short"
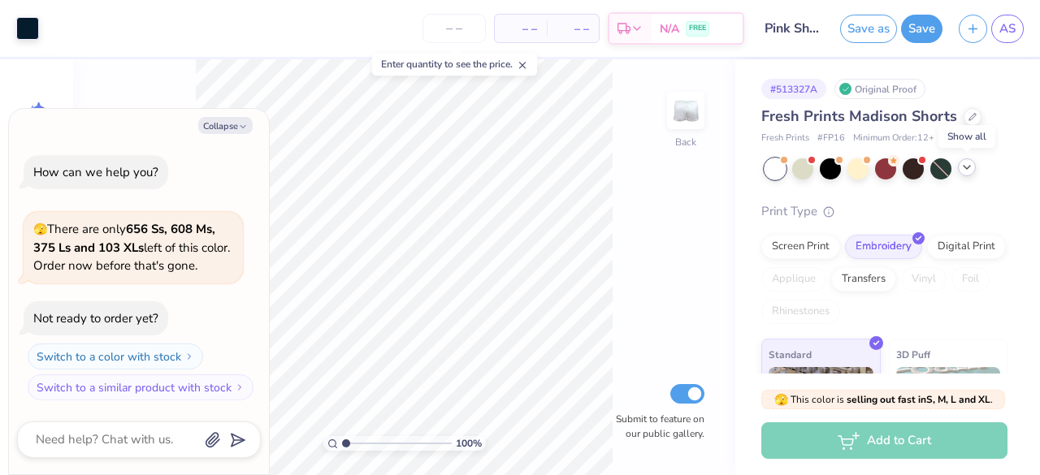
click at [965, 175] on div at bounding box center [967, 167] width 18 height 18
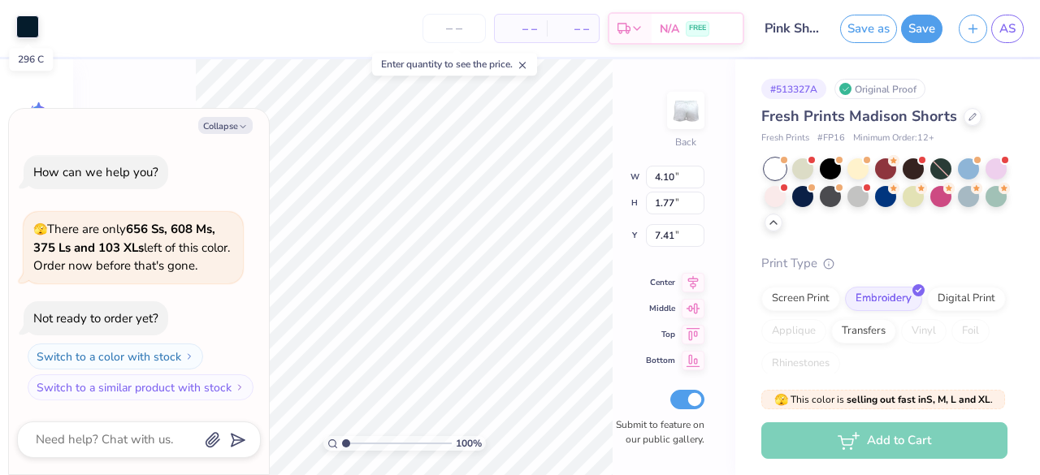
click at [23, 38] on div at bounding box center [27, 26] width 23 height 23
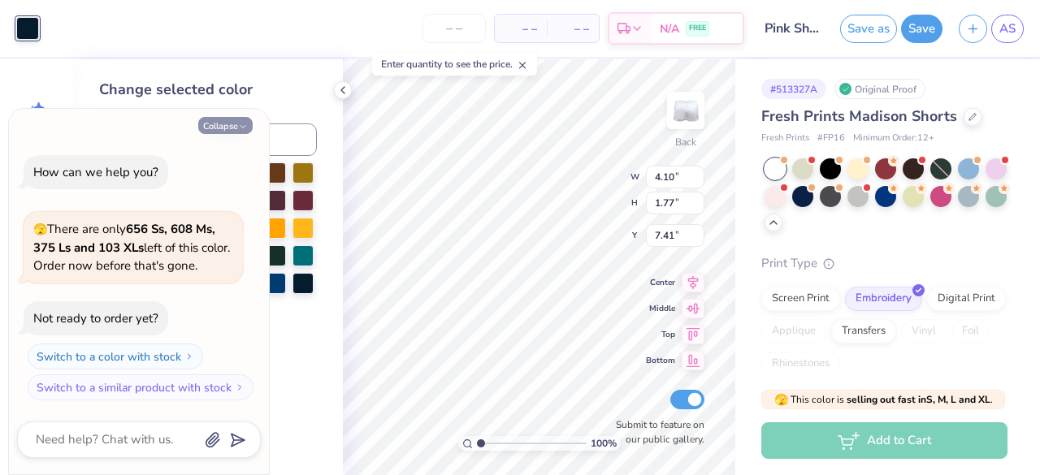
click at [233, 128] on button "Collapse" at bounding box center [225, 125] width 54 height 17
type textarea "x"
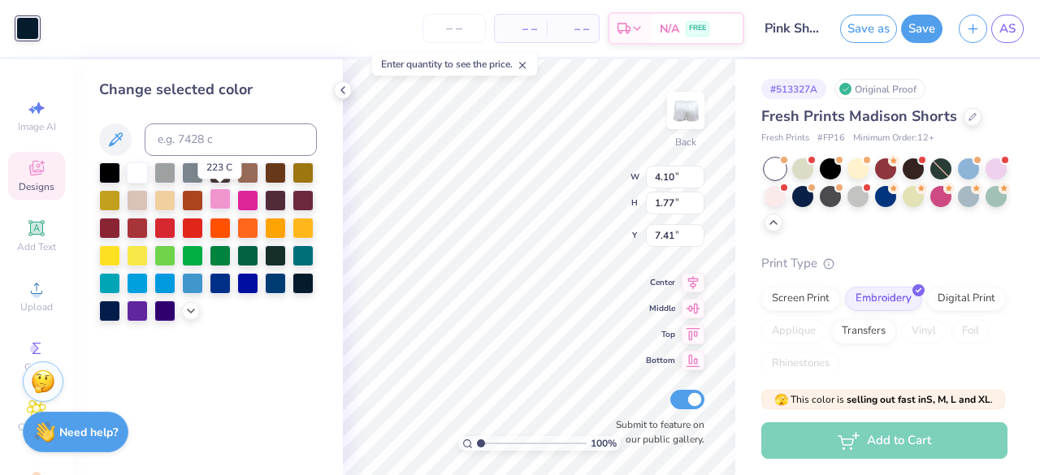
click at [227, 197] on div at bounding box center [220, 198] width 21 height 21
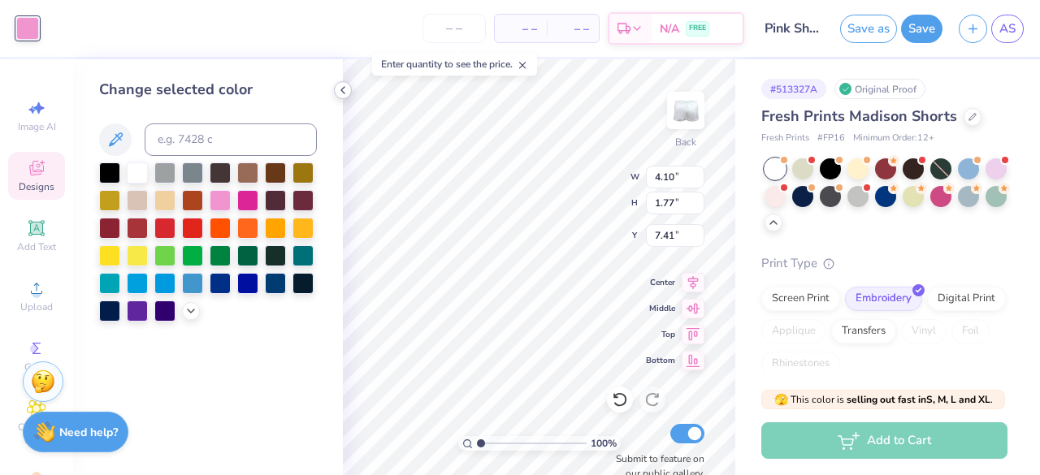
click at [346, 88] on icon at bounding box center [342, 90] width 13 height 13
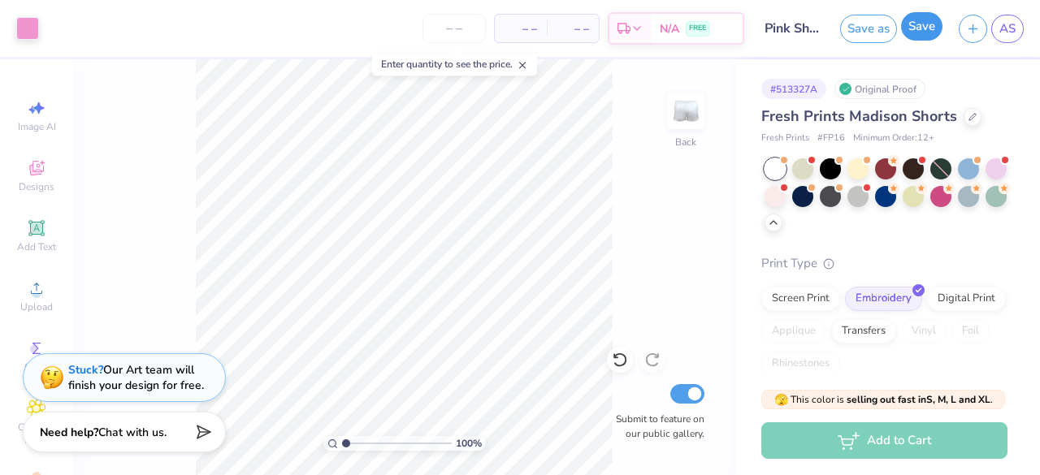
click at [927, 36] on button "Save" at bounding box center [921, 26] width 41 height 28
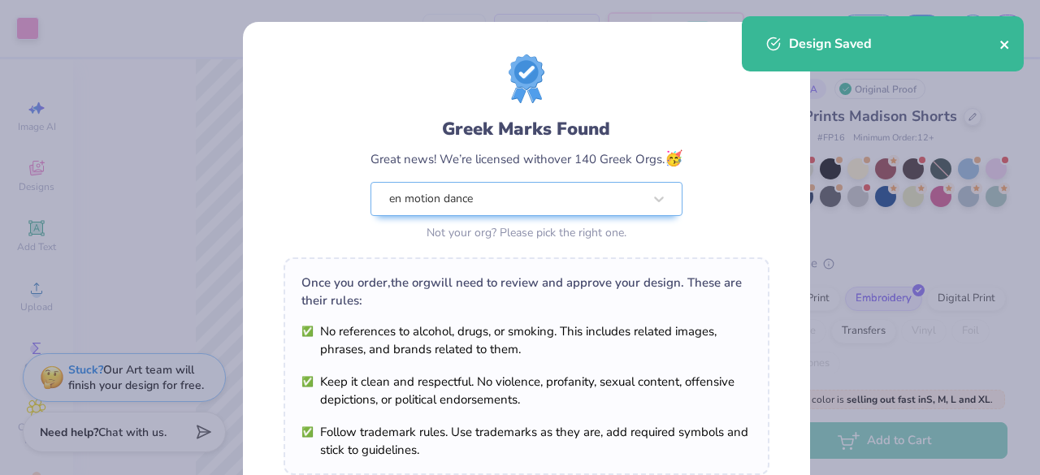
click at [1004, 41] on icon "close" at bounding box center [1004, 44] width 11 height 13
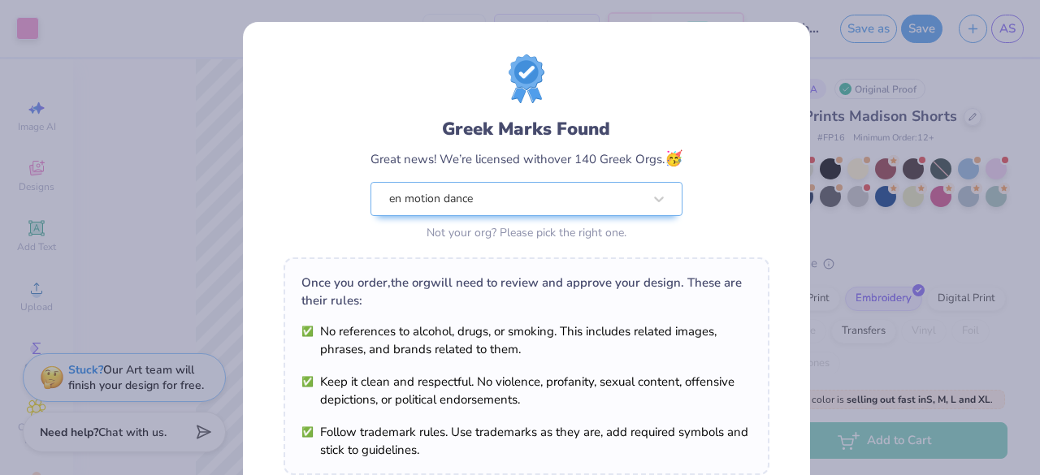
scroll to position [283, 0]
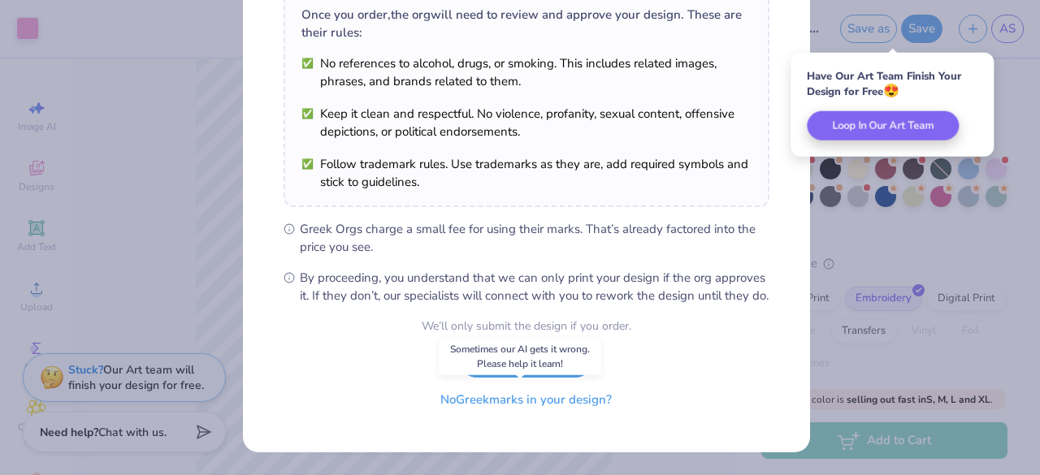
click at [500, 401] on button "No Greek marks in your design?" at bounding box center [525, 399] width 199 height 33
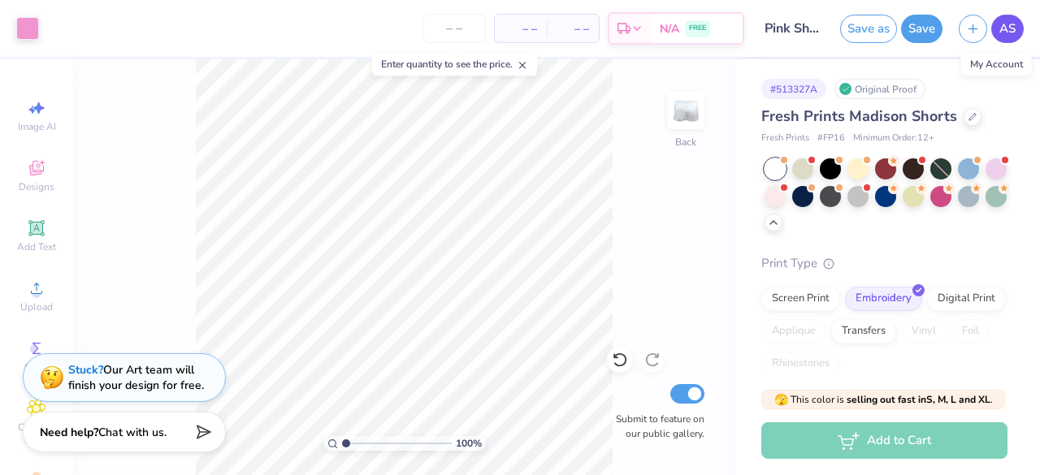
click at [1004, 17] on link "AS" at bounding box center [1007, 29] width 32 height 28
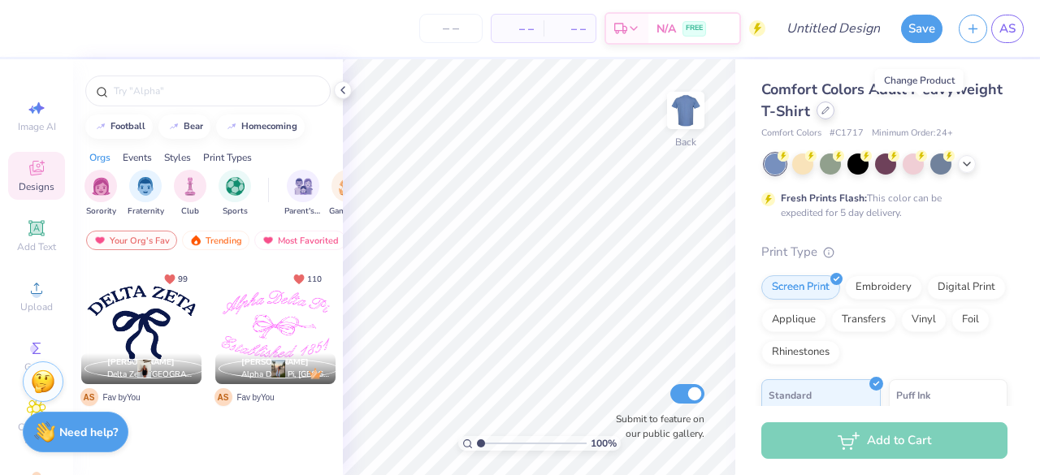
click at [834, 109] on div at bounding box center [825, 111] width 18 height 18
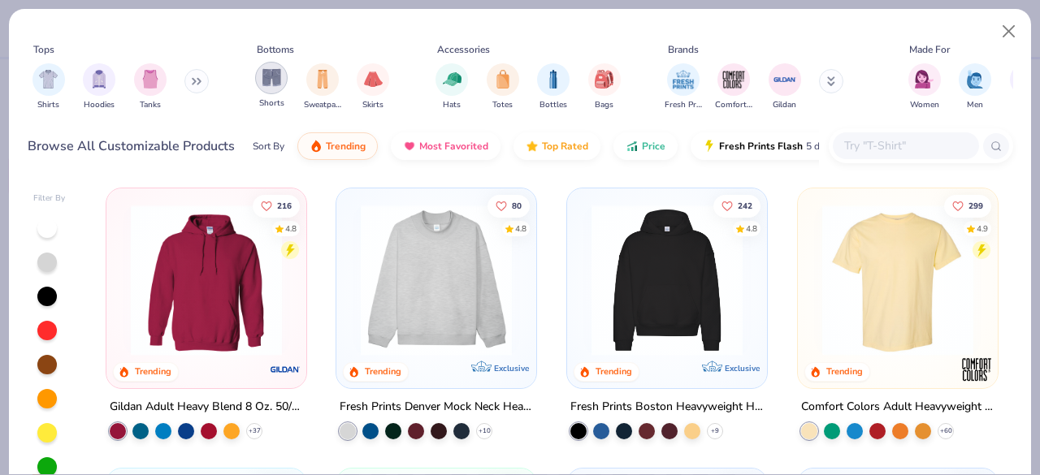
click at [272, 83] on img "filter for Shorts" at bounding box center [271, 77] width 19 height 19
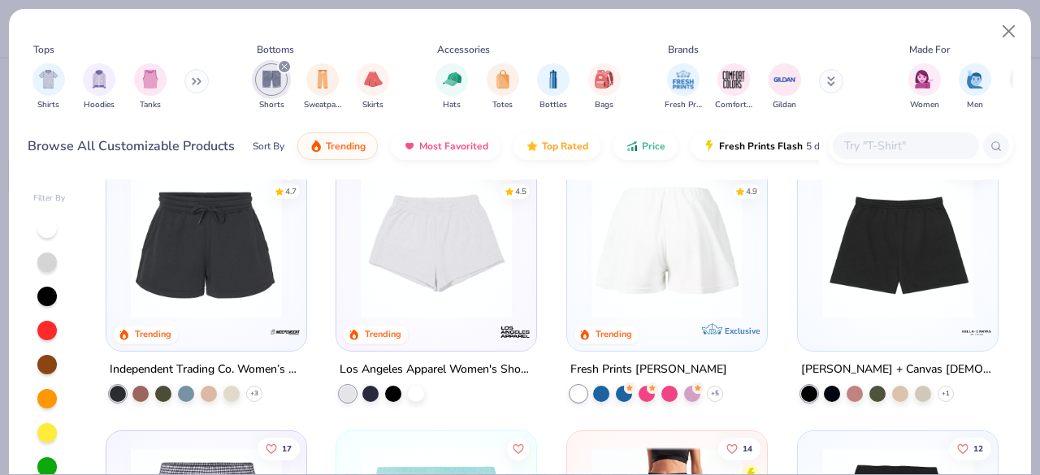
scroll to position [318, 0]
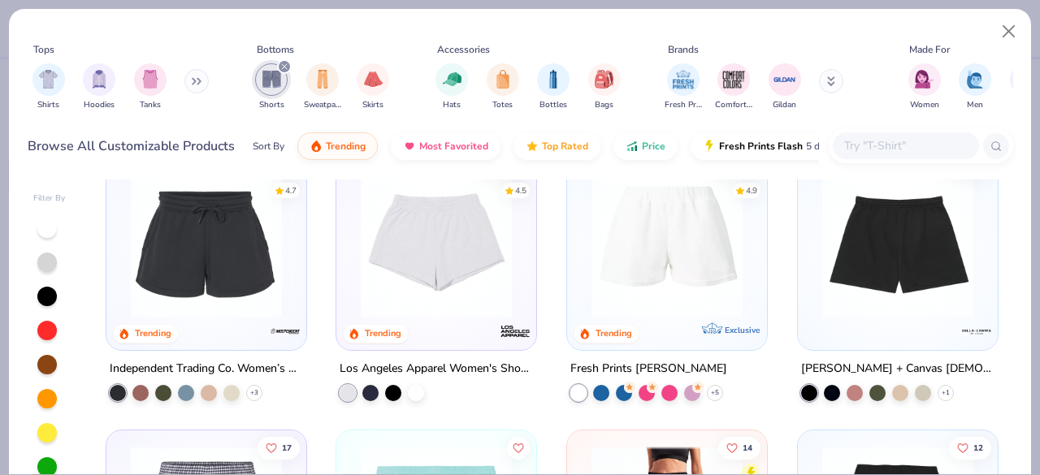
click at [188, 358] on div "Independent Trading Co. Women’s Lightweight [US_STATE] Wave Wash Sweatshorts" at bounding box center [206, 368] width 193 height 20
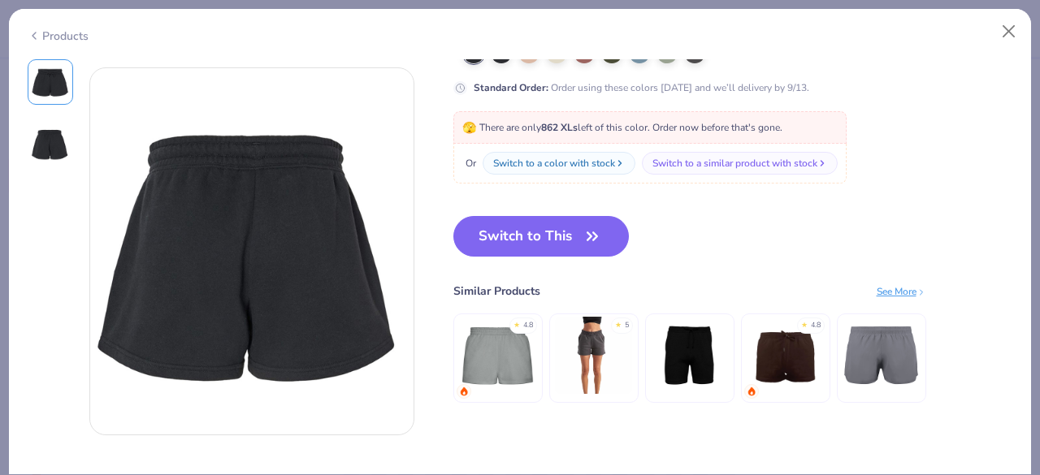
scroll to position [377, 0]
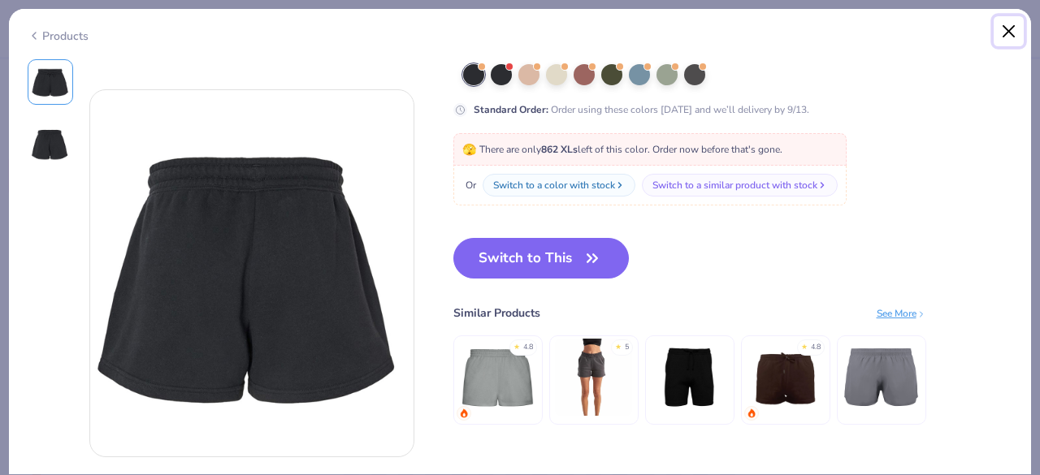
click at [1006, 33] on button "Close" at bounding box center [1008, 31] width 31 height 31
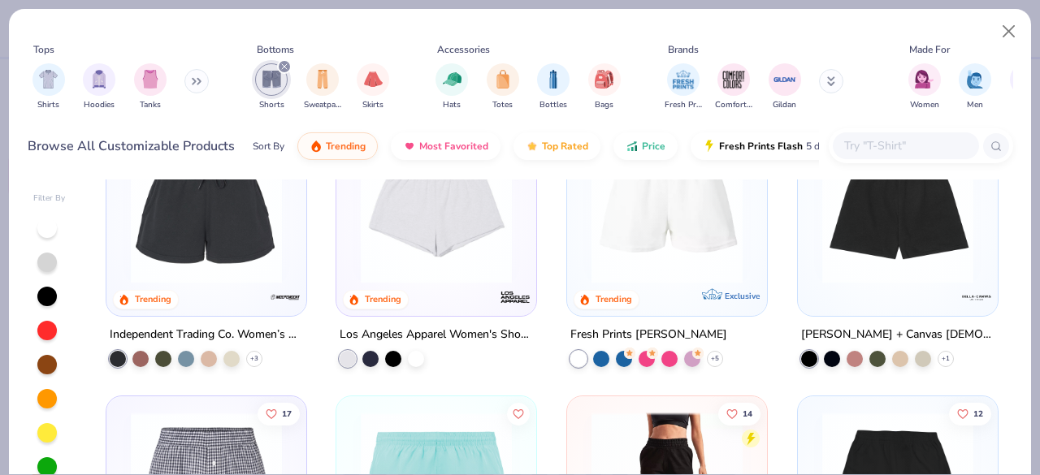
scroll to position [353, 0]
click at [854, 330] on div "[PERSON_NAME] + Canvas [DEMOGRAPHIC_DATA]' Cutoff Sweat Short" at bounding box center [897, 333] width 193 height 20
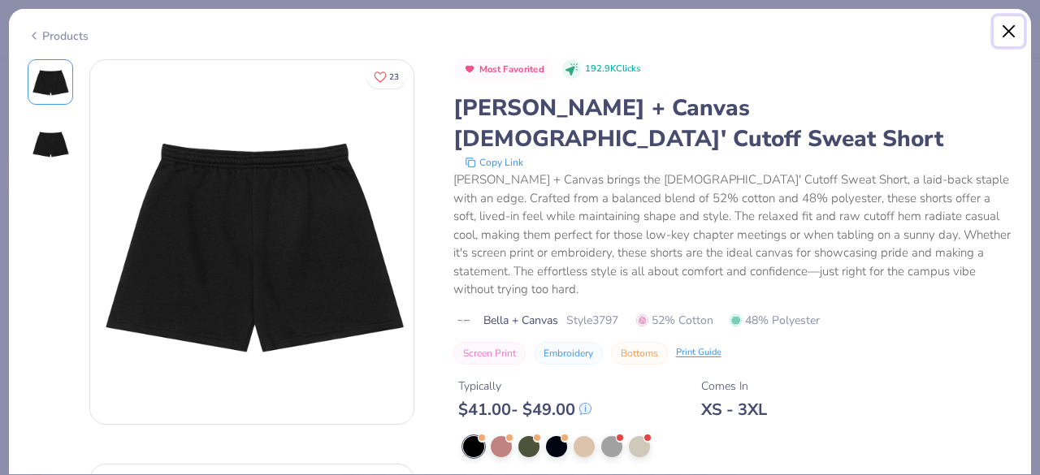
click at [1006, 30] on button "Close" at bounding box center [1008, 31] width 31 height 31
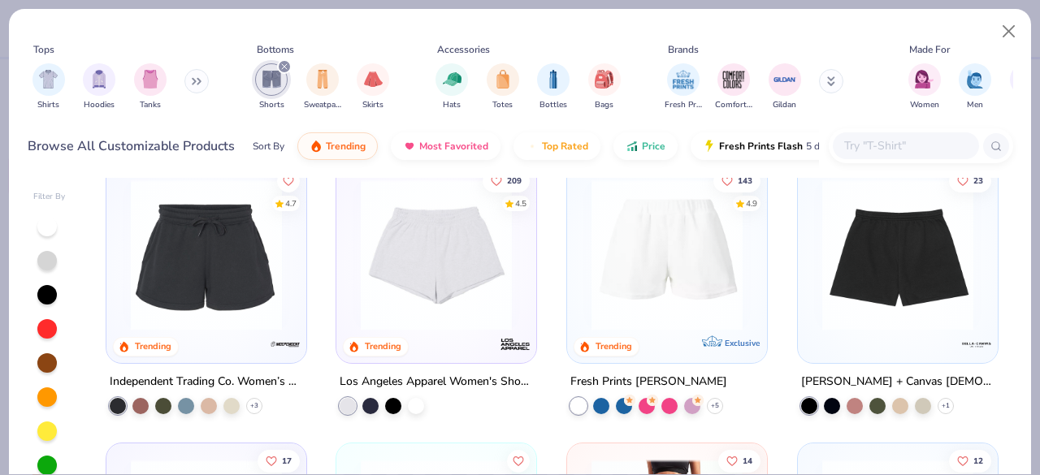
scroll to position [306, 0]
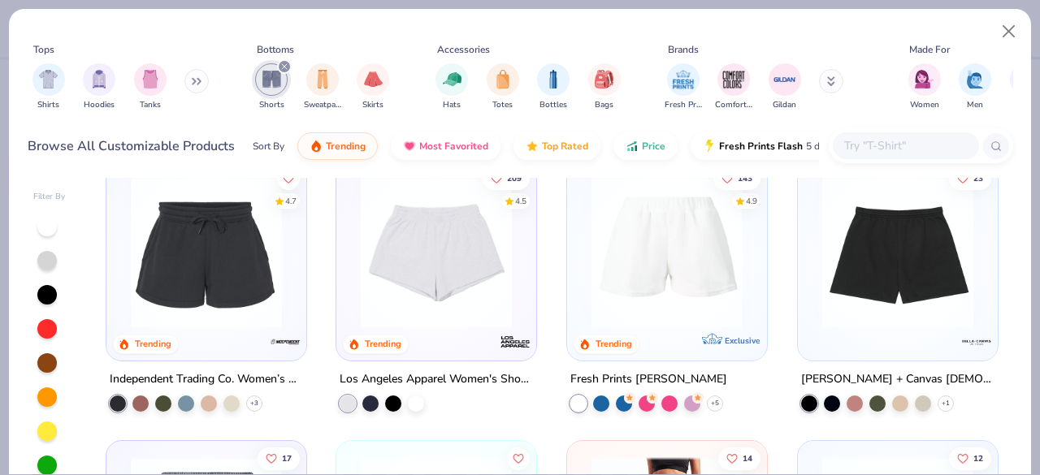
click at [634, 374] on div "Fresh Prints Terry Shorts" at bounding box center [648, 379] width 157 height 20
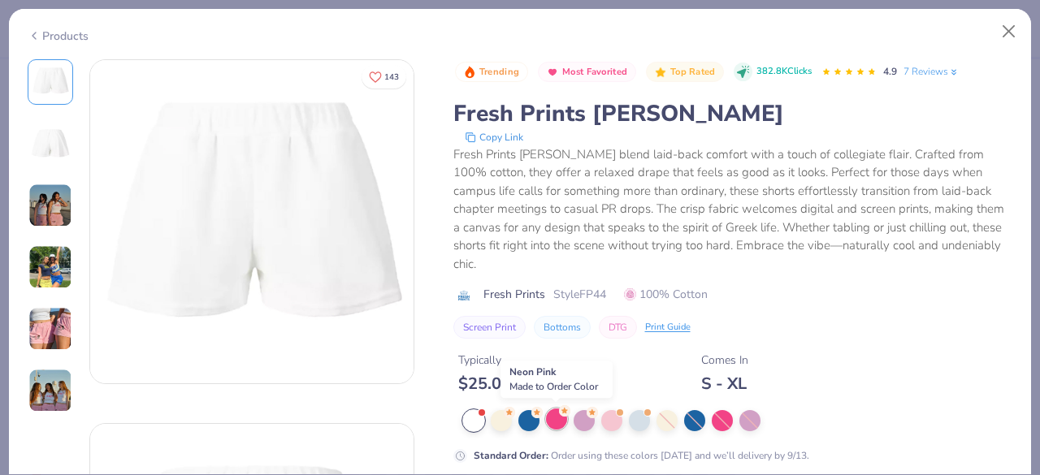
click at [549, 419] on div at bounding box center [556, 419] width 21 height 21
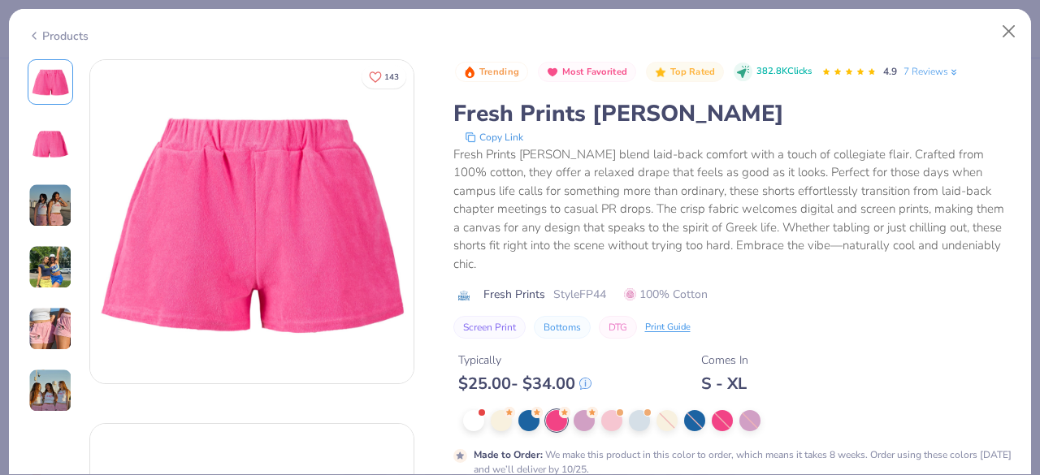
click at [43, 194] on img at bounding box center [50, 206] width 44 height 44
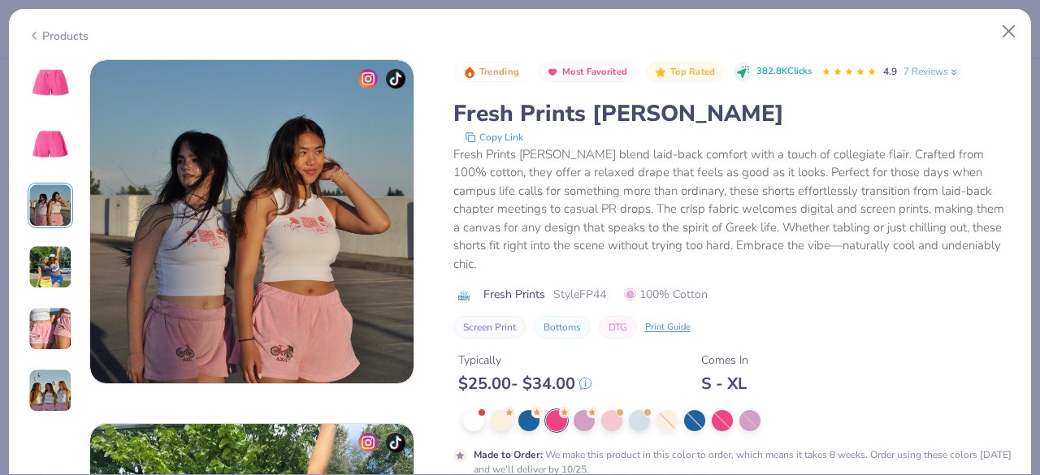
click at [41, 270] on img at bounding box center [50, 267] width 44 height 44
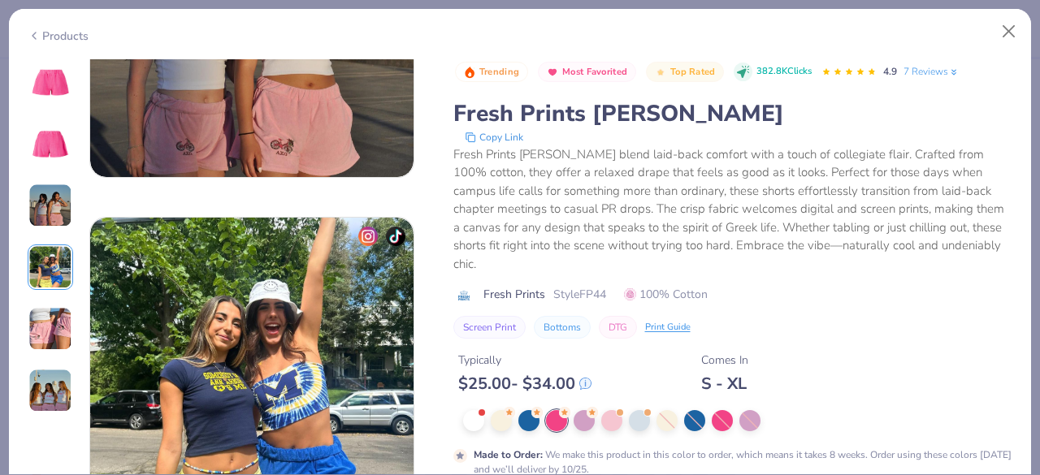
scroll to position [1092, 0]
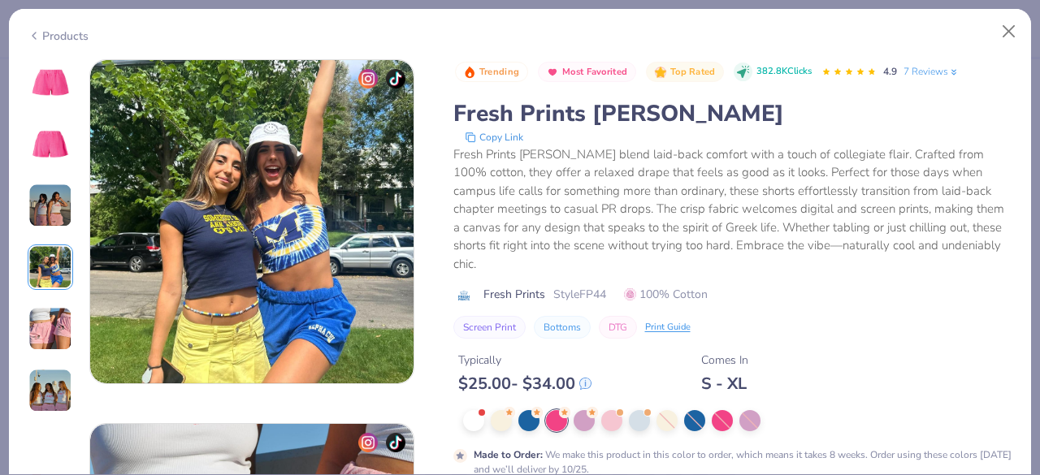
click at [45, 332] on img at bounding box center [50, 329] width 44 height 44
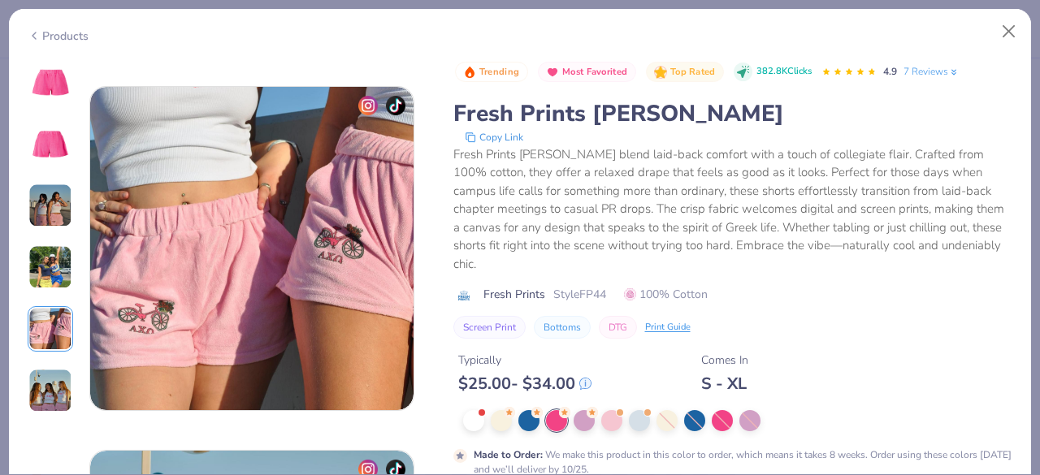
scroll to position [1456, 0]
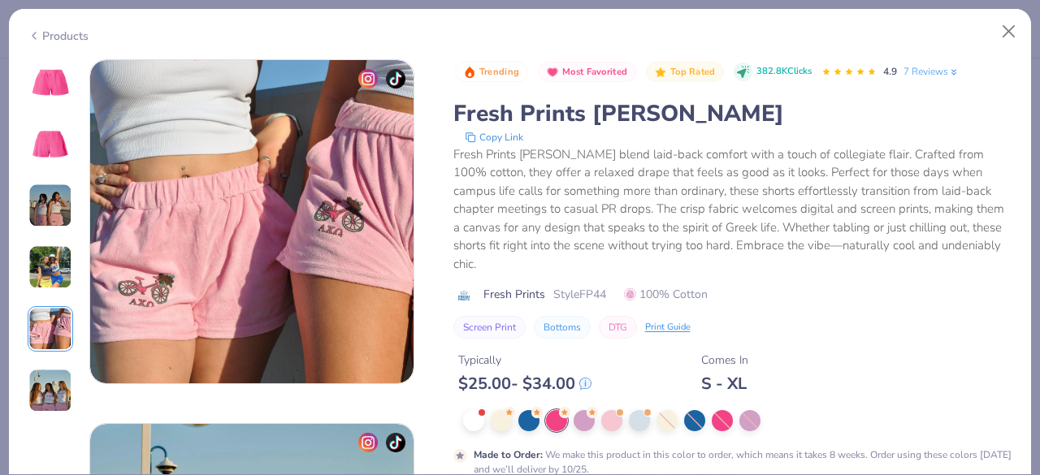
click at [41, 384] on img at bounding box center [50, 391] width 44 height 44
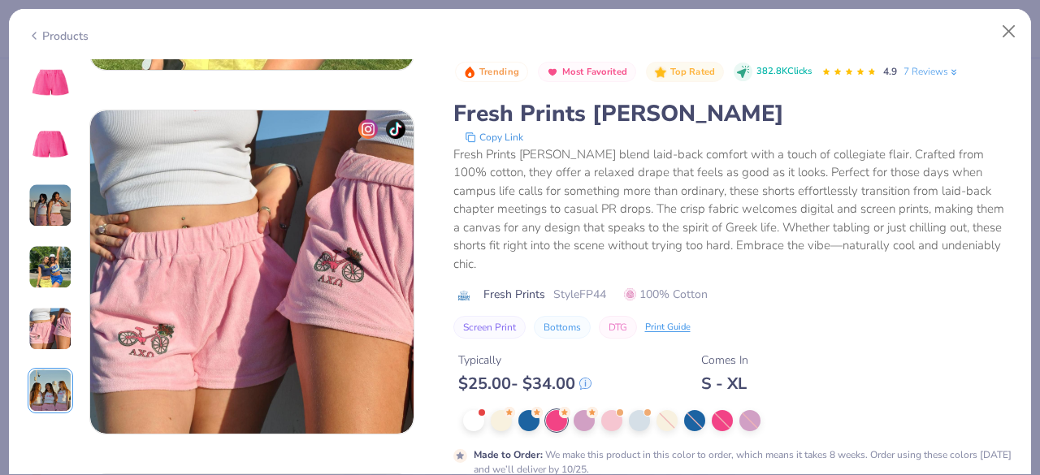
scroll to position [1402, 0]
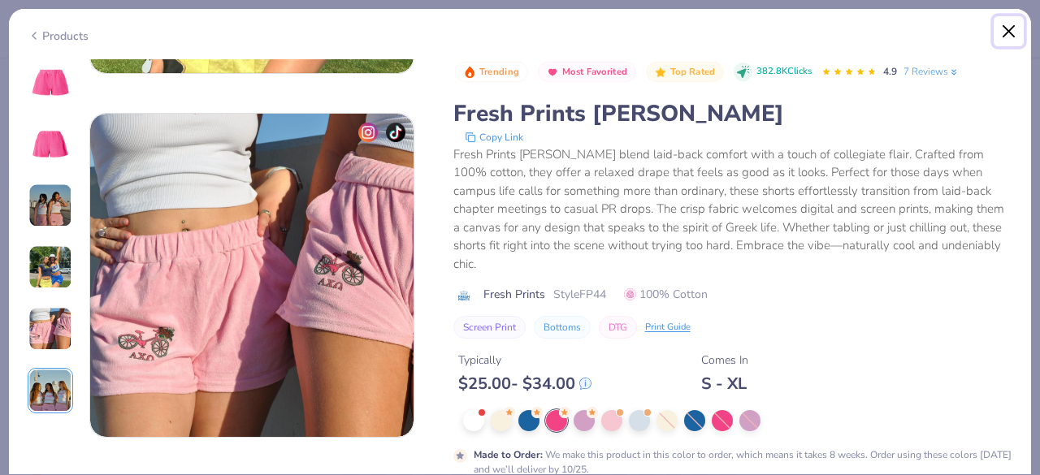
click at [998, 20] on button "Close" at bounding box center [1008, 31] width 31 height 31
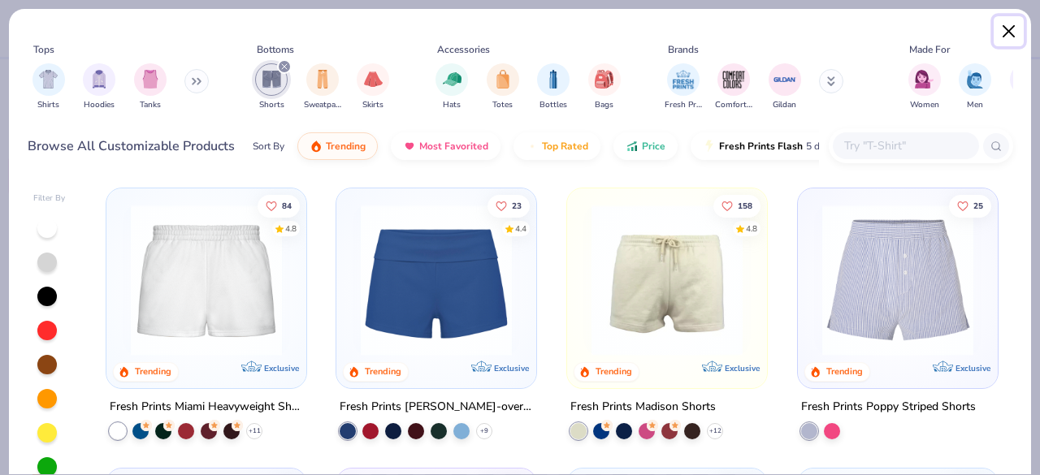
click at [1008, 35] on button "Close" at bounding box center [1008, 31] width 31 height 31
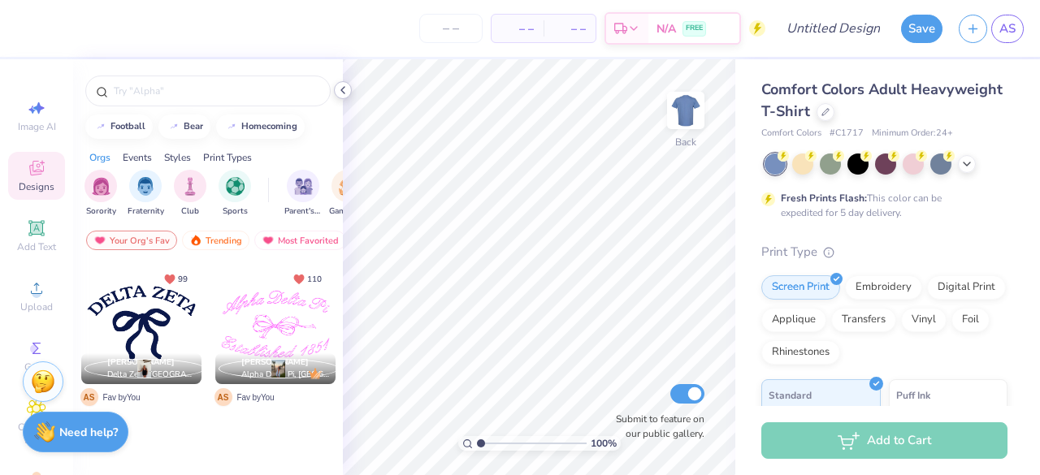
click at [340, 96] on icon at bounding box center [342, 90] width 13 height 13
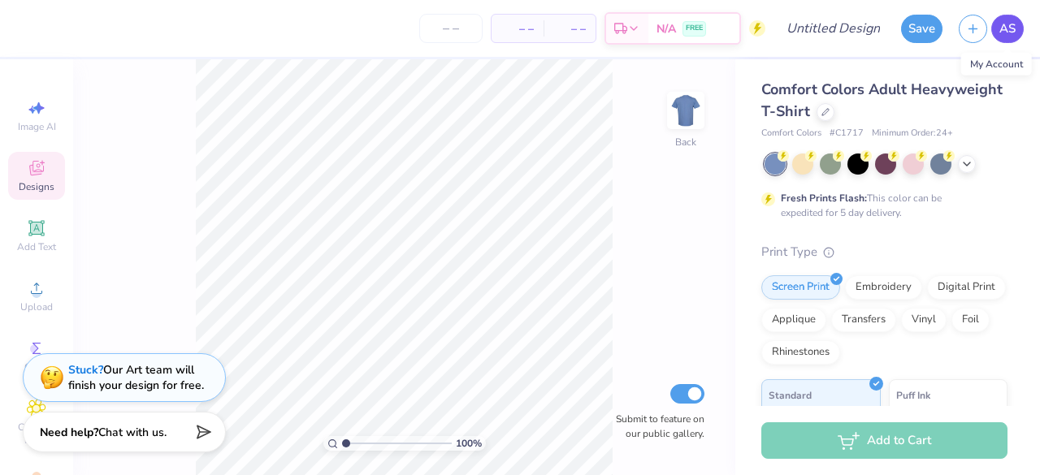
click at [1017, 24] on link "AS" at bounding box center [1007, 29] width 32 height 28
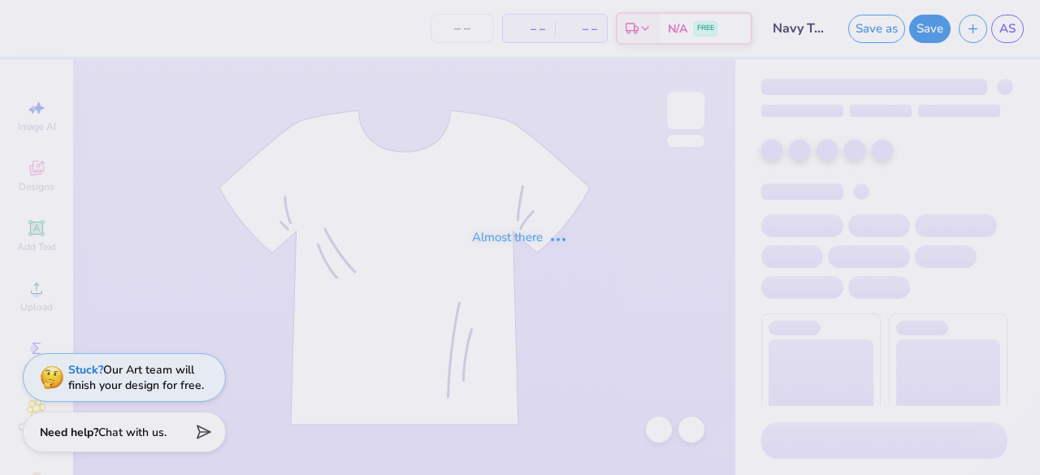
type input "Navy Tank 2"
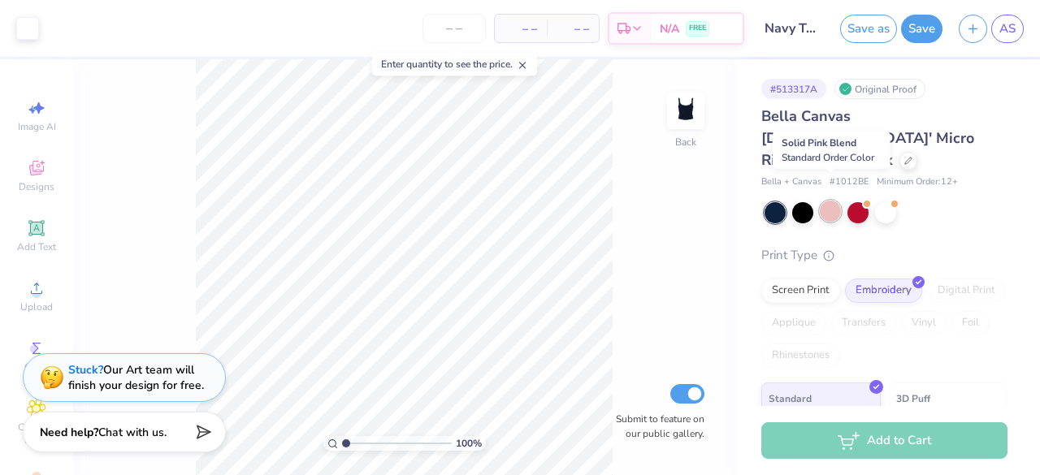
click at [836, 201] on div at bounding box center [830, 211] width 21 height 21
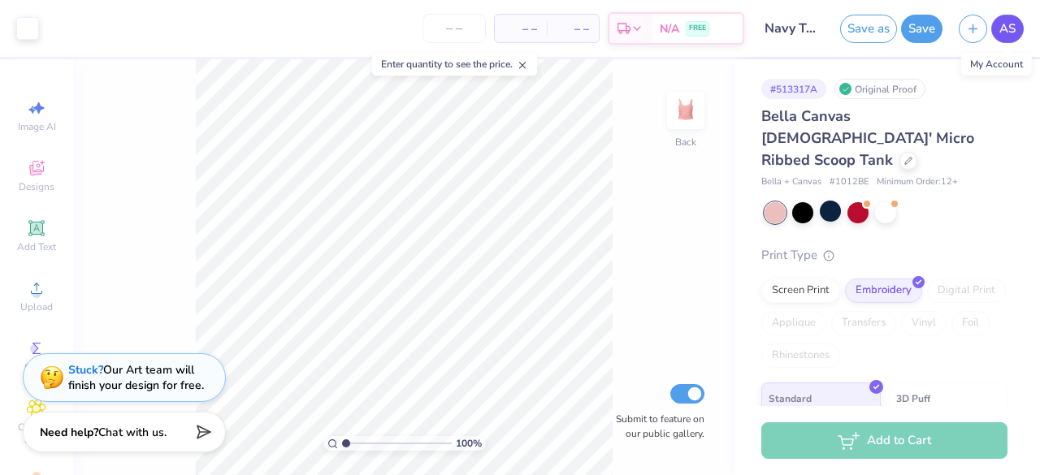
click at [1019, 27] on link "AS" at bounding box center [1007, 29] width 32 height 28
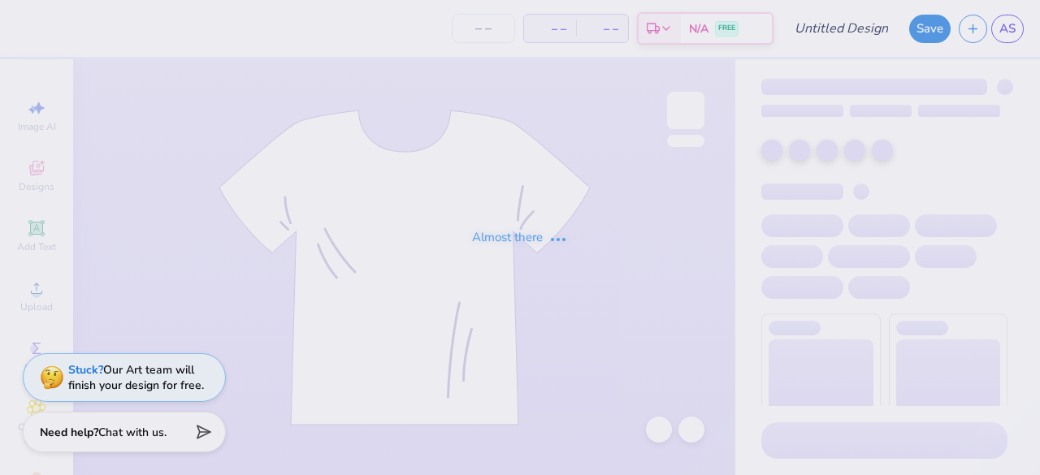
type input "Baby tee Navy"
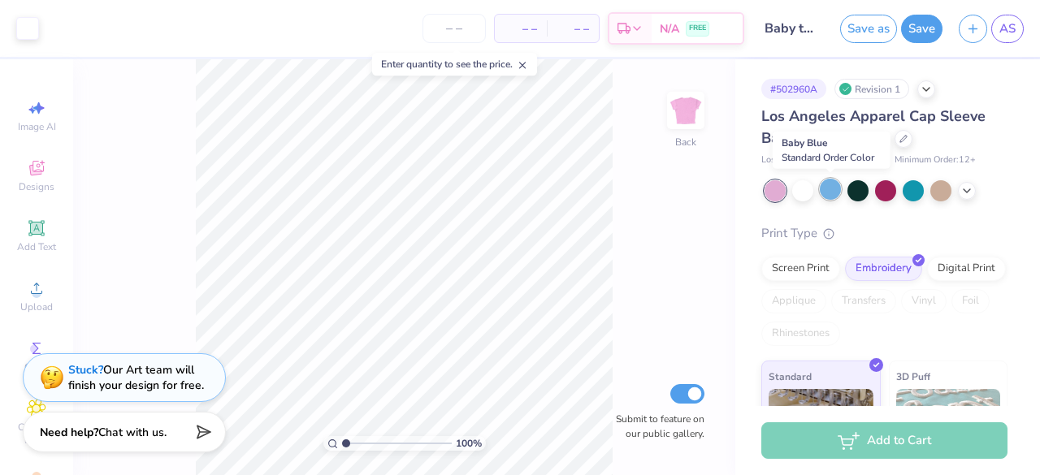
click at [833, 191] on div at bounding box center [830, 189] width 21 height 21
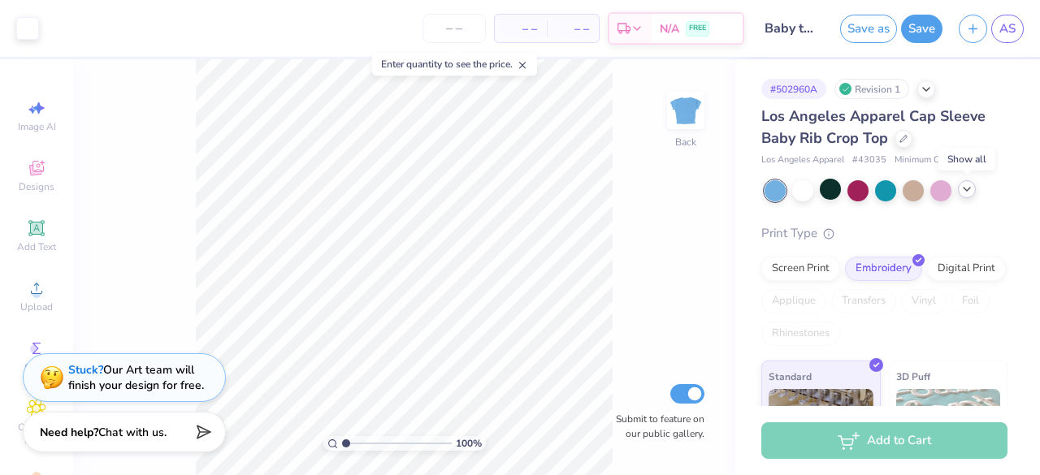
click at [970, 185] on icon at bounding box center [966, 189] width 13 height 13
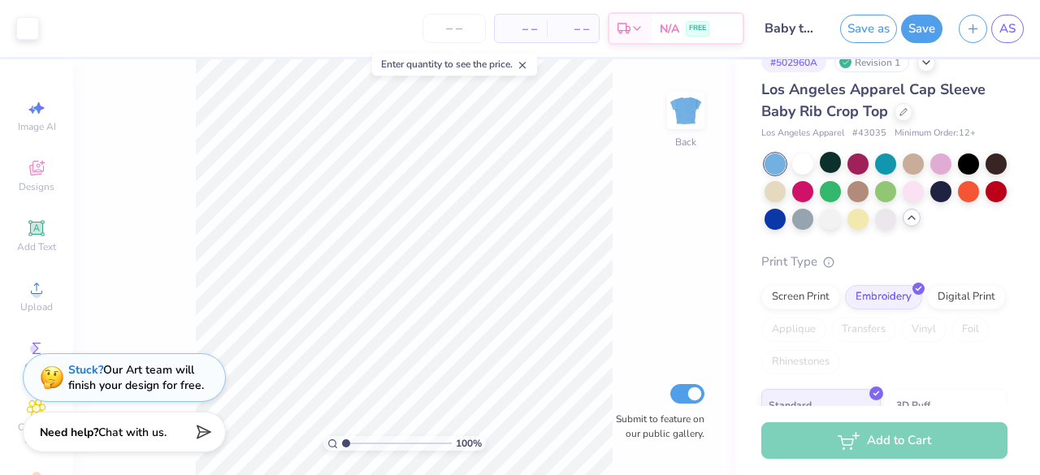
scroll to position [28, 0]
drag, startPoint x: 938, startPoint y: 28, endPoint x: 1005, endPoint y: 28, distance: 66.6
click at [1005, 28] on div "Save as Save AS" at bounding box center [940, 28] width 200 height 57
click at [1005, 28] on span "AS" at bounding box center [1007, 28] width 16 height 19
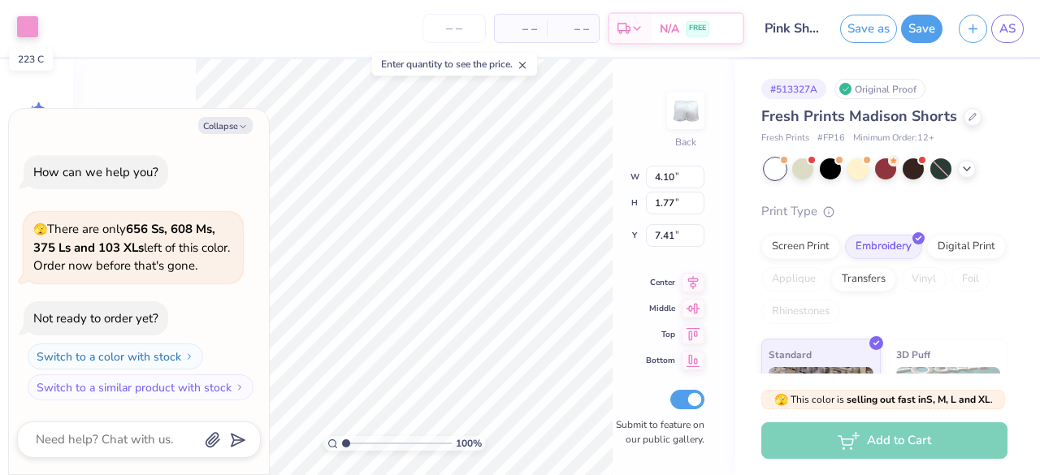
click at [22, 27] on div at bounding box center [27, 26] width 23 height 23
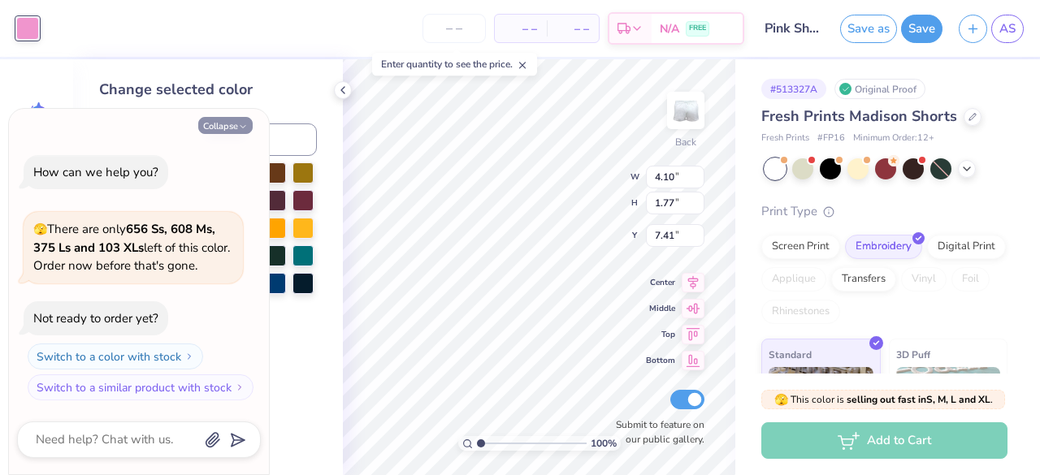
click at [235, 124] on button "Collapse" at bounding box center [225, 125] width 54 height 17
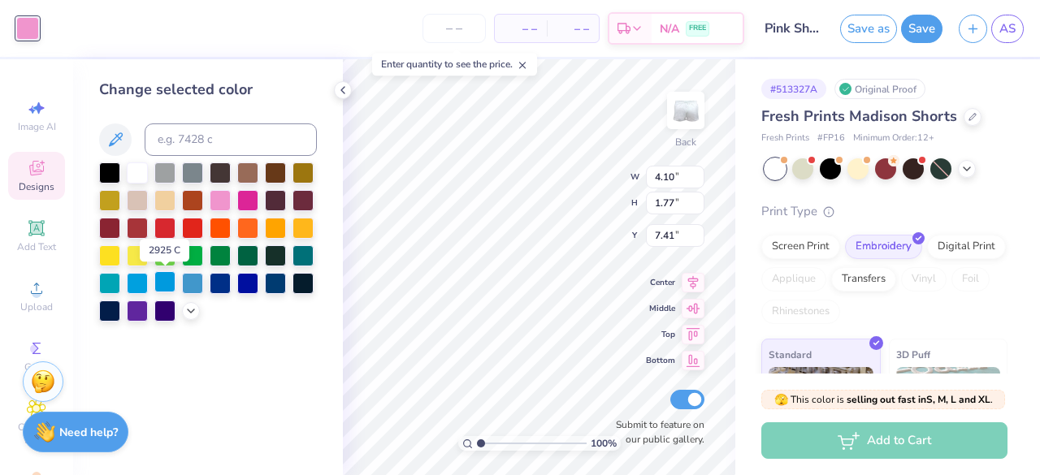
click at [162, 280] on div at bounding box center [164, 281] width 21 height 21
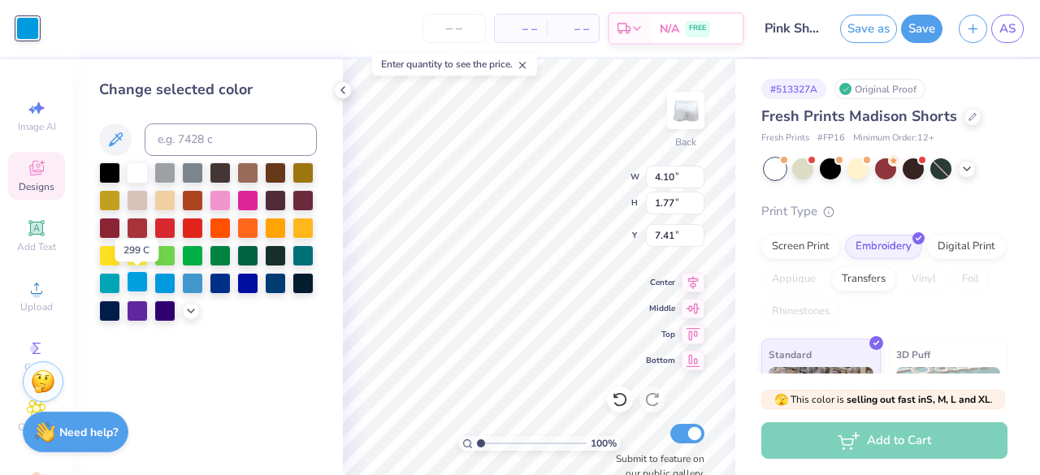
click at [141, 287] on div at bounding box center [137, 281] width 21 height 21
click at [163, 288] on div at bounding box center [164, 281] width 21 height 21
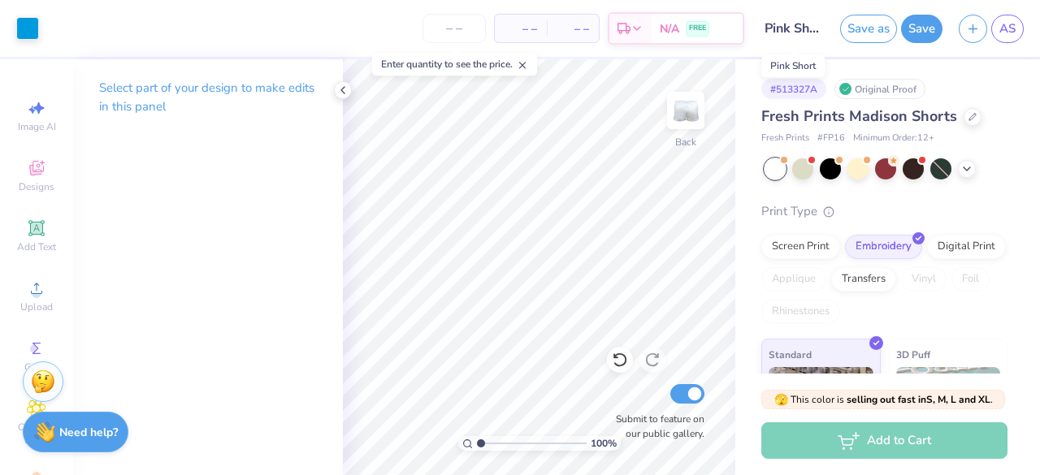
click at [801, 29] on input "Pink Short" at bounding box center [792, 28] width 80 height 32
click at [788, 28] on input "Pink Short" at bounding box center [792, 28] width 80 height 32
click at [803, 32] on input "Pink Short" at bounding box center [792, 28] width 80 height 32
click at [915, 35] on button "Save" at bounding box center [921, 26] width 41 height 28
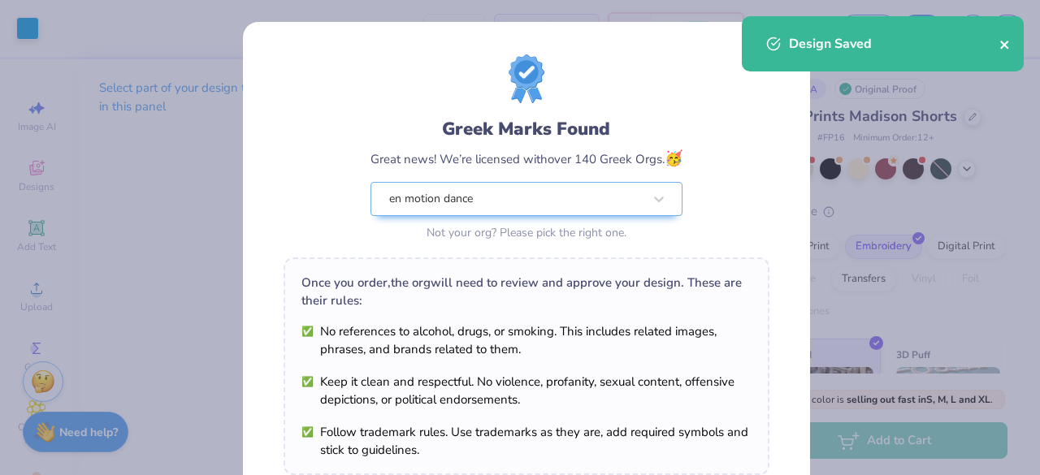
click at [1009, 46] on icon "close" at bounding box center [1004, 44] width 11 height 13
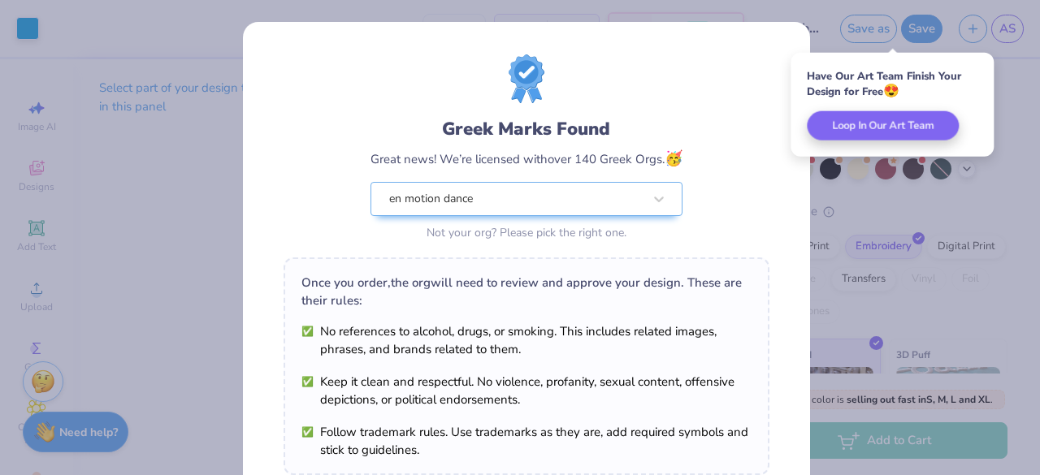
scroll to position [283, 0]
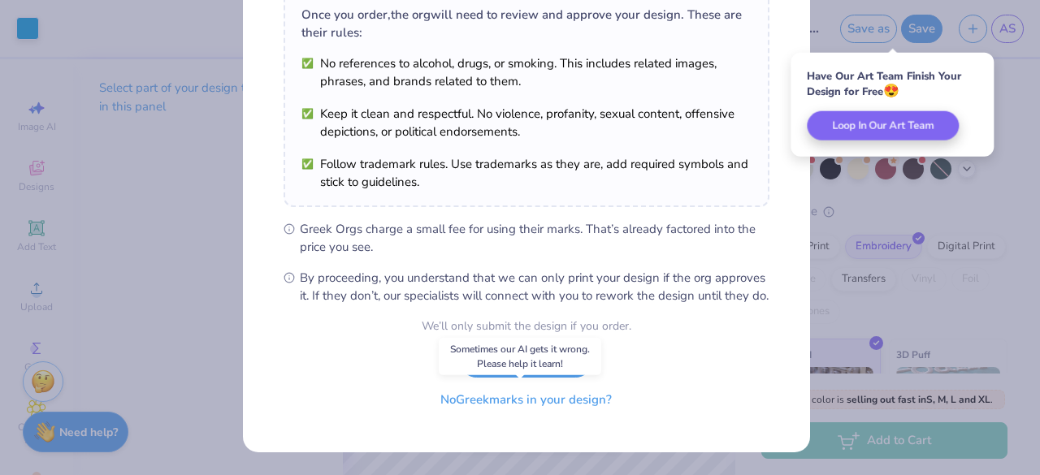
click at [505, 402] on button "No Greek marks in your design?" at bounding box center [525, 399] width 199 height 33
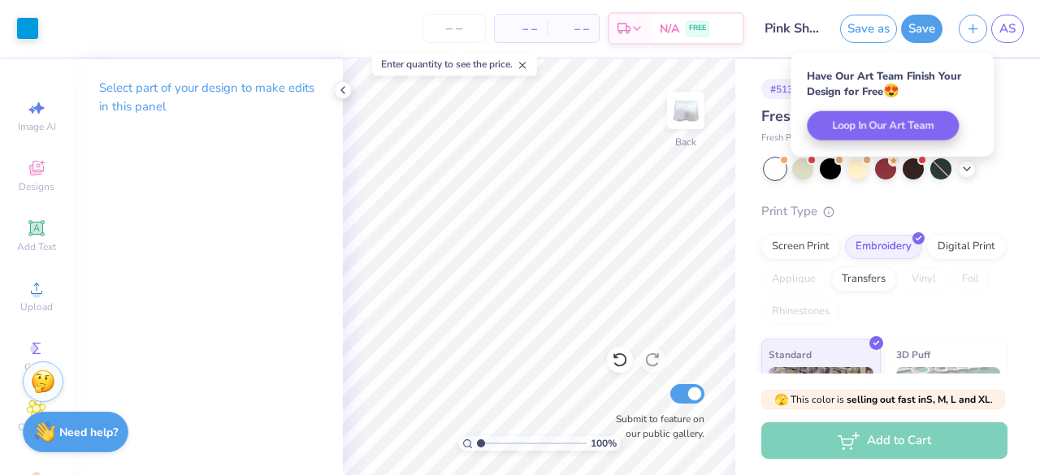
scroll to position [45, 0]
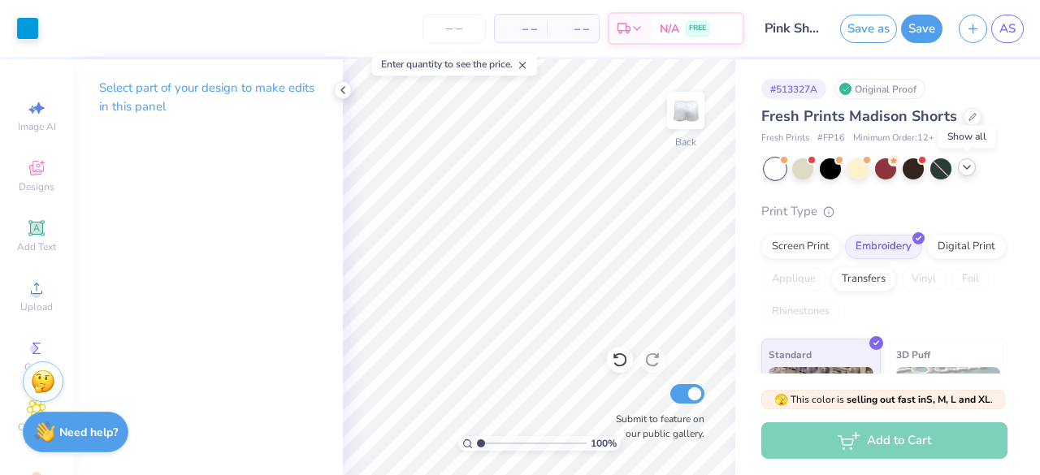
click at [967, 171] on icon at bounding box center [966, 167] width 13 height 13
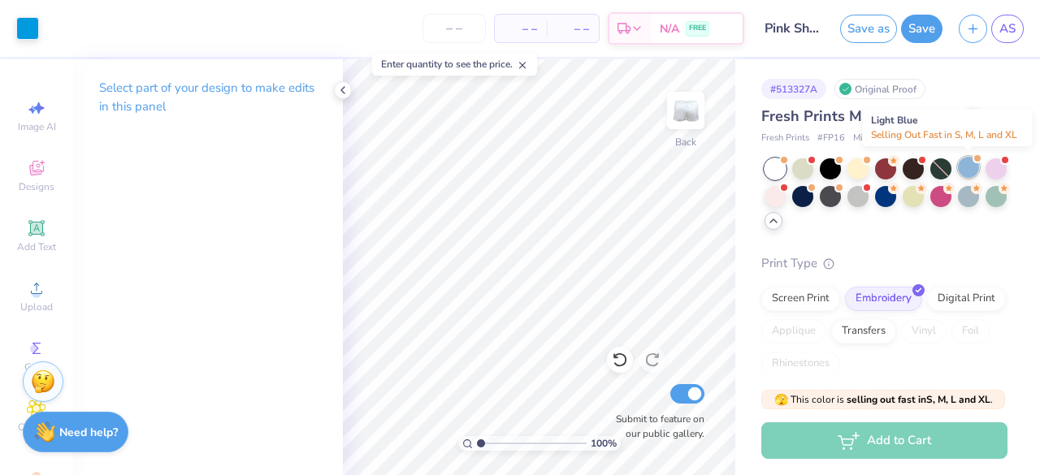
click at [966, 163] on div at bounding box center [968, 167] width 21 height 21
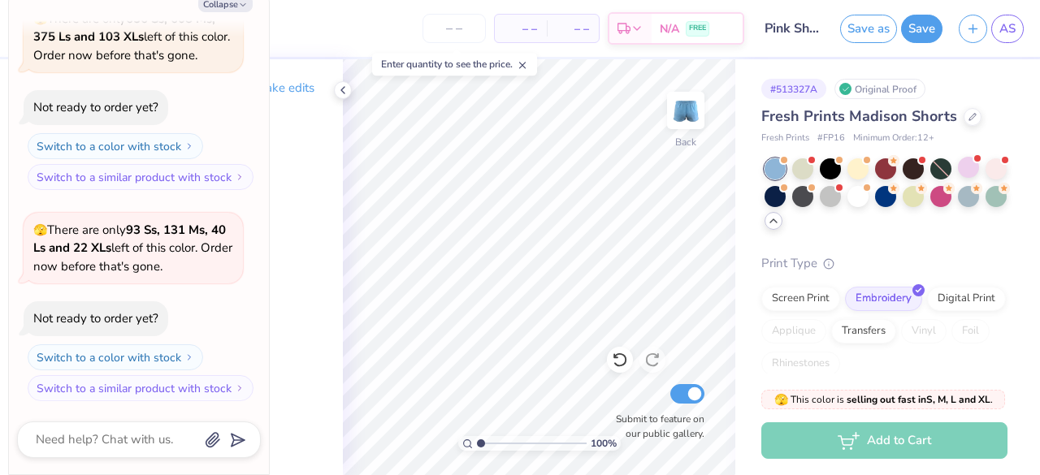
scroll to position [89, 0]
click at [958, 206] on div at bounding box center [968, 194] width 21 height 21
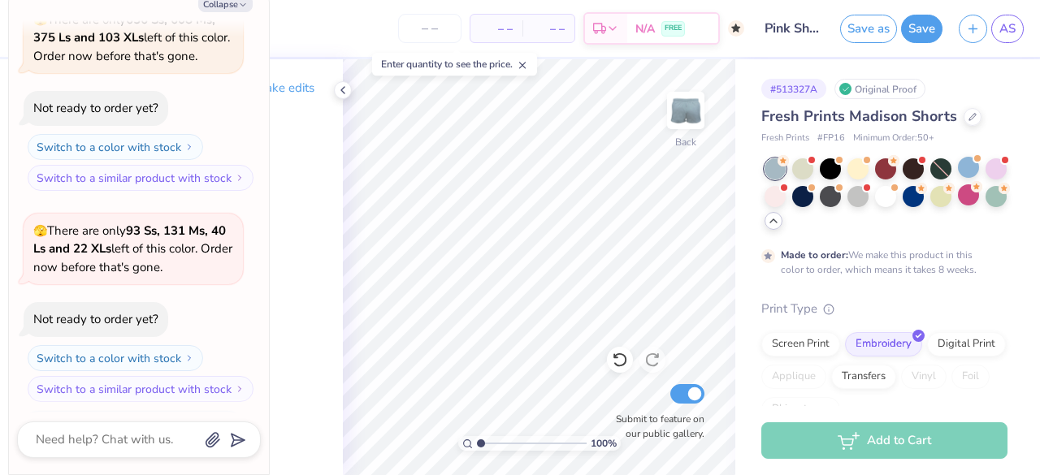
scroll to position [223, 0]
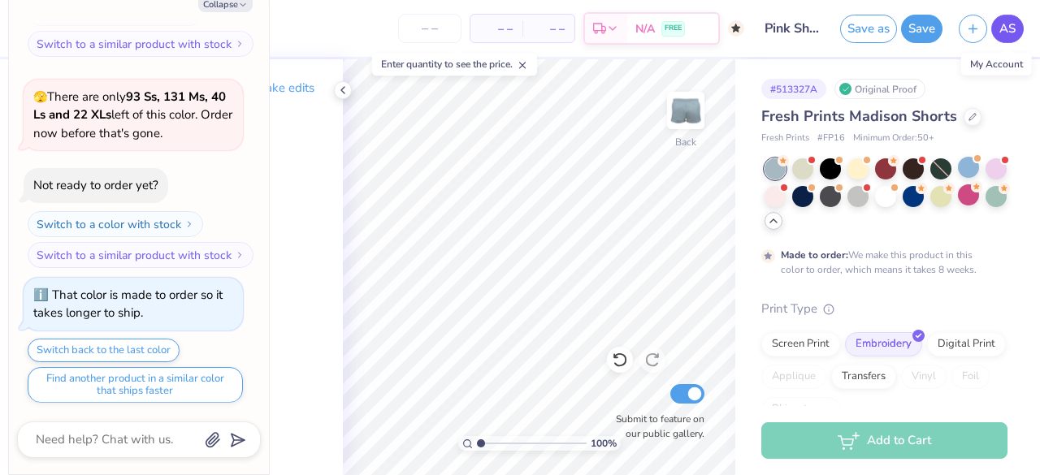
click at [1009, 25] on span "AS" at bounding box center [1007, 28] width 16 height 19
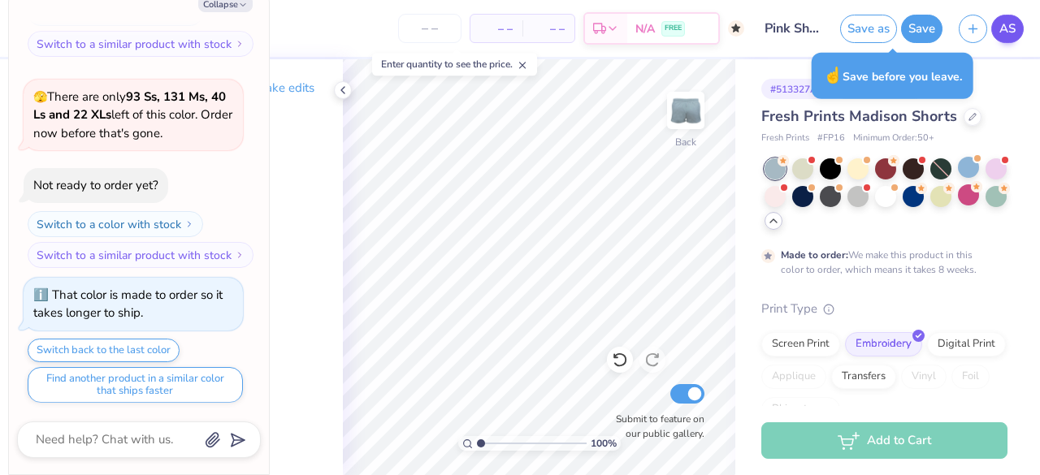
type textarea "x"
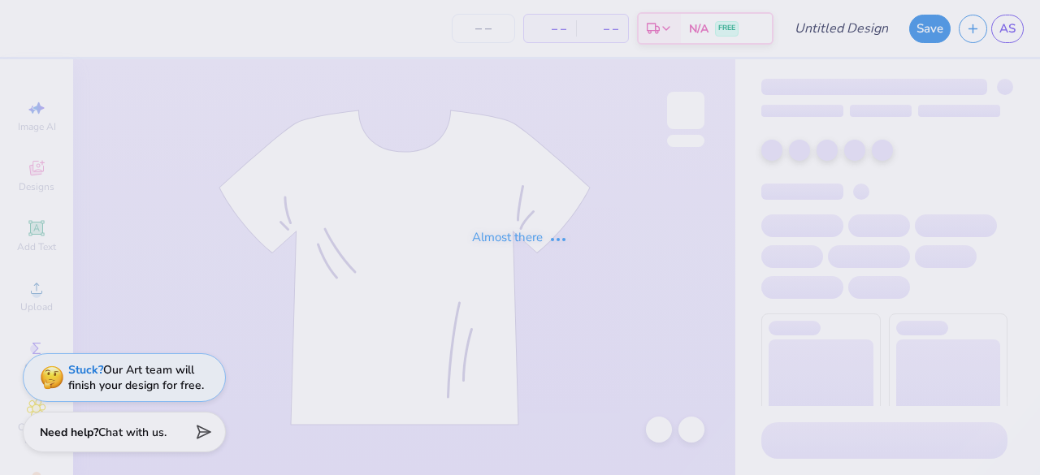
type input "Pink Short"
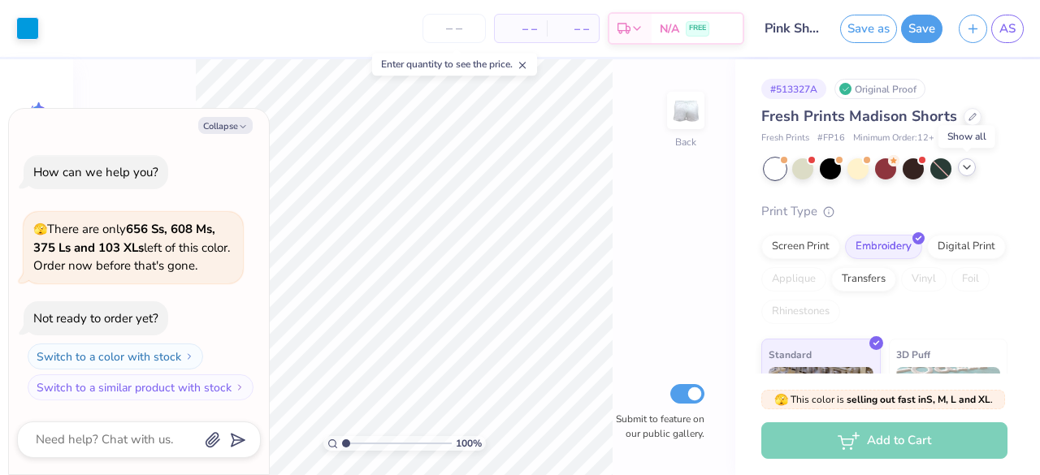
click at [971, 163] on icon at bounding box center [966, 167] width 13 height 13
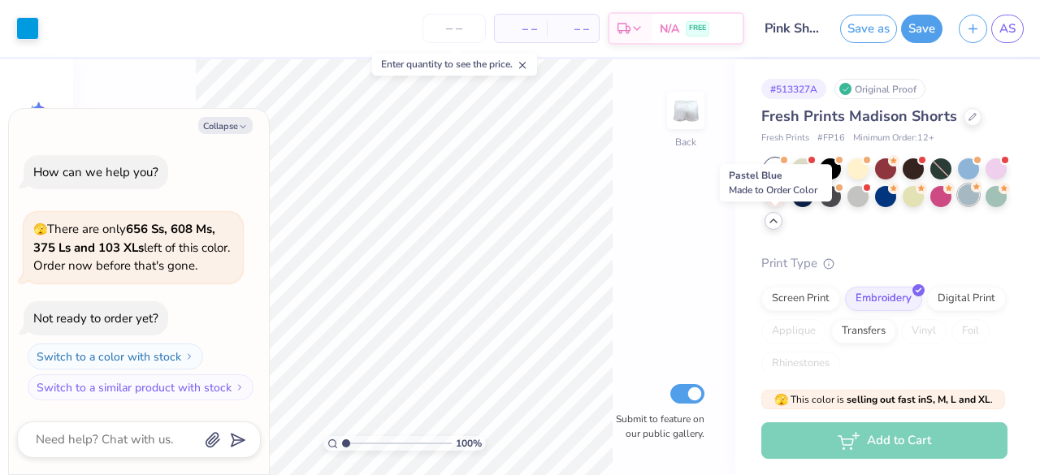
click at [958, 206] on div at bounding box center [968, 194] width 21 height 21
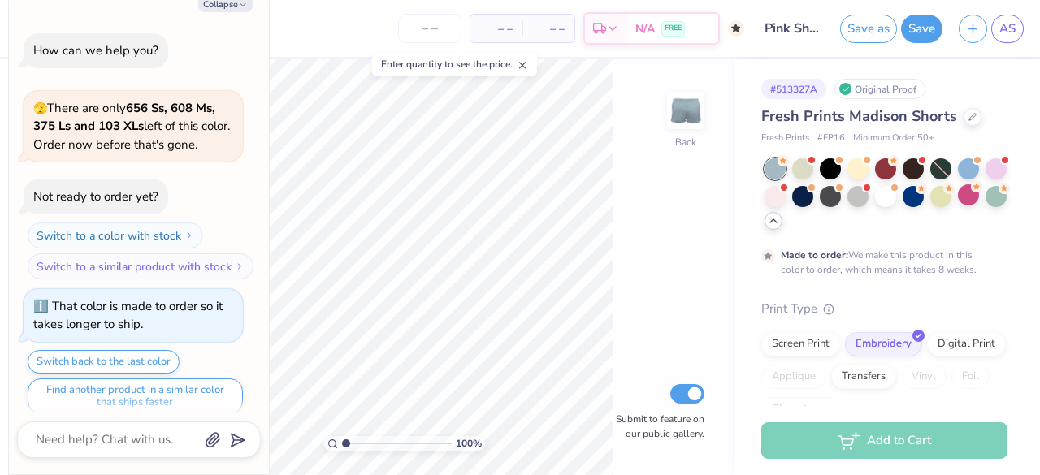
scroll to position [11, 0]
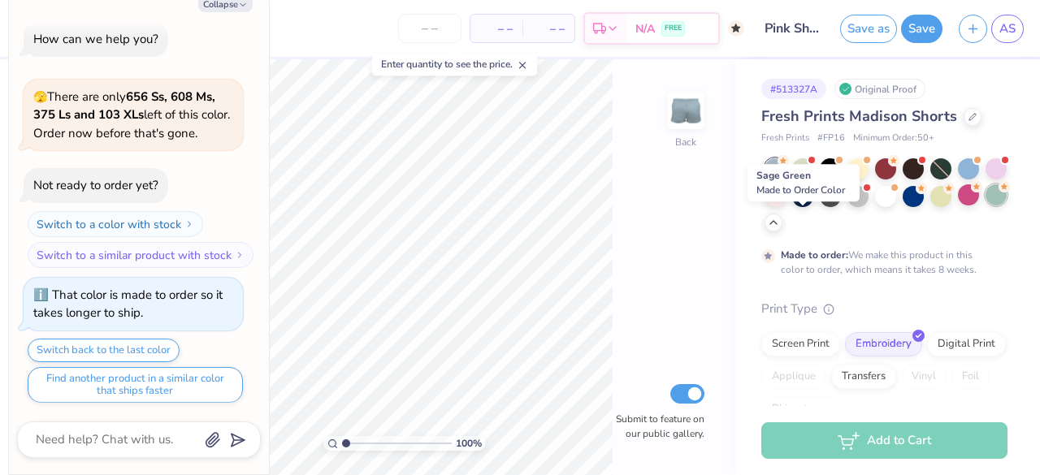
click at [985, 206] on div at bounding box center [995, 194] width 21 height 21
click at [226, 5] on button "Collapse" at bounding box center [225, 3] width 54 height 17
type textarea "x"
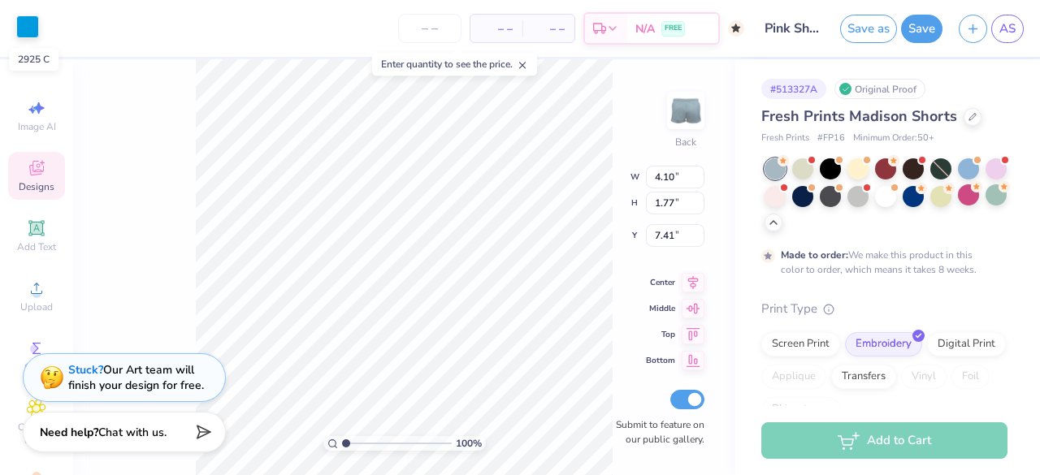
click at [29, 22] on div at bounding box center [27, 26] width 23 height 23
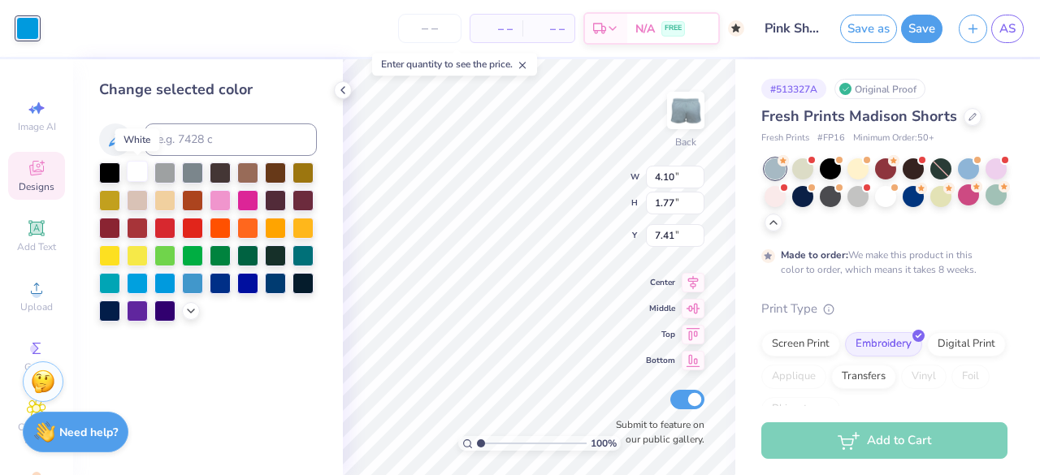
click at [134, 176] on div at bounding box center [137, 171] width 21 height 21
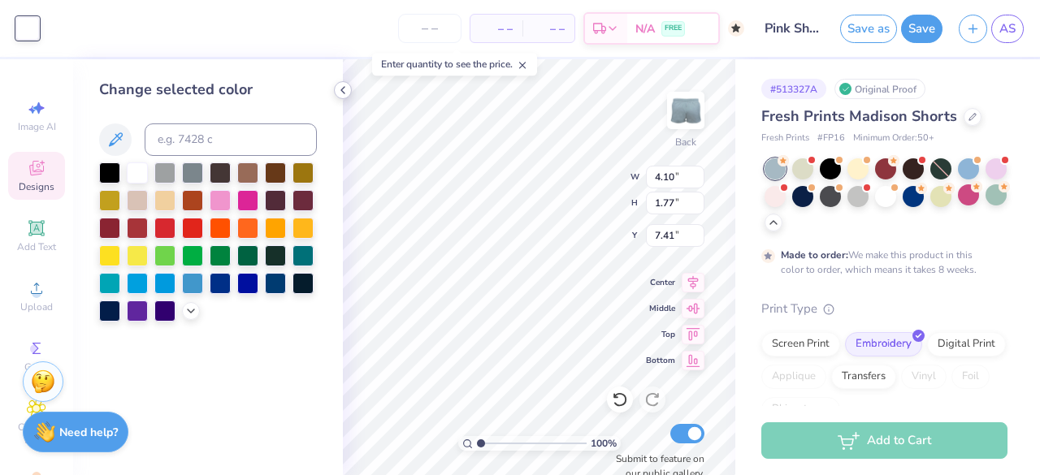
click at [338, 90] on icon at bounding box center [342, 90] width 13 height 13
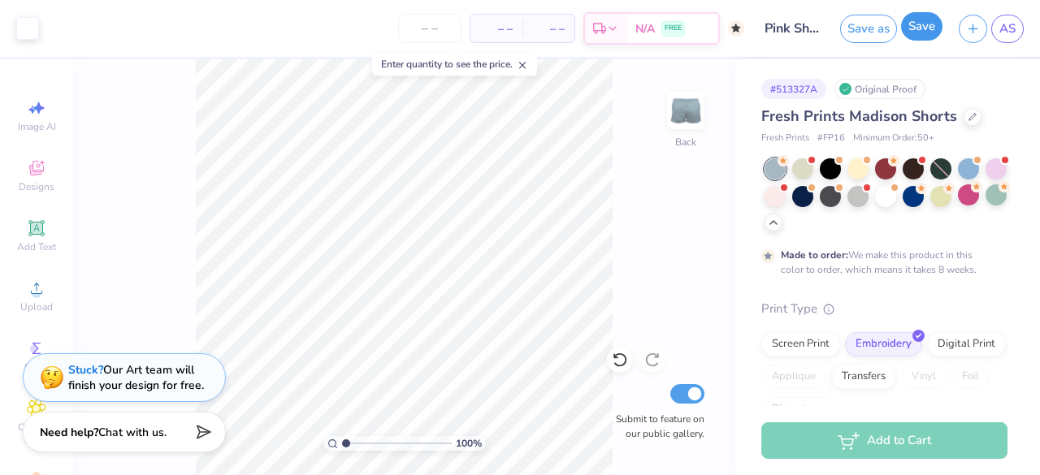
click at [915, 32] on button "Save" at bounding box center [921, 26] width 41 height 28
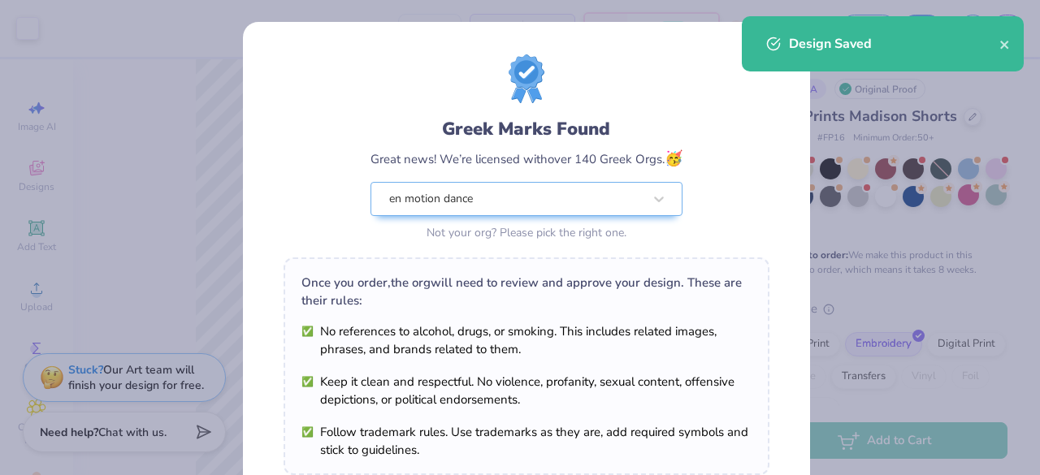
scroll to position [283, 0]
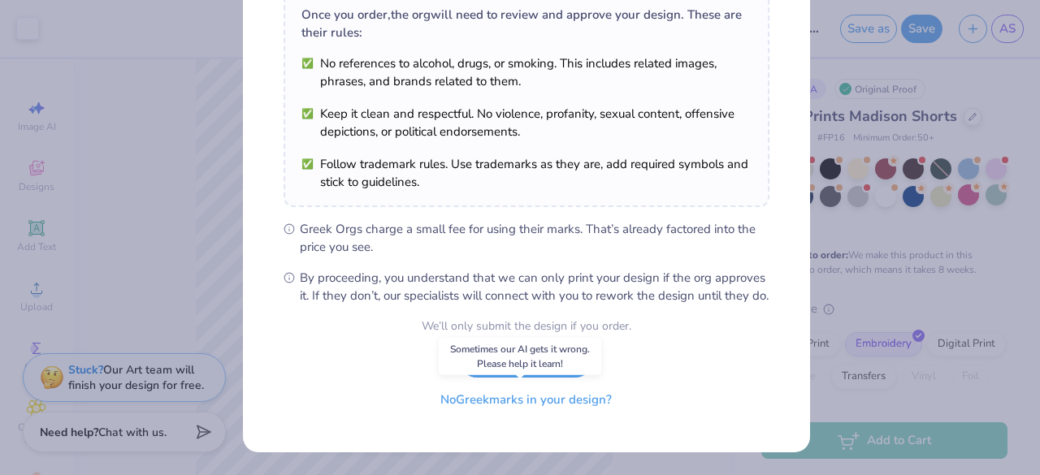
click at [512, 403] on button "No Greek marks in your design?" at bounding box center [525, 399] width 199 height 33
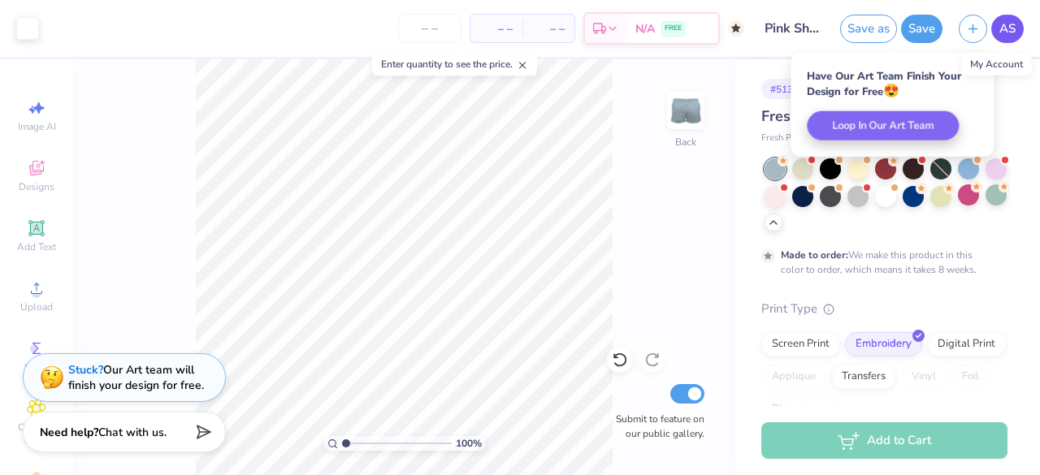
click at [1004, 24] on span "AS" at bounding box center [1007, 28] width 16 height 19
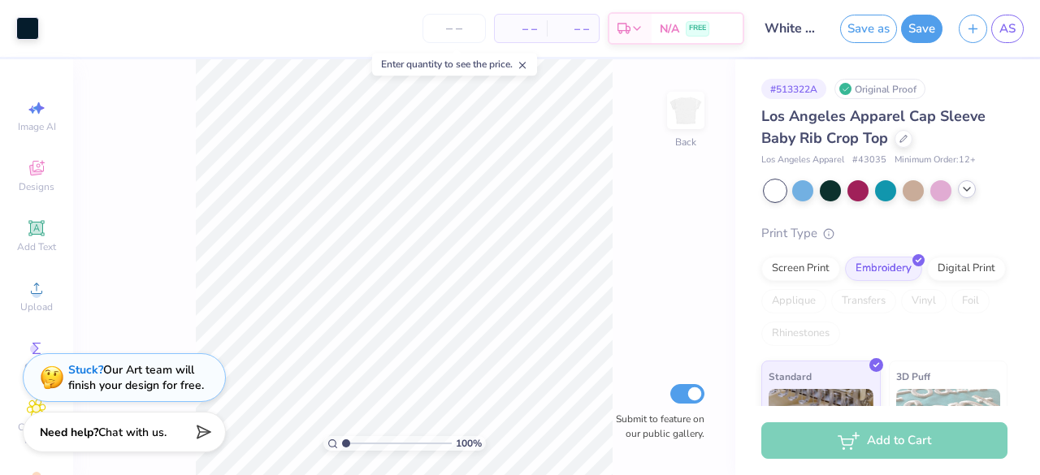
click at [968, 188] on icon at bounding box center [966, 189] width 13 height 13
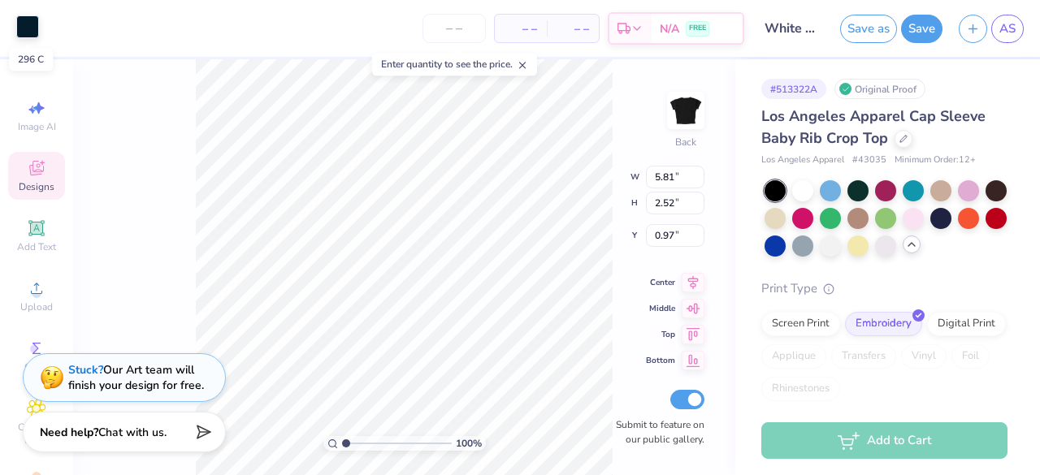
click at [29, 28] on div at bounding box center [27, 26] width 23 height 23
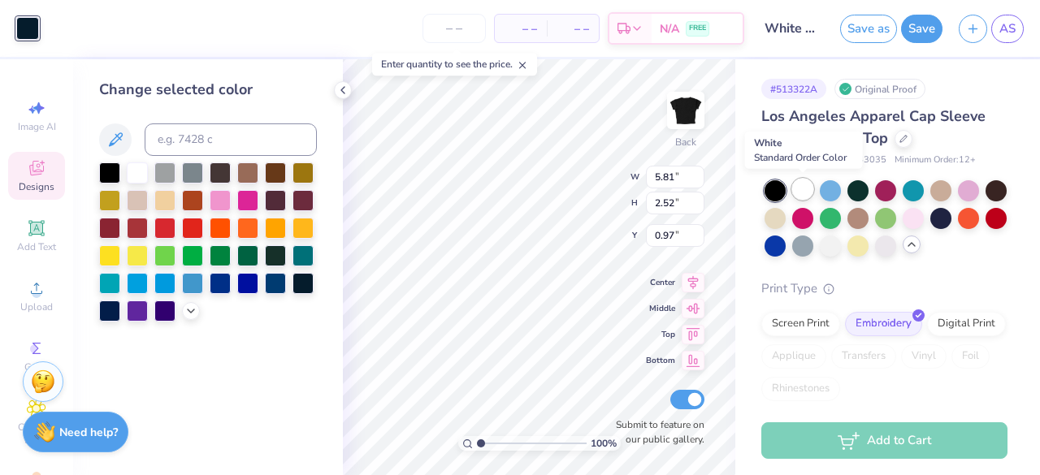
click at [809, 195] on div at bounding box center [802, 189] width 21 height 21
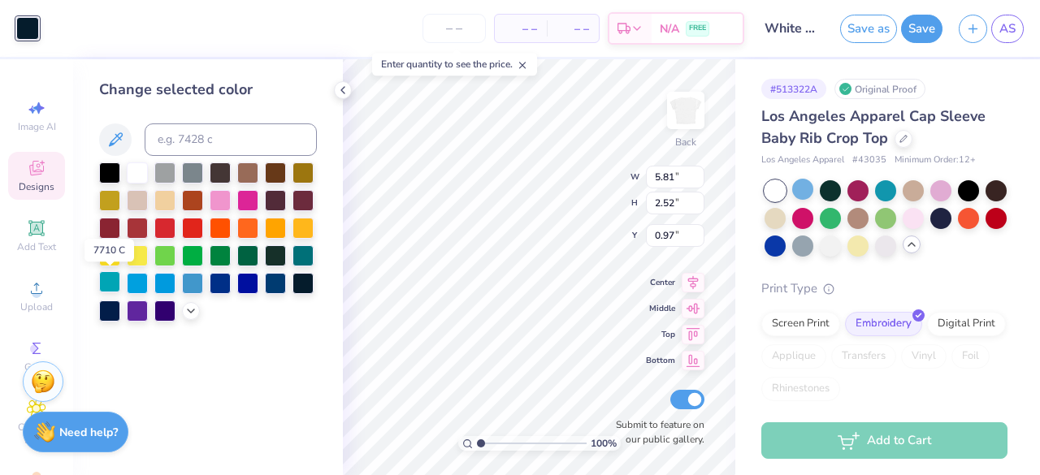
click at [114, 279] on div at bounding box center [109, 281] width 21 height 21
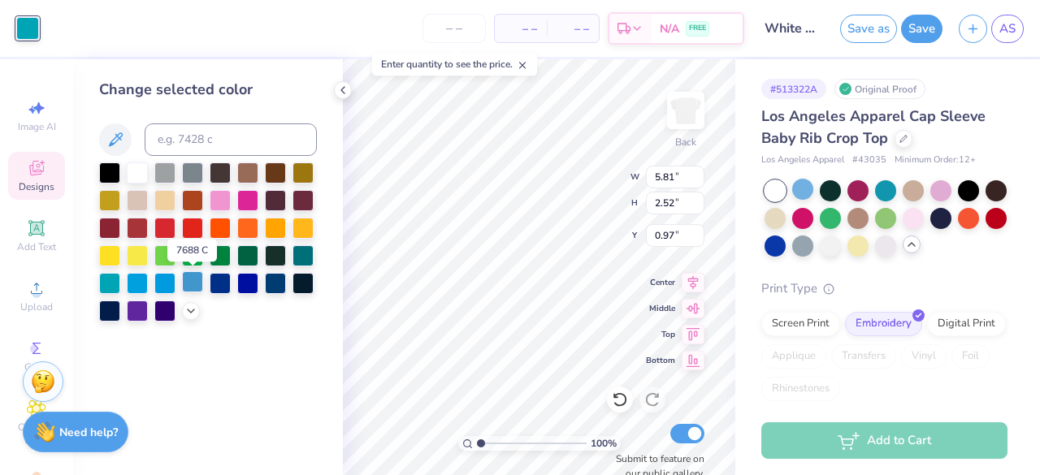
click at [197, 288] on div at bounding box center [192, 281] width 21 height 21
click at [310, 318] on div at bounding box center [208, 241] width 218 height 159
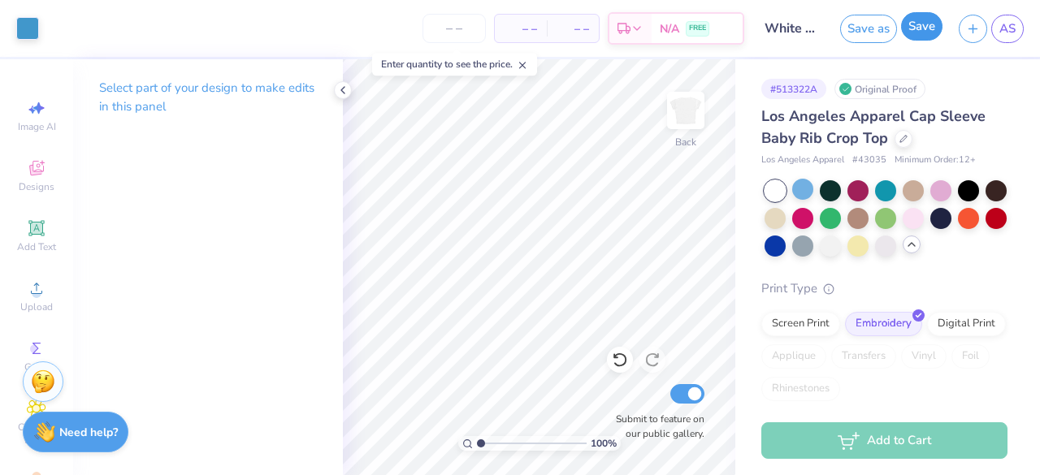
click at [915, 35] on button "Save" at bounding box center [921, 26] width 41 height 28
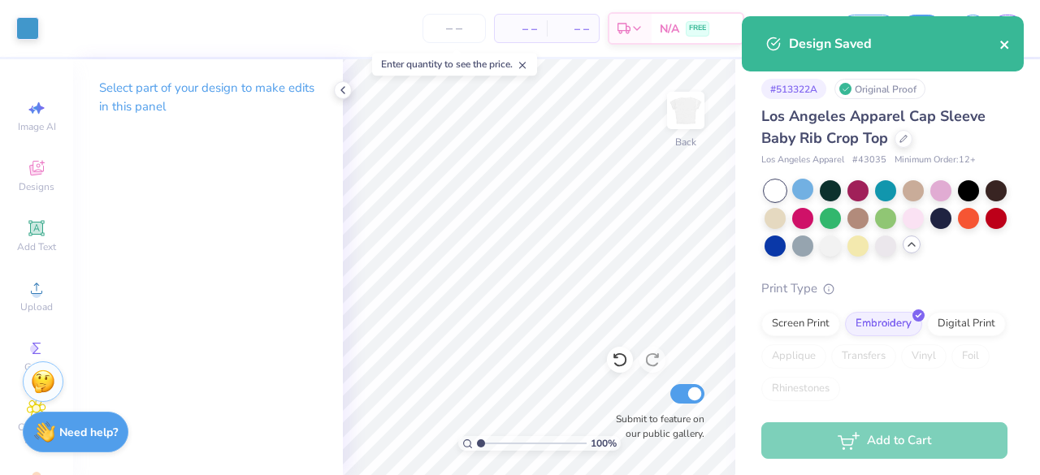
click at [1002, 45] on icon "close" at bounding box center [1004, 44] width 11 height 13
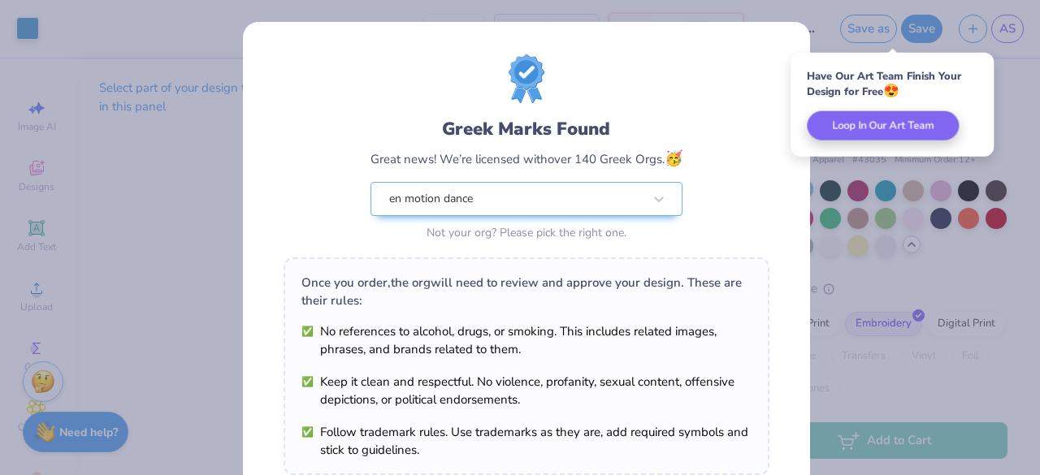
scroll to position [283, 0]
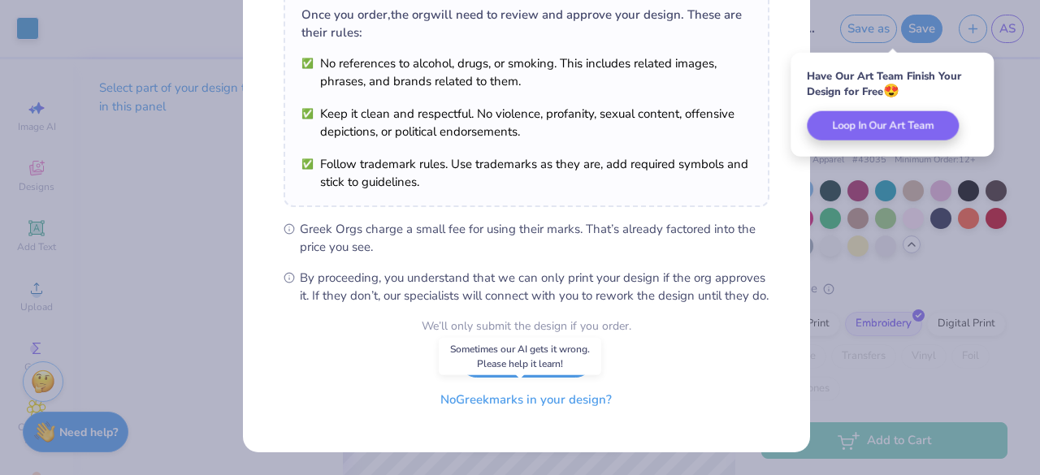
click at [485, 399] on button "No Greek marks in your design?" at bounding box center [525, 399] width 199 height 33
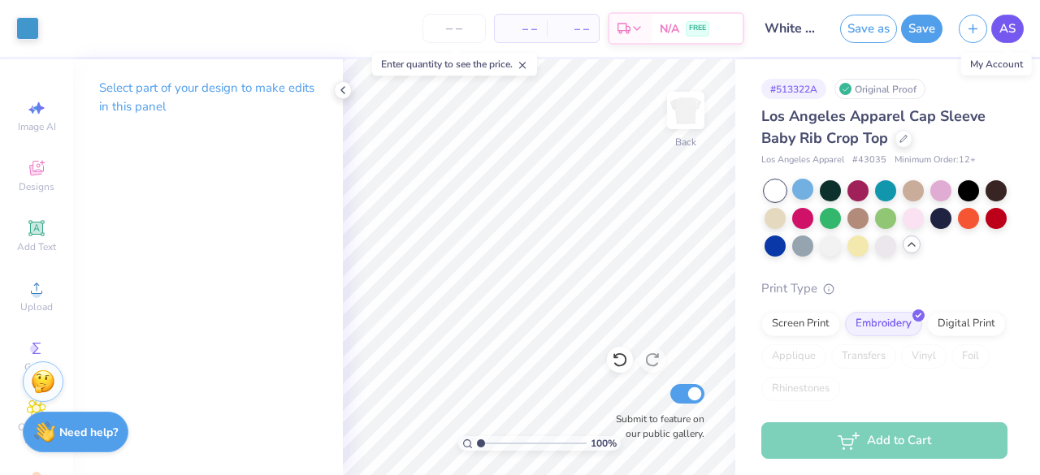
click at [1009, 27] on span "AS" at bounding box center [1007, 28] width 16 height 19
